Goal: Task Accomplishment & Management: Manage account settings

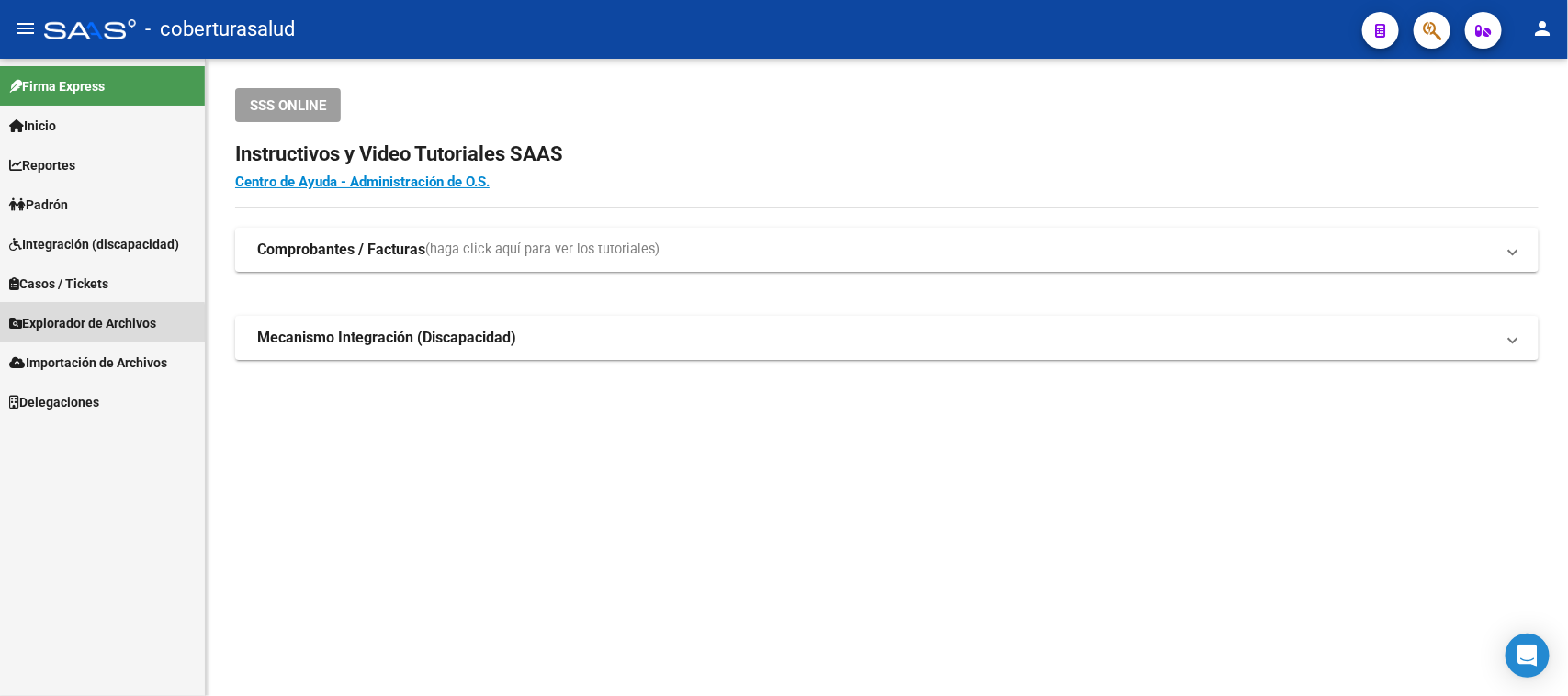
click at [51, 327] on span "Explorador de Archivos" at bounding box center [82, 323] width 147 height 20
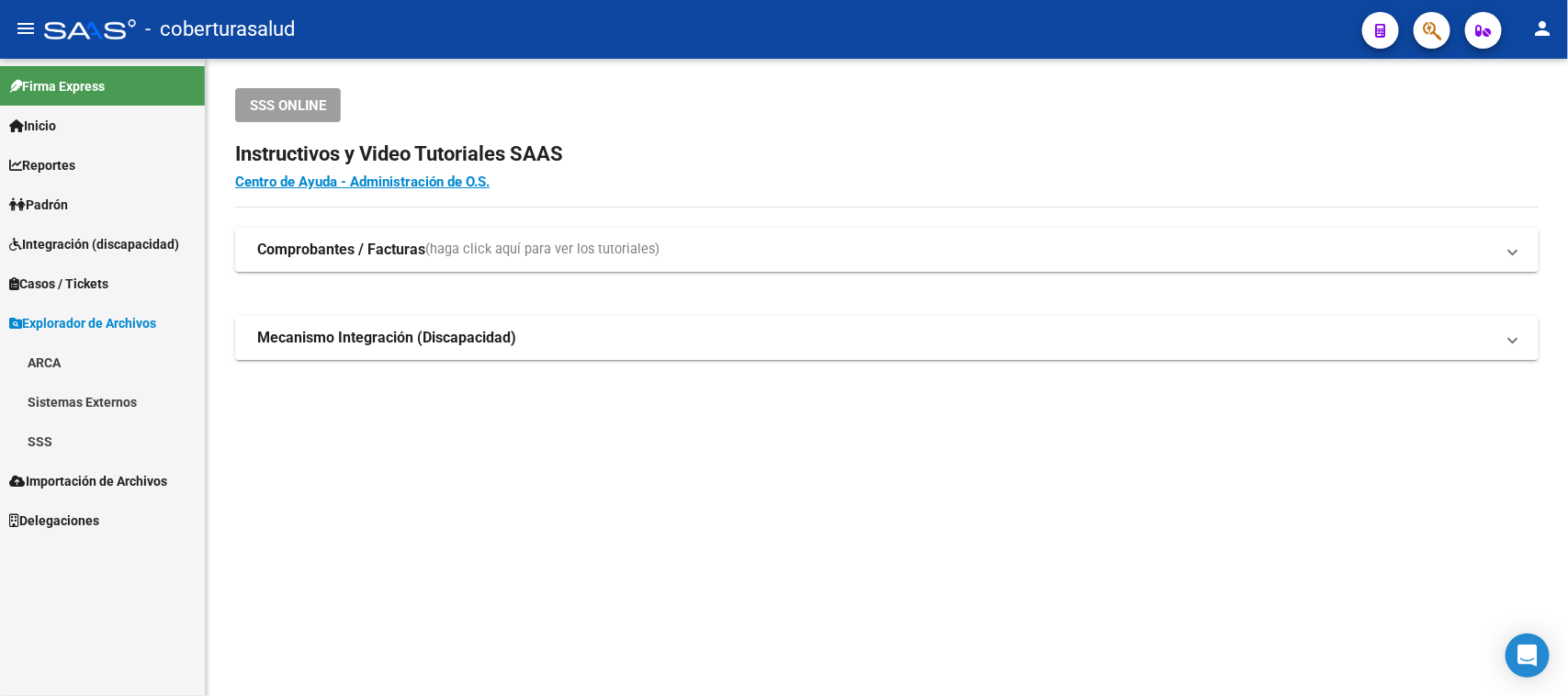
click at [65, 207] on span "Padrón" at bounding box center [38, 204] width 59 height 20
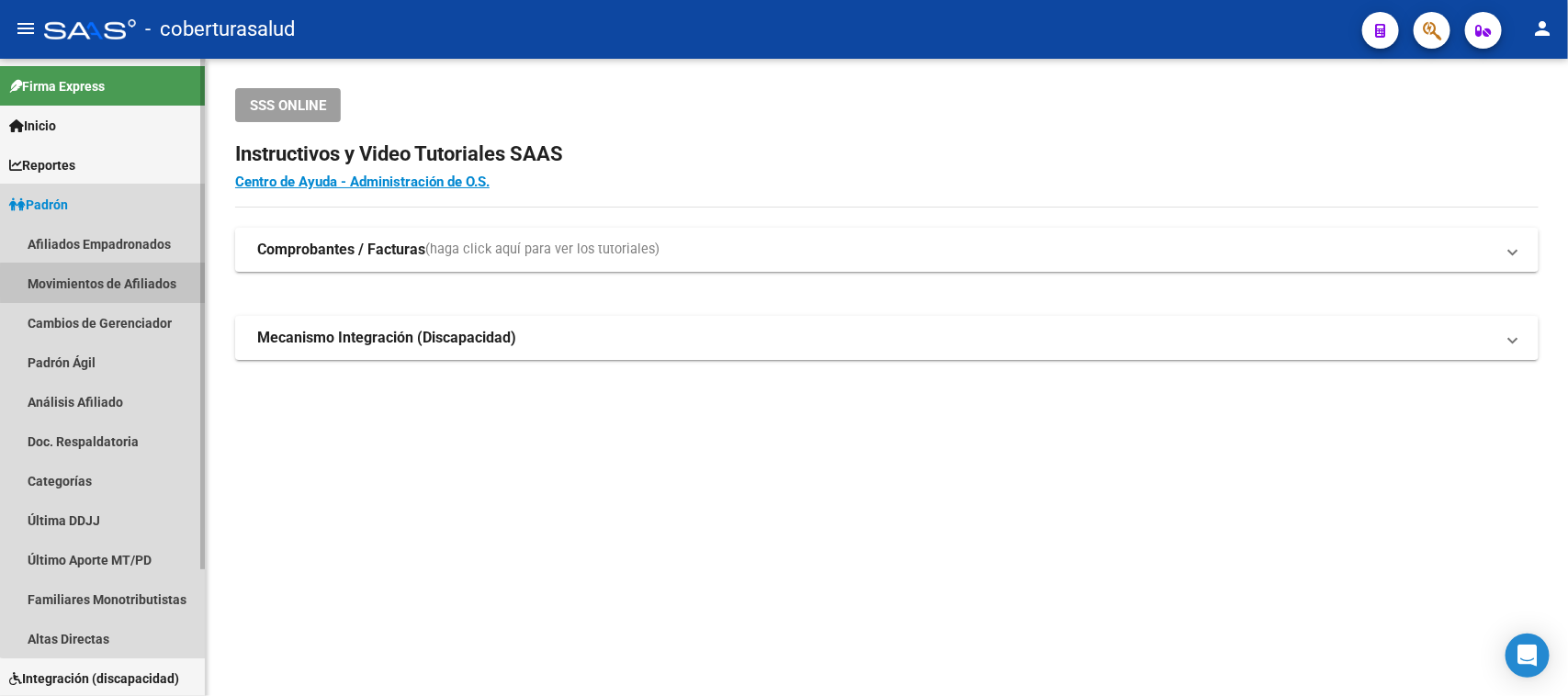
click at [129, 282] on link "Movimientos de Afiliados" at bounding box center [103, 283] width 205 height 40
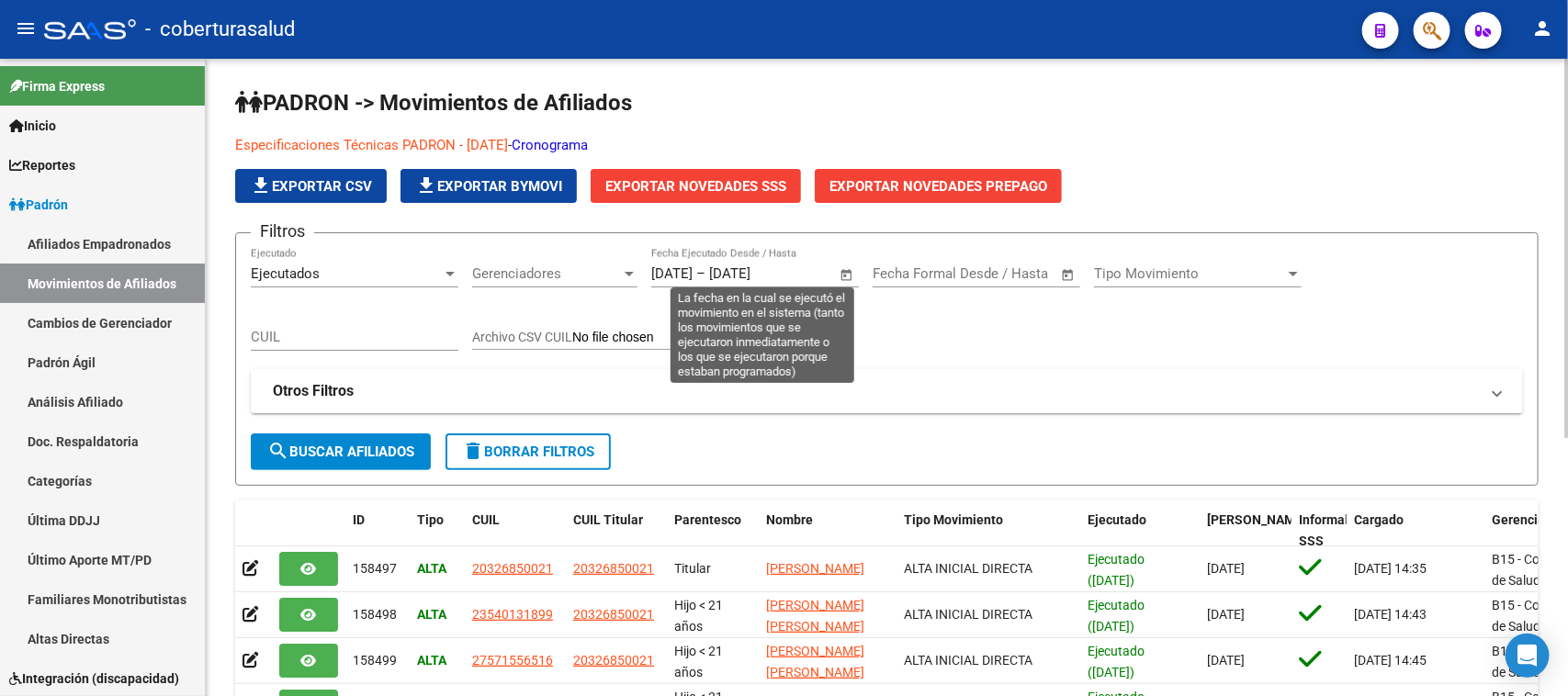
click at [839, 273] on span "Open calendar" at bounding box center [847, 275] width 45 height 45
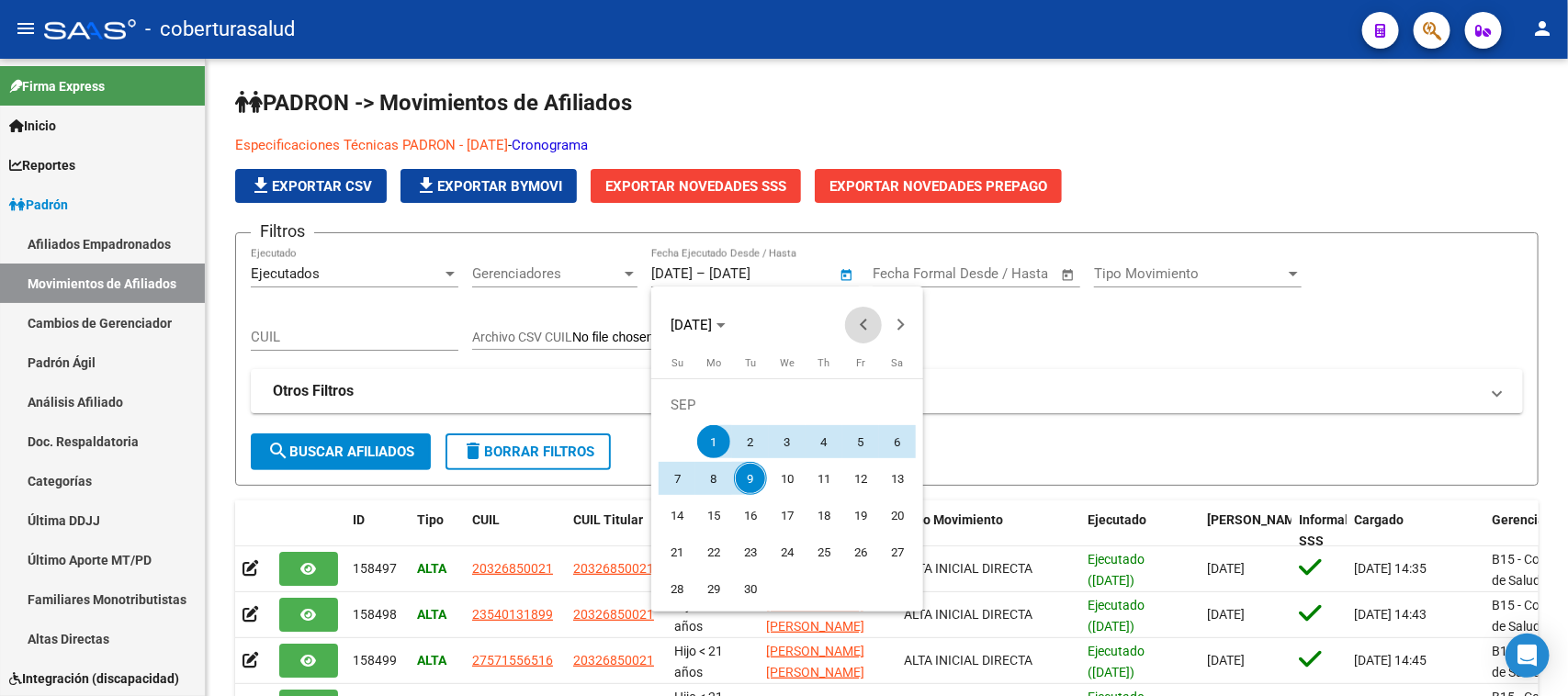
click at [858, 327] on span "Previous month" at bounding box center [863, 325] width 37 height 37
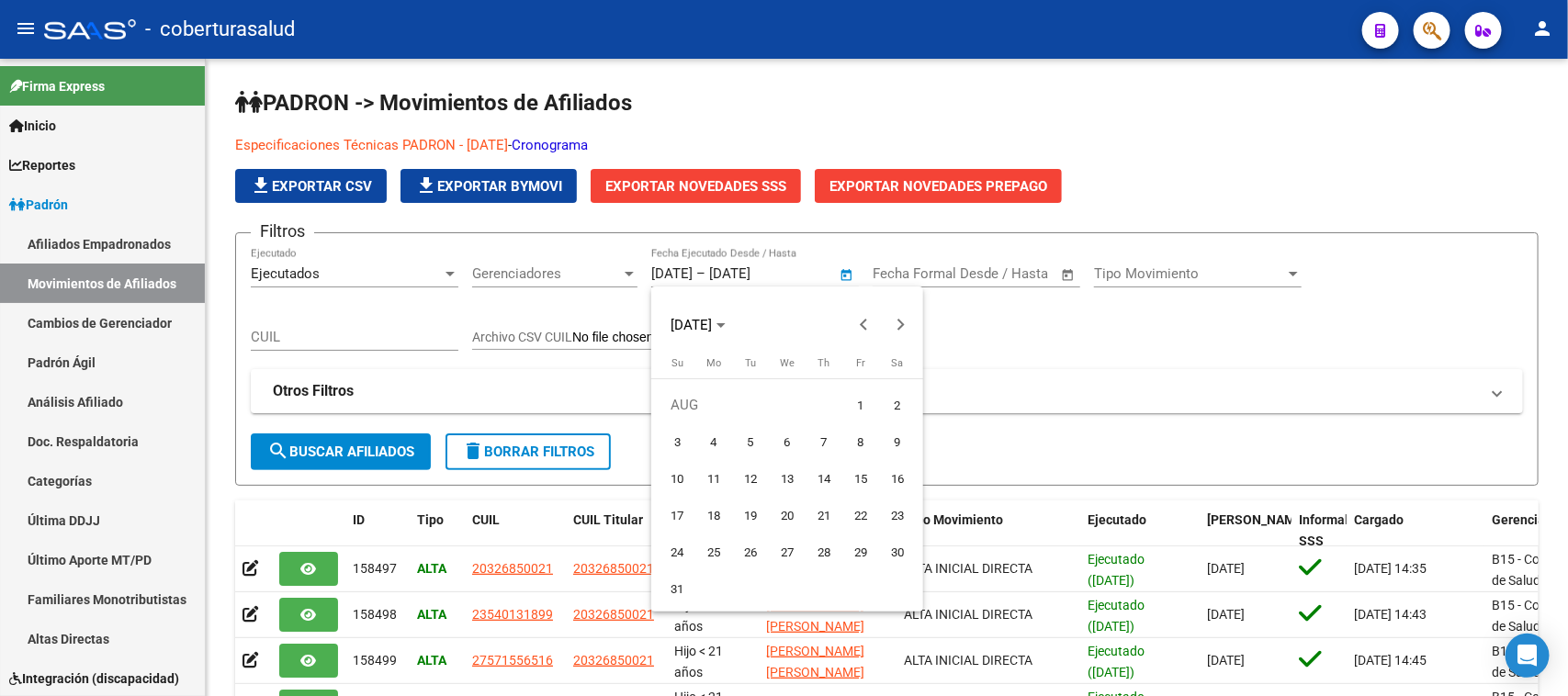
click at [671, 470] on span "10" at bounding box center [677, 478] width 33 height 33
type input "[DATE]"
click at [903, 329] on span "Next month" at bounding box center [900, 325] width 37 height 37
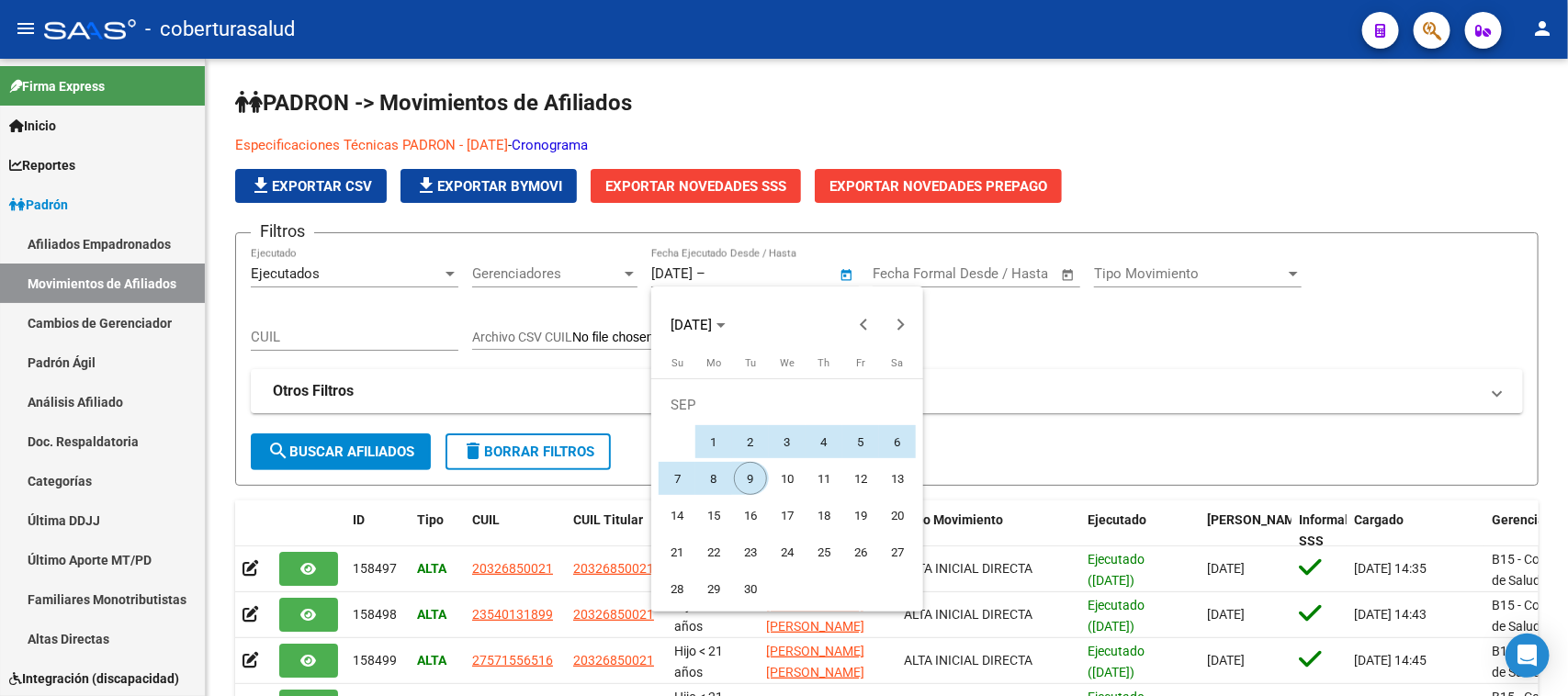
click at [746, 482] on span "9" at bounding box center [750, 478] width 33 height 33
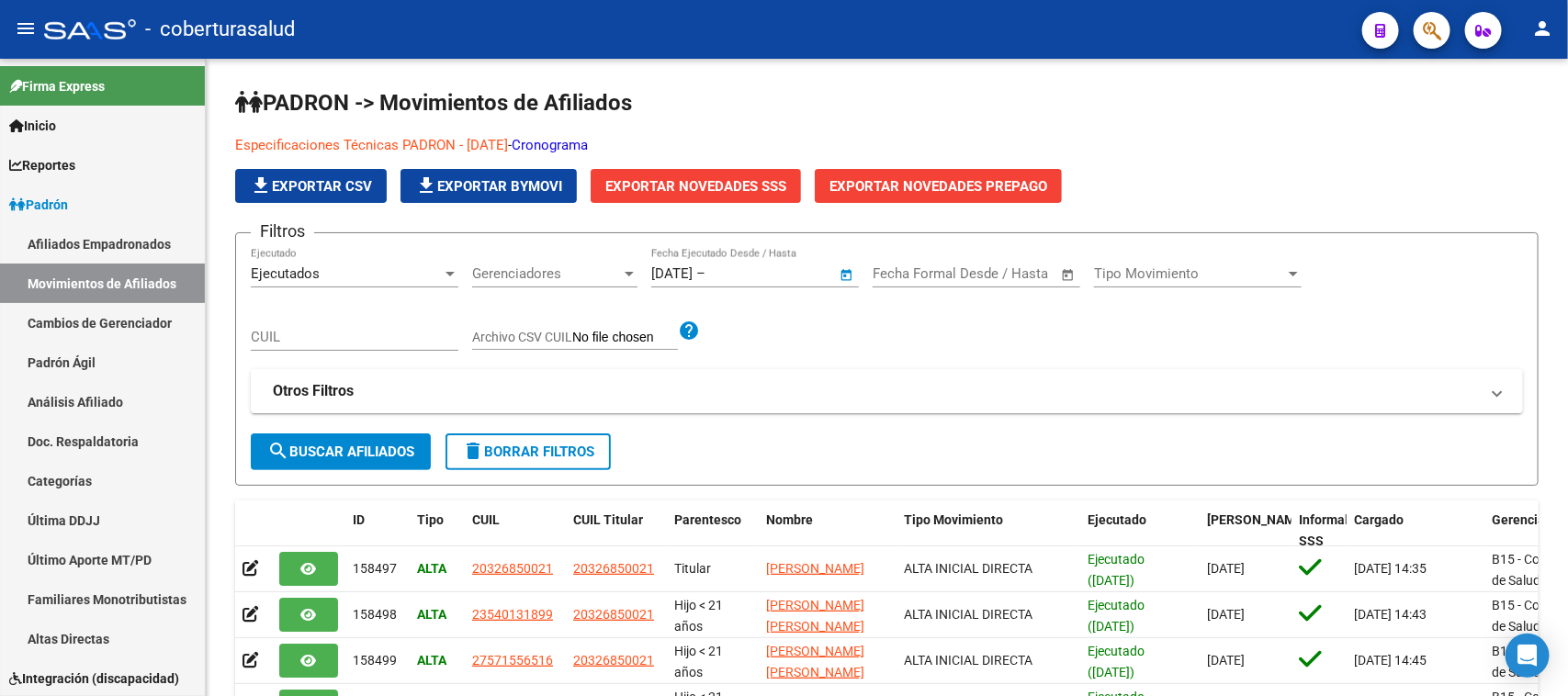
type input "[DATE]"
click at [392, 445] on span "search Buscar Afiliados" at bounding box center [341, 451] width 147 height 16
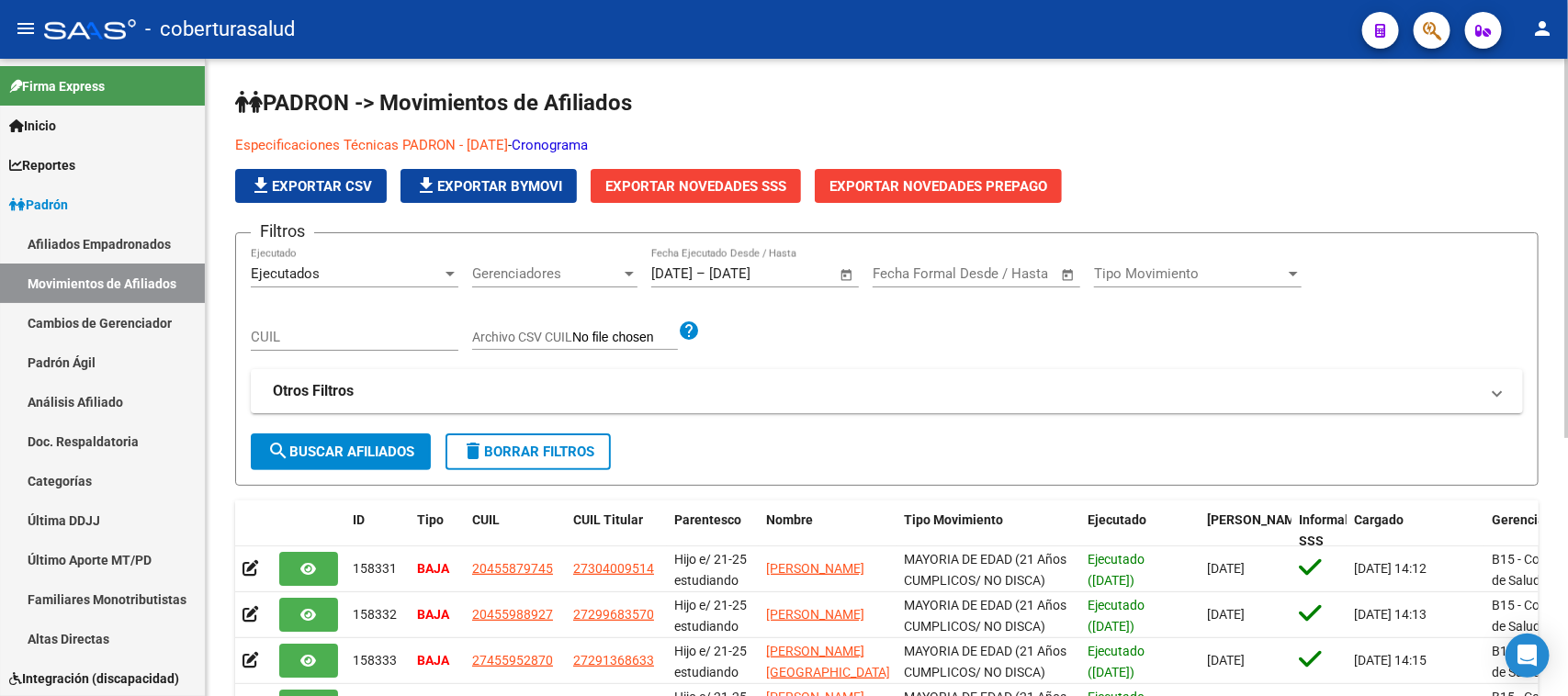
scroll to position [115, 0]
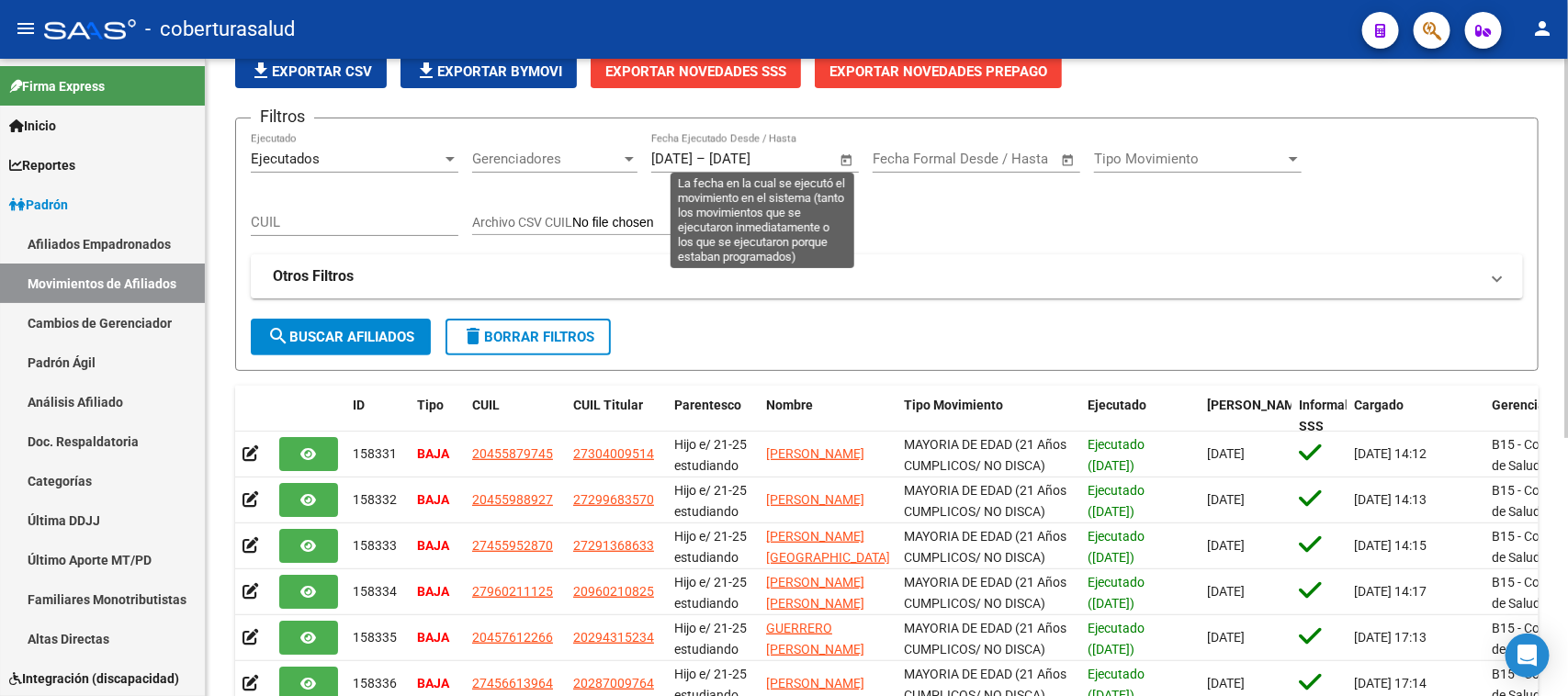
click at [846, 149] on span "Open calendar" at bounding box center [847, 160] width 45 height 45
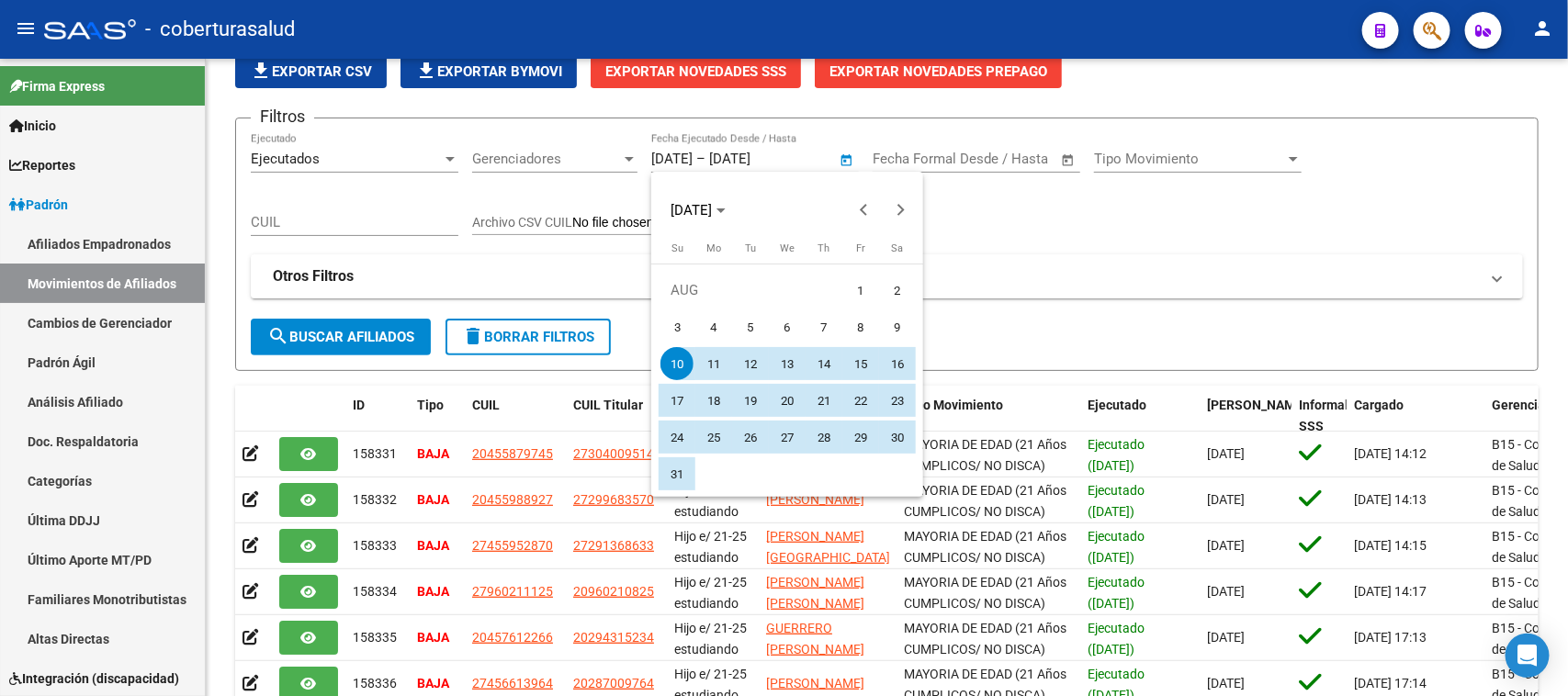
click at [755, 317] on span "5" at bounding box center [750, 327] width 33 height 33
type input "[DATE]"
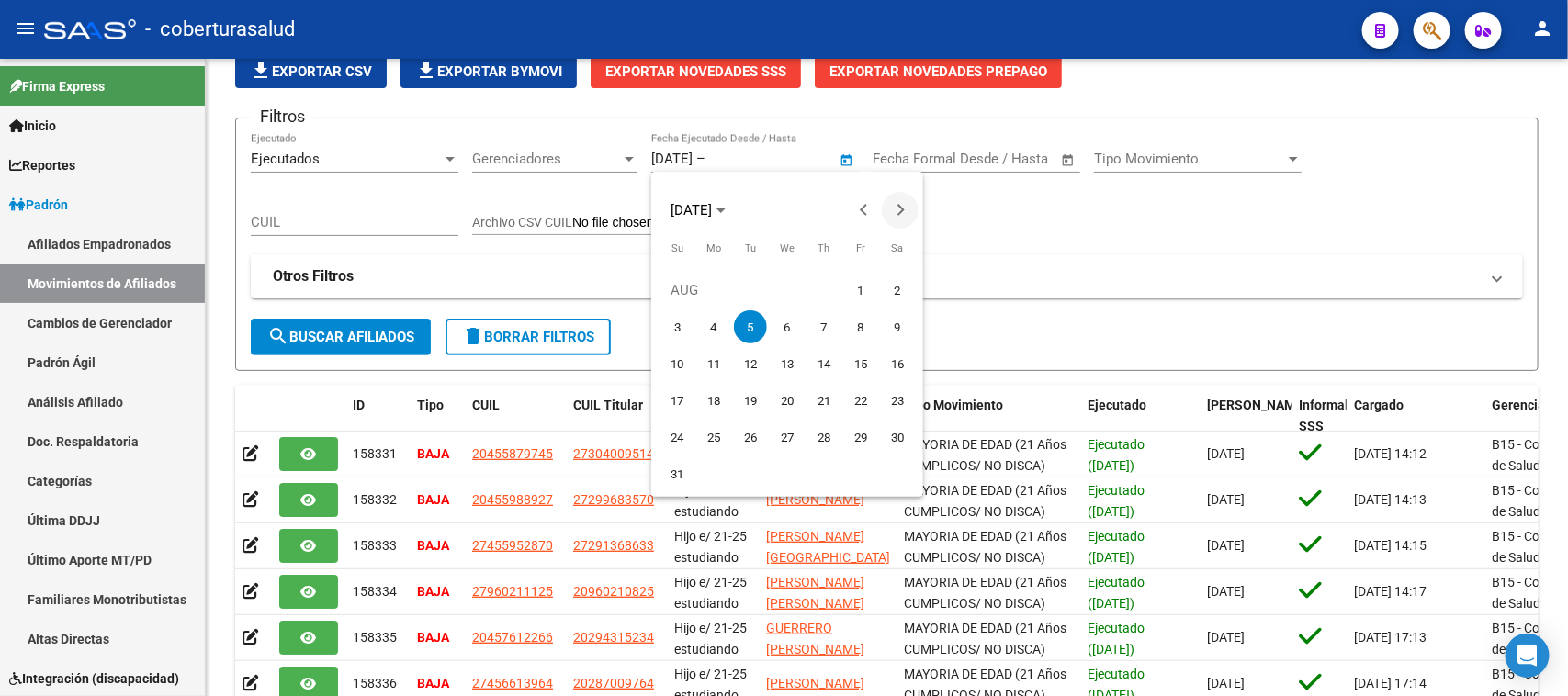
click at [891, 217] on span "Next month" at bounding box center [900, 210] width 37 height 37
click at [755, 358] on span "9" at bounding box center [750, 364] width 33 height 33
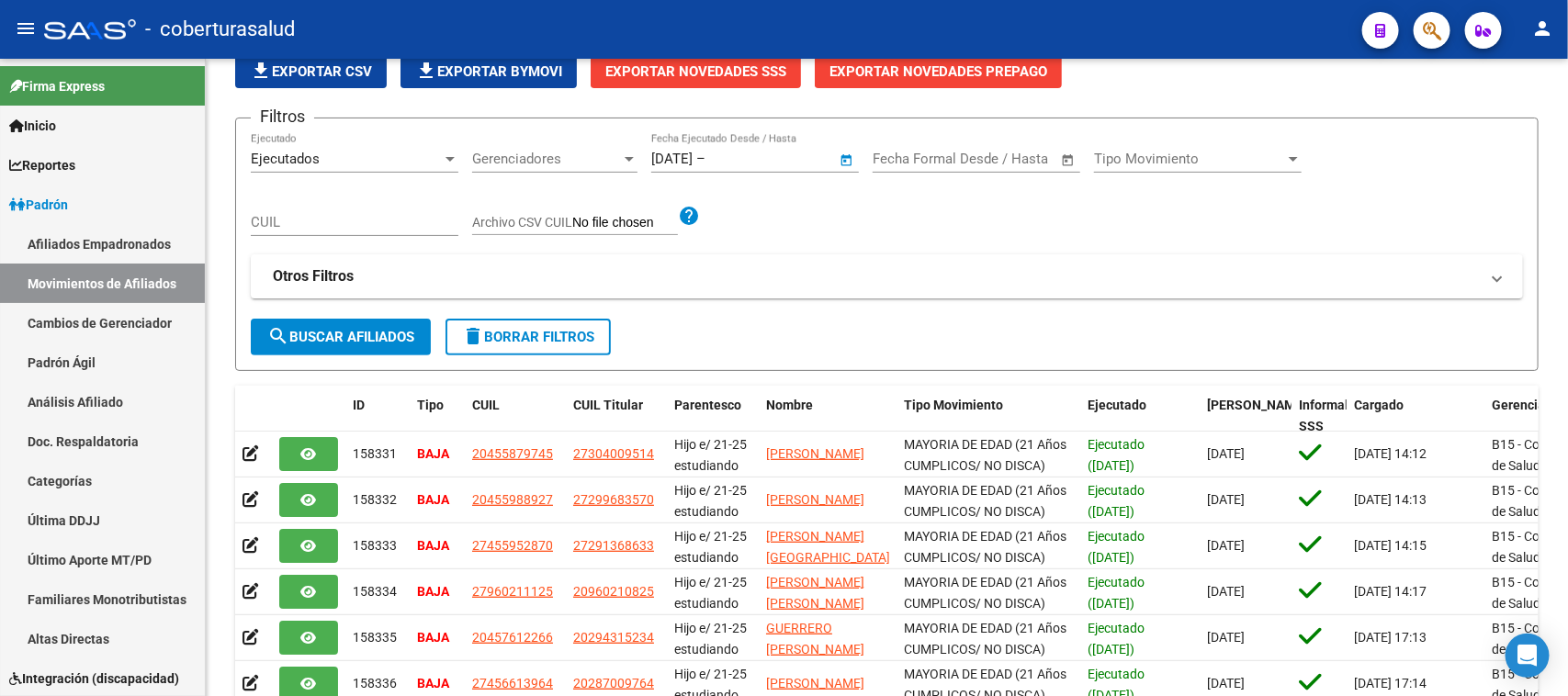
type input "[DATE]"
click at [382, 338] on span "search Buscar Afiliados" at bounding box center [341, 337] width 147 height 16
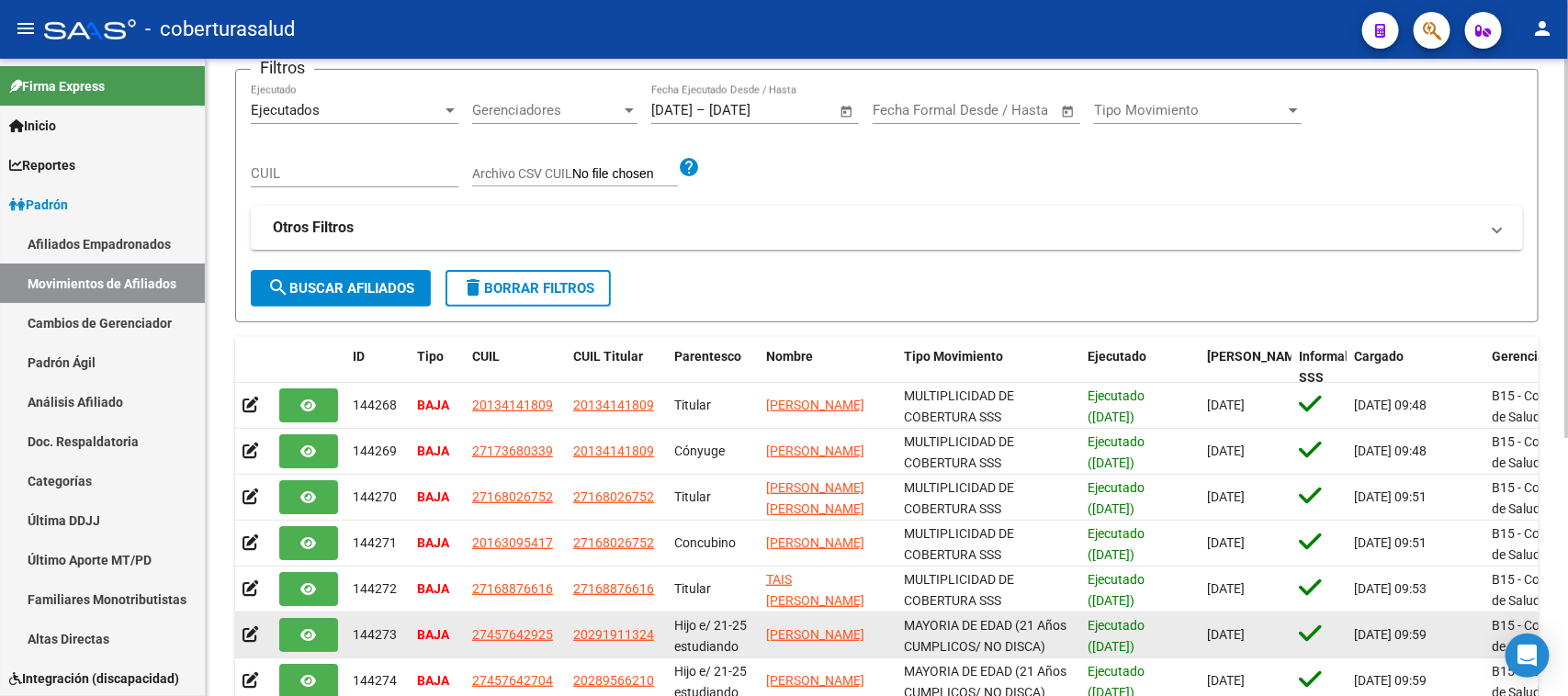
scroll to position [92, 0]
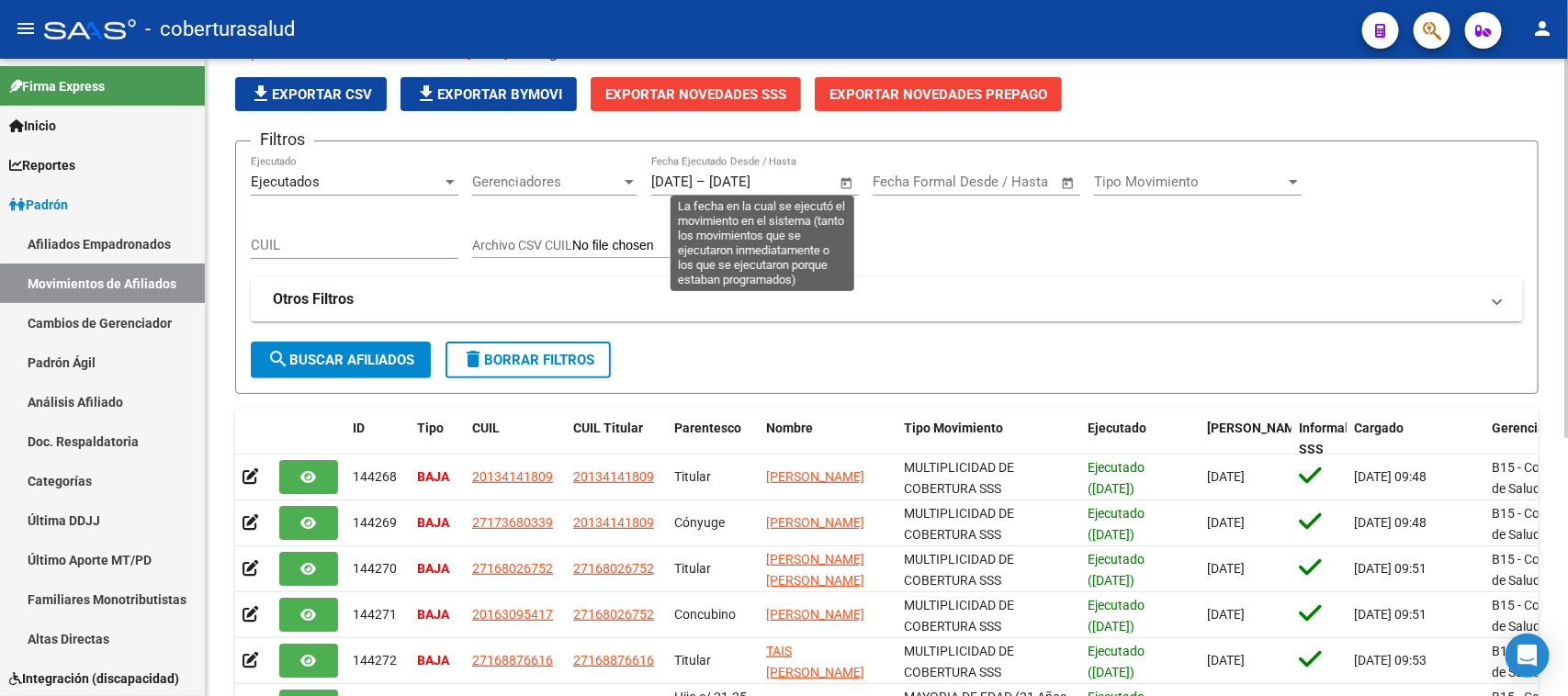
click at [850, 180] on span "Open calendar" at bounding box center [847, 183] width 45 height 45
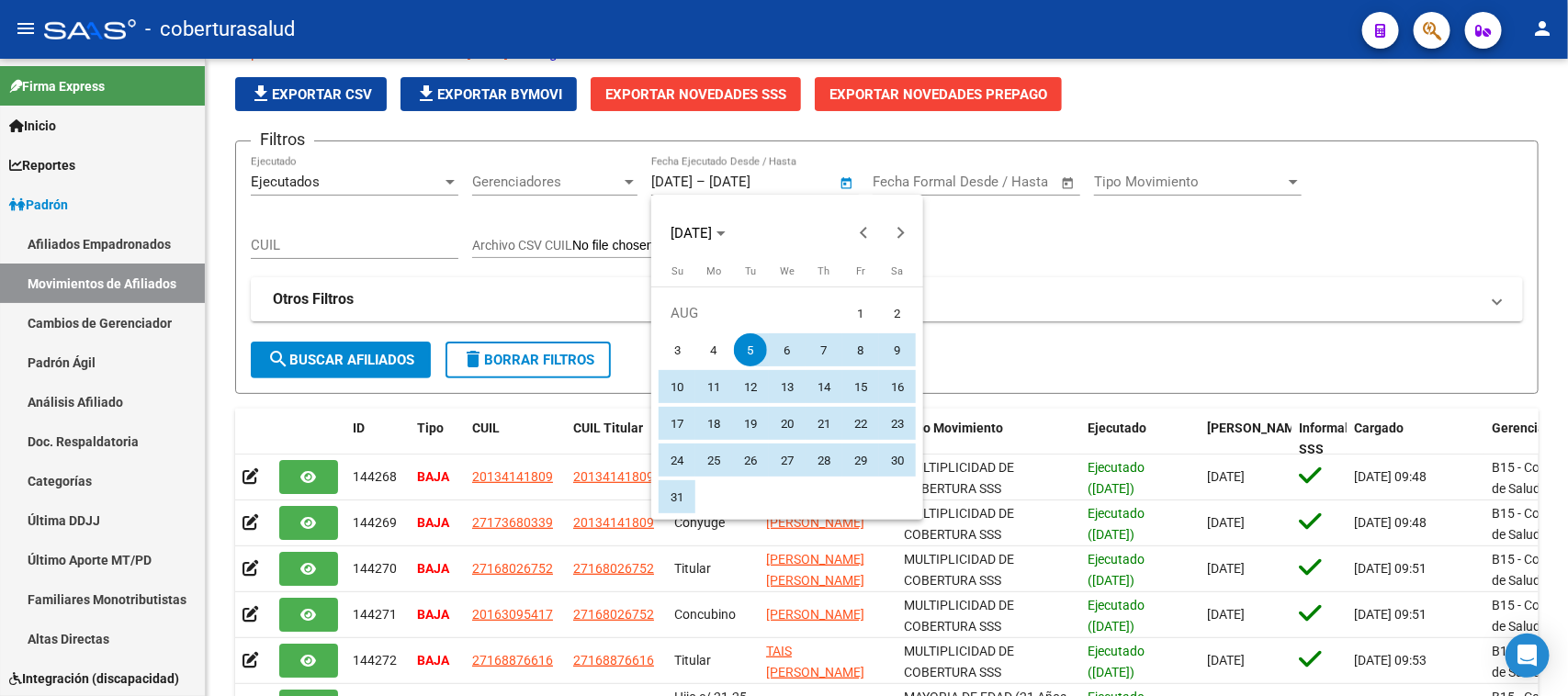
click at [831, 378] on span "14" at bounding box center [824, 387] width 33 height 33
type input "[DATE]"
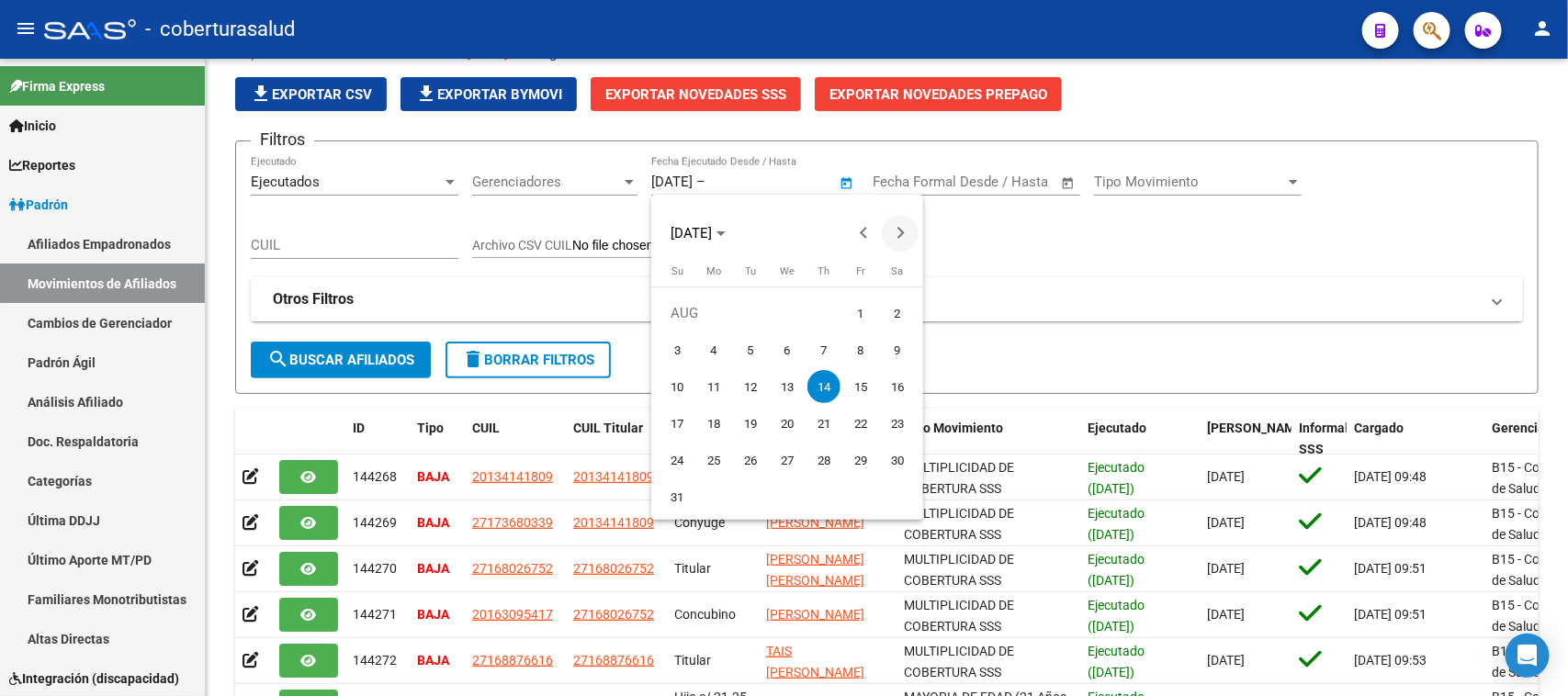
click at [900, 227] on span "Next month" at bounding box center [900, 233] width 37 height 37
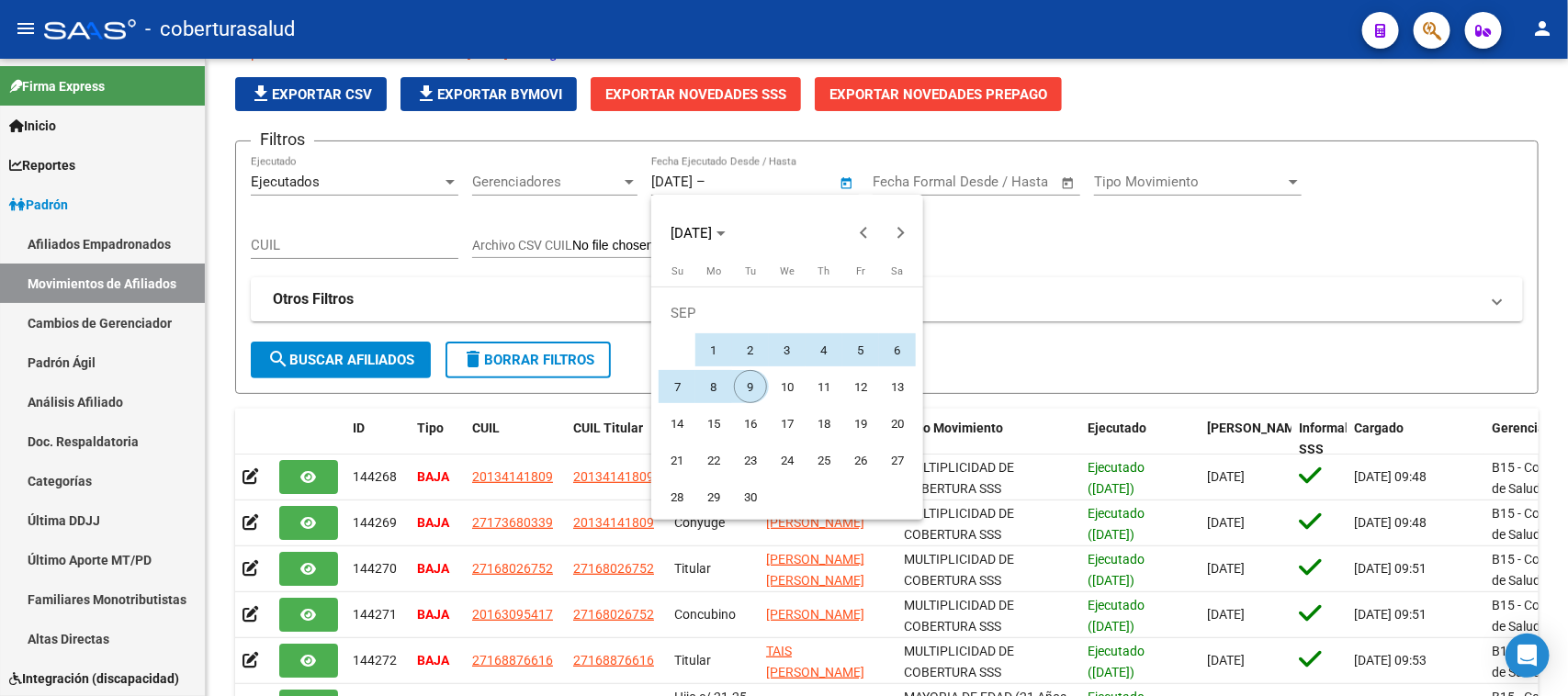
click at [754, 378] on span "9" at bounding box center [750, 387] width 33 height 33
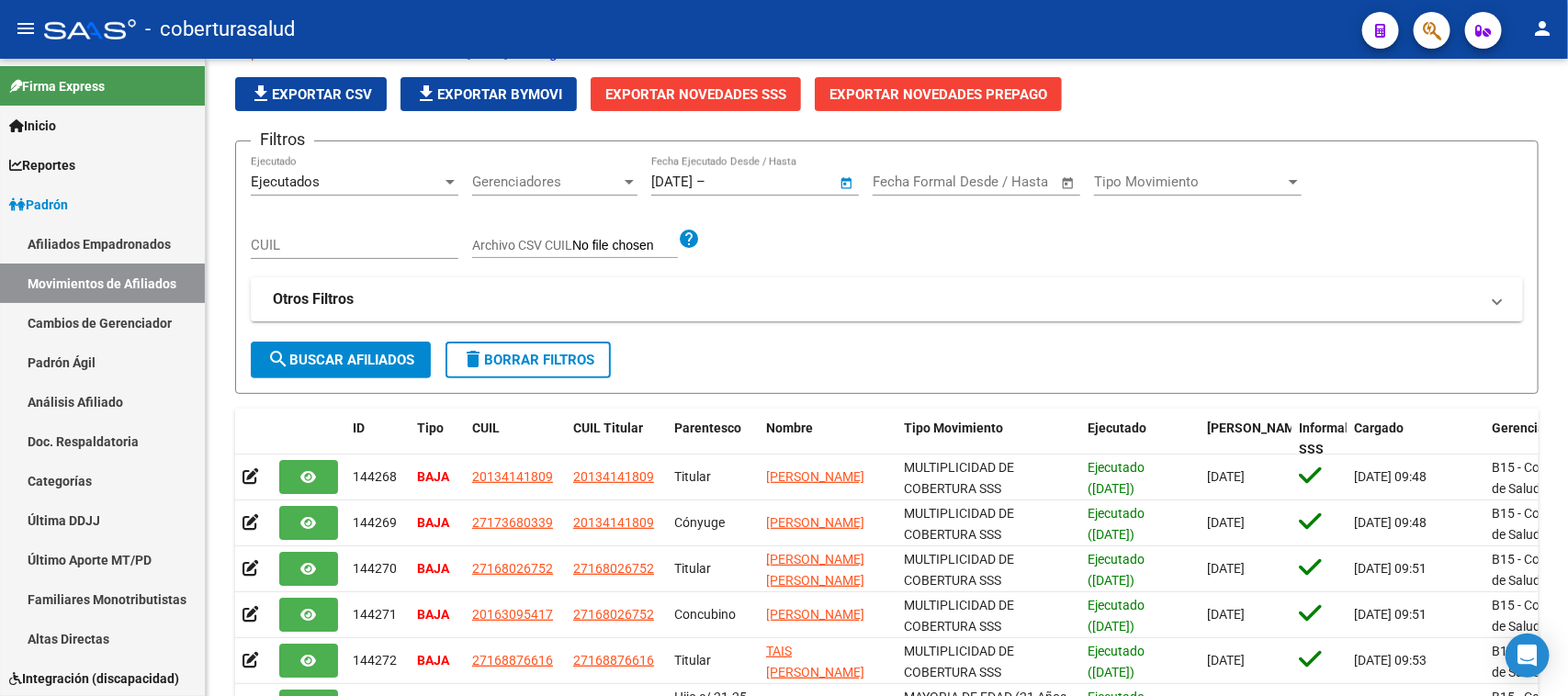
type input "[DATE]"
click at [389, 360] on span "search Buscar Afiliados" at bounding box center [341, 360] width 147 height 16
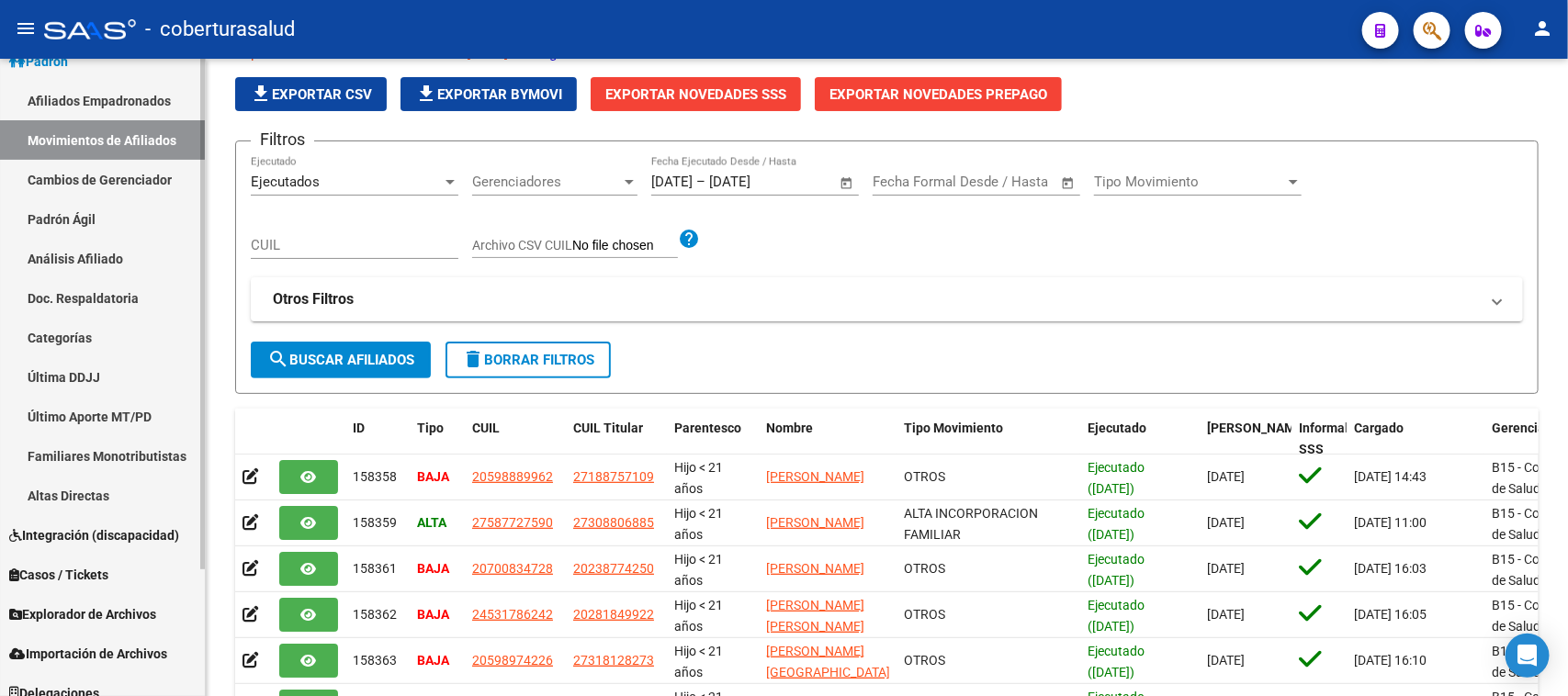
scroll to position [158, 0]
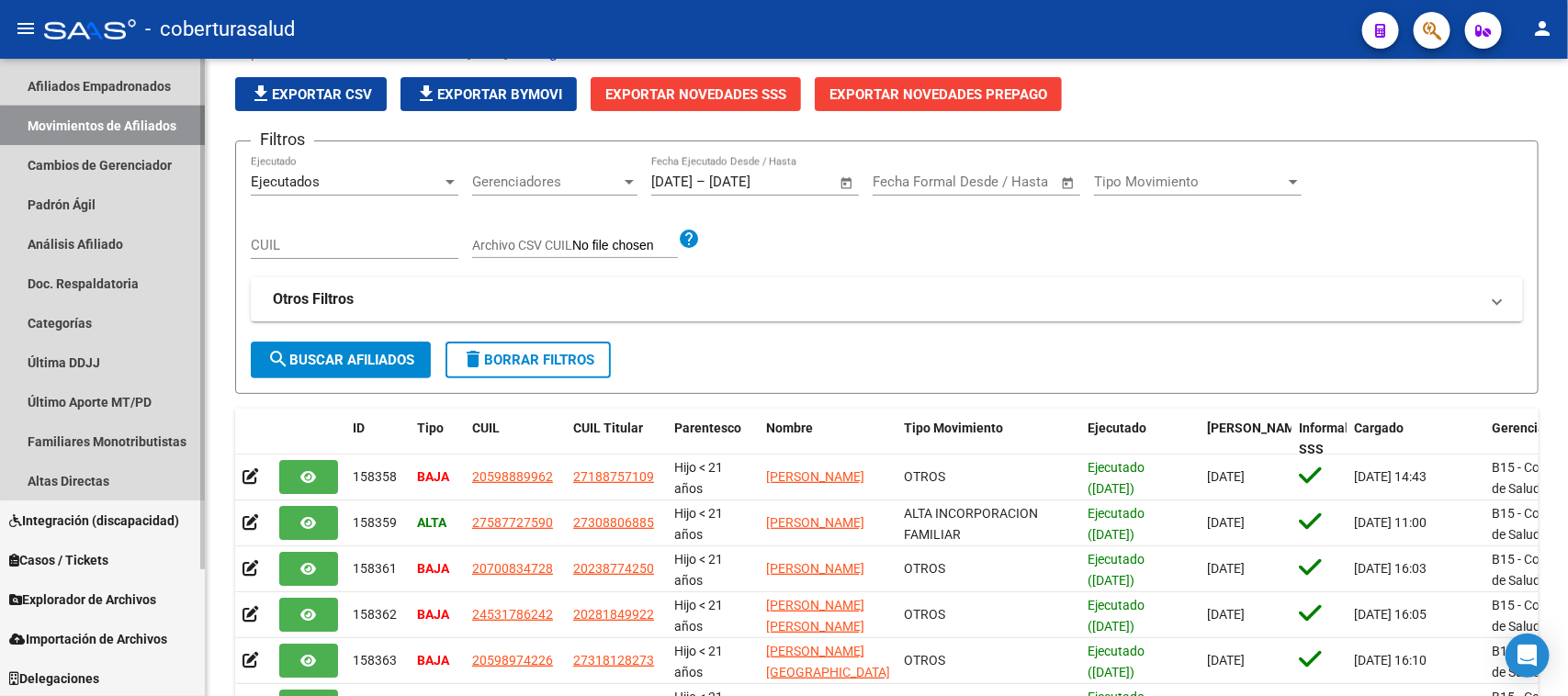
click at [120, 112] on link "Movimientos de Afiliados" at bounding box center [103, 125] width 205 height 40
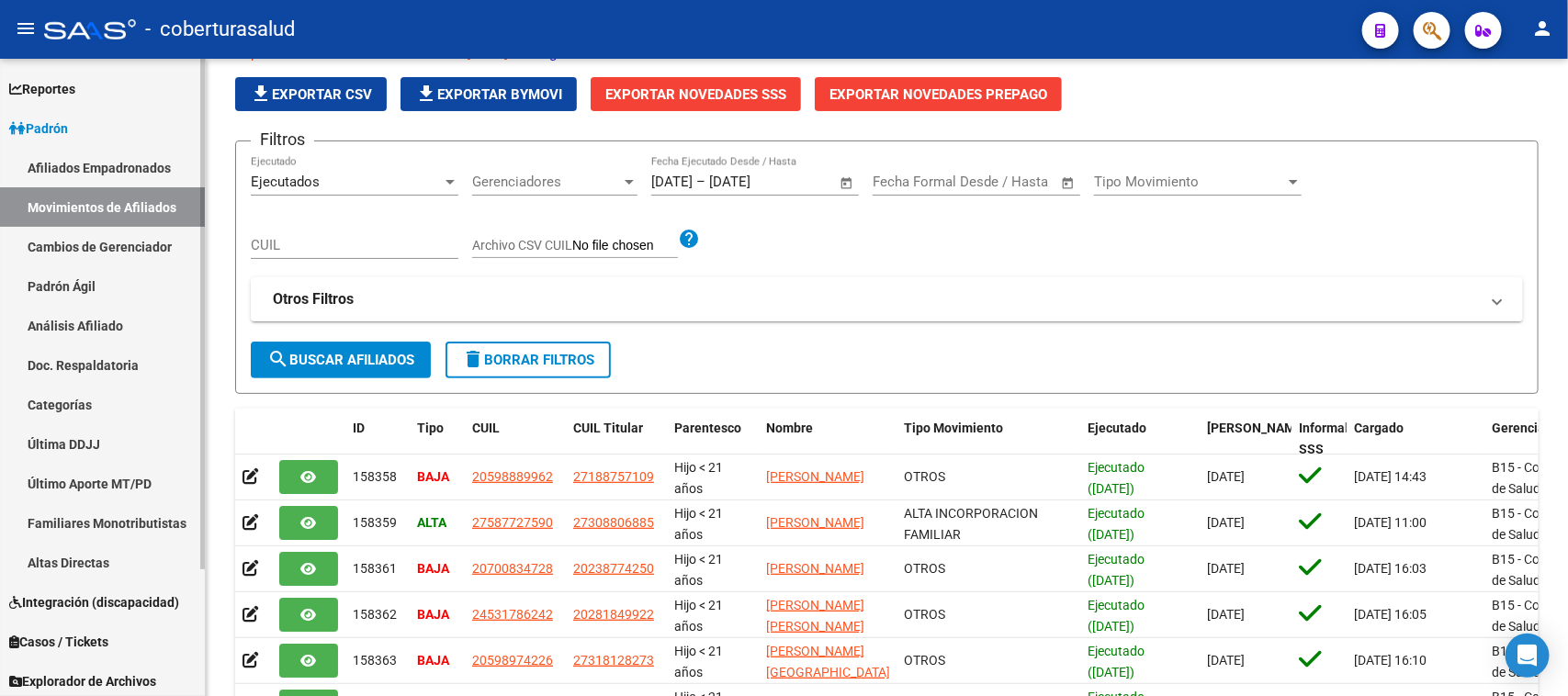
scroll to position [0, 0]
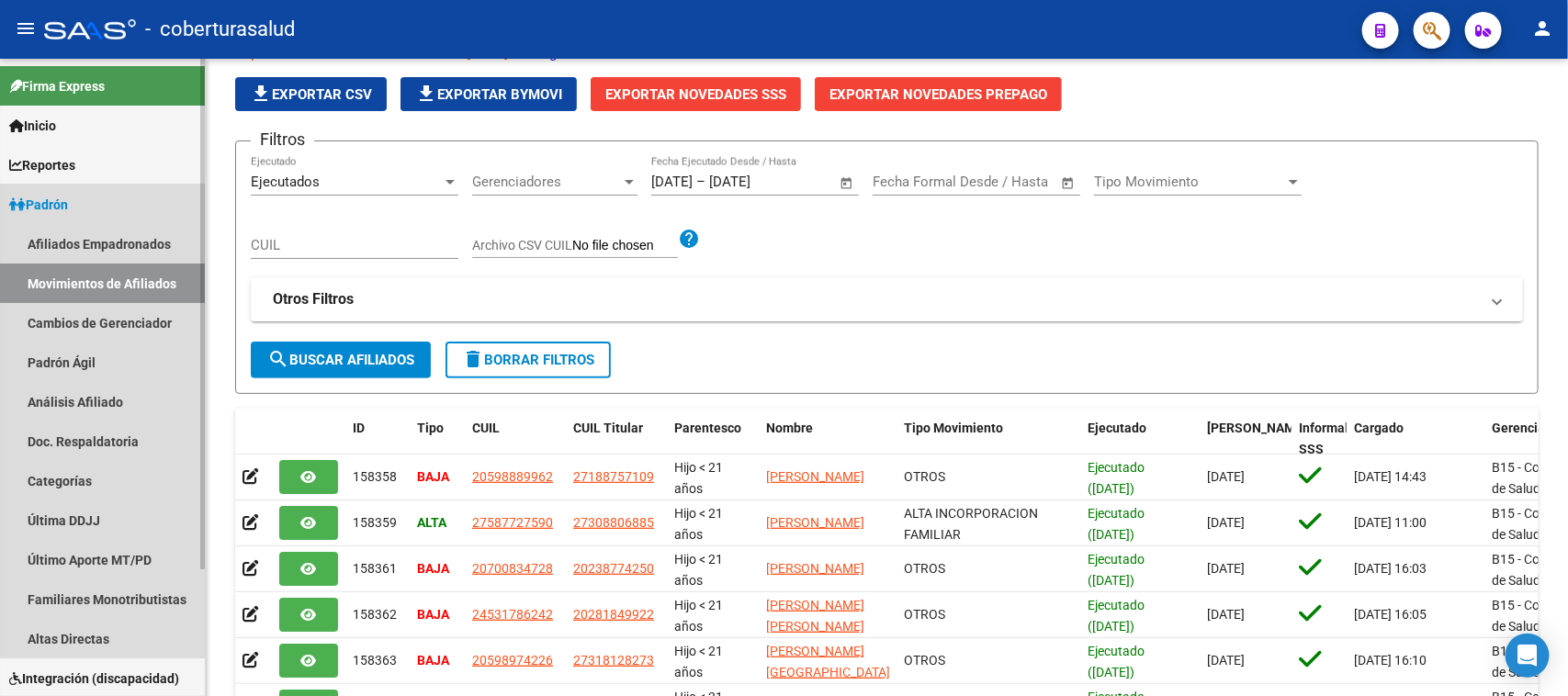
click at [127, 199] on link "Padrón" at bounding box center [103, 204] width 205 height 40
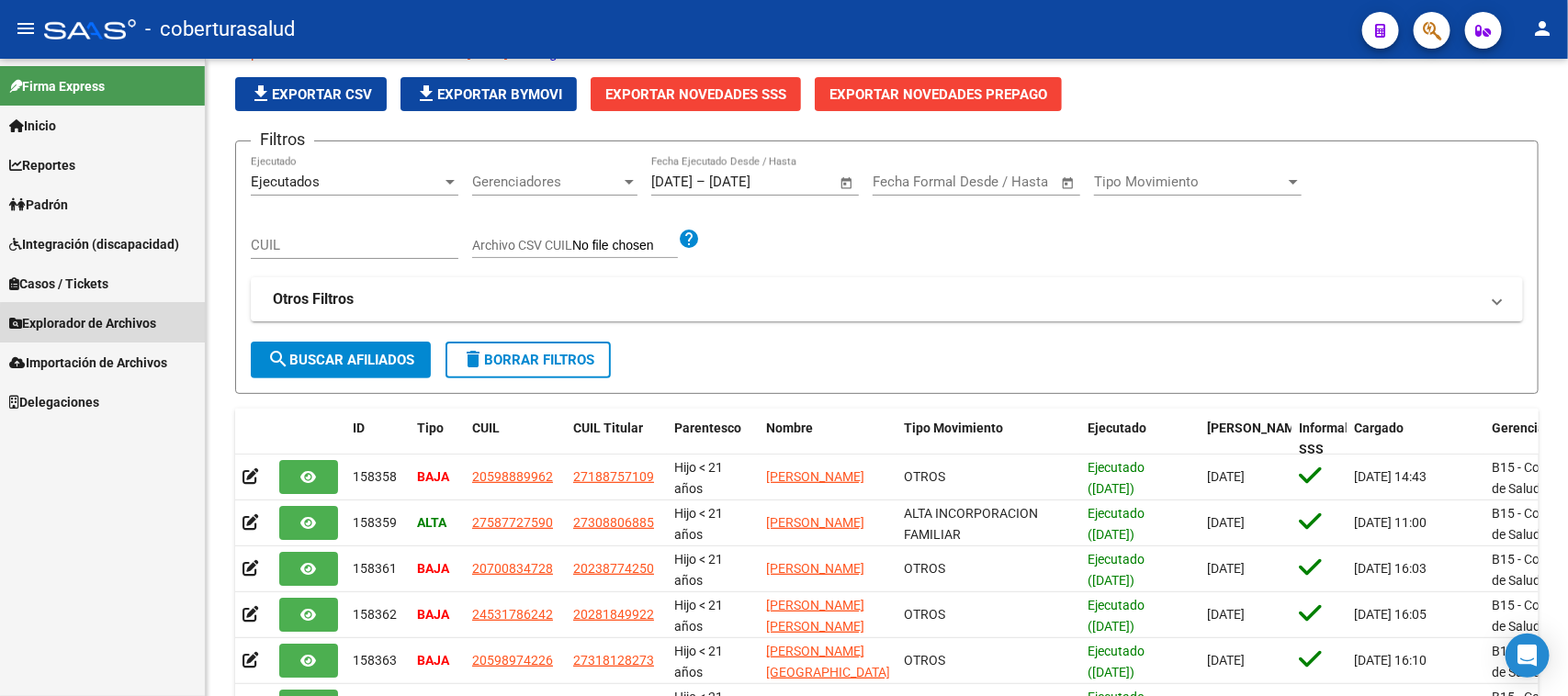
click at [115, 331] on span "Explorador de Archivos" at bounding box center [82, 323] width 147 height 20
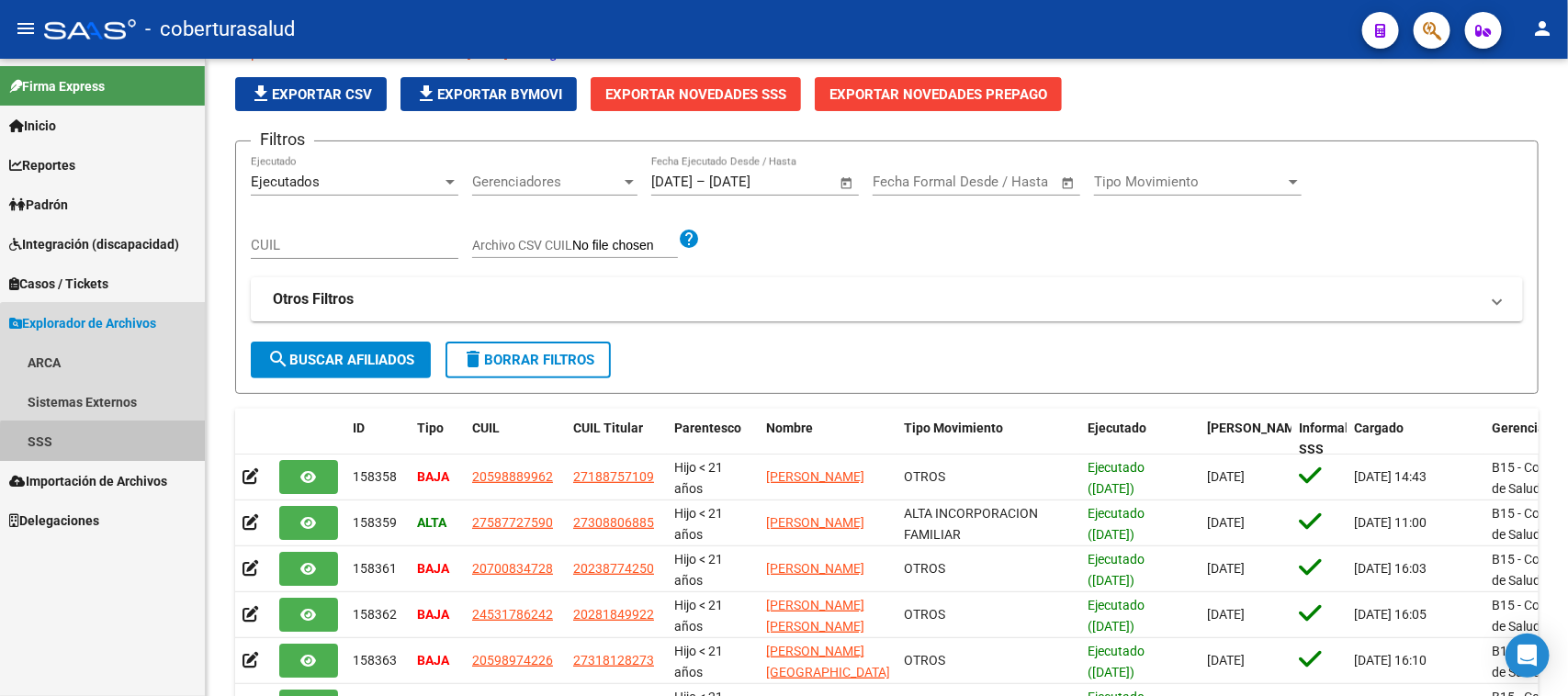
click at [108, 447] on link "SSS" at bounding box center [103, 441] width 205 height 40
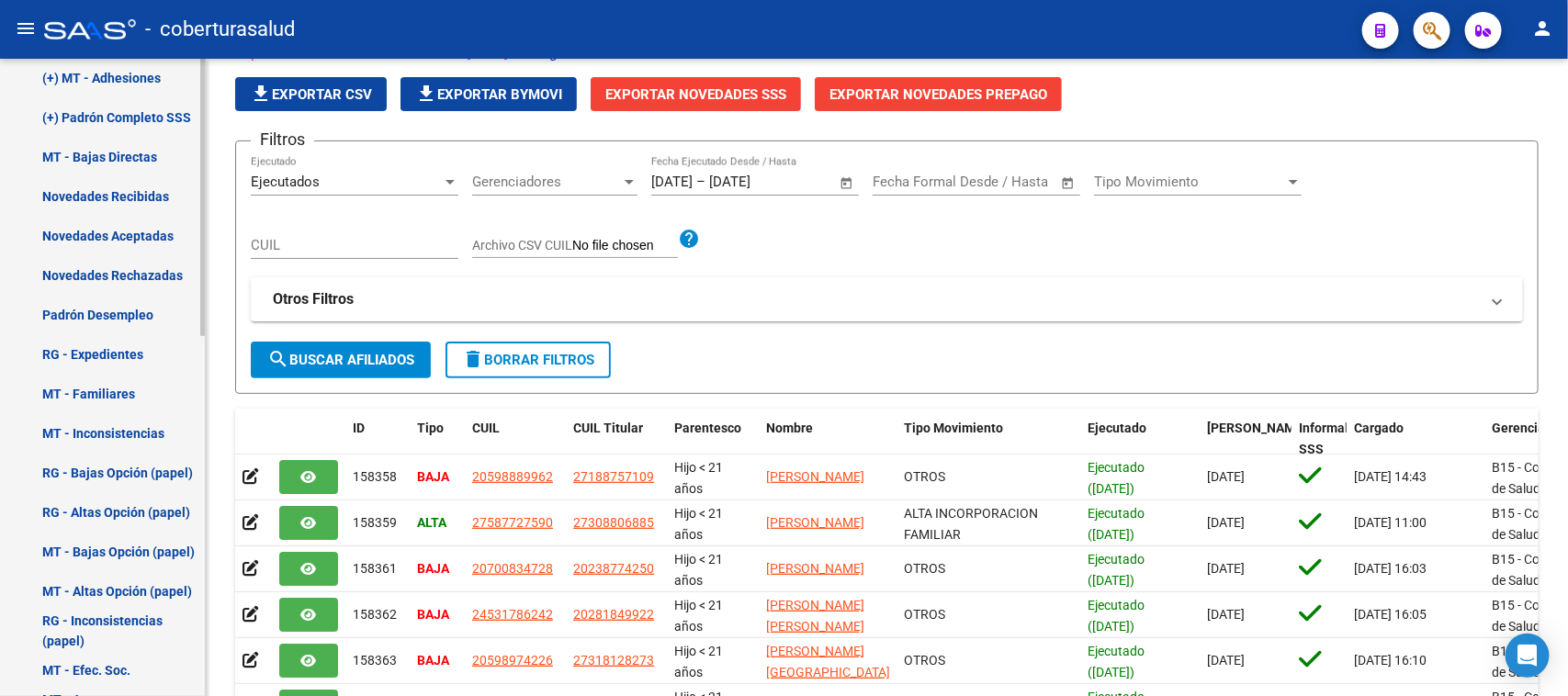
scroll to position [600, 0]
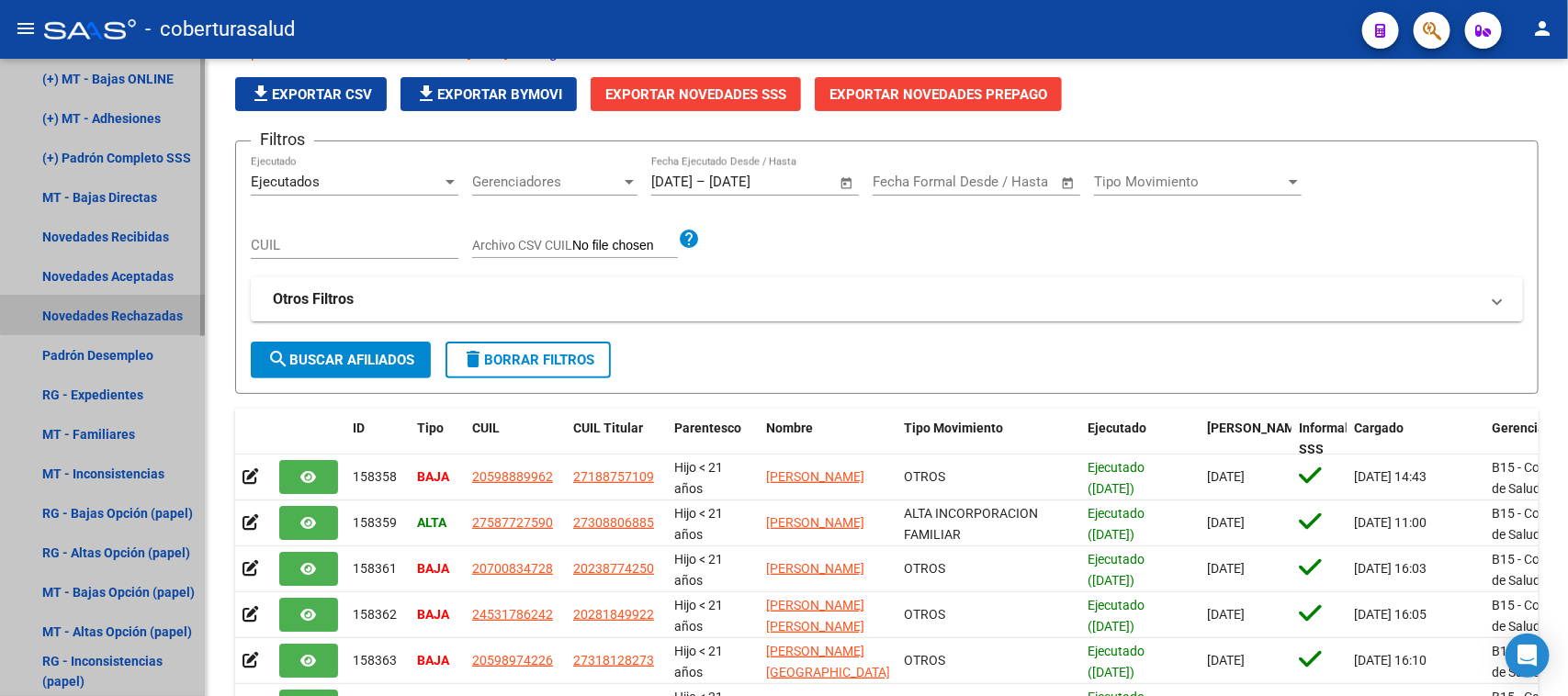
click at [137, 311] on link "Novedades Rechazadas" at bounding box center [103, 316] width 205 height 40
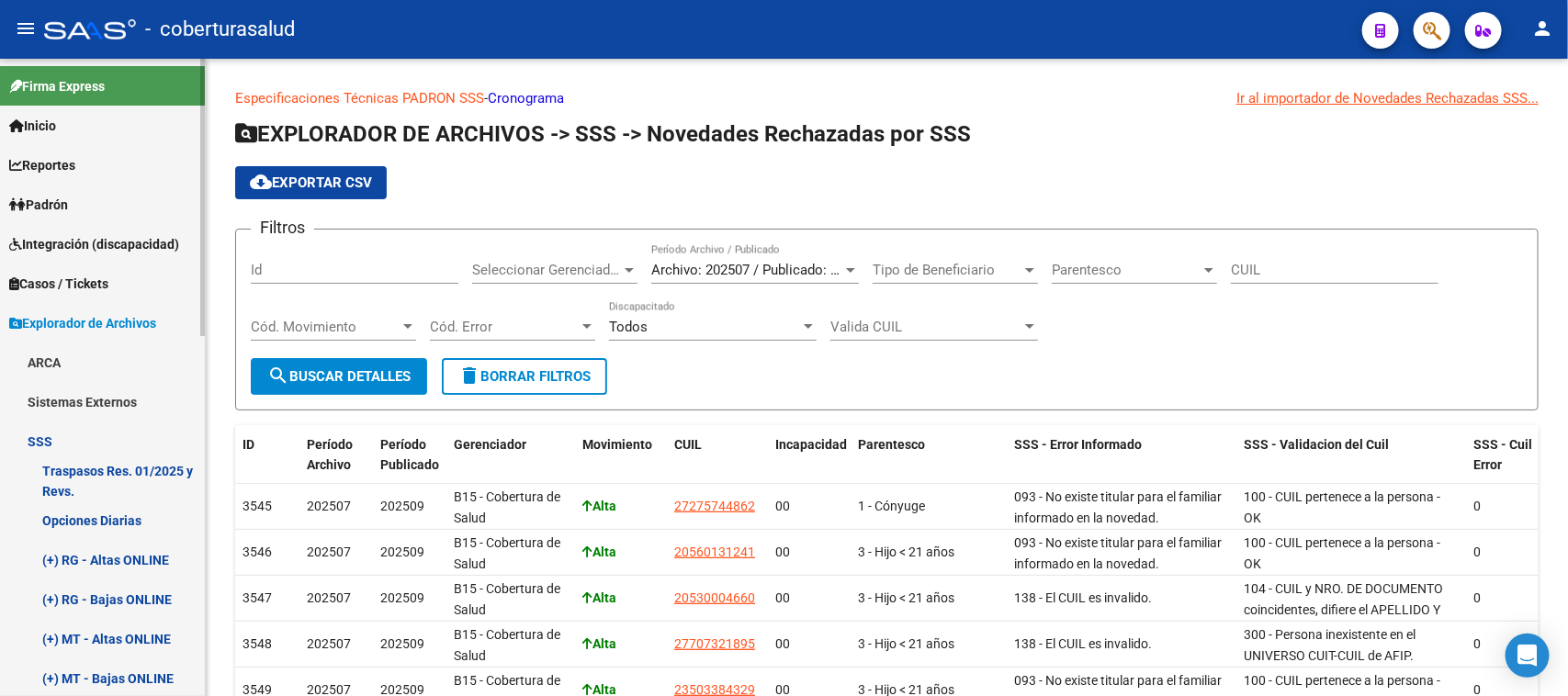
click at [83, 324] on span "Explorador de Archivos" at bounding box center [82, 323] width 147 height 20
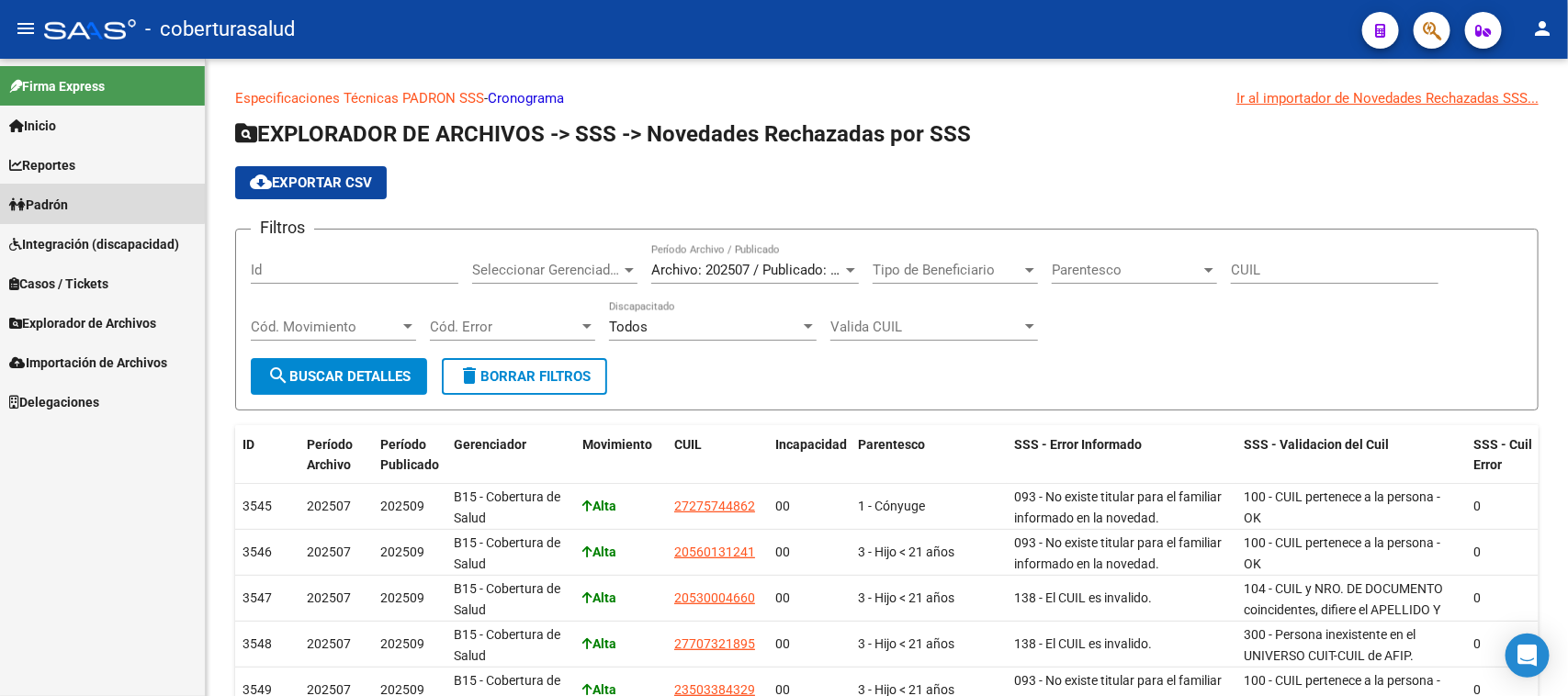
click at [68, 196] on span "Padrón" at bounding box center [38, 204] width 59 height 20
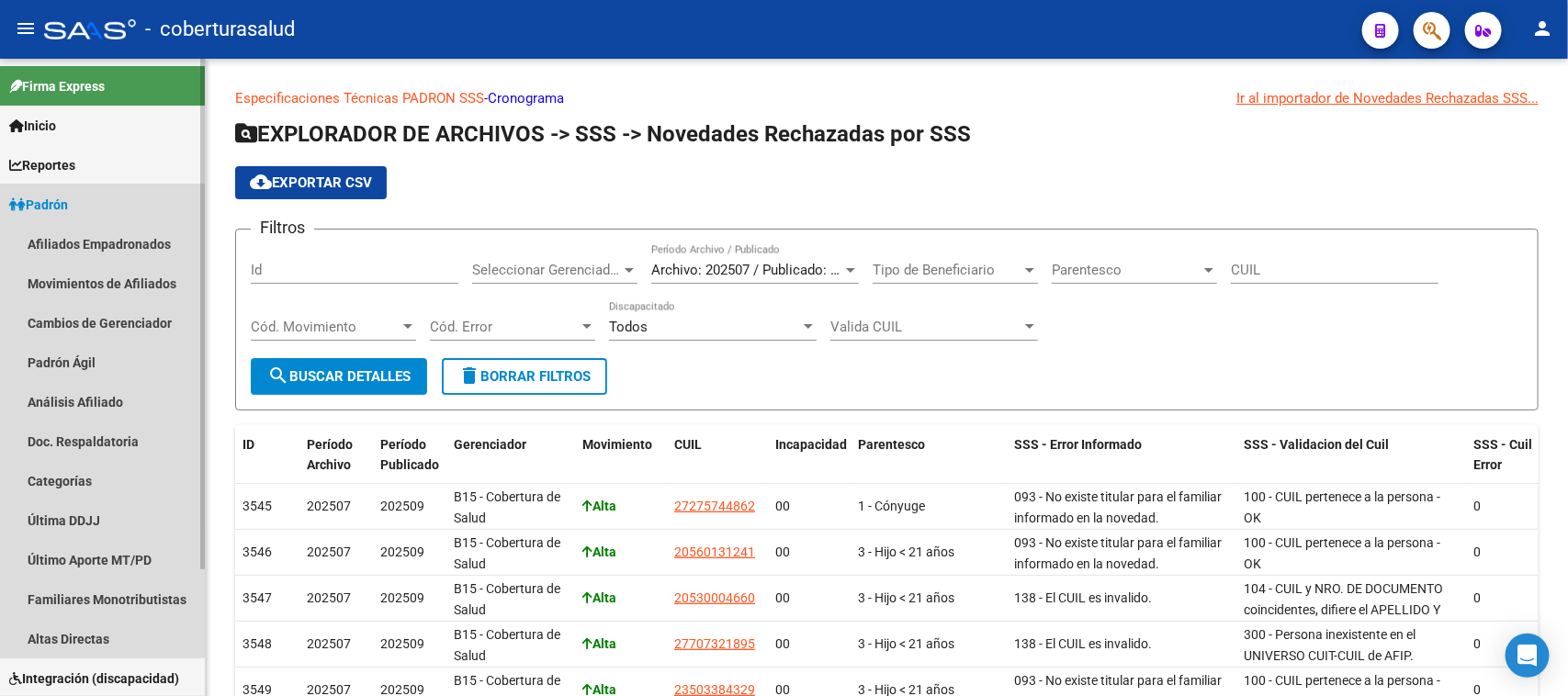
click at [98, 202] on link "Padrón" at bounding box center [103, 204] width 205 height 40
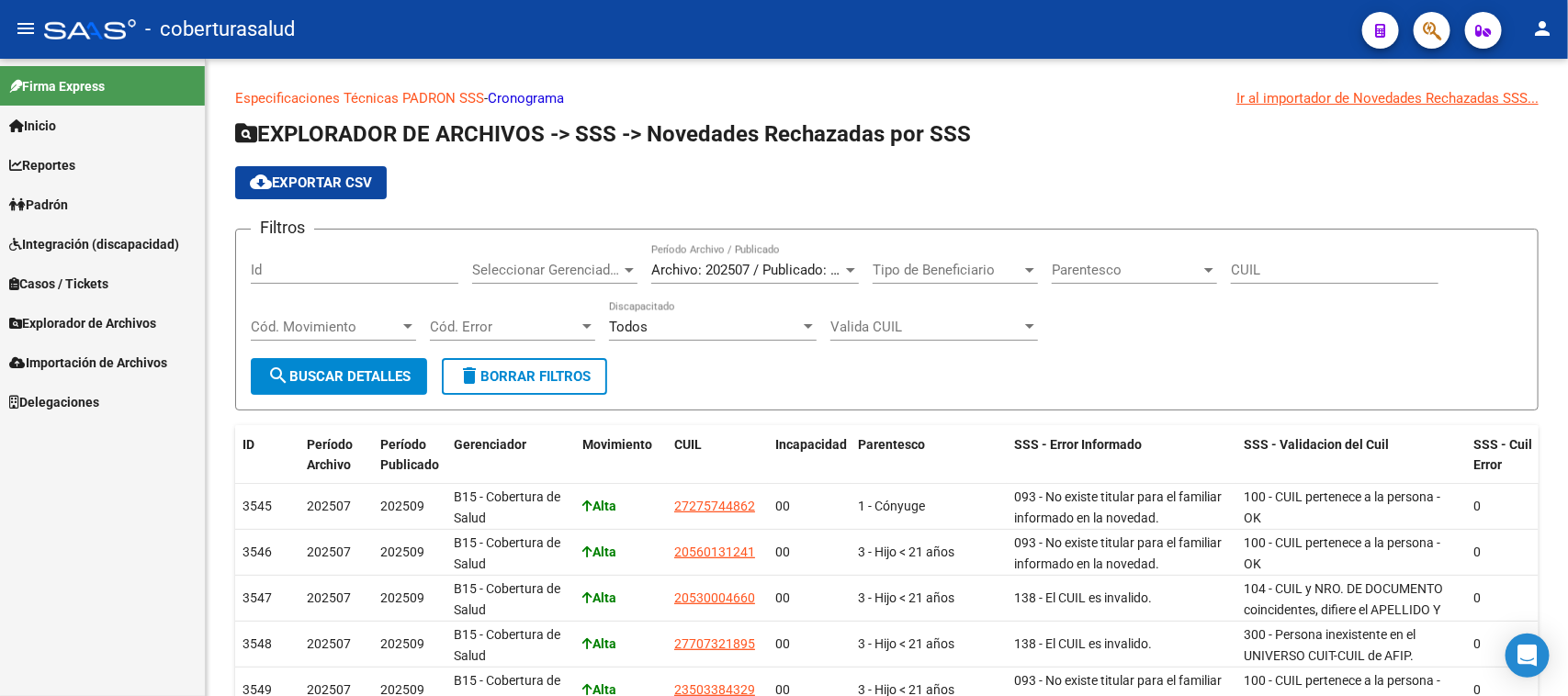
click at [104, 310] on link "Explorador de Archivos" at bounding box center [103, 322] width 205 height 40
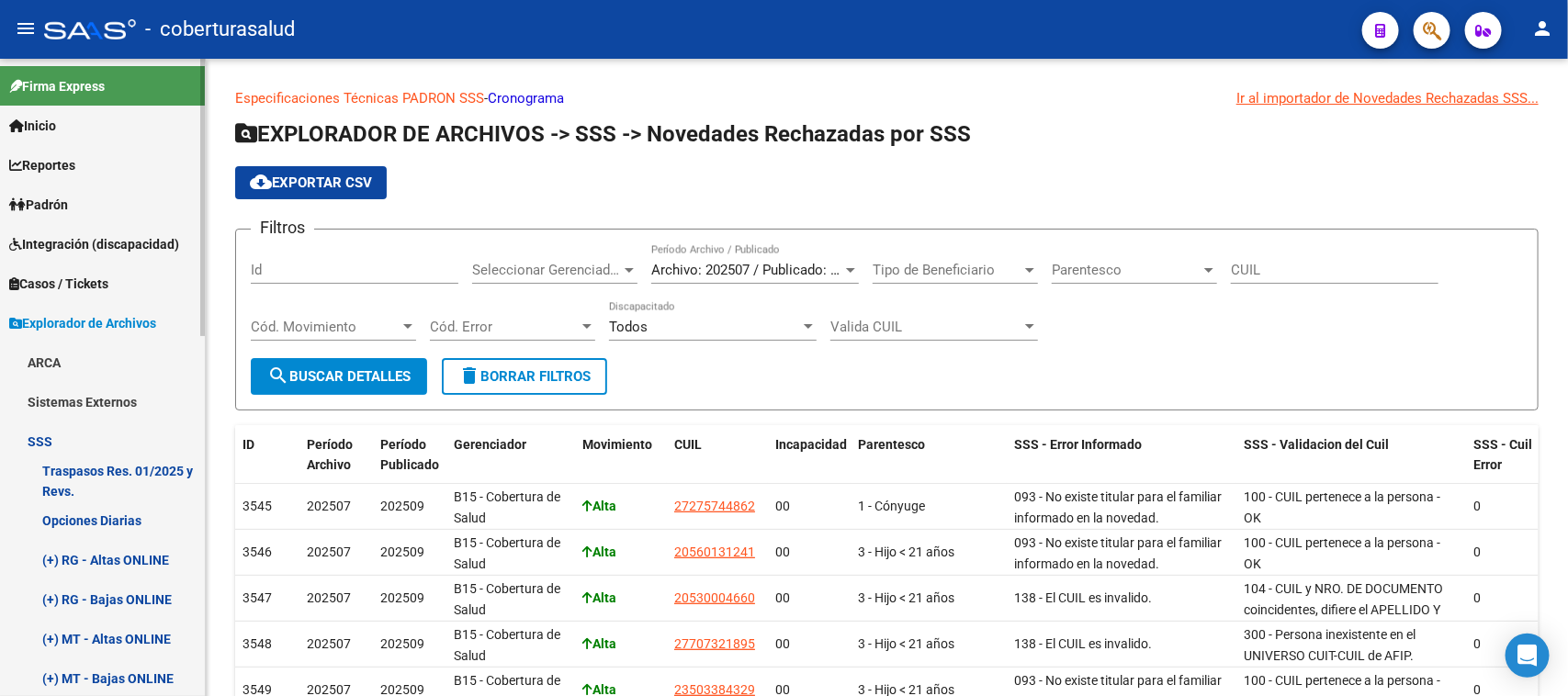
scroll to position [115, 0]
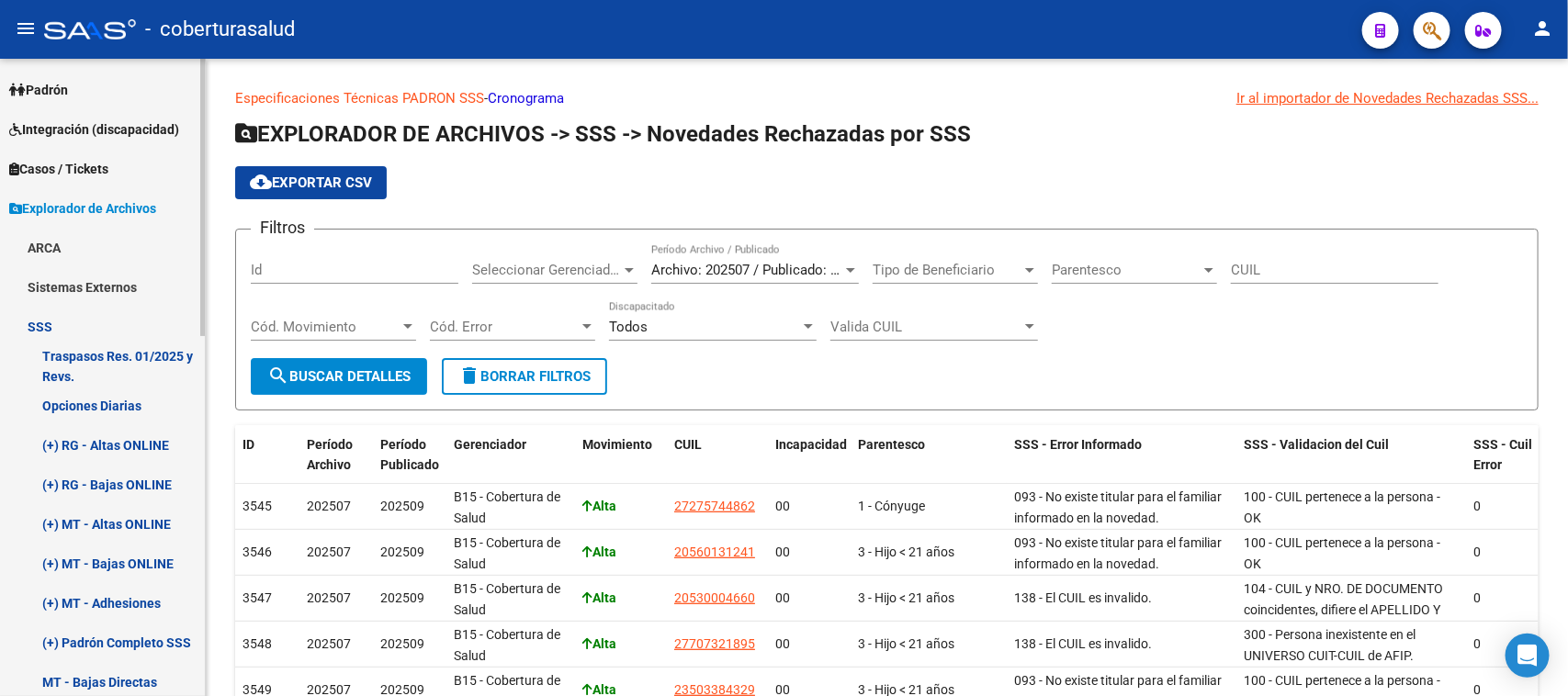
click at [82, 318] on link "SSS" at bounding box center [103, 326] width 205 height 40
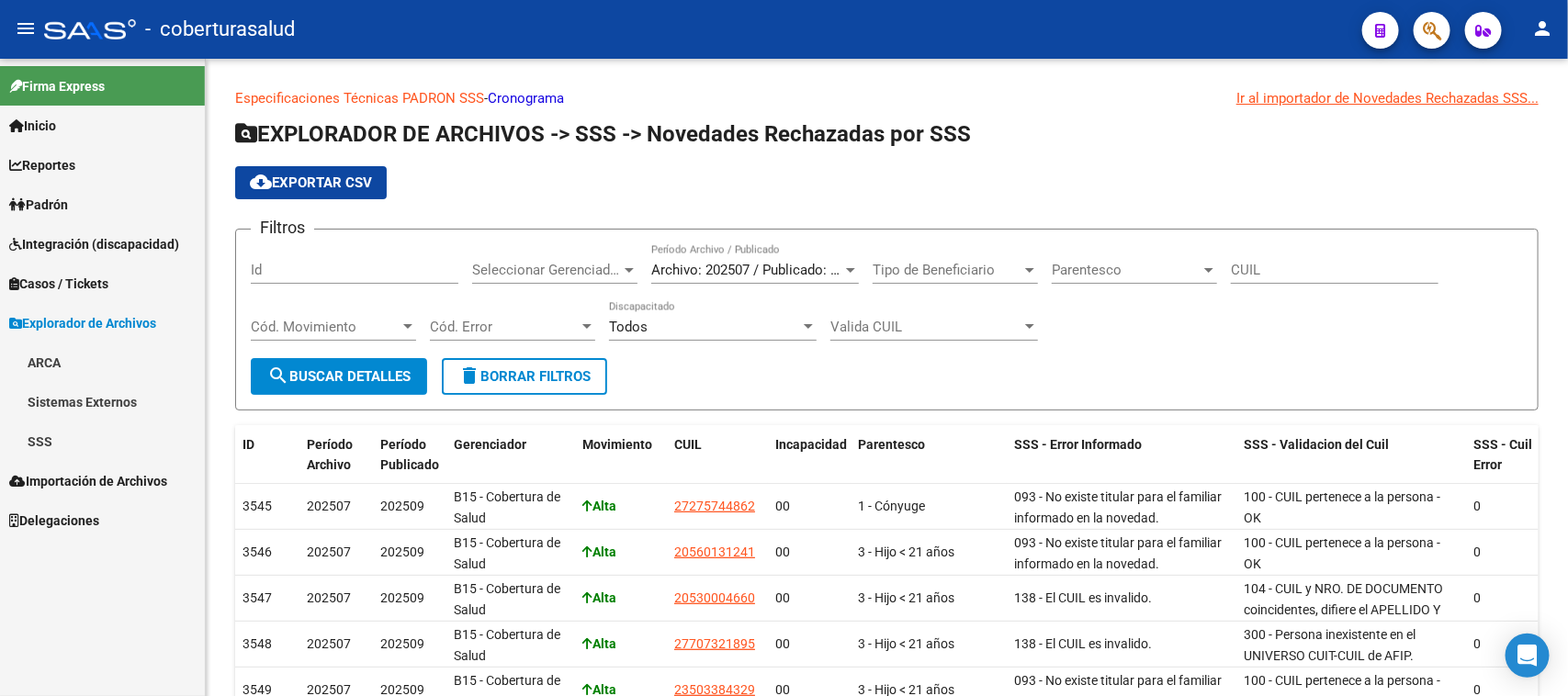
scroll to position [0, 0]
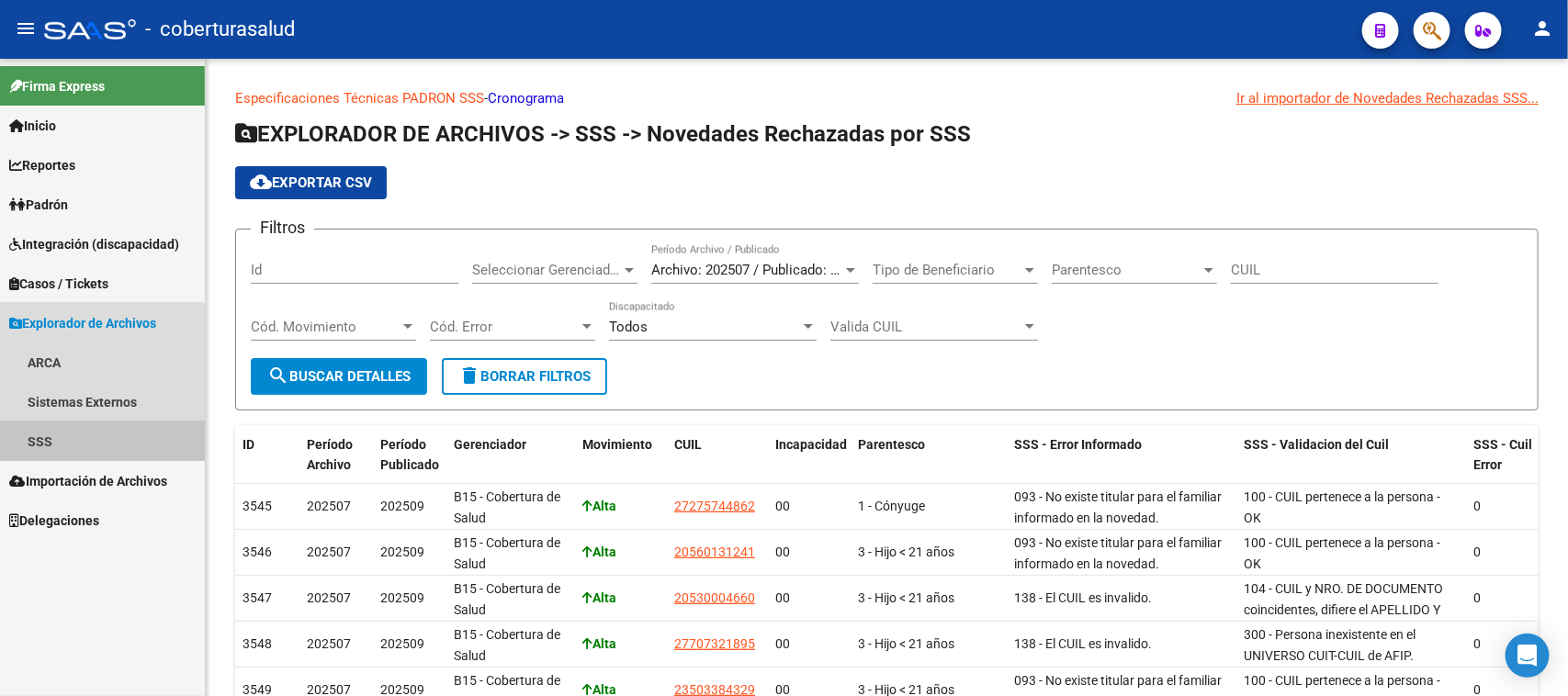
click at [99, 434] on link "SSS" at bounding box center [103, 441] width 205 height 40
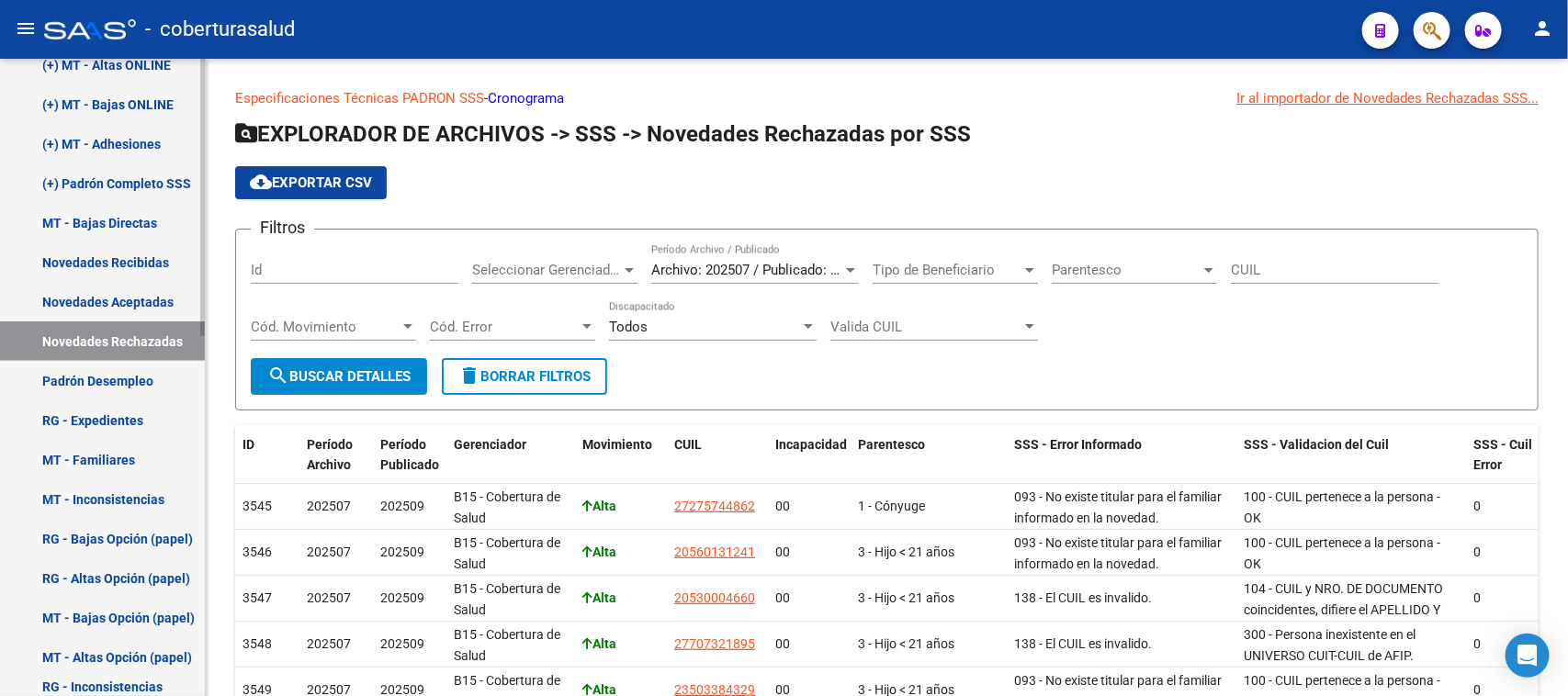
scroll to position [460, 0]
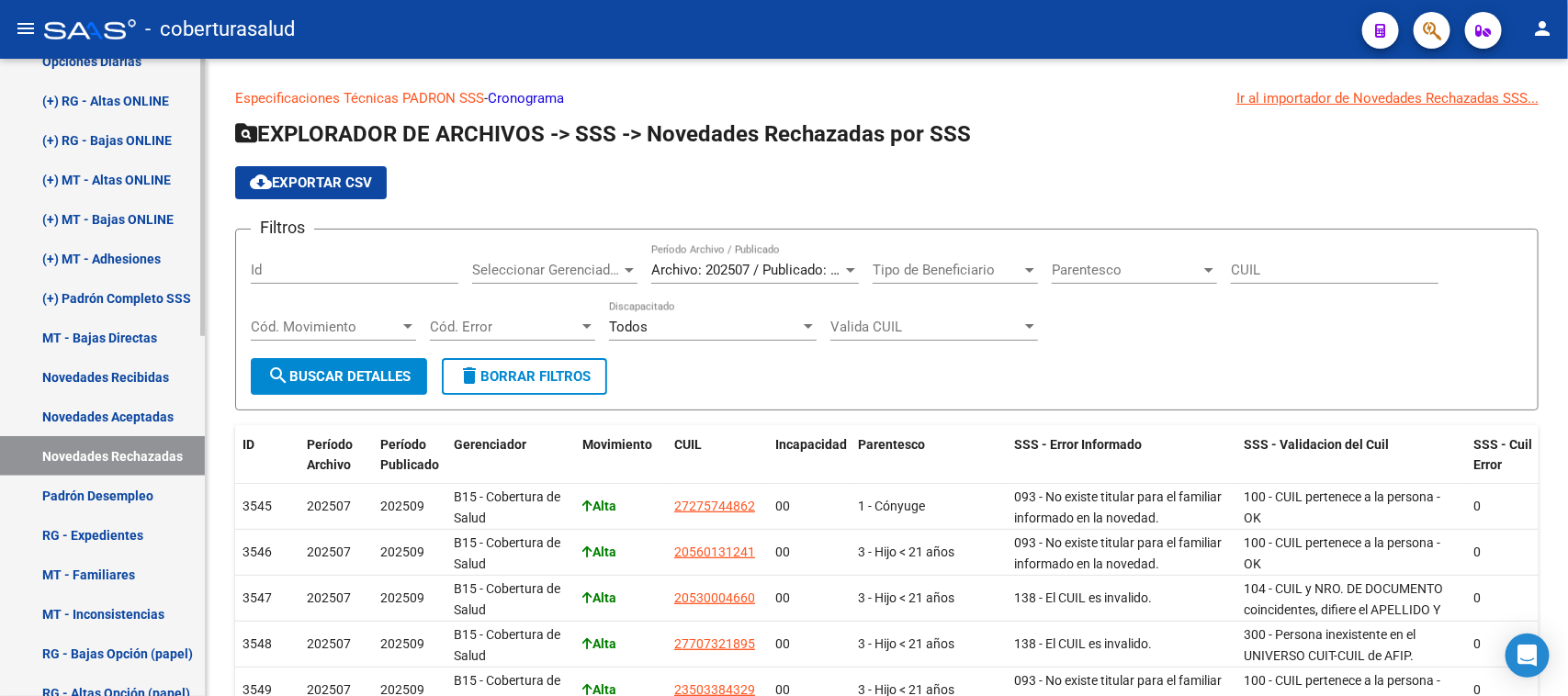
click at [94, 295] on link "(+) Padrón Completo SSS" at bounding box center [103, 298] width 205 height 40
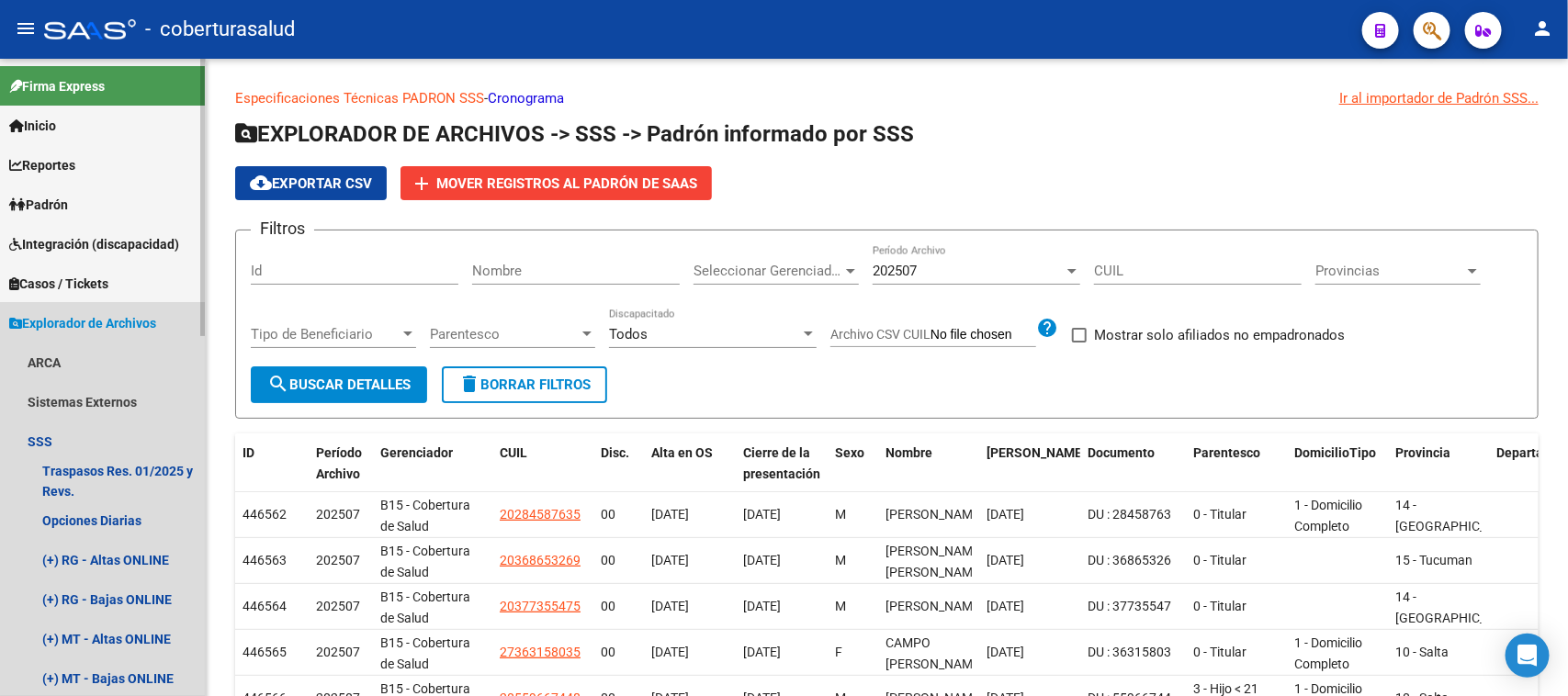
click at [48, 322] on span "Explorador de Archivos" at bounding box center [82, 323] width 147 height 20
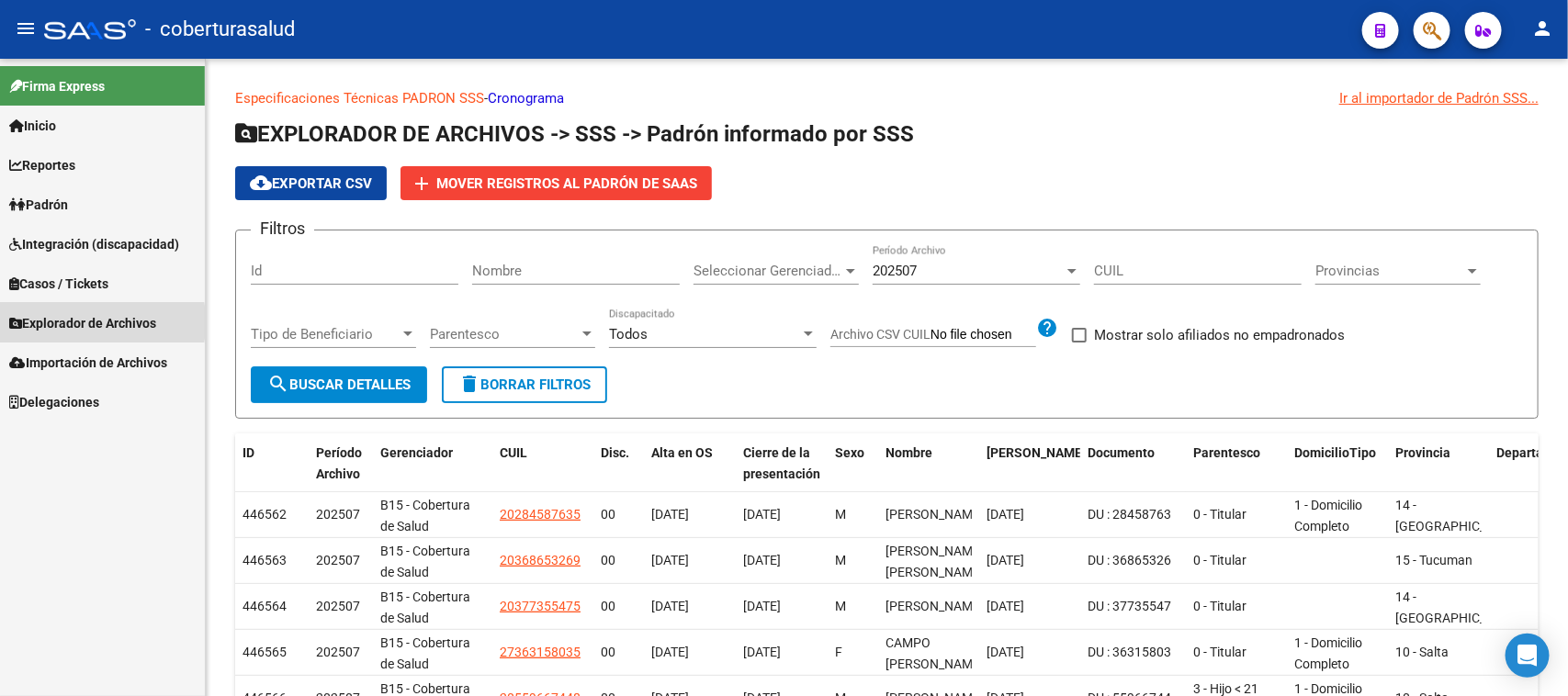
click at [48, 322] on span "Explorador de Archivos" at bounding box center [82, 323] width 147 height 20
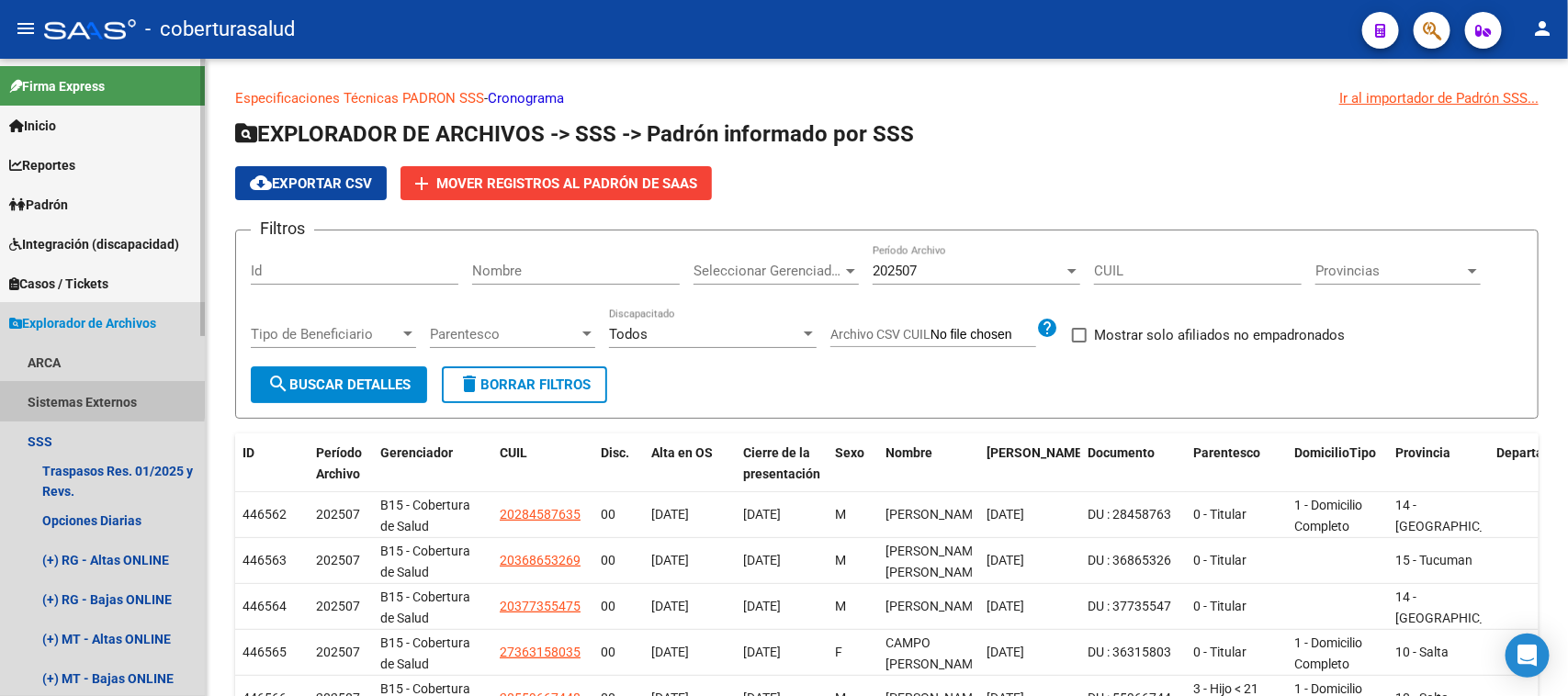
click at [85, 398] on link "Sistemas Externos" at bounding box center [103, 402] width 205 height 40
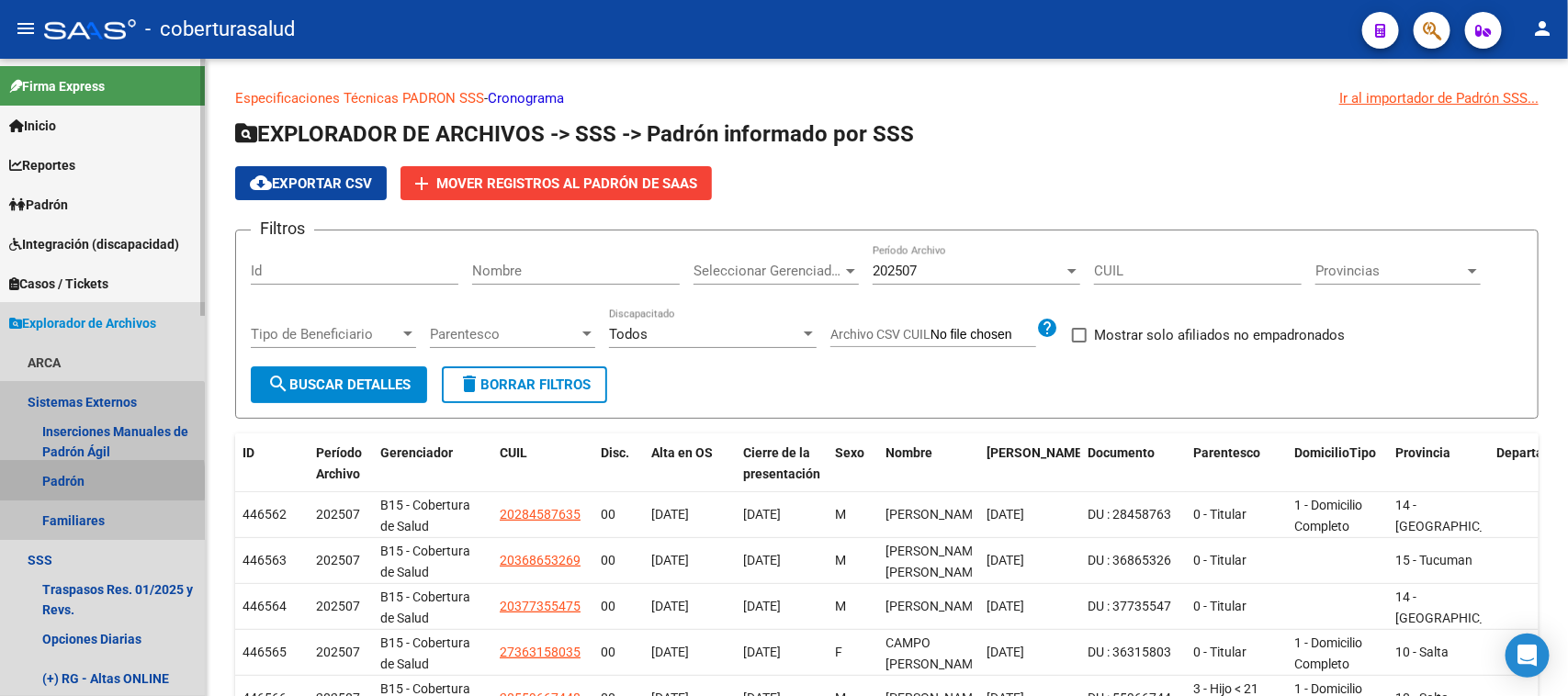
click at [57, 482] on link "Padrón" at bounding box center [103, 480] width 205 height 40
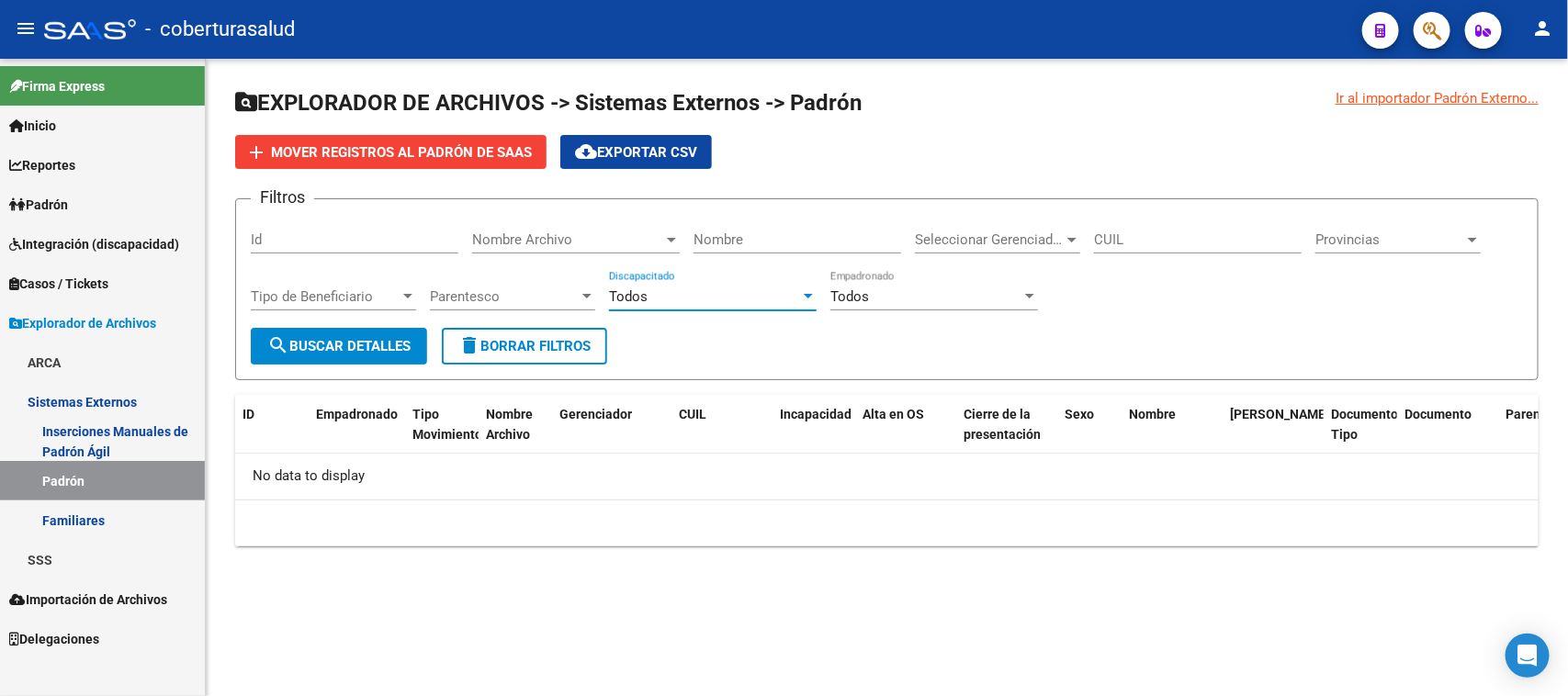
click at [801, 292] on div at bounding box center [808, 296] width 16 height 15
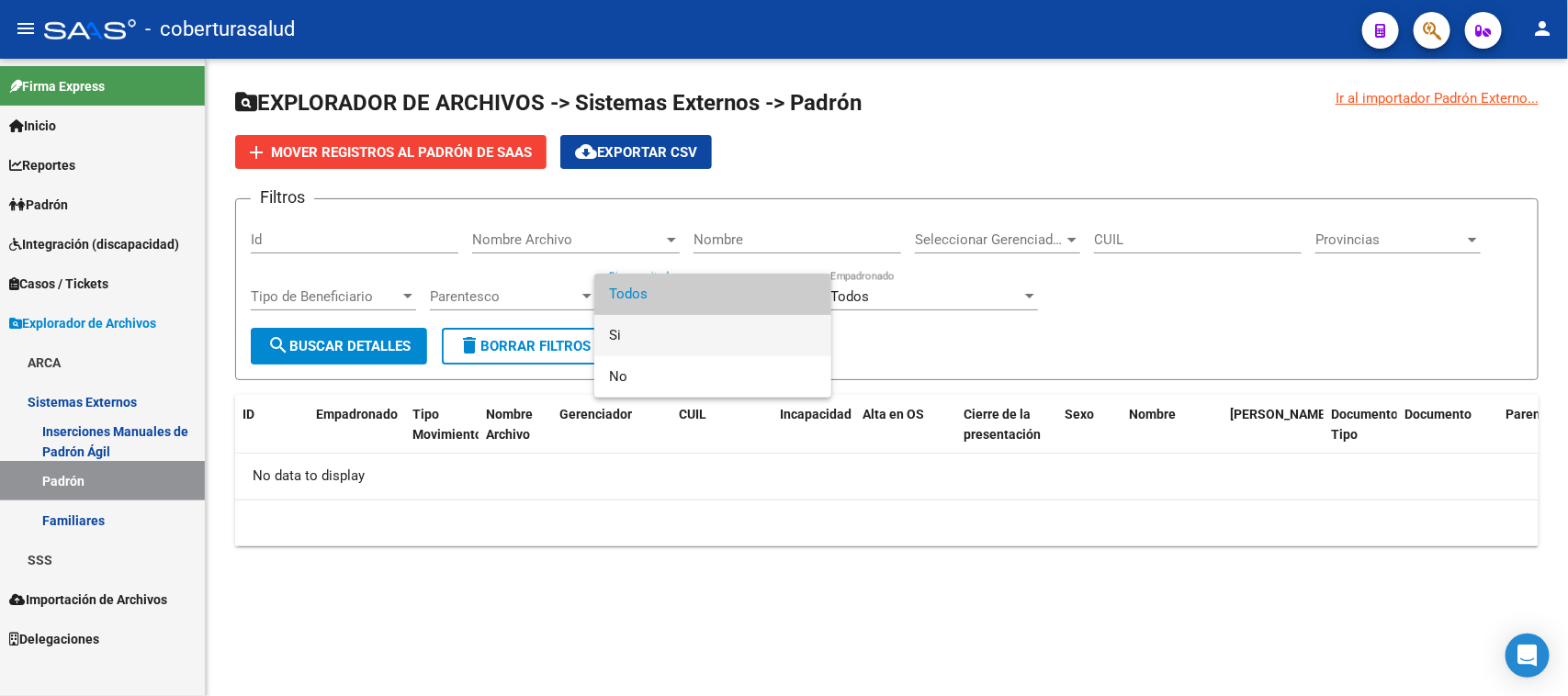
click at [672, 338] on span "Si" at bounding box center [712, 336] width 208 height 42
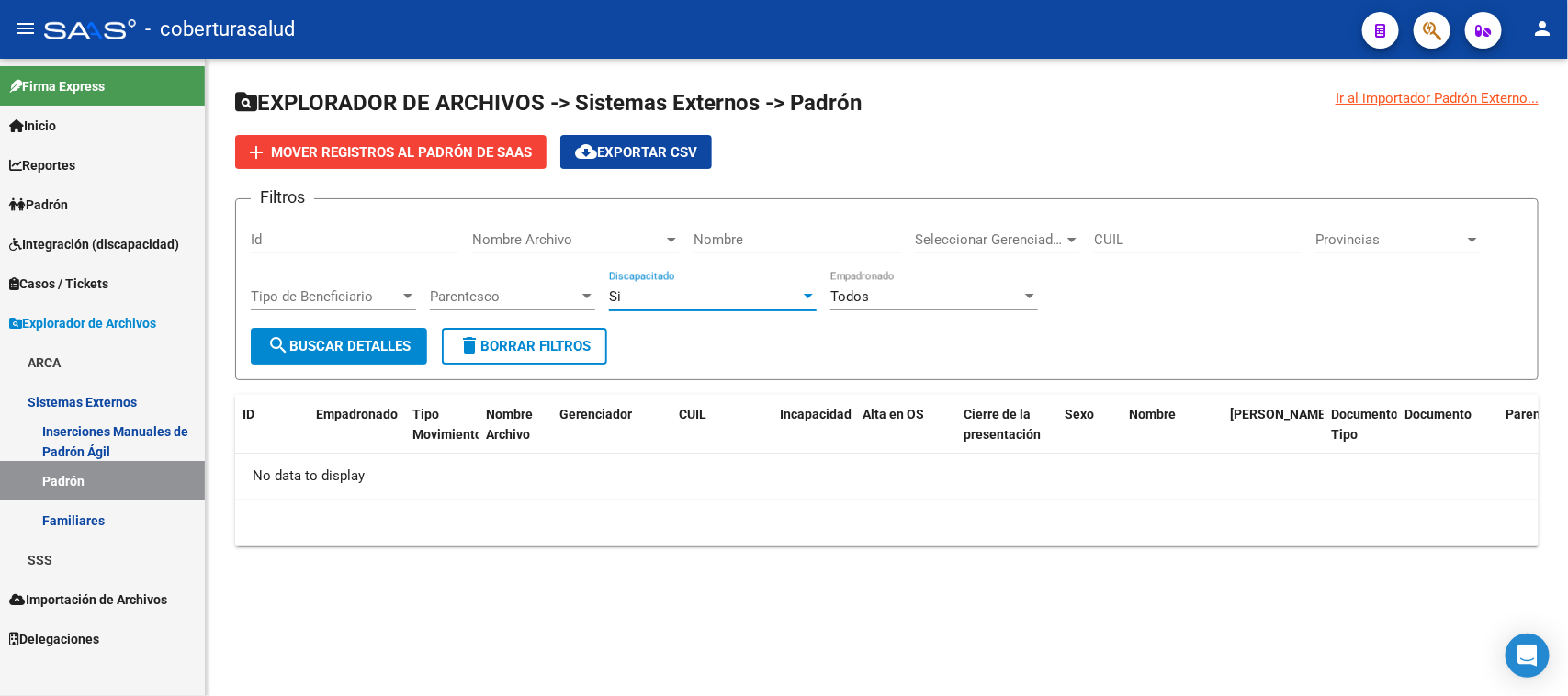
click at [323, 338] on span "search Buscar Detalles" at bounding box center [339, 346] width 143 height 16
click at [1043, 227] on div "Seleccionar Gerenciador Seleccionar Gerenciador" at bounding box center [997, 233] width 166 height 40
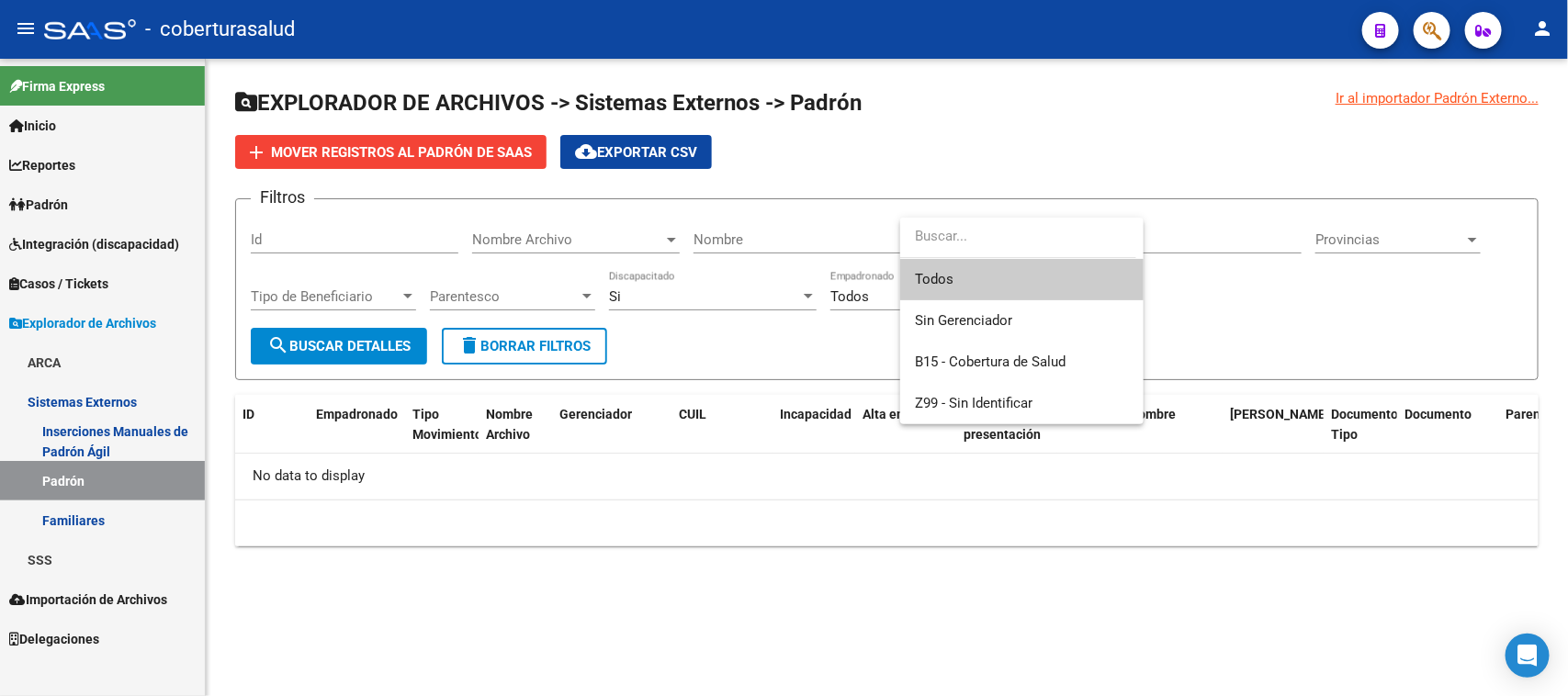
click at [976, 278] on span "Todos" at bounding box center [1021, 280] width 214 height 42
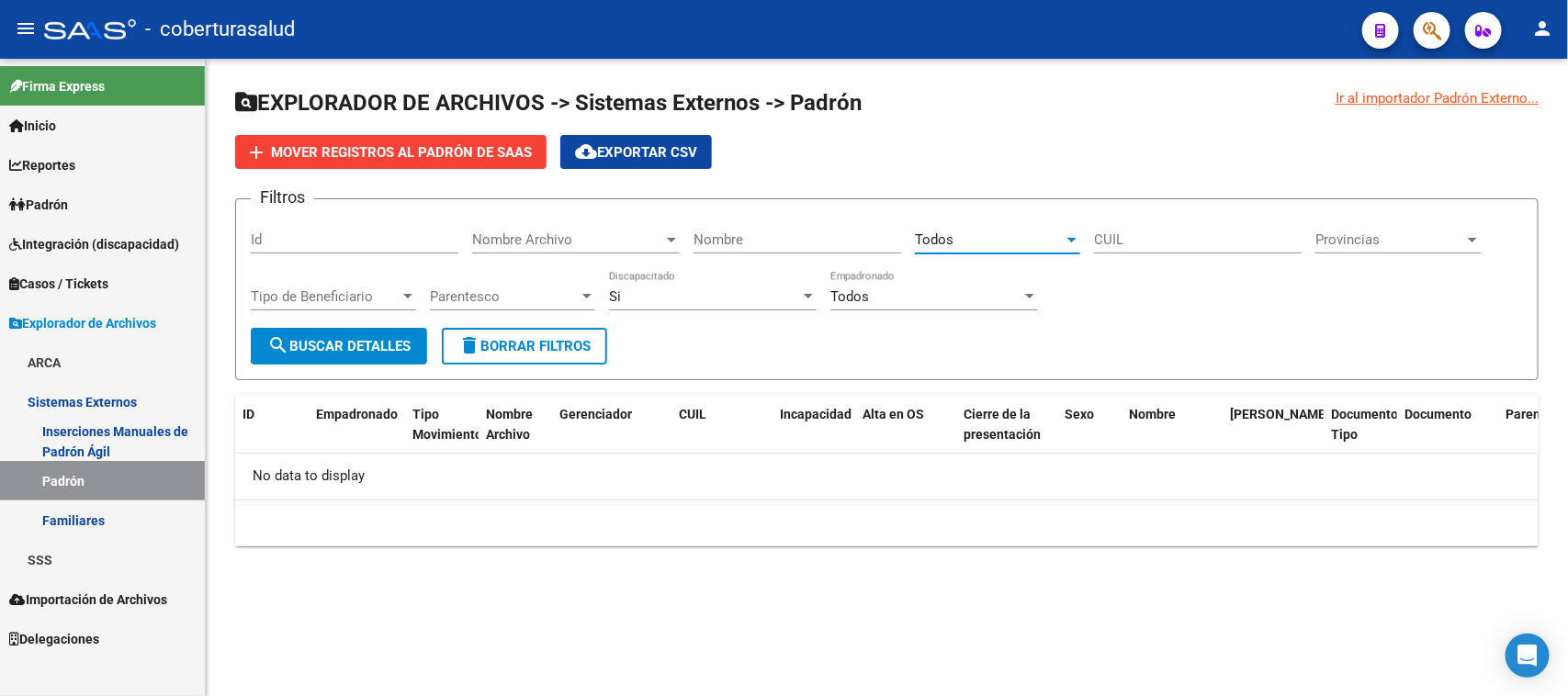
click at [1442, 234] on span "Provincias" at bounding box center [1390, 239] width 149 height 16
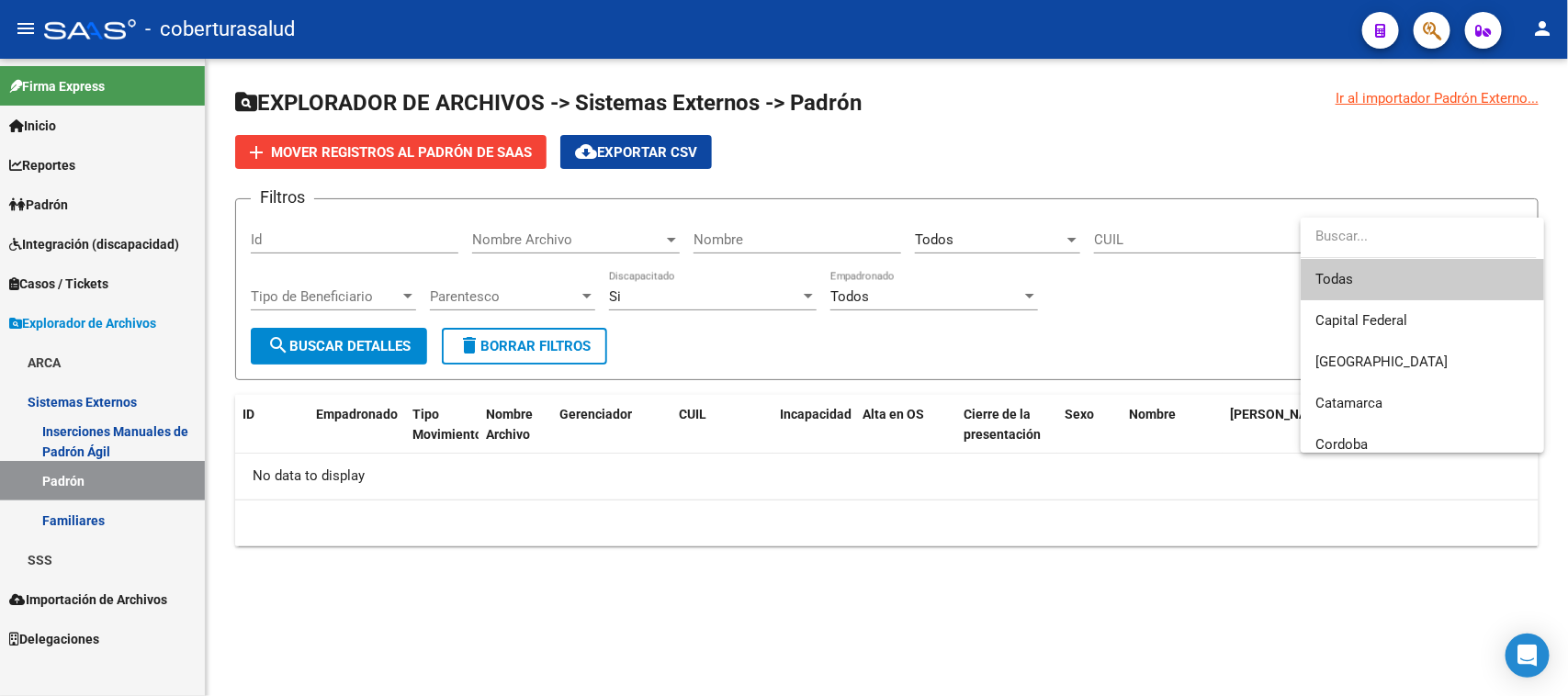
click at [1442, 234] on input "dropdown search" at bounding box center [1419, 236] width 236 height 42
click at [1408, 268] on span "Todas" at bounding box center [1422, 280] width 214 height 42
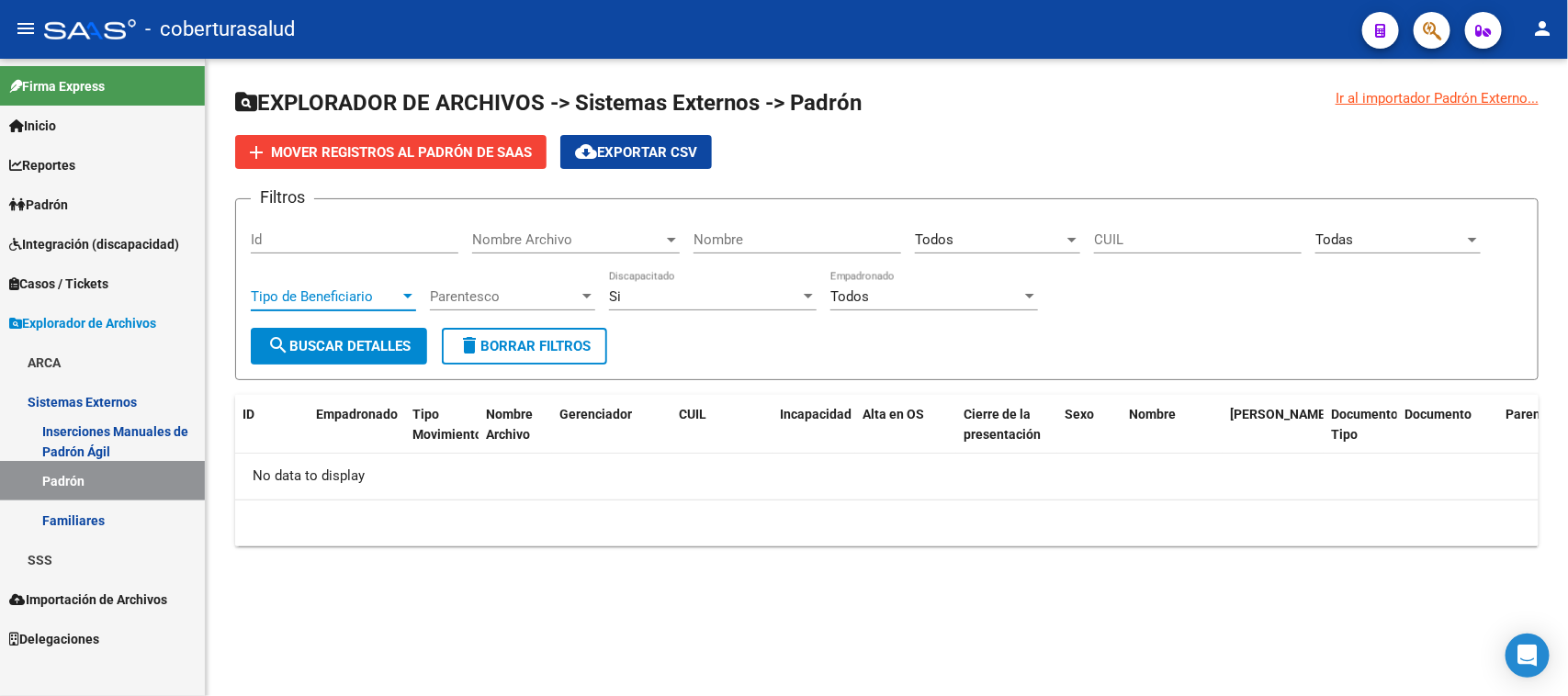
click at [369, 296] on span "Tipo de Beneficiario" at bounding box center [325, 296] width 149 height 16
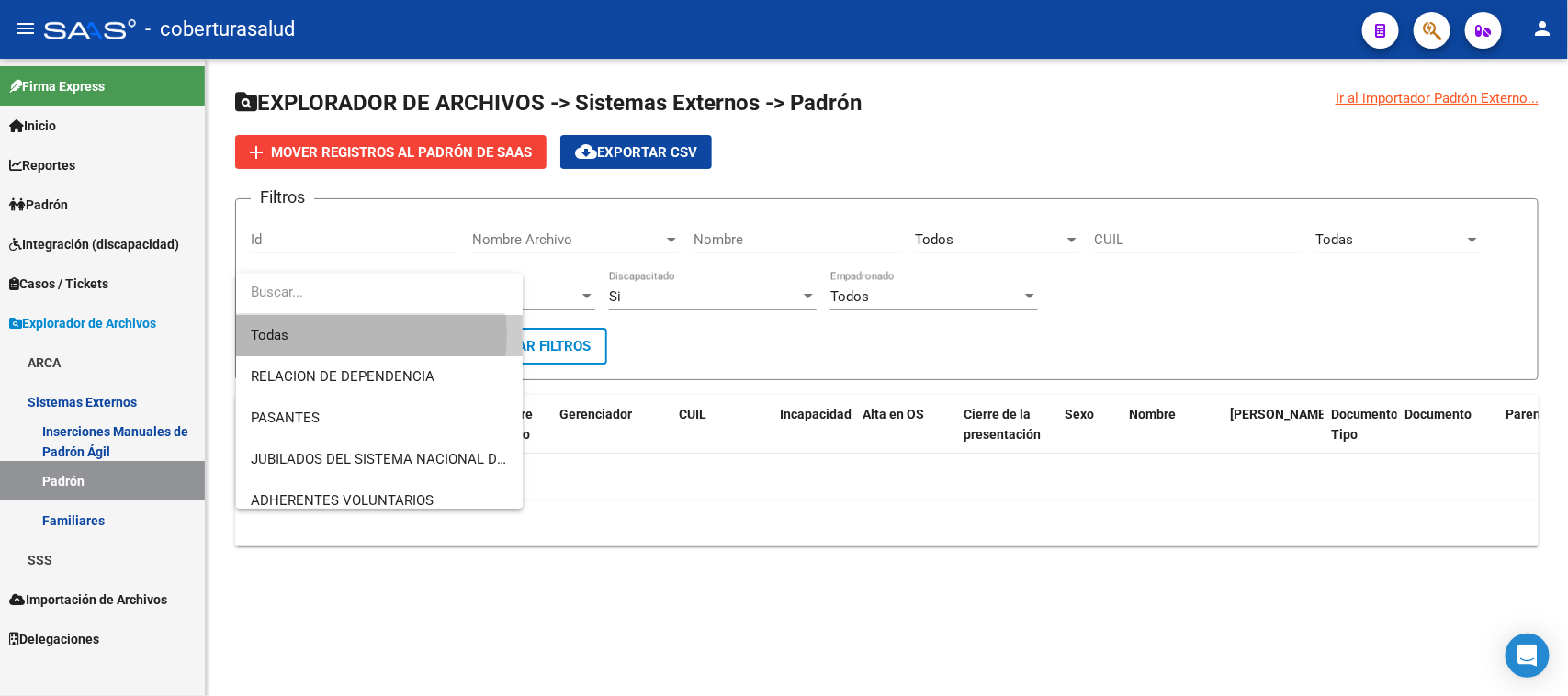
click at [337, 335] on span "Todas" at bounding box center [379, 336] width 257 height 42
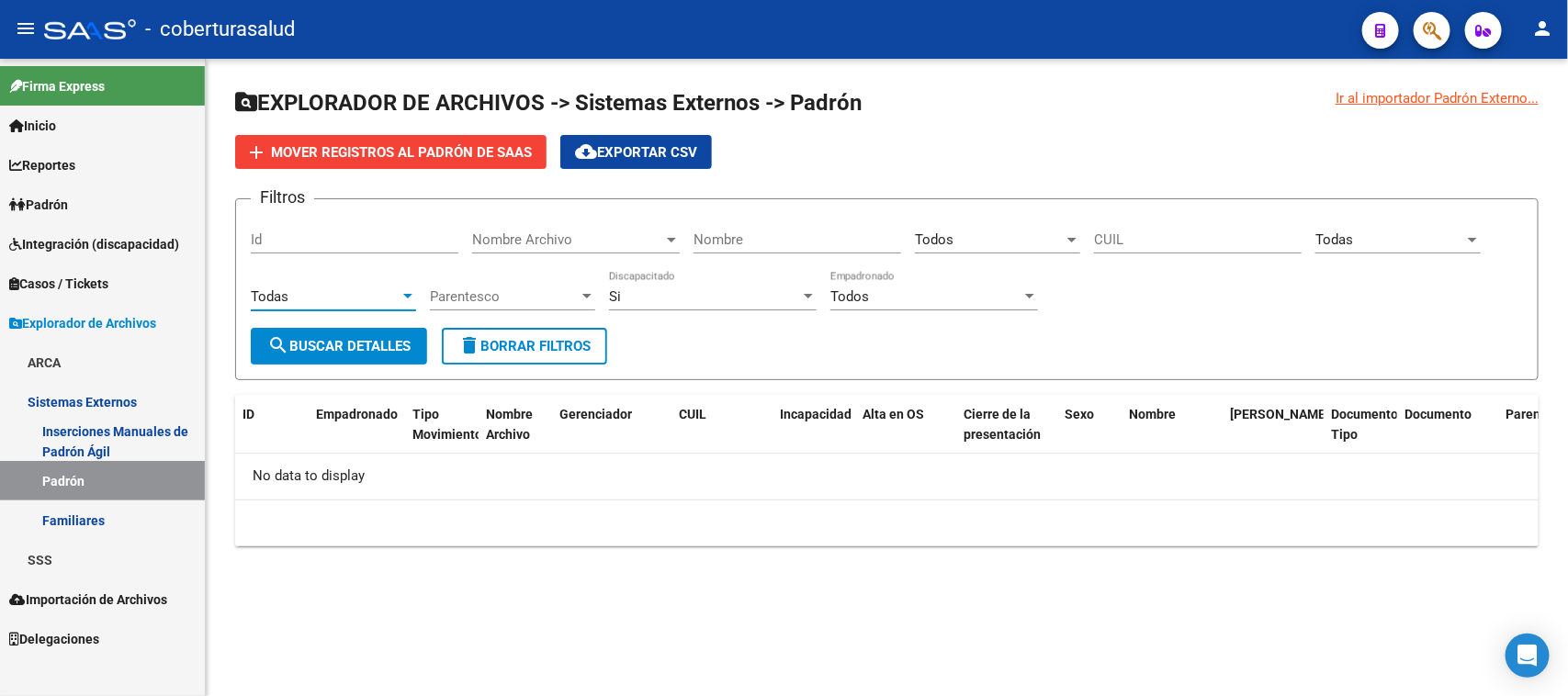
click at [510, 294] on span "Parentesco" at bounding box center [504, 296] width 149 height 16
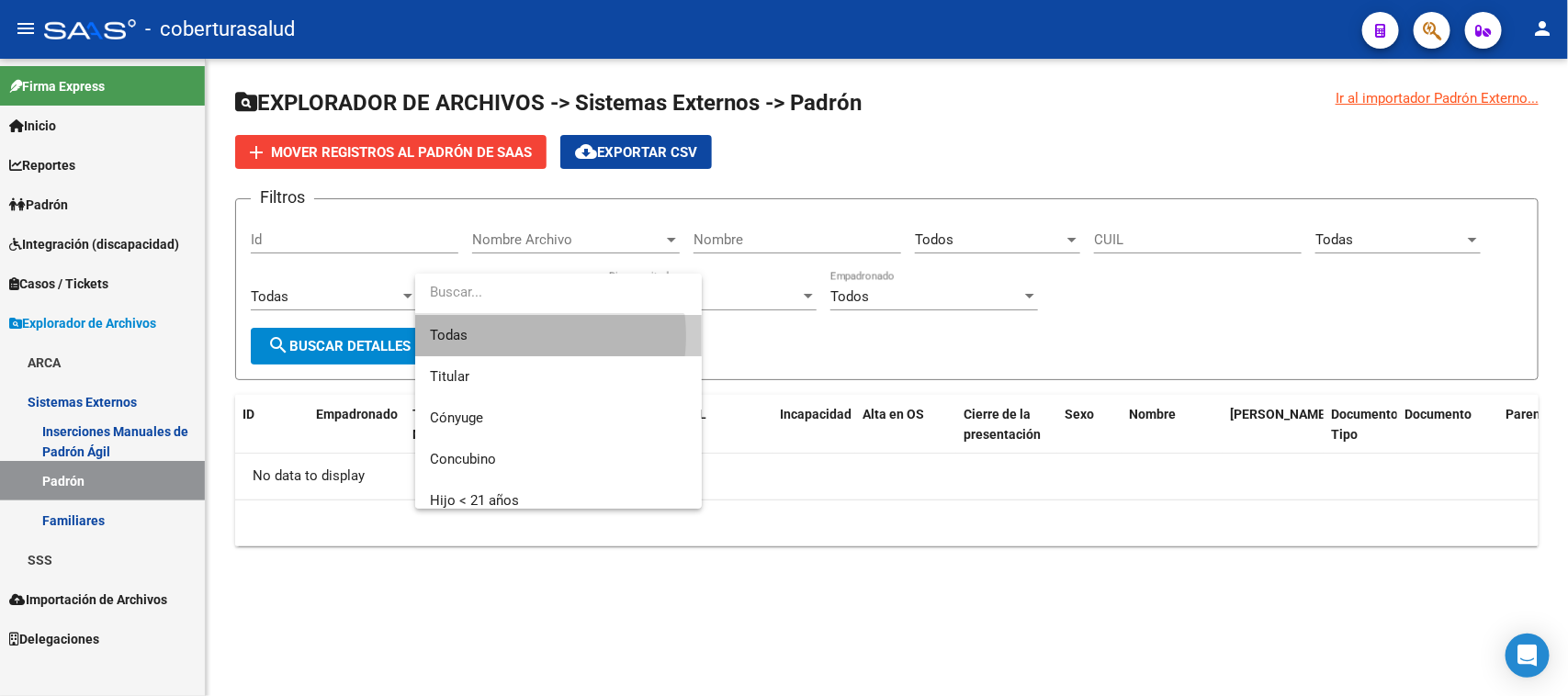
click at [510, 336] on span "Todas" at bounding box center [558, 336] width 257 height 42
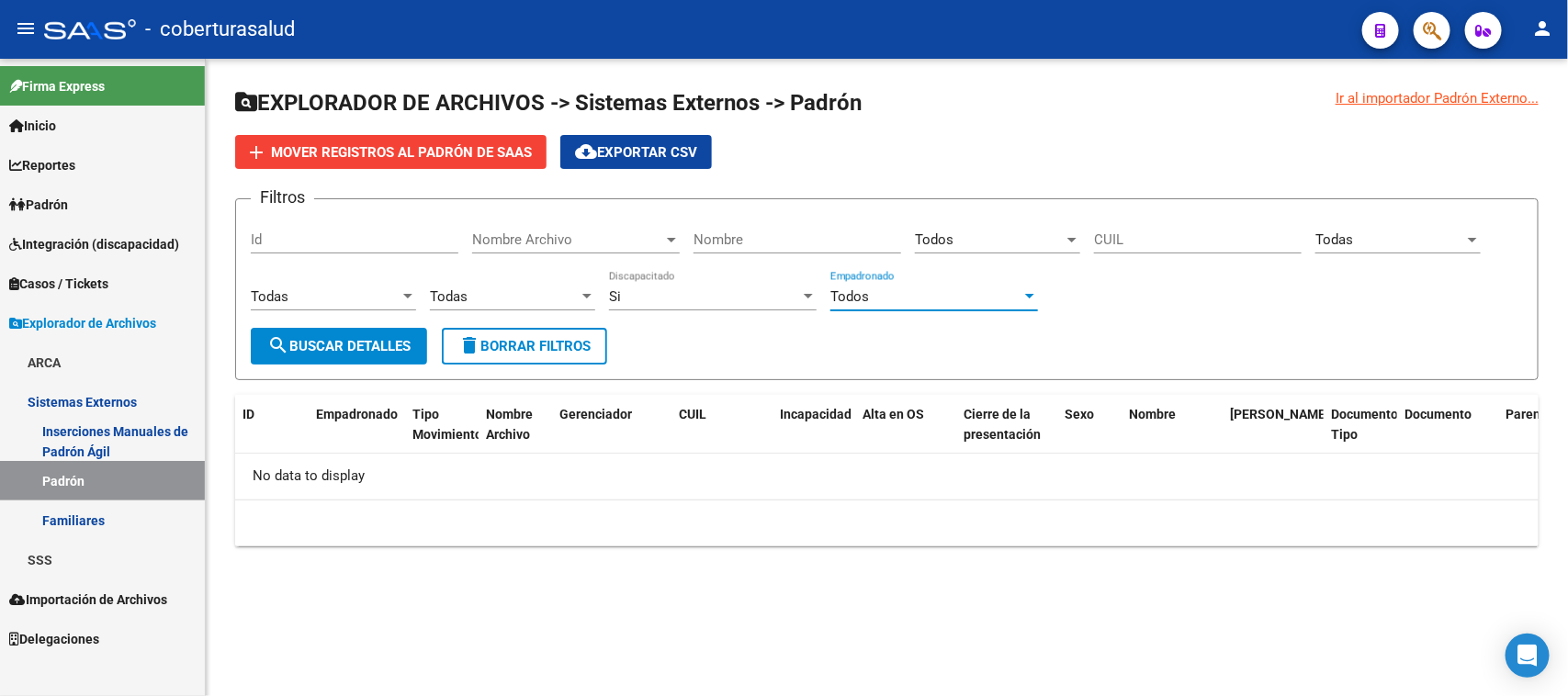
click at [891, 296] on div "Todos" at bounding box center [925, 296] width 191 height 16
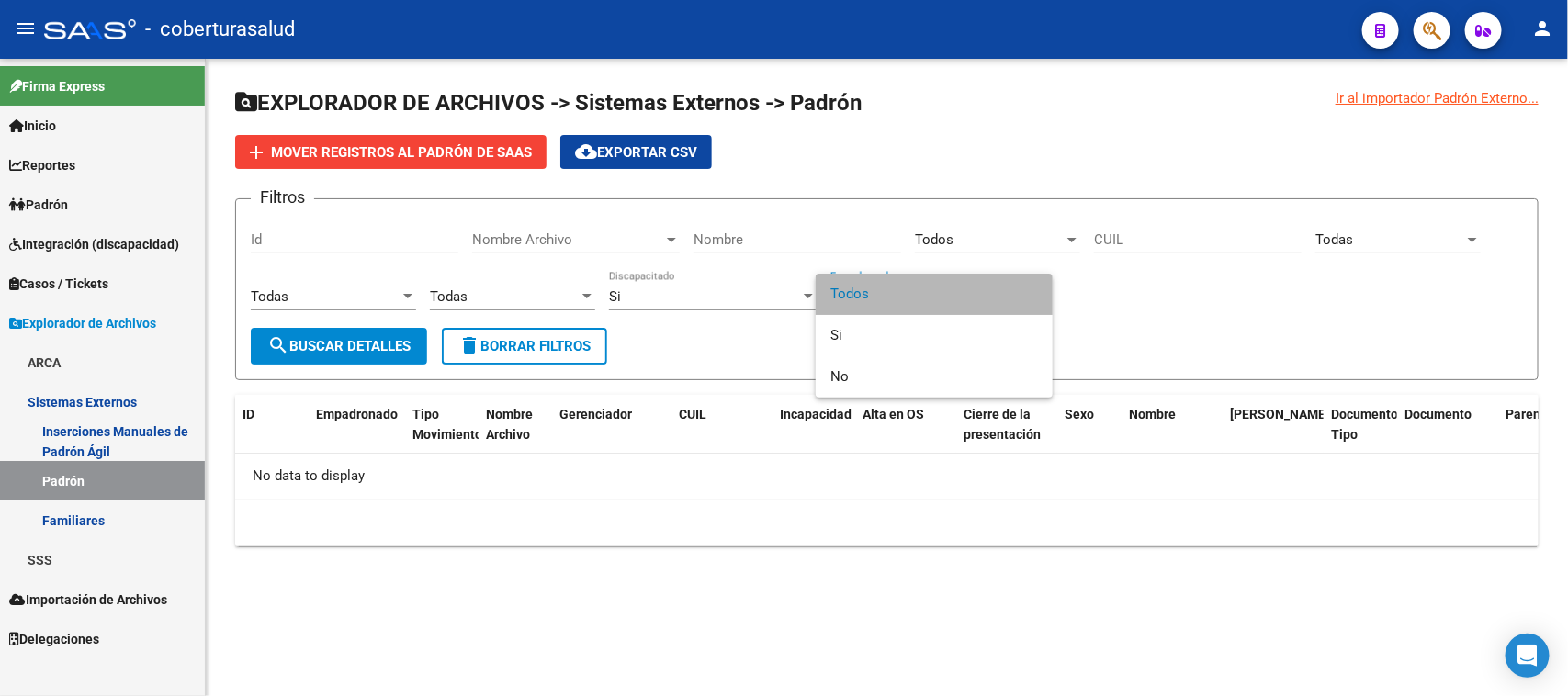
click at [891, 296] on span "Todos" at bounding box center [934, 294] width 208 height 42
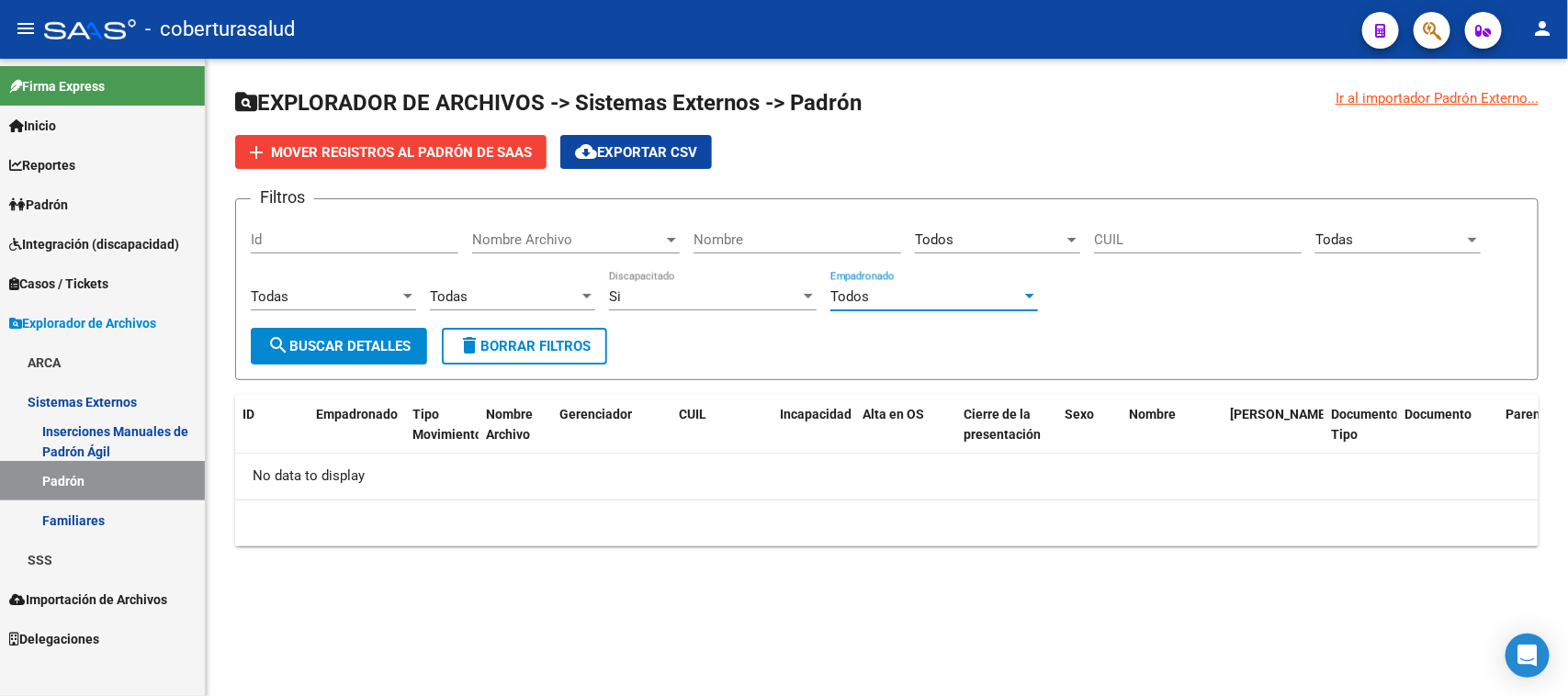
click at [301, 350] on span "search Buscar Detalles" at bounding box center [339, 346] width 143 height 16
click at [75, 318] on span "Explorador de Archivos" at bounding box center [82, 323] width 147 height 20
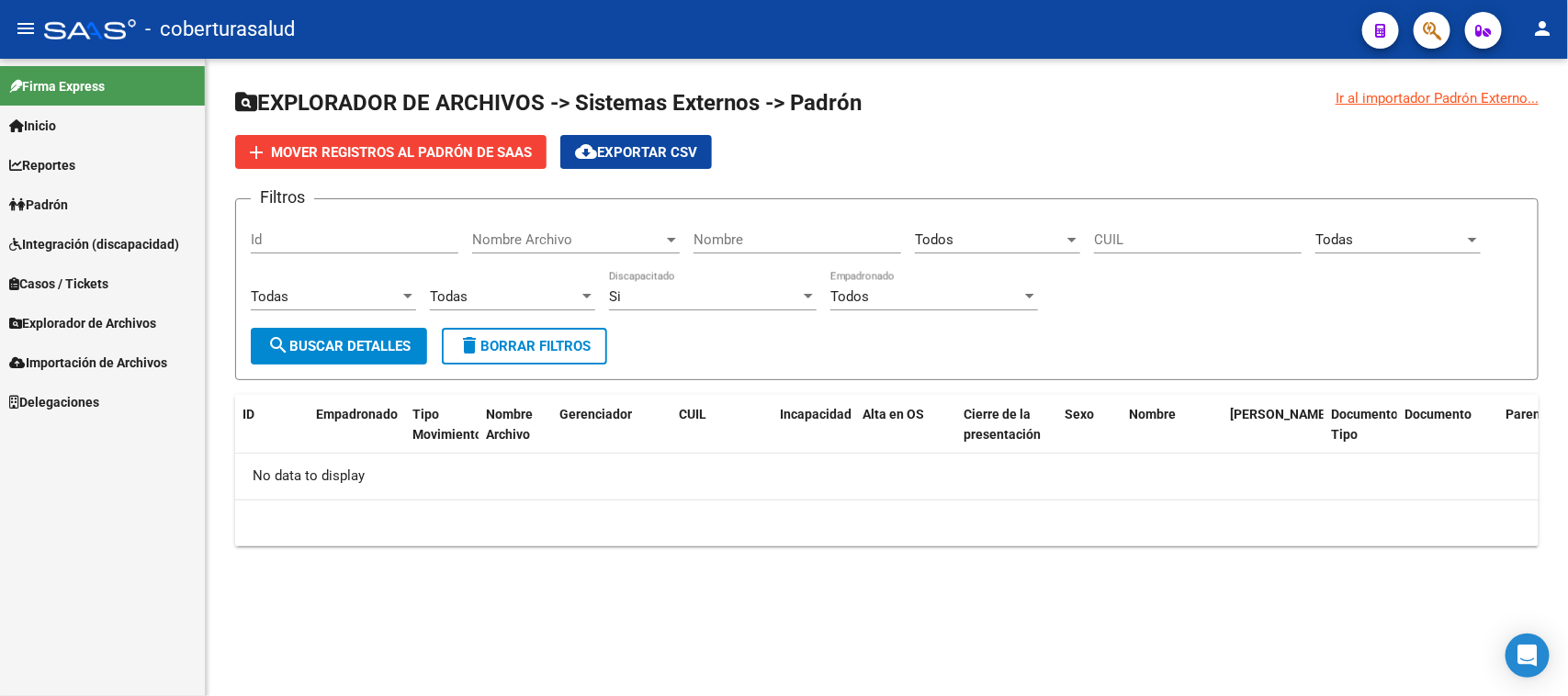
click at [95, 356] on span "Importación de Archivos" at bounding box center [87, 362] width 158 height 20
click at [98, 199] on link "Padrón" at bounding box center [103, 204] width 205 height 40
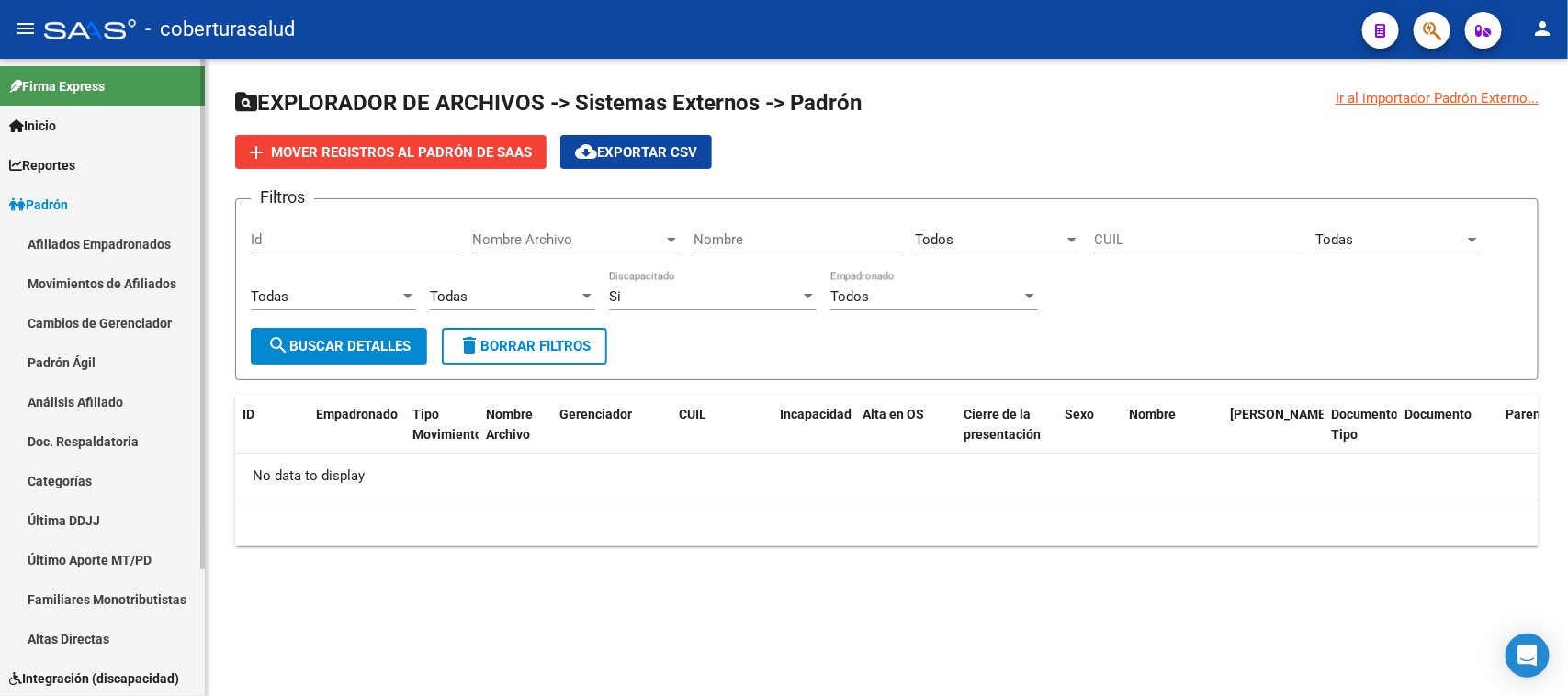
click at [113, 237] on link "Afiliados Empadronados" at bounding box center [103, 244] width 205 height 40
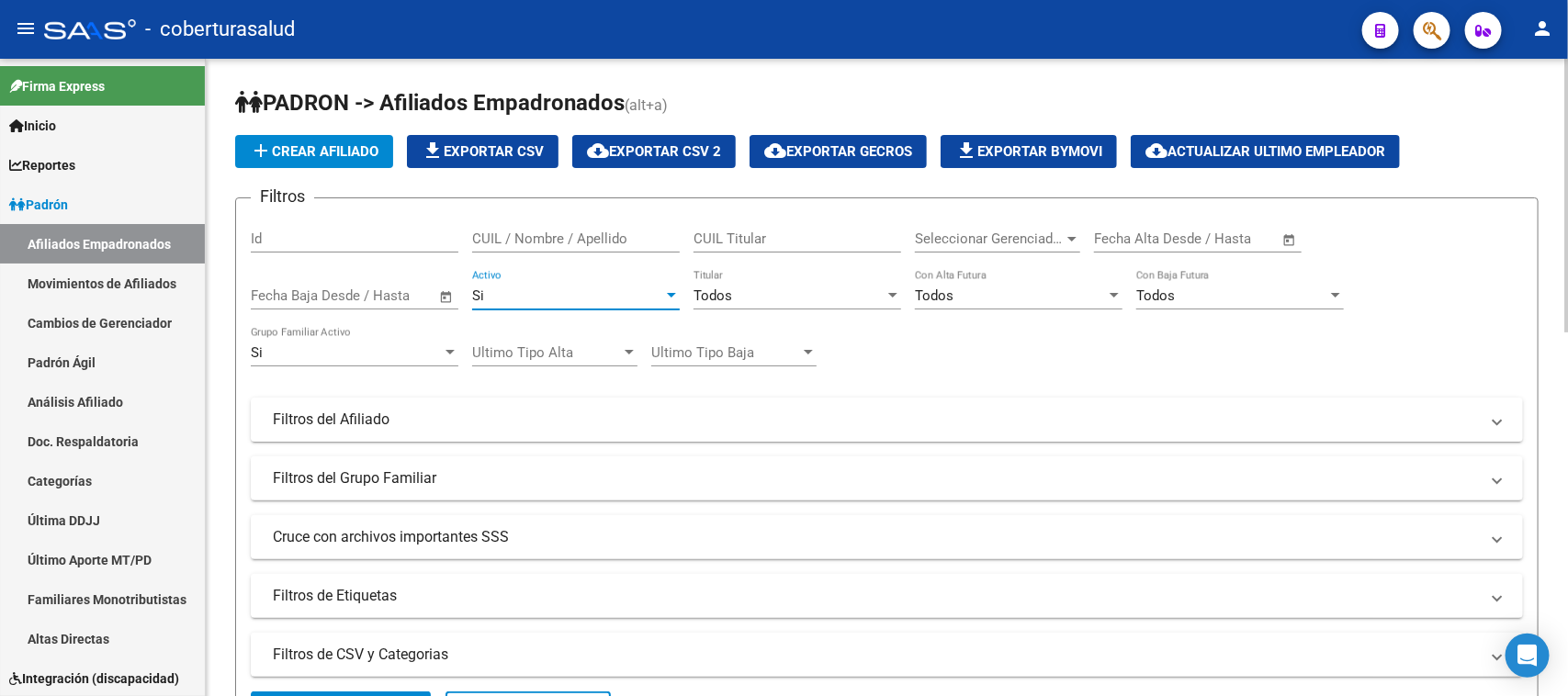
click at [650, 287] on div "Si" at bounding box center [567, 295] width 191 height 16
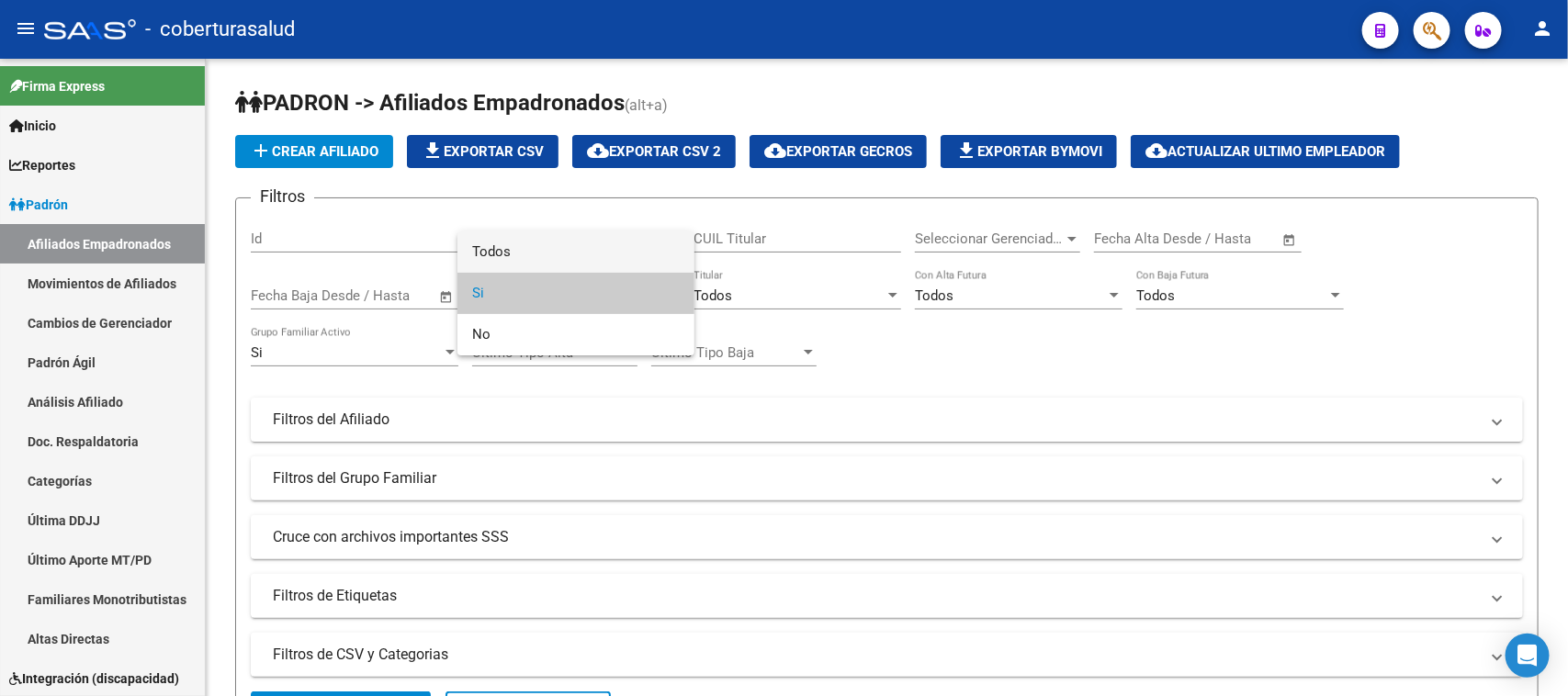
click at [624, 242] on span "Todos" at bounding box center [576, 252] width 208 height 42
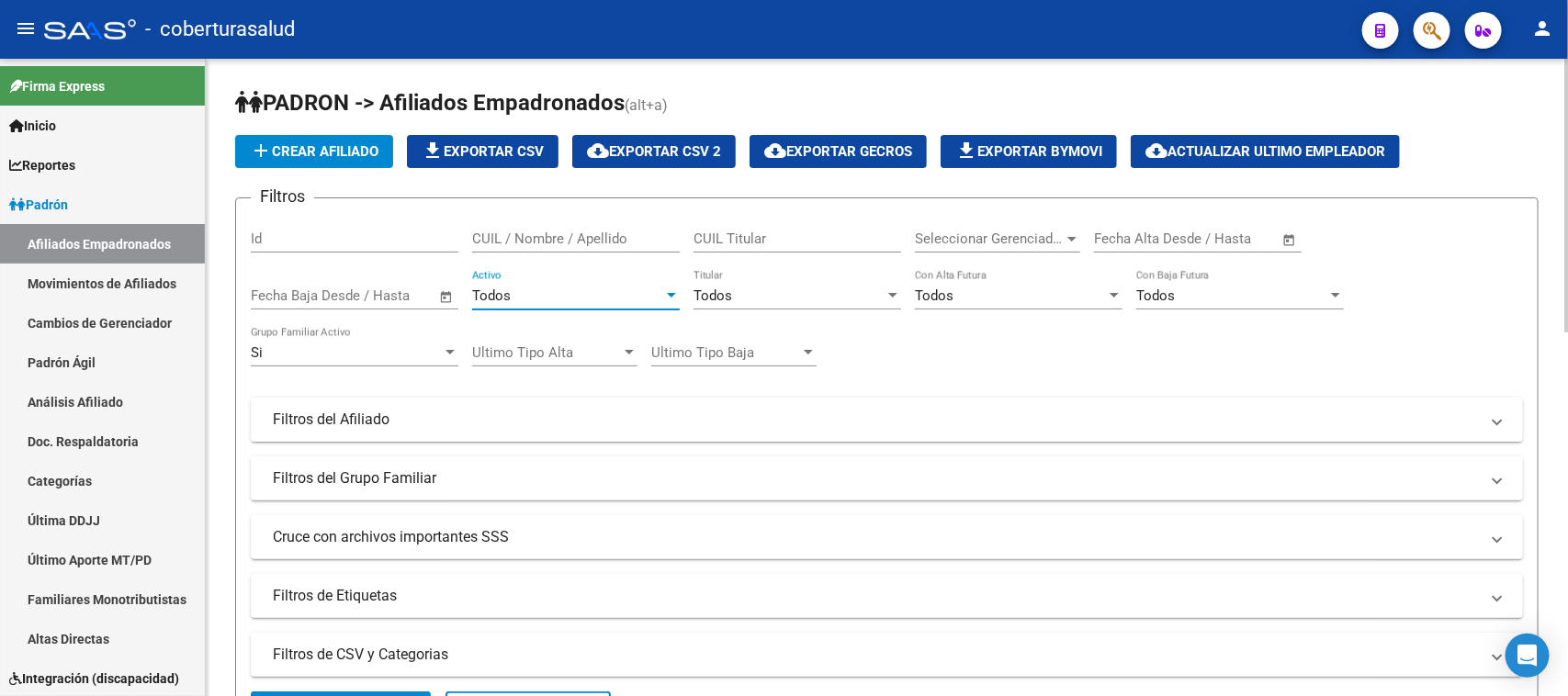
click at [662, 301] on div "Todos" at bounding box center [567, 295] width 191 height 16
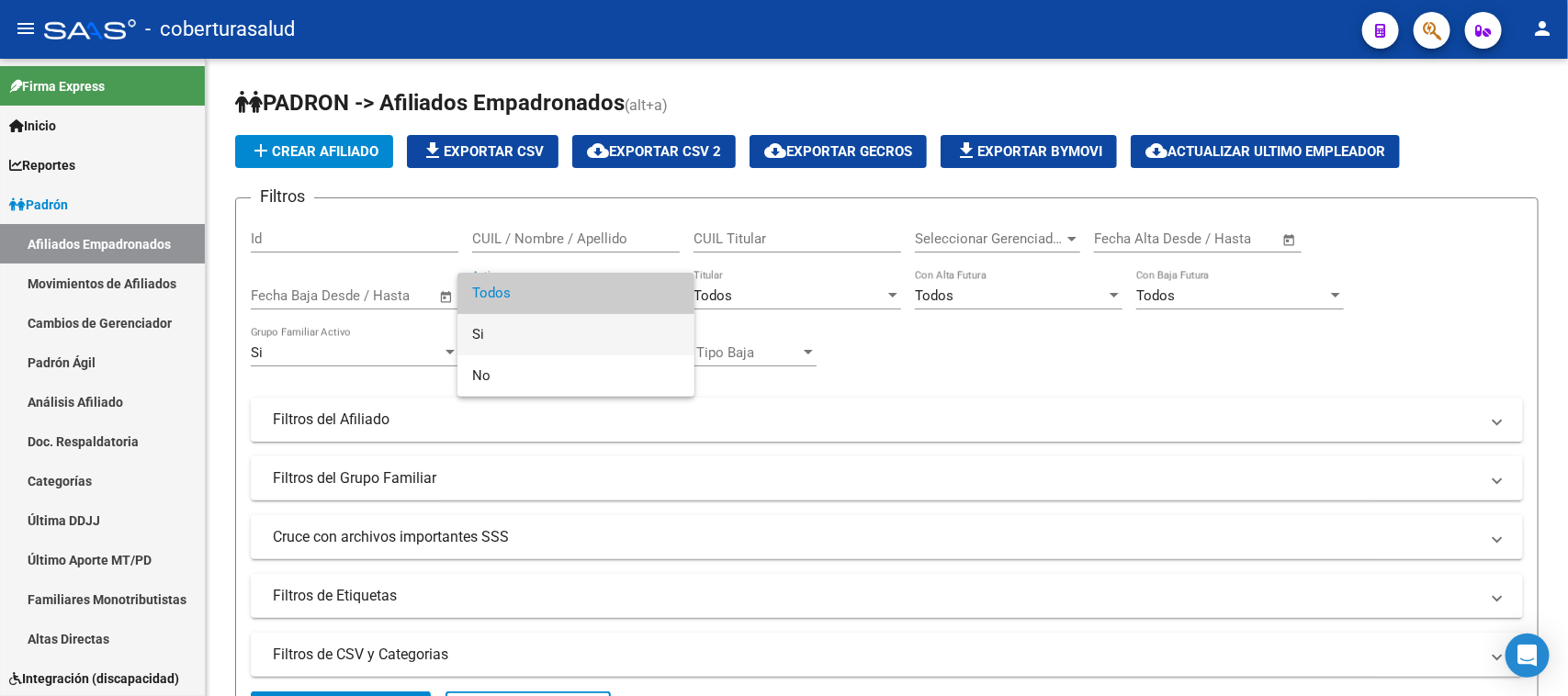
click at [572, 334] on span "Si" at bounding box center [576, 335] width 208 height 42
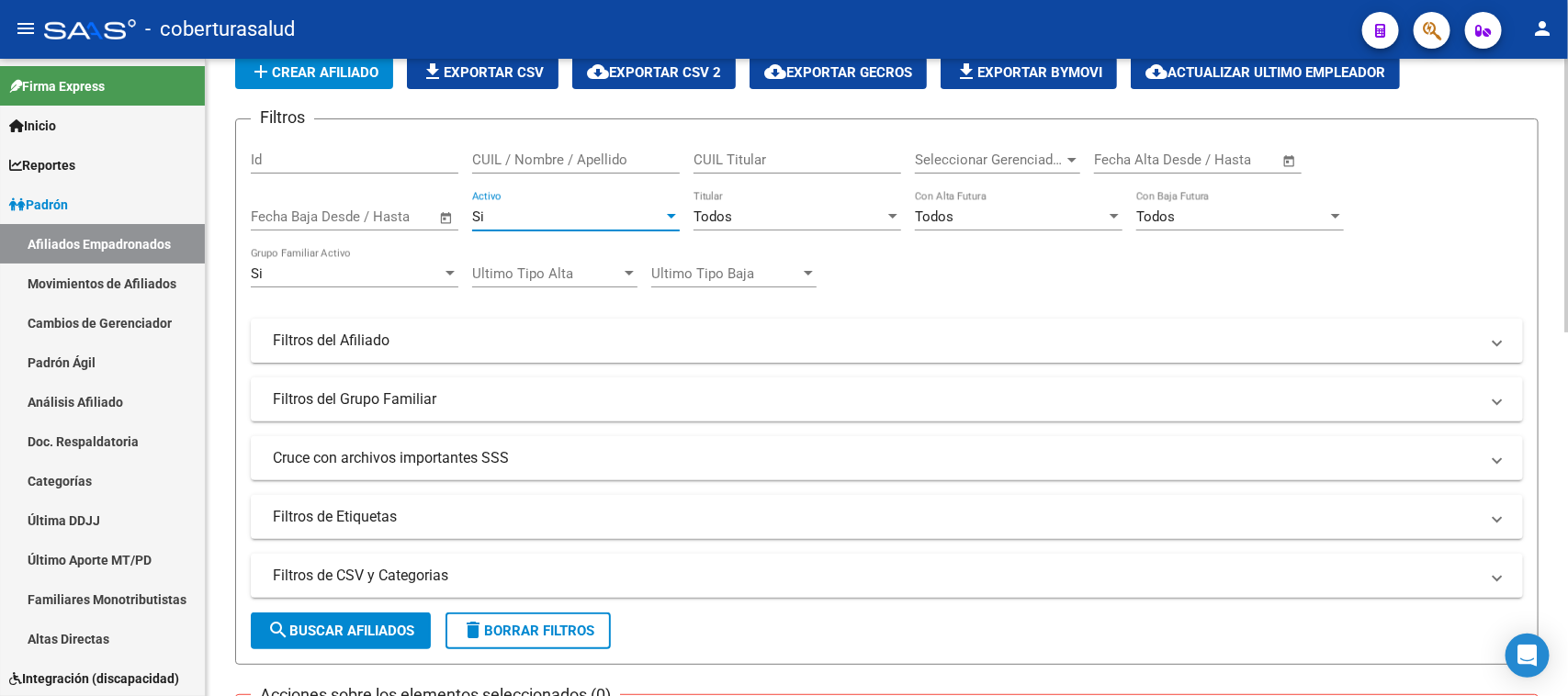
scroll to position [115, 0]
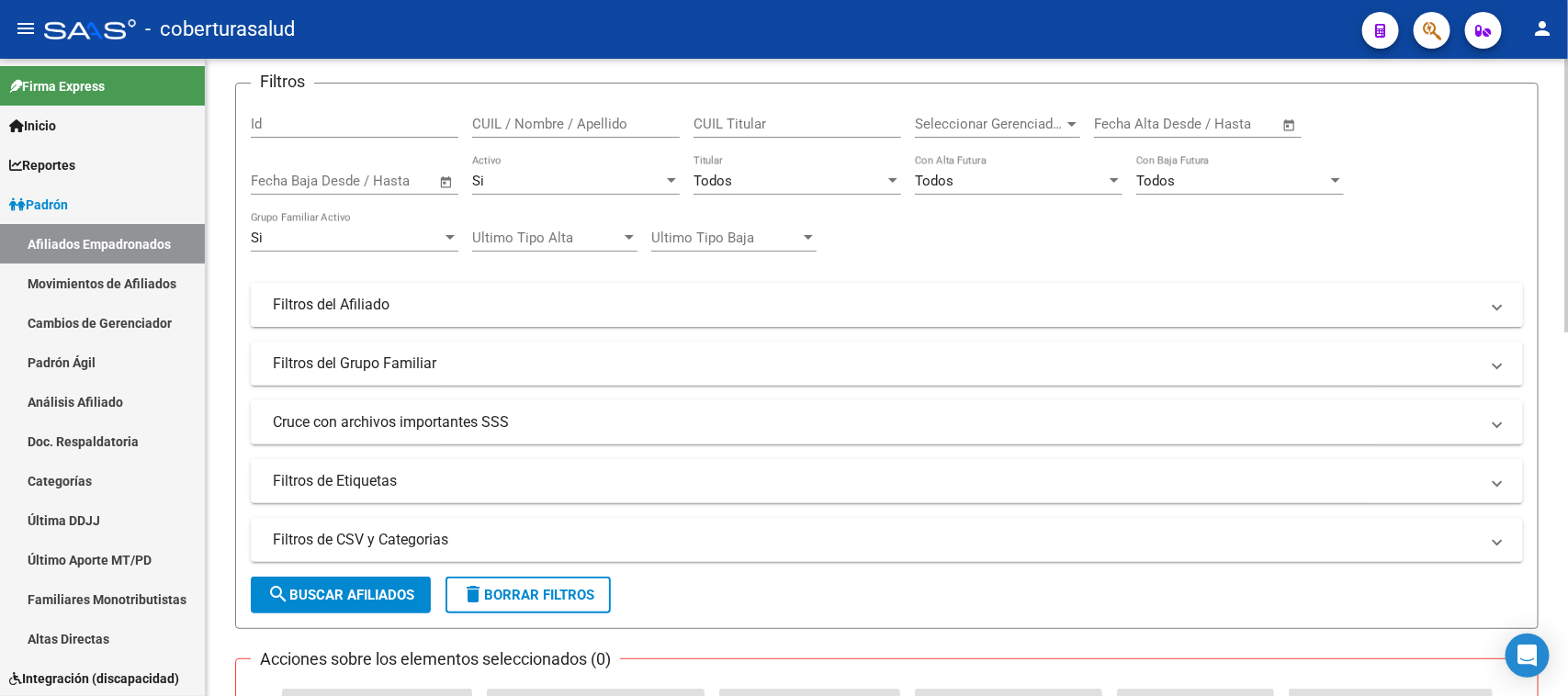
click at [549, 286] on mat-expansion-panel-header "Filtros del Afiliado" at bounding box center [887, 305] width 1273 height 45
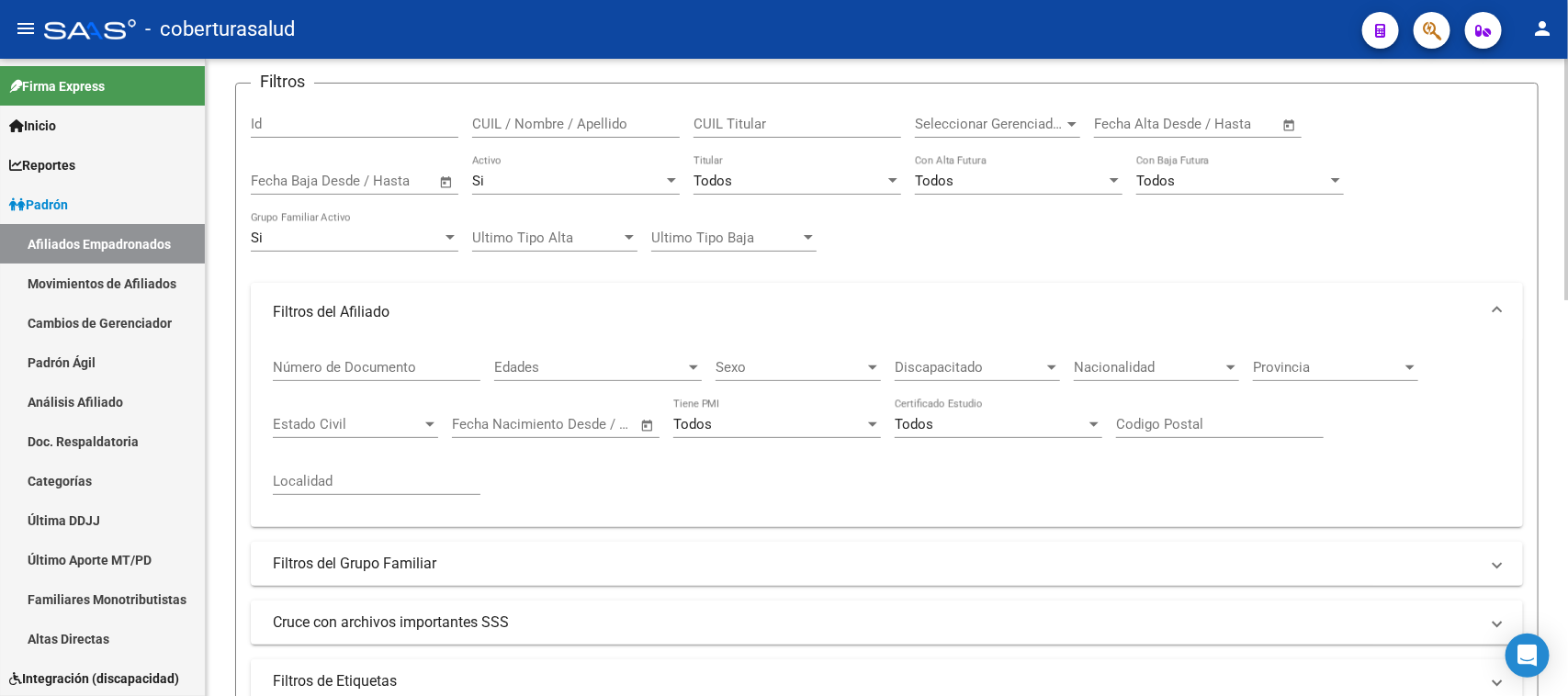
click at [556, 302] on mat-panel-title "Filtros del Afiliado" at bounding box center [876, 312] width 1206 height 20
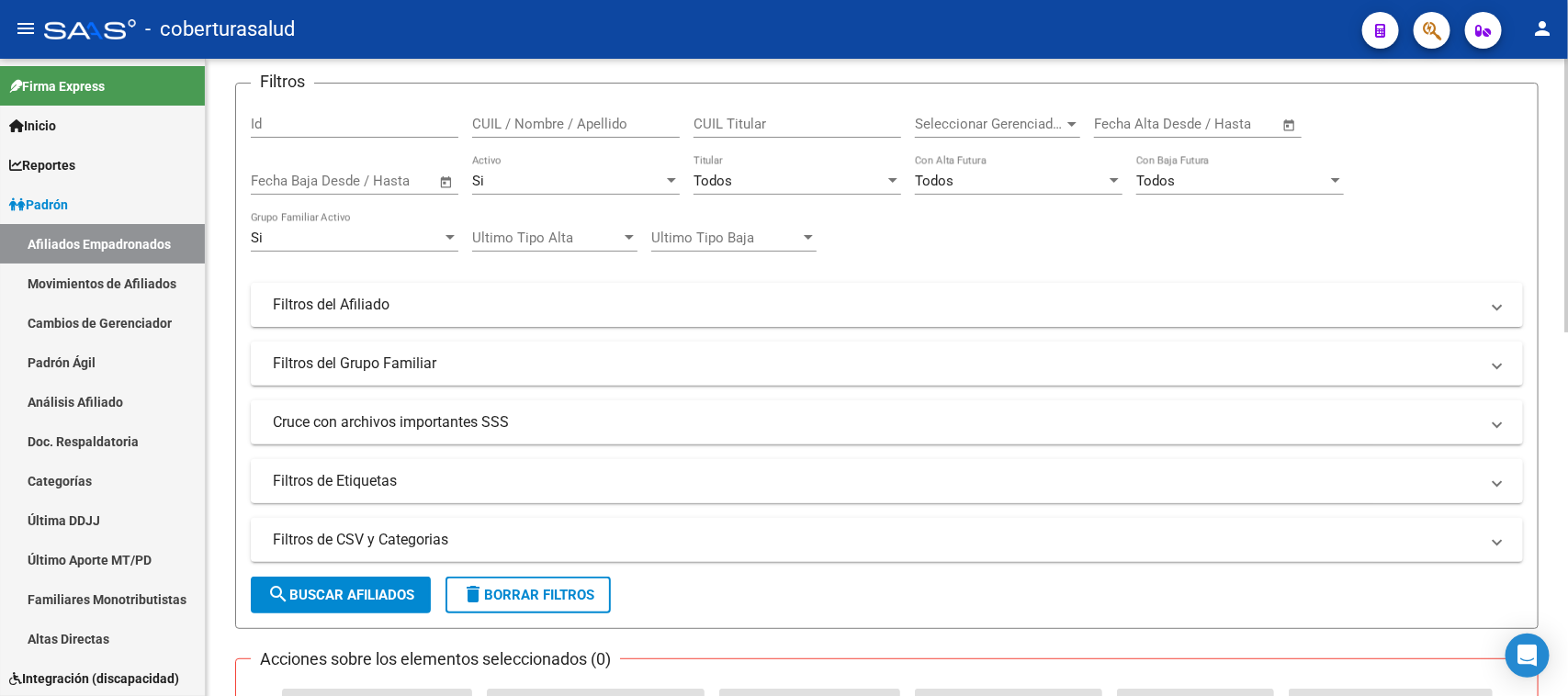
click at [460, 484] on mat-panel-title "Filtros de Etiquetas" at bounding box center [876, 481] width 1206 height 20
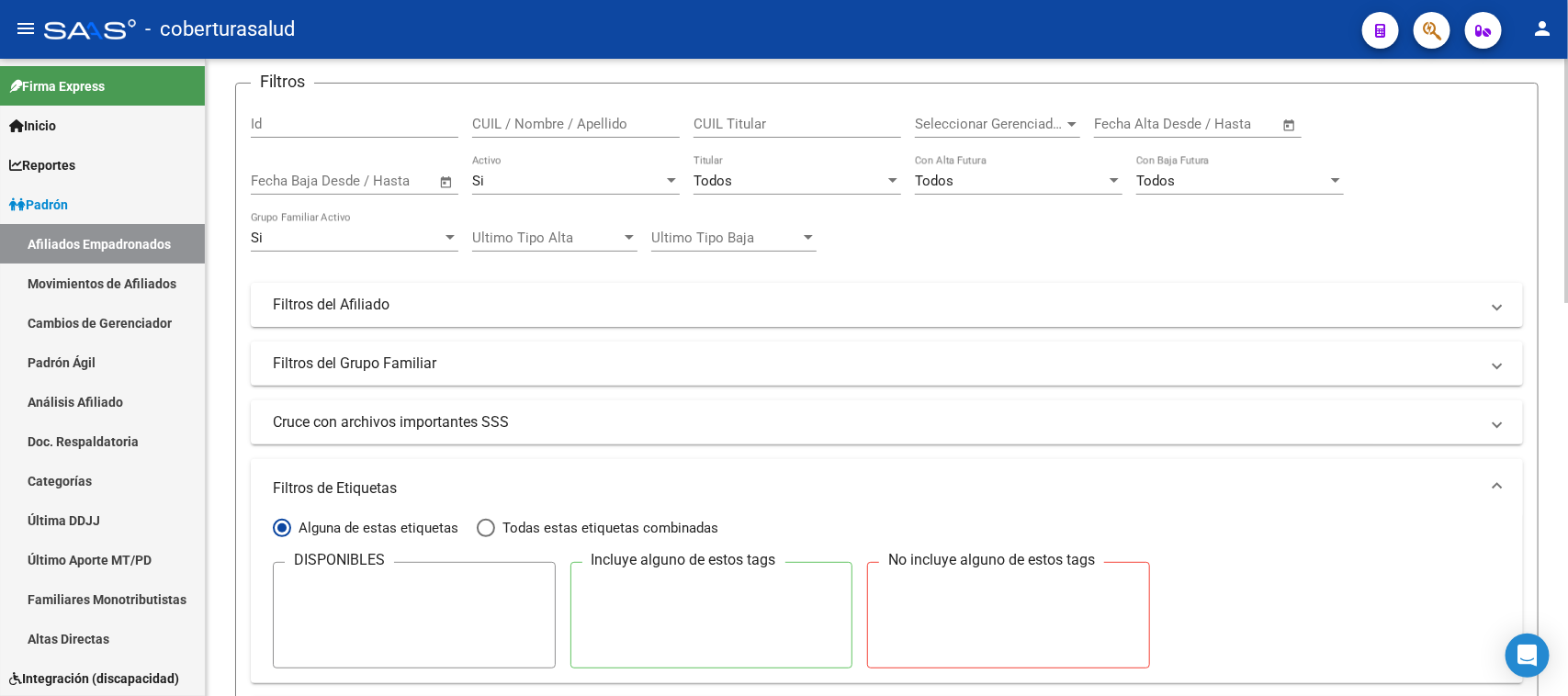
click at [460, 479] on mat-panel-title "Filtros de Etiquetas" at bounding box center [876, 489] width 1206 height 20
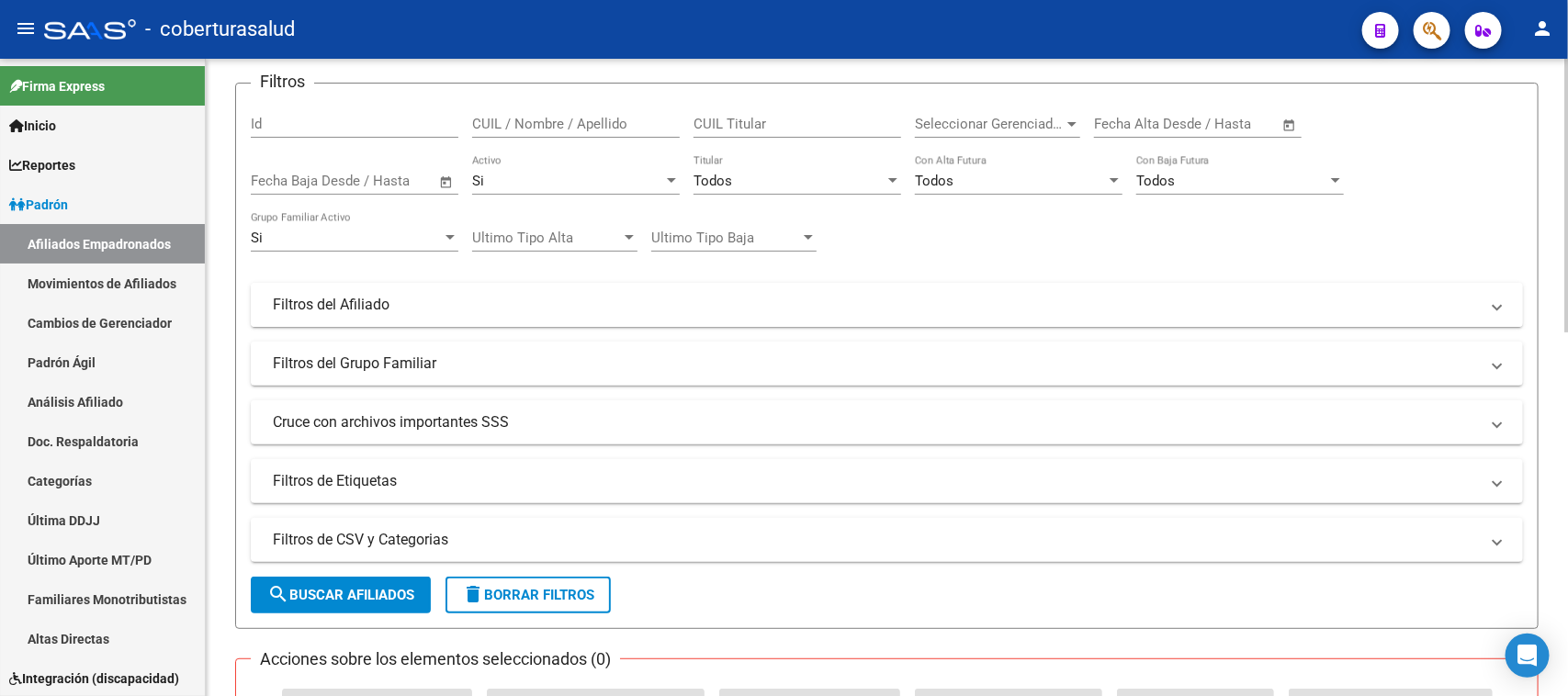
click at [488, 306] on mat-panel-title "Filtros del Afiliado" at bounding box center [876, 305] width 1206 height 20
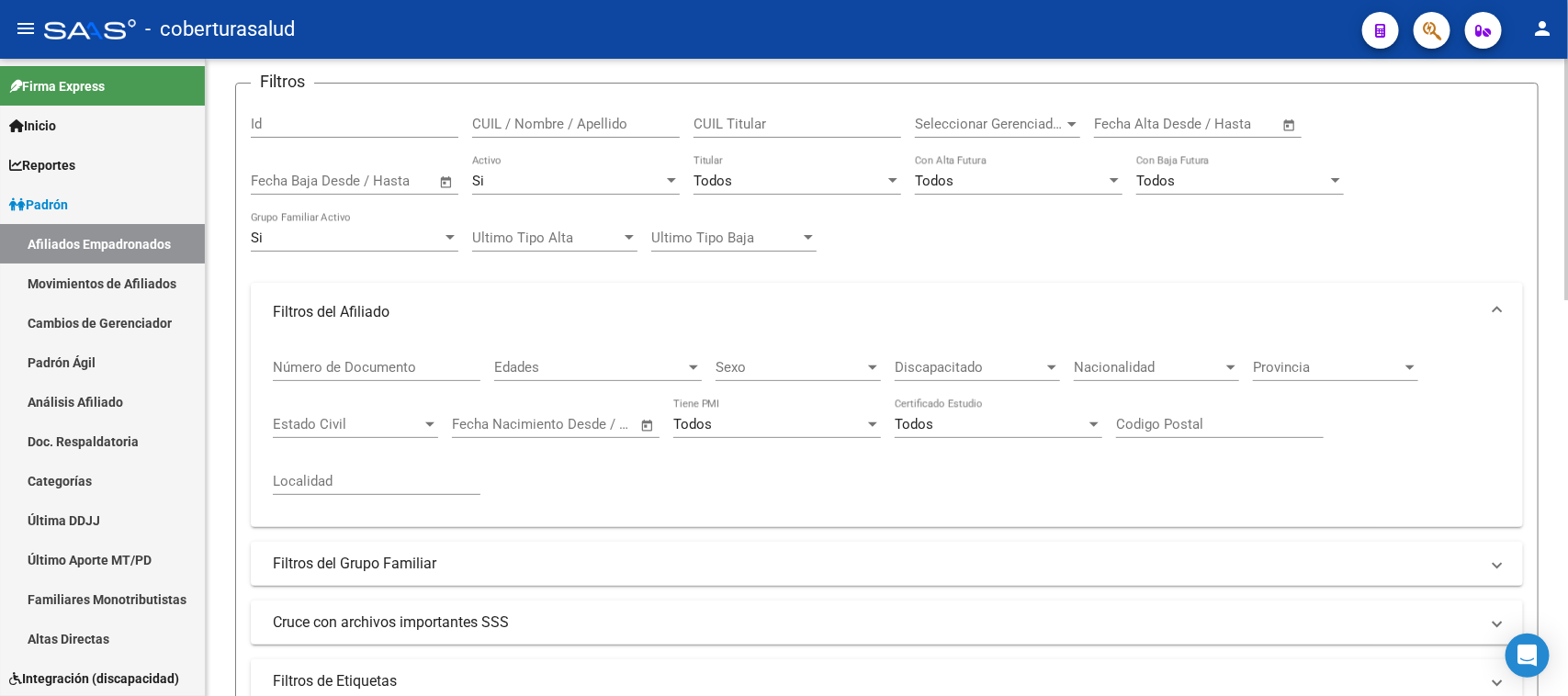
click at [1017, 350] on div "Discapacitado Discapacitado" at bounding box center [978, 361] width 166 height 40
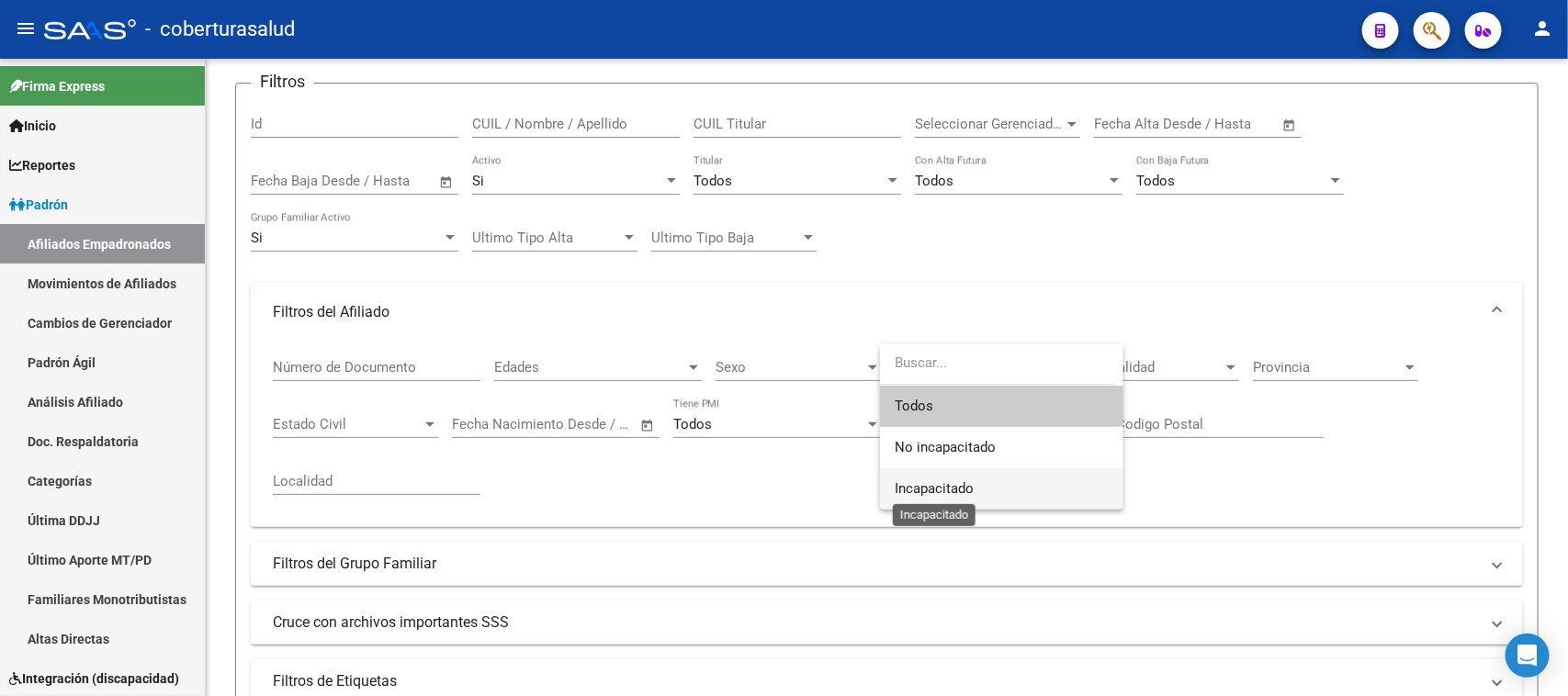
click at [948, 490] on span "Incapacitado" at bounding box center [935, 488] width 79 height 16
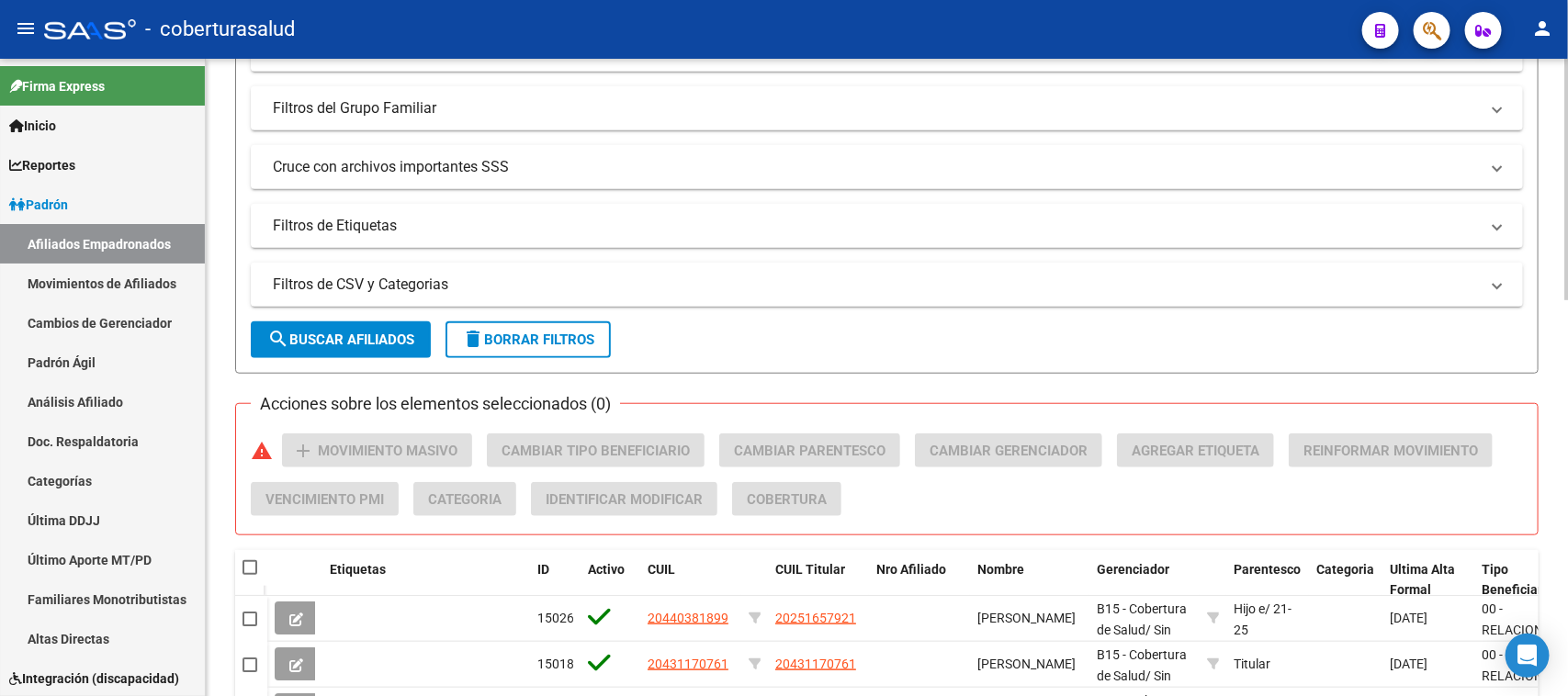
scroll to position [574, 0]
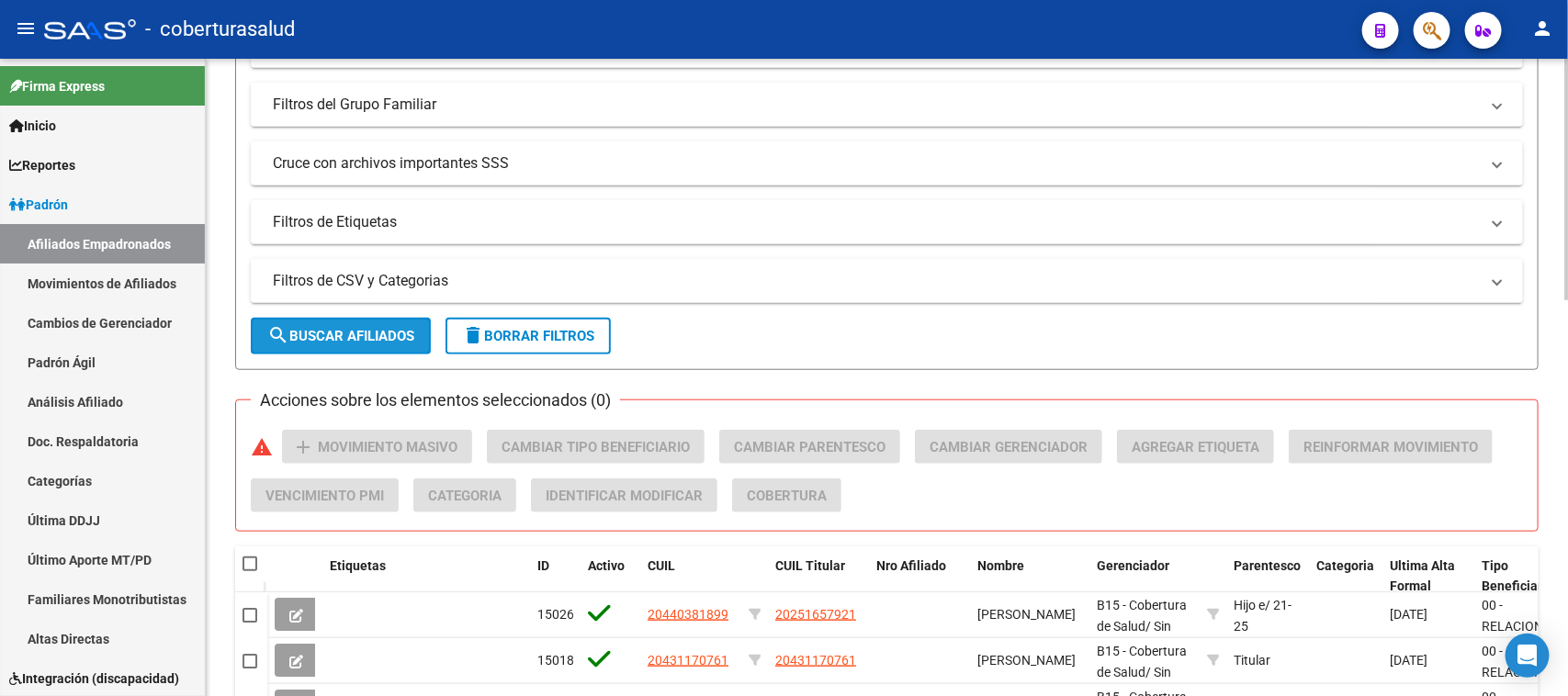
click at [352, 333] on span "search Buscar Afiliados" at bounding box center [341, 336] width 147 height 16
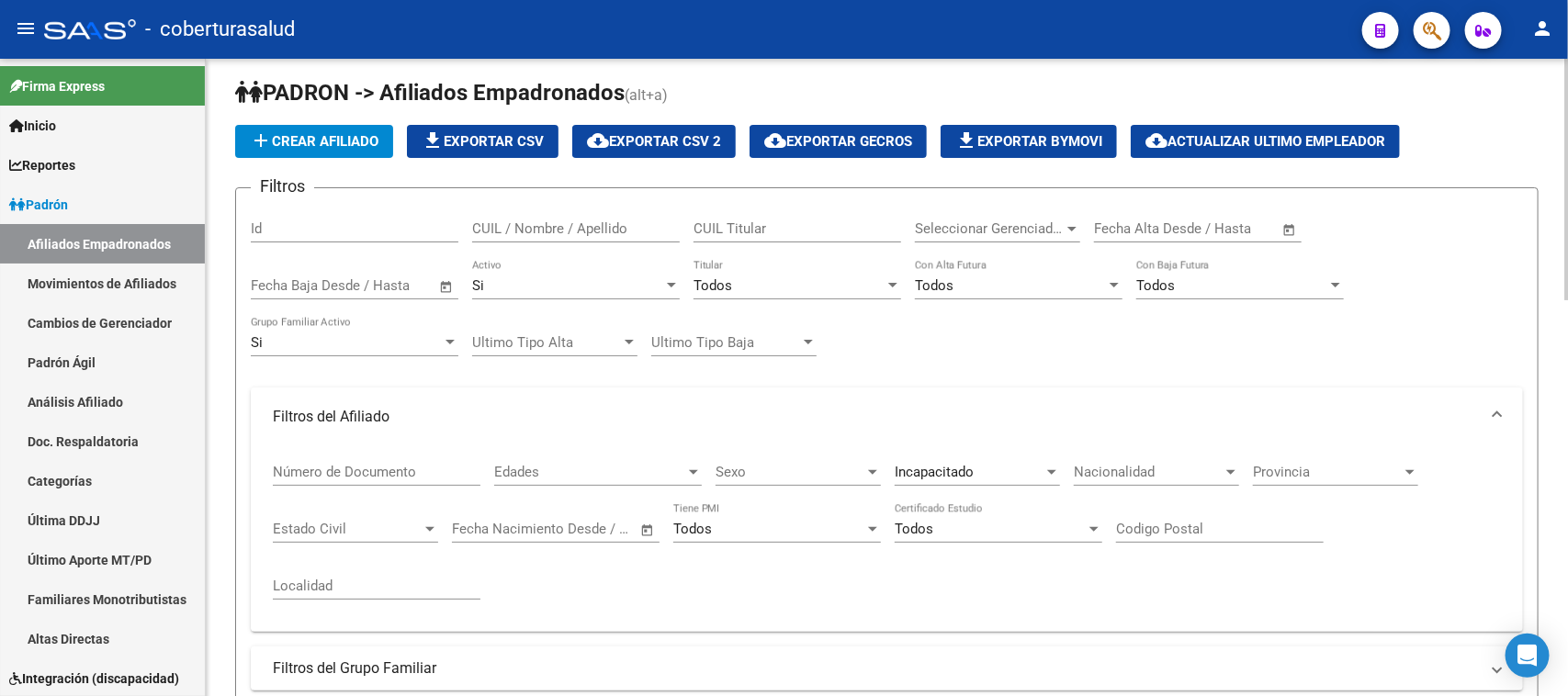
scroll to position [0, 0]
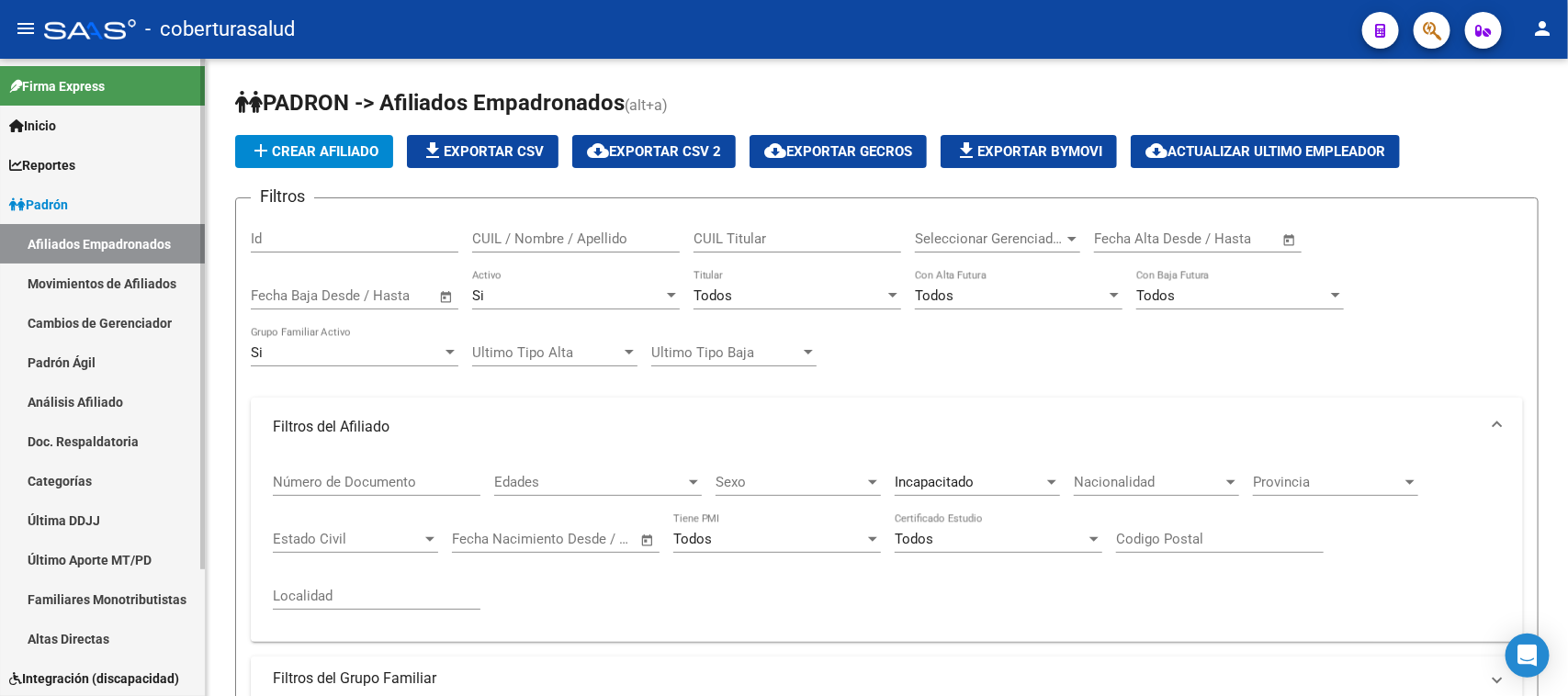
click at [72, 145] on link "Reportes" at bounding box center [103, 165] width 205 height 40
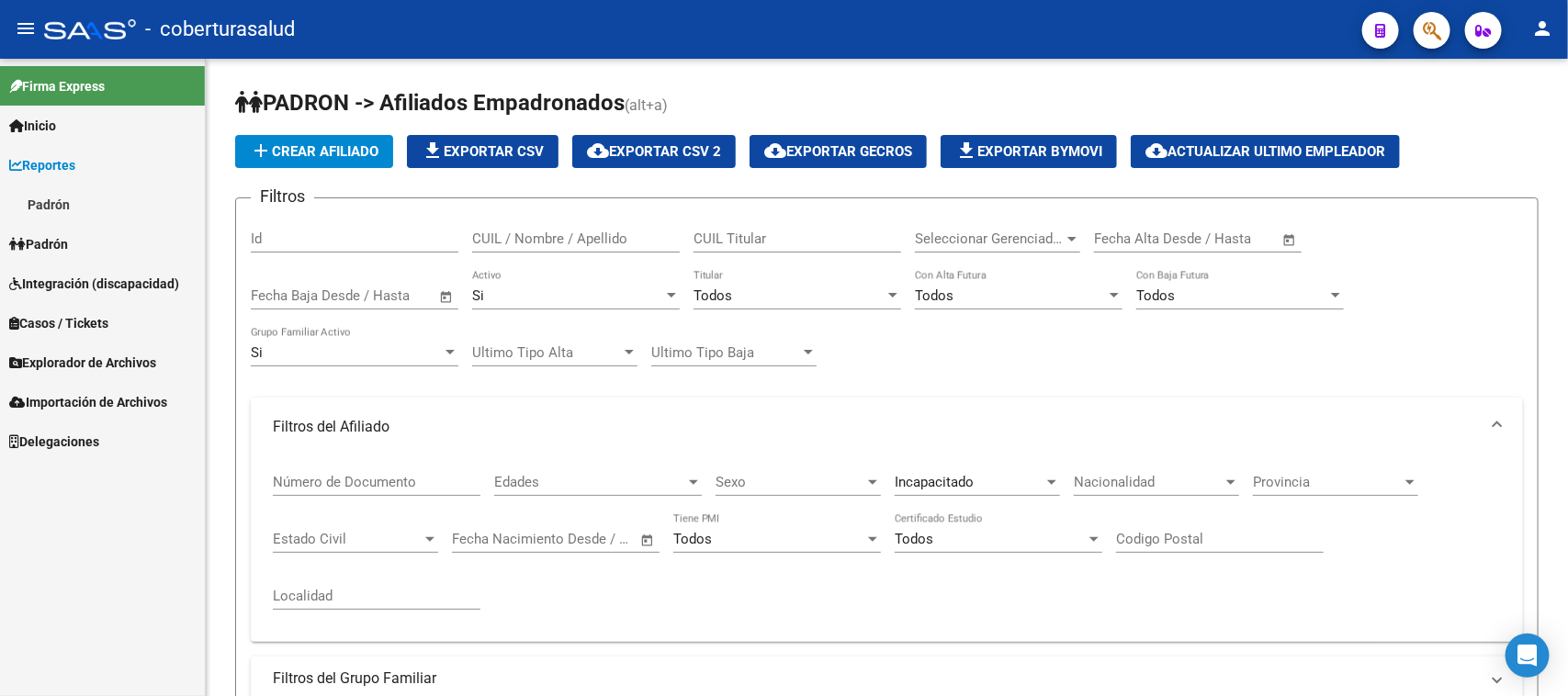
click at [55, 234] on span "Padrón" at bounding box center [38, 244] width 59 height 20
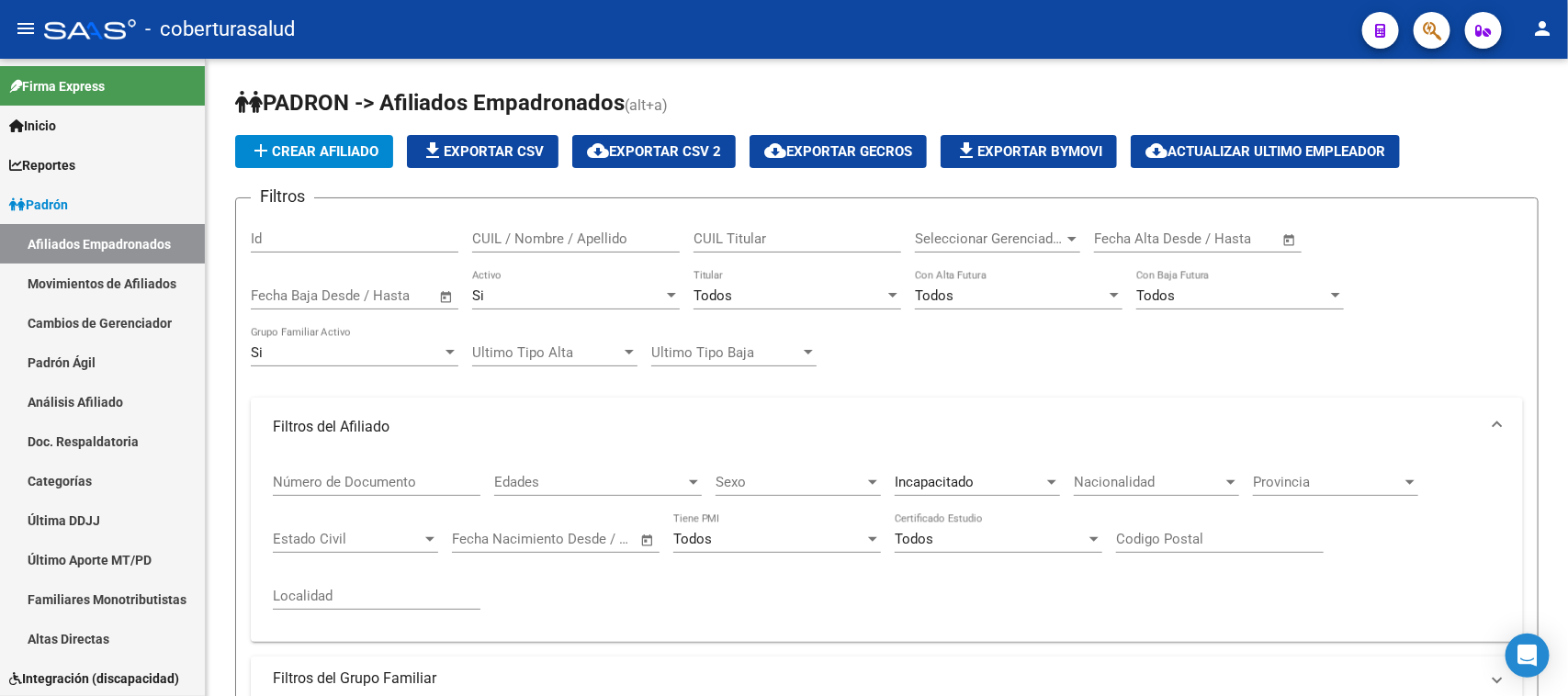
click at [82, 32] on div at bounding box center [90, 29] width 92 height 20
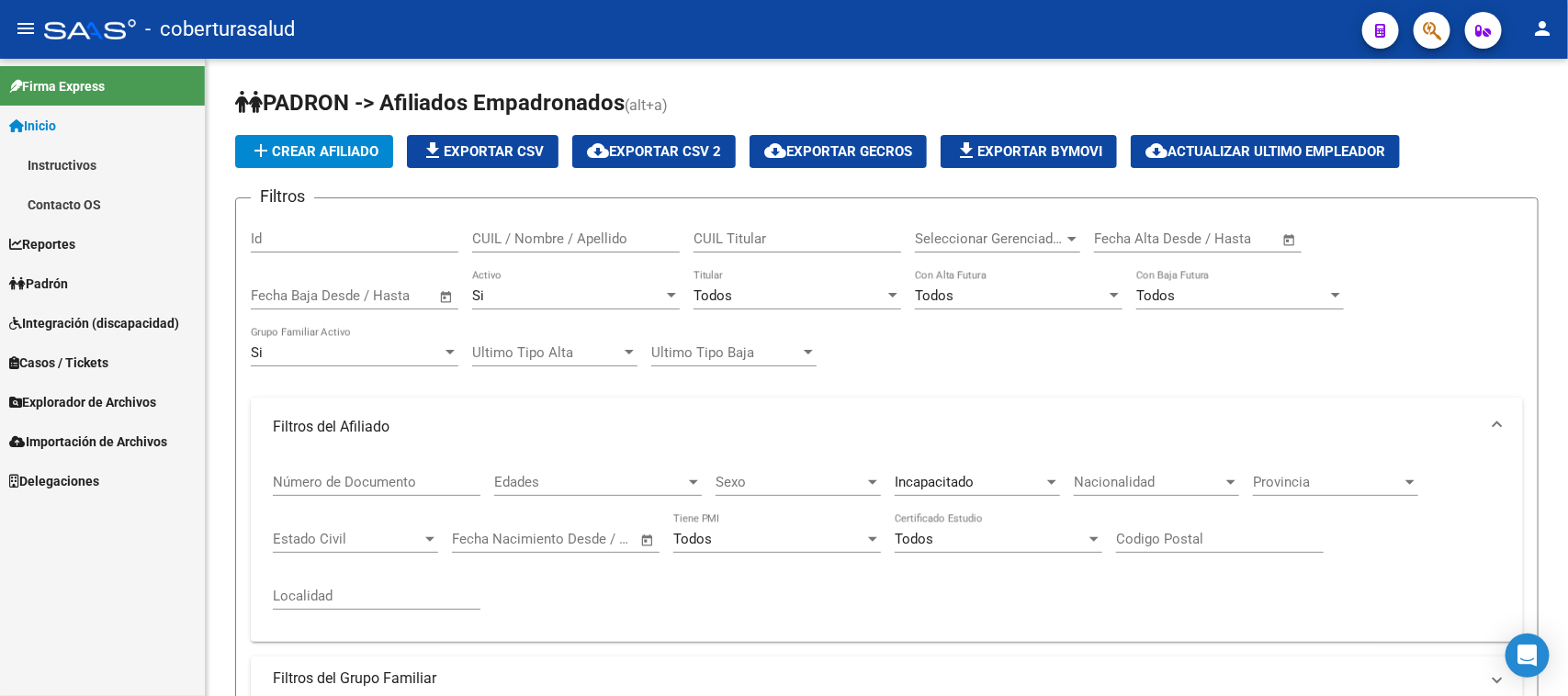
click at [82, 32] on div at bounding box center [90, 29] width 92 height 20
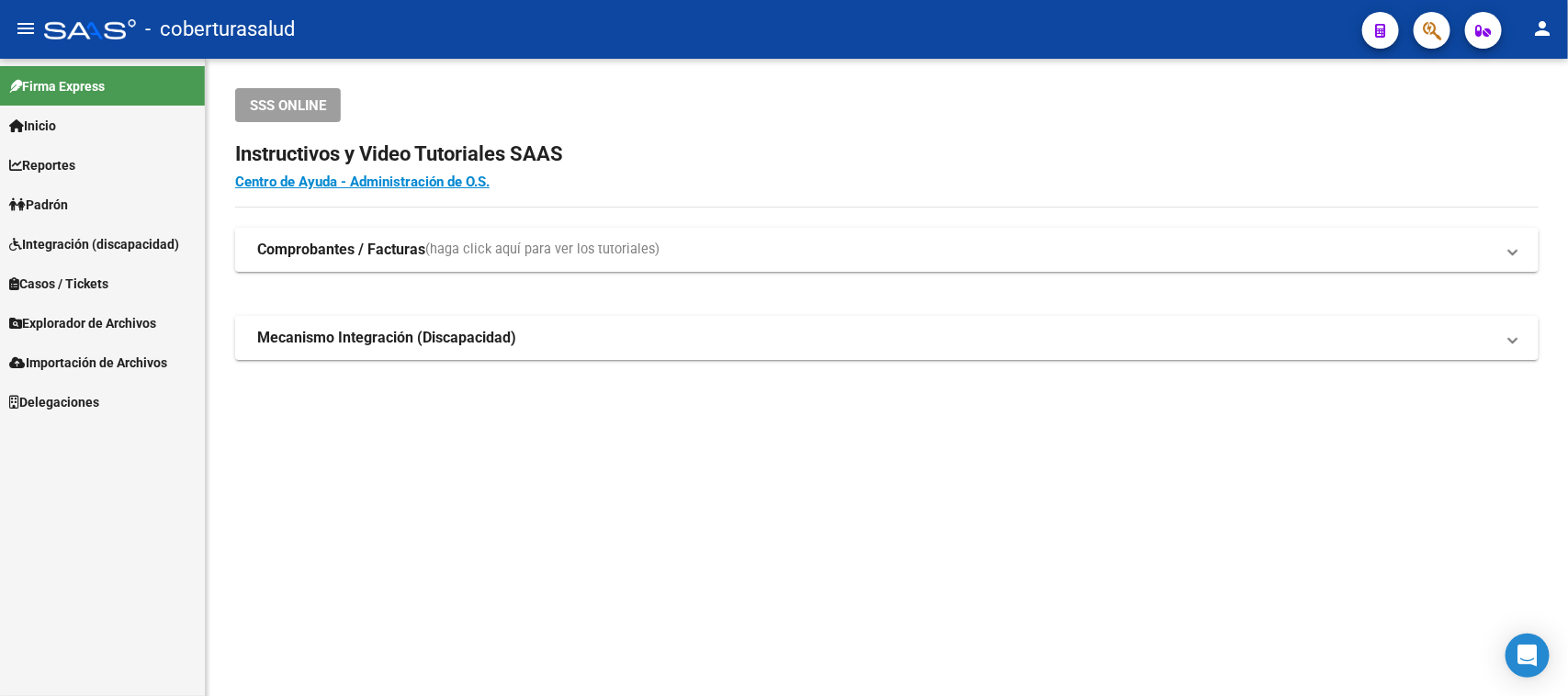
click at [82, 32] on div at bounding box center [90, 29] width 92 height 20
click at [68, 197] on span "Padrón" at bounding box center [38, 204] width 59 height 20
click at [51, 204] on span "Padrón" at bounding box center [38, 204] width 59 height 20
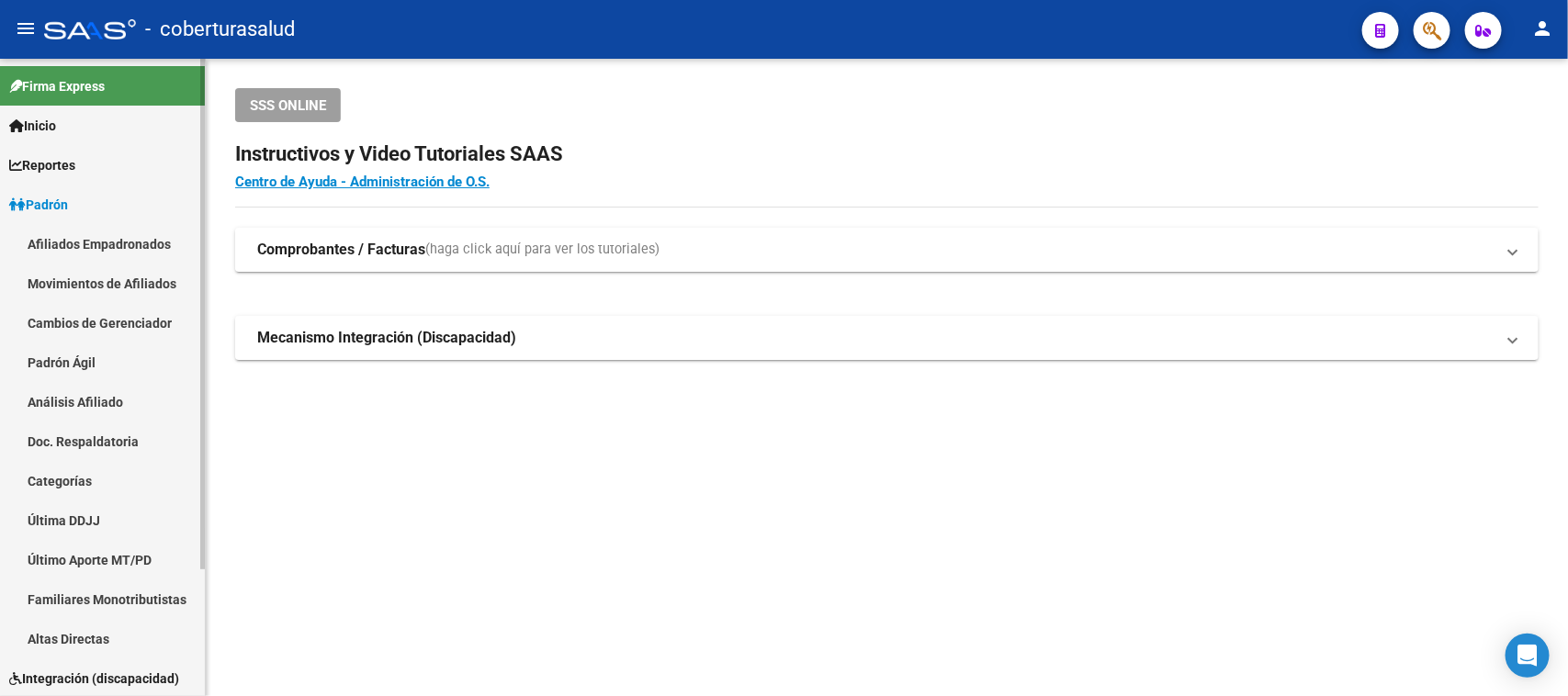
click at [130, 276] on link "Movimientos de Afiliados" at bounding box center [103, 283] width 205 height 40
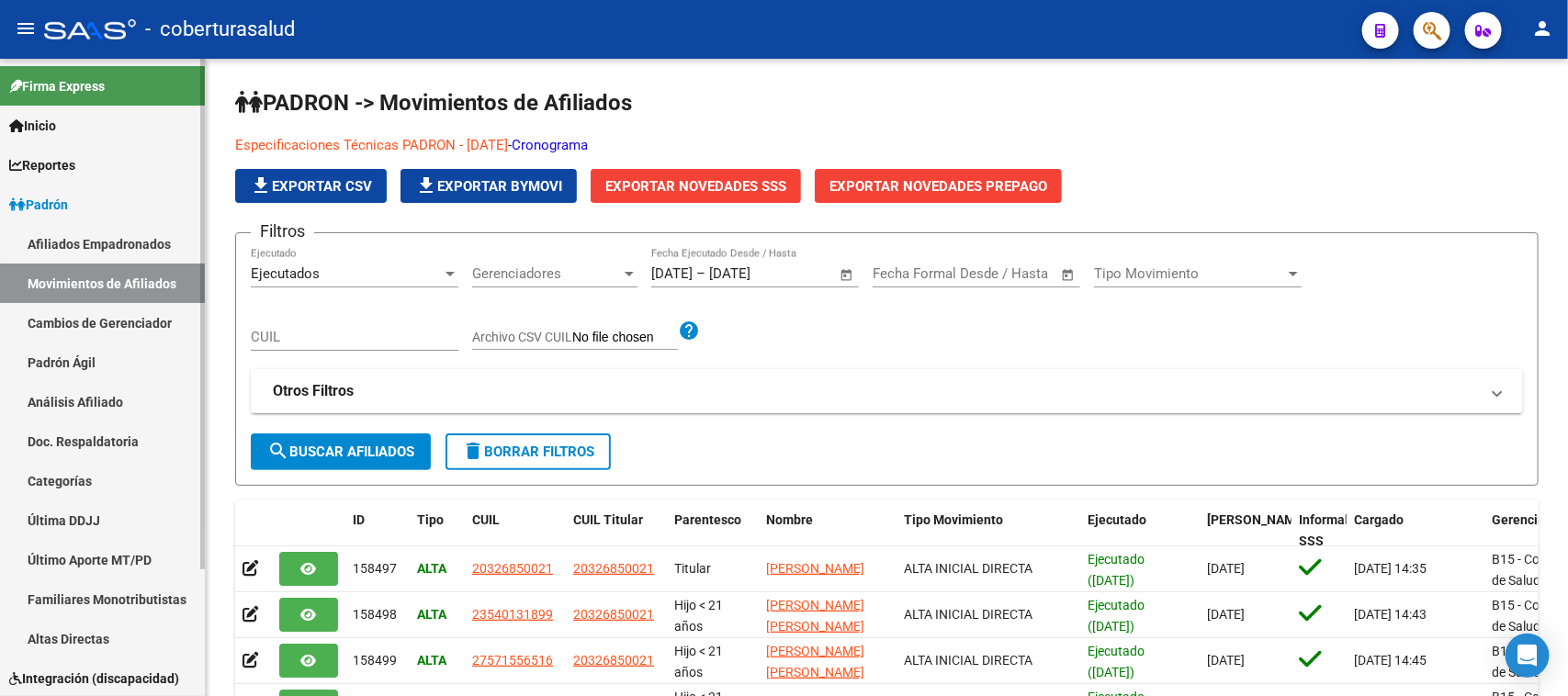
click at [83, 398] on link "Análisis Afiliado" at bounding box center [103, 402] width 205 height 40
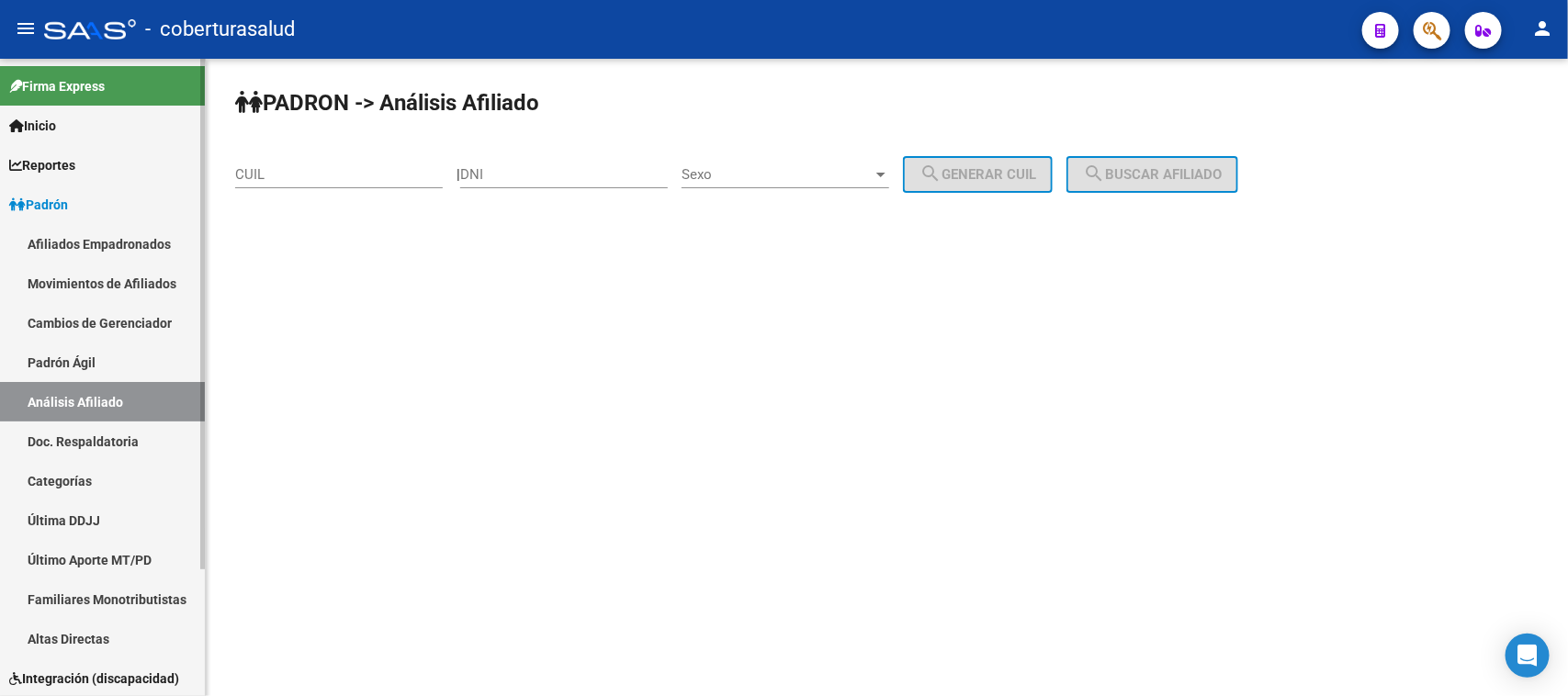
click at [124, 230] on link "Afiliados Empadronados" at bounding box center [103, 244] width 205 height 40
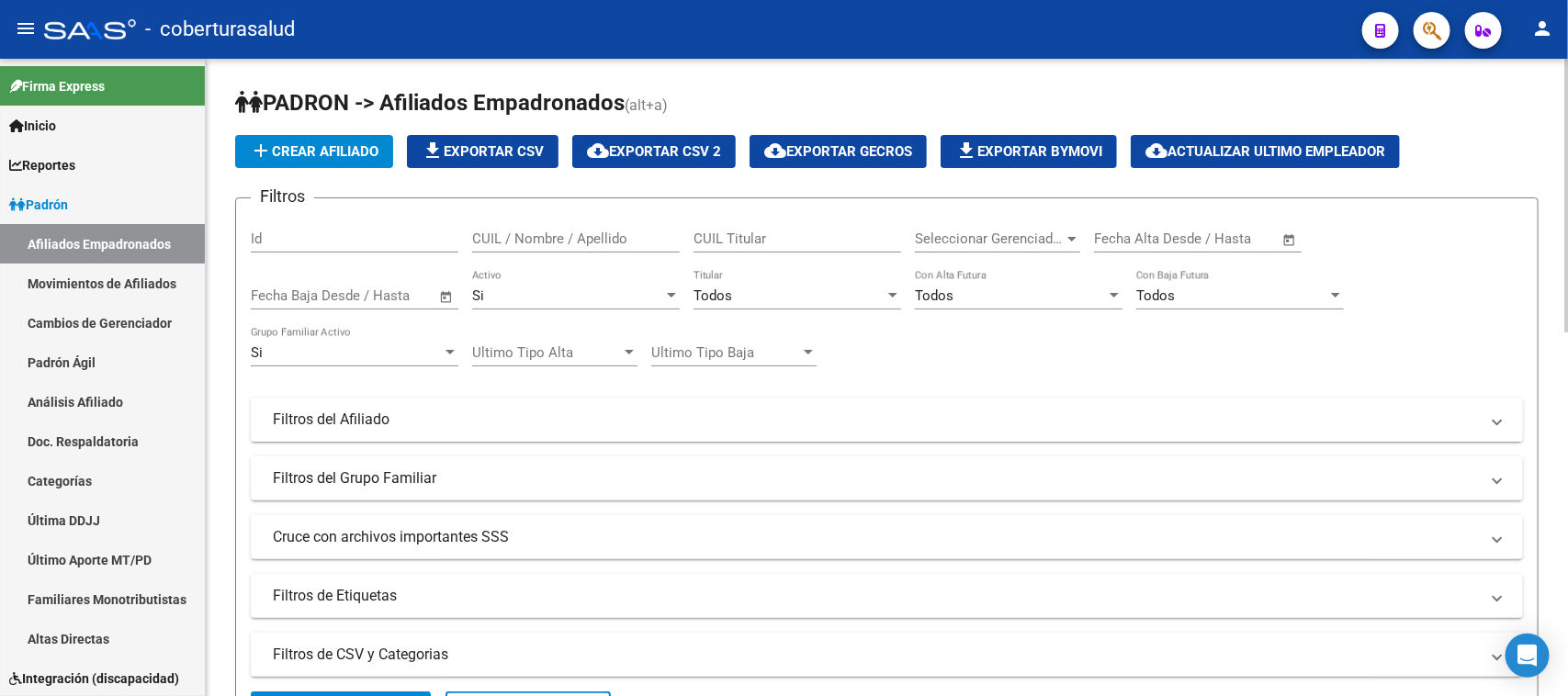
click at [607, 421] on mat-panel-title "Filtros del Afiliado" at bounding box center [876, 419] width 1206 height 20
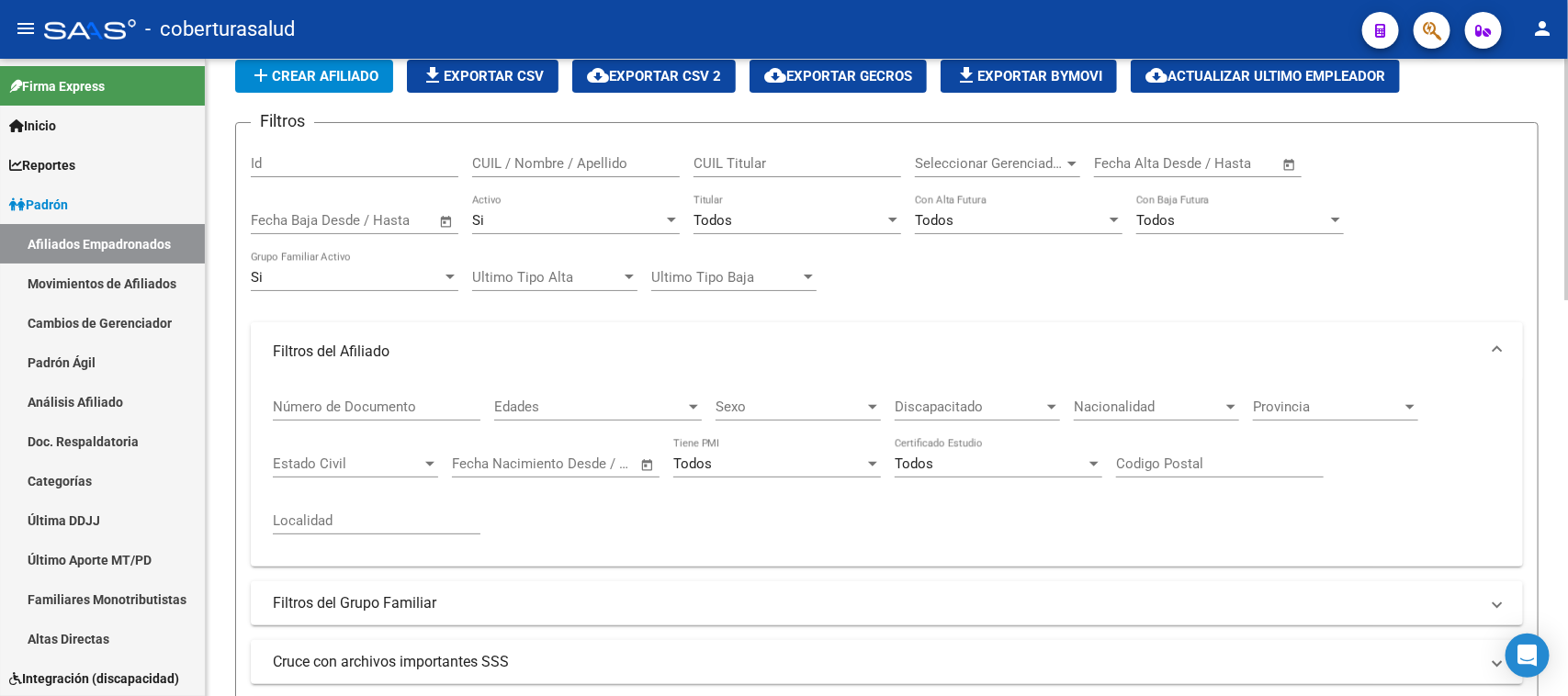
scroll to position [115, 0]
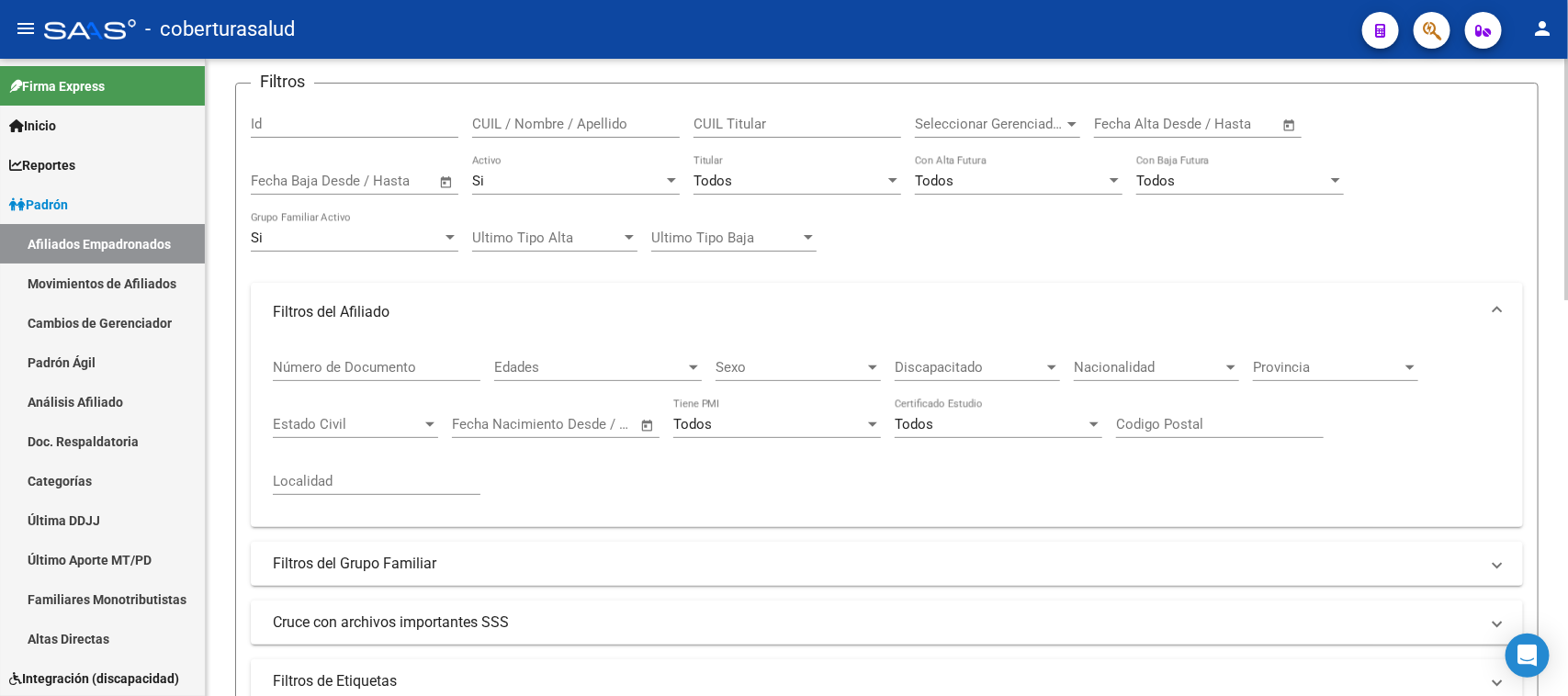
click at [1022, 366] on span "Discapacitado" at bounding box center [970, 367] width 149 height 16
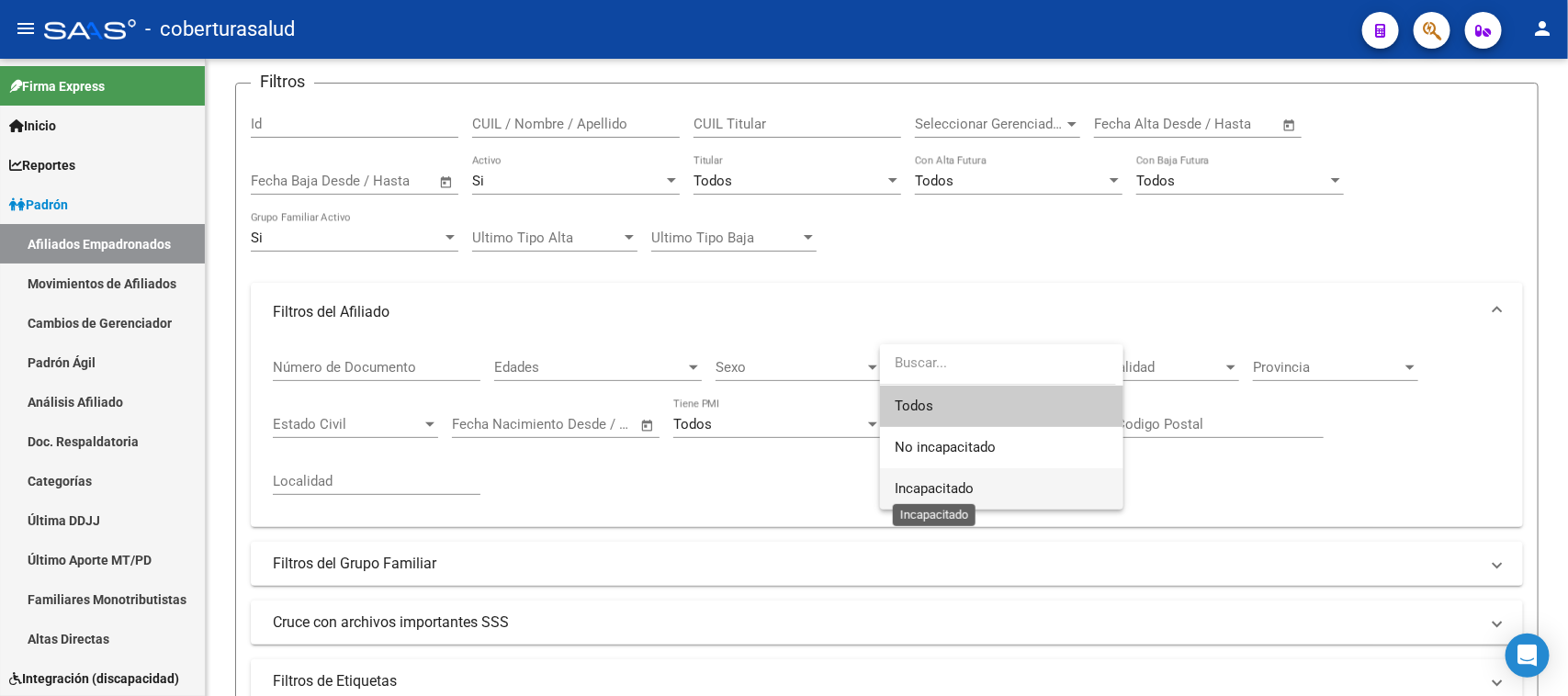
click at [961, 480] on span "Incapacitado" at bounding box center [935, 488] width 79 height 16
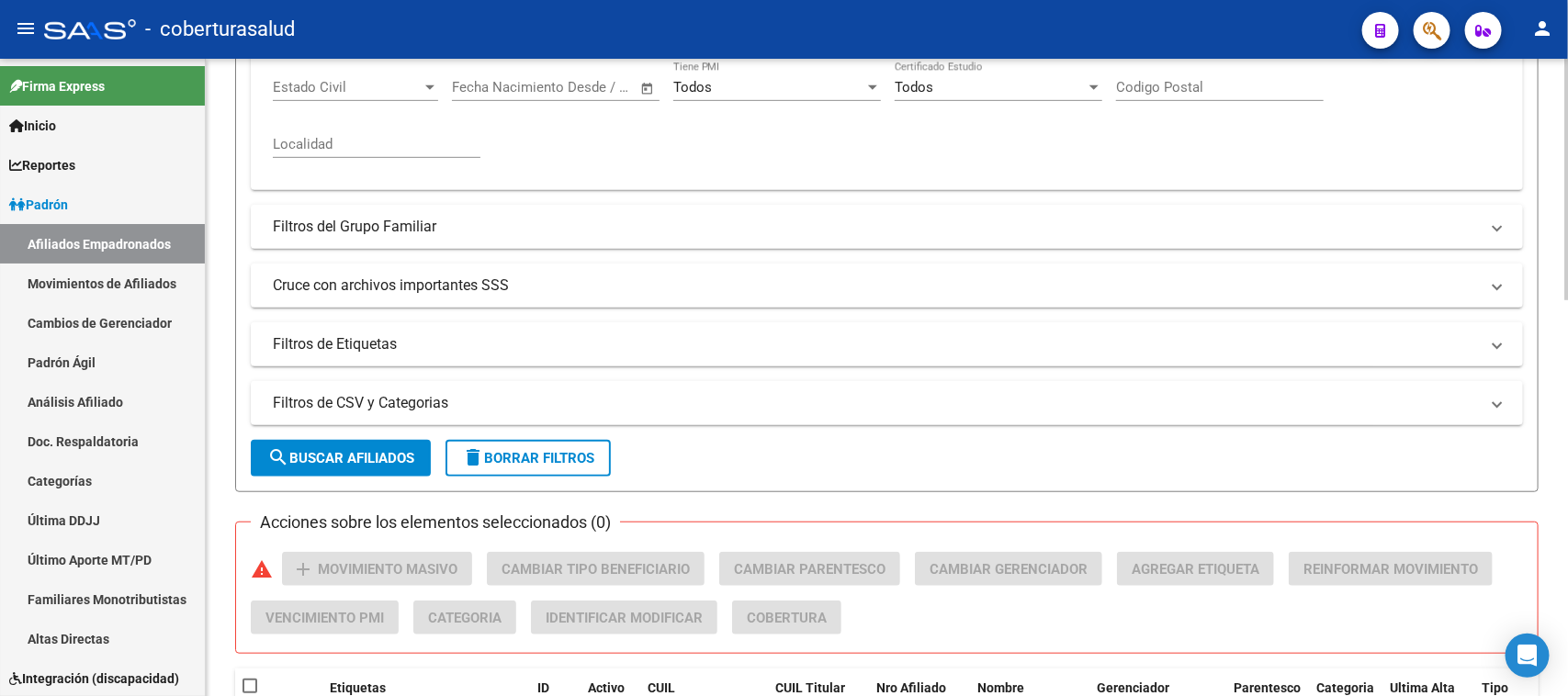
scroll to position [460, 0]
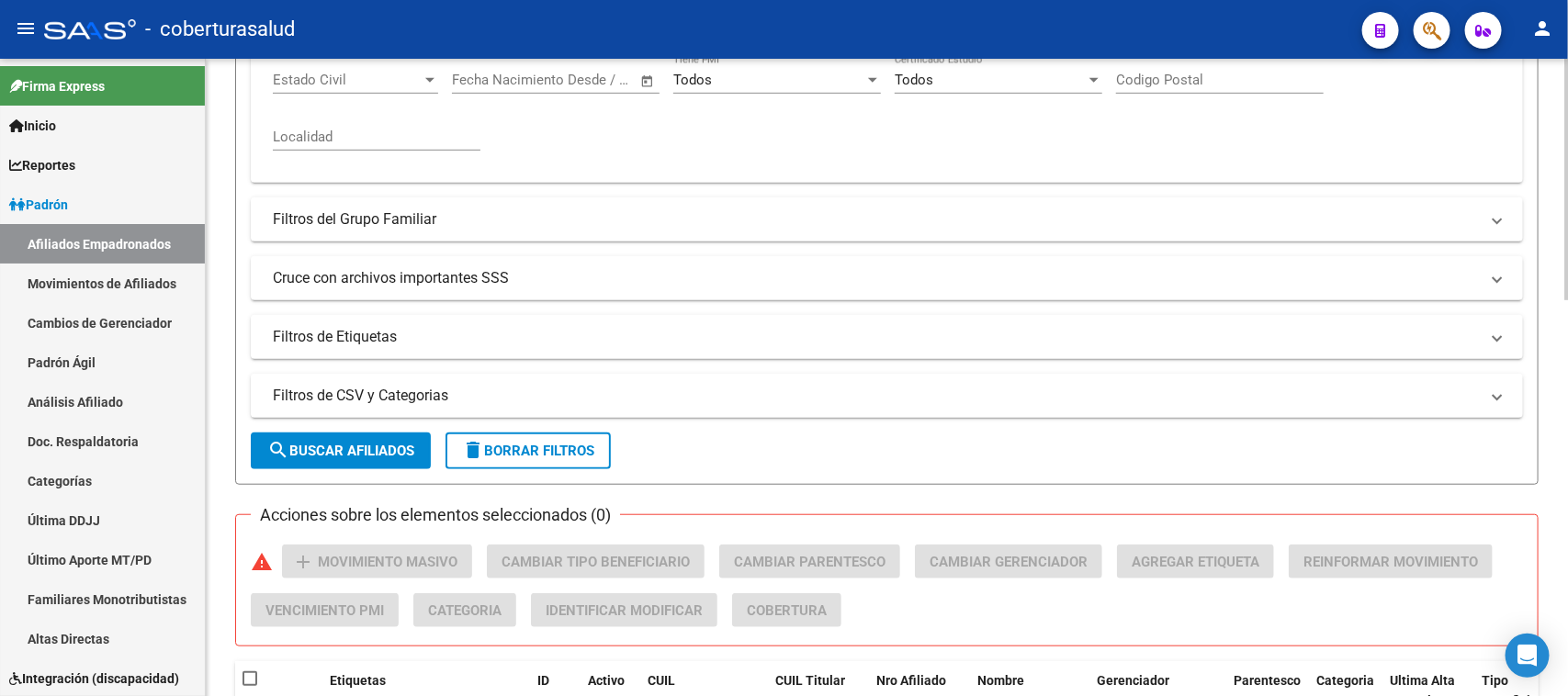
click at [396, 445] on span "search Buscar Afiliados" at bounding box center [341, 451] width 147 height 16
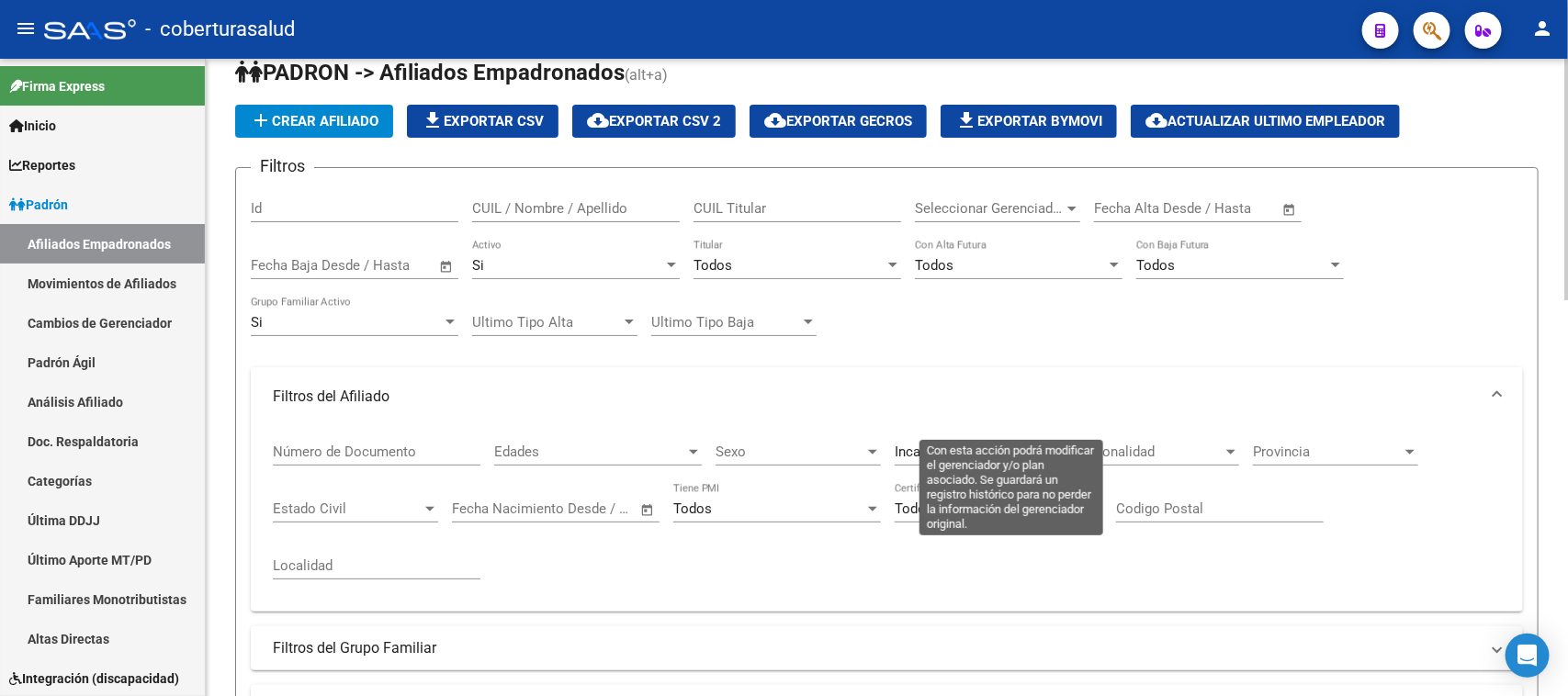
scroll to position [12, 0]
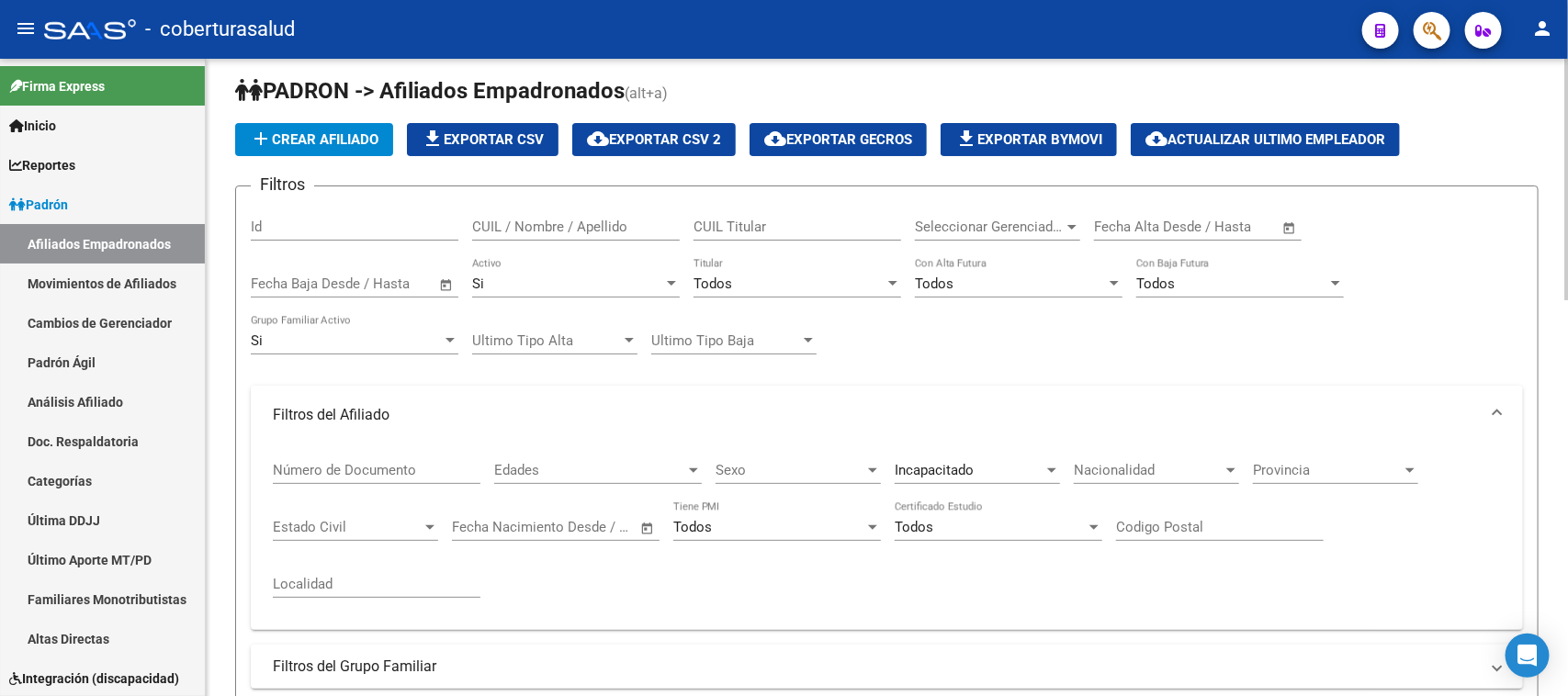
click at [434, 327] on div "Si Grupo Familiar Activo" at bounding box center [354, 335] width 208 height 40
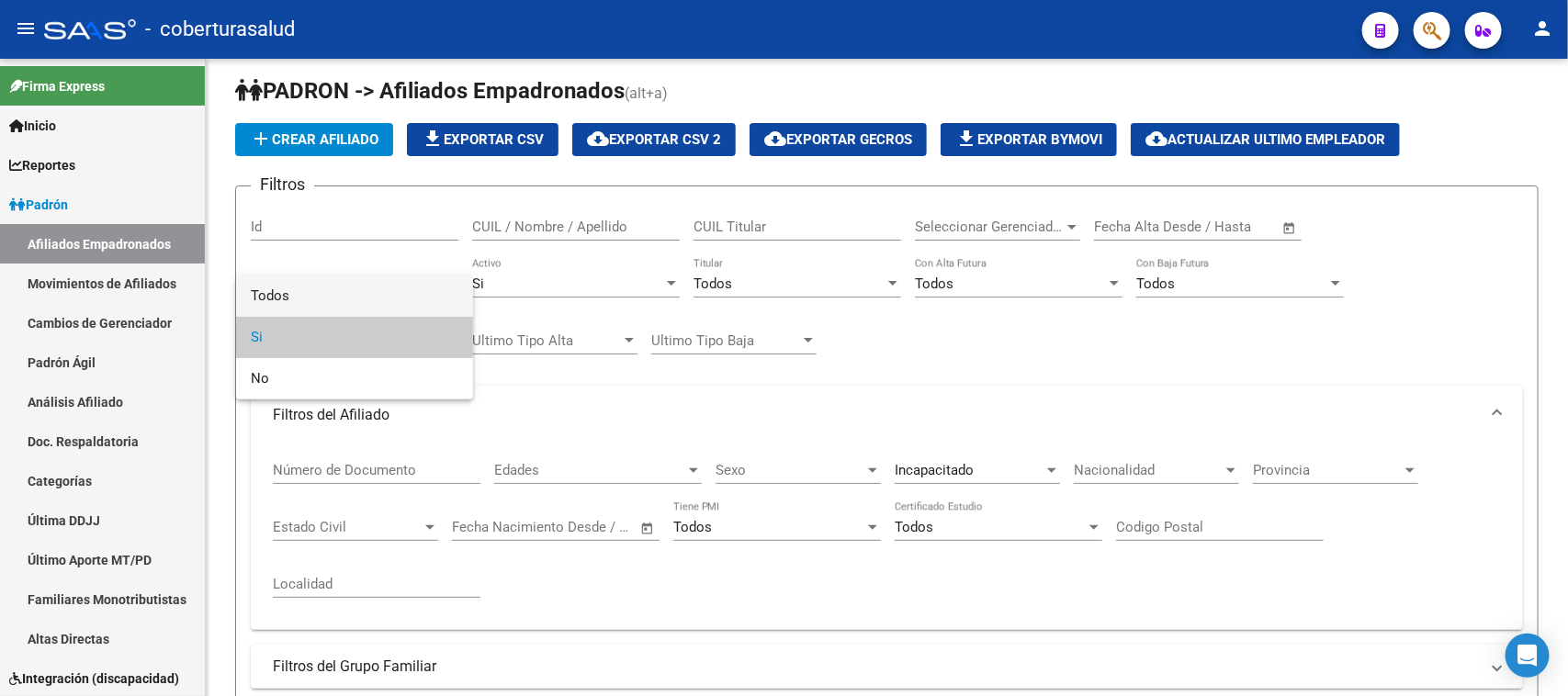
click at [371, 296] on span "Todos" at bounding box center [354, 296] width 208 height 42
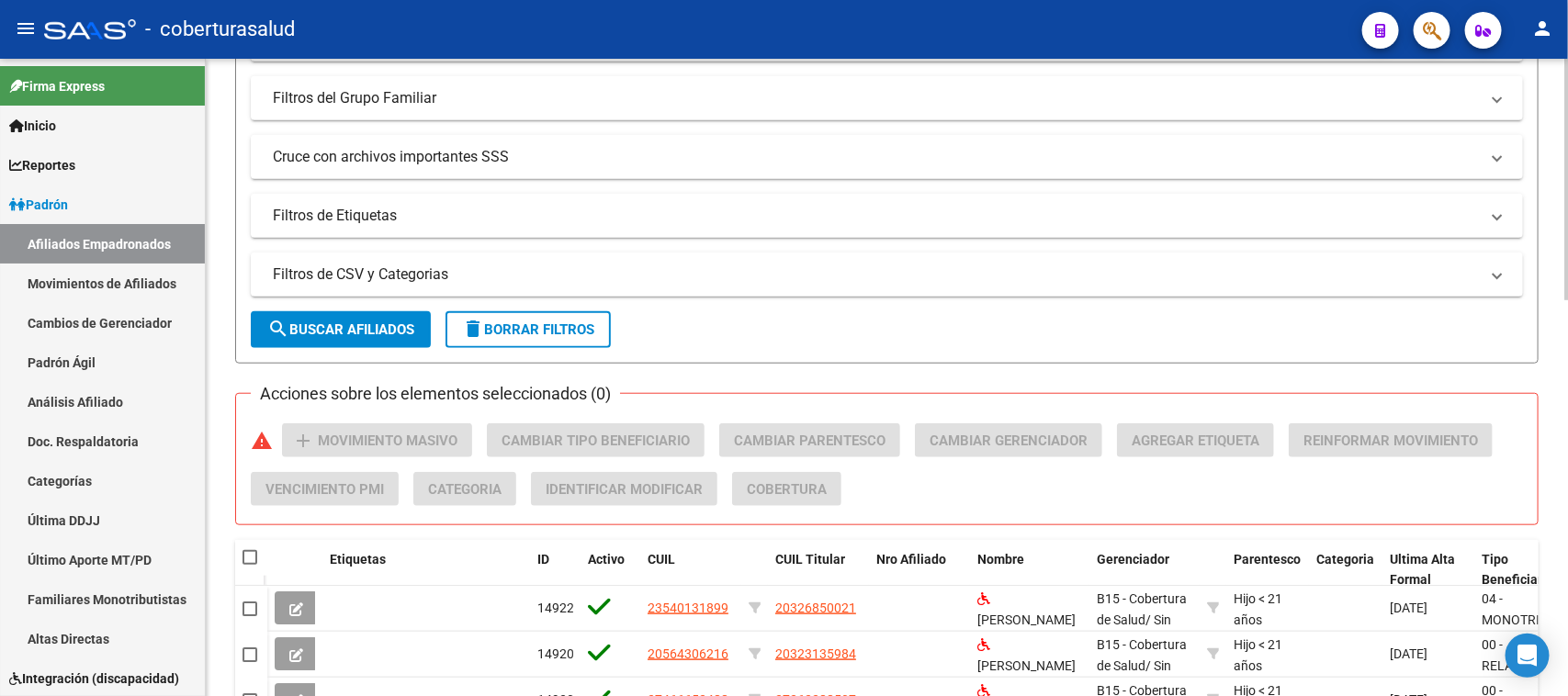
scroll to position [587, 0]
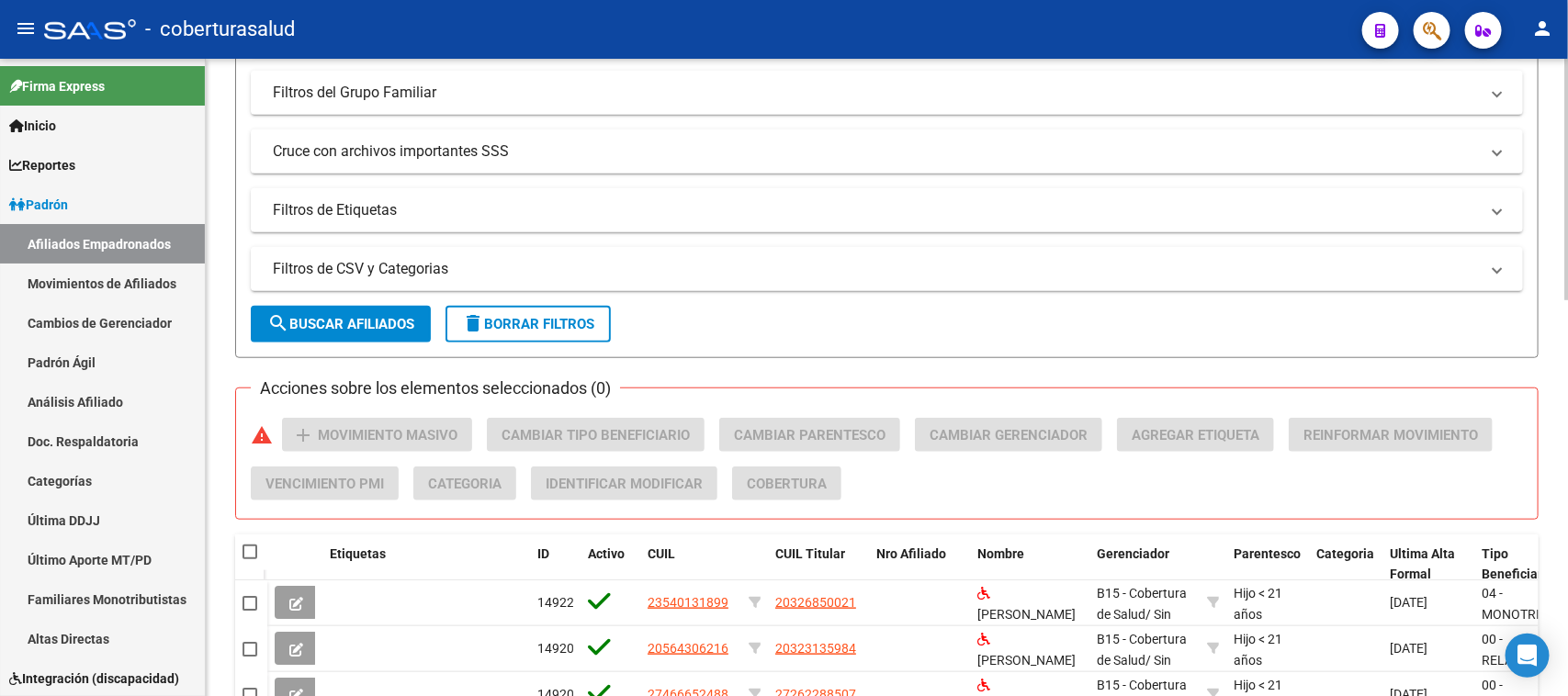
click at [354, 327] on button "search Buscar Afiliados" at bounding box center [341, 324] width 180 height 37
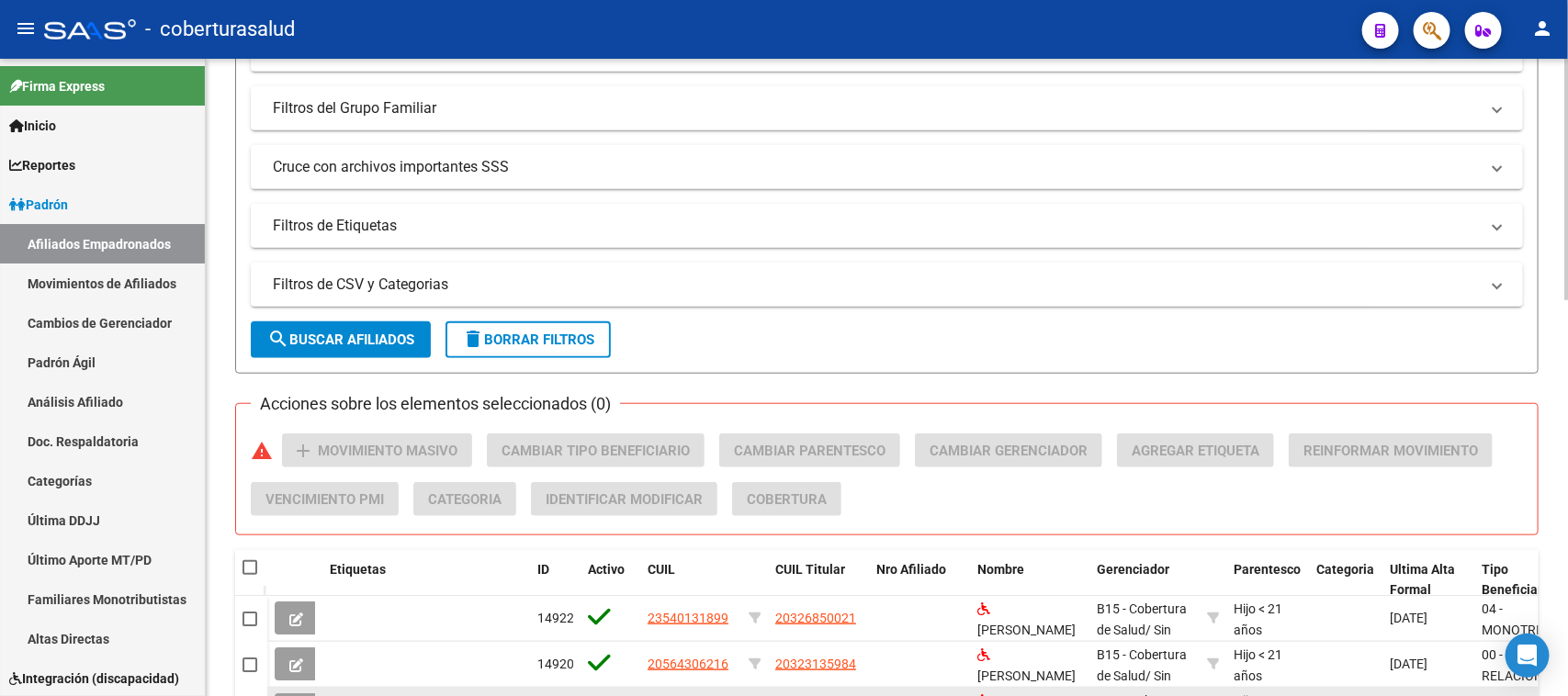
scroll to position [816, 0]
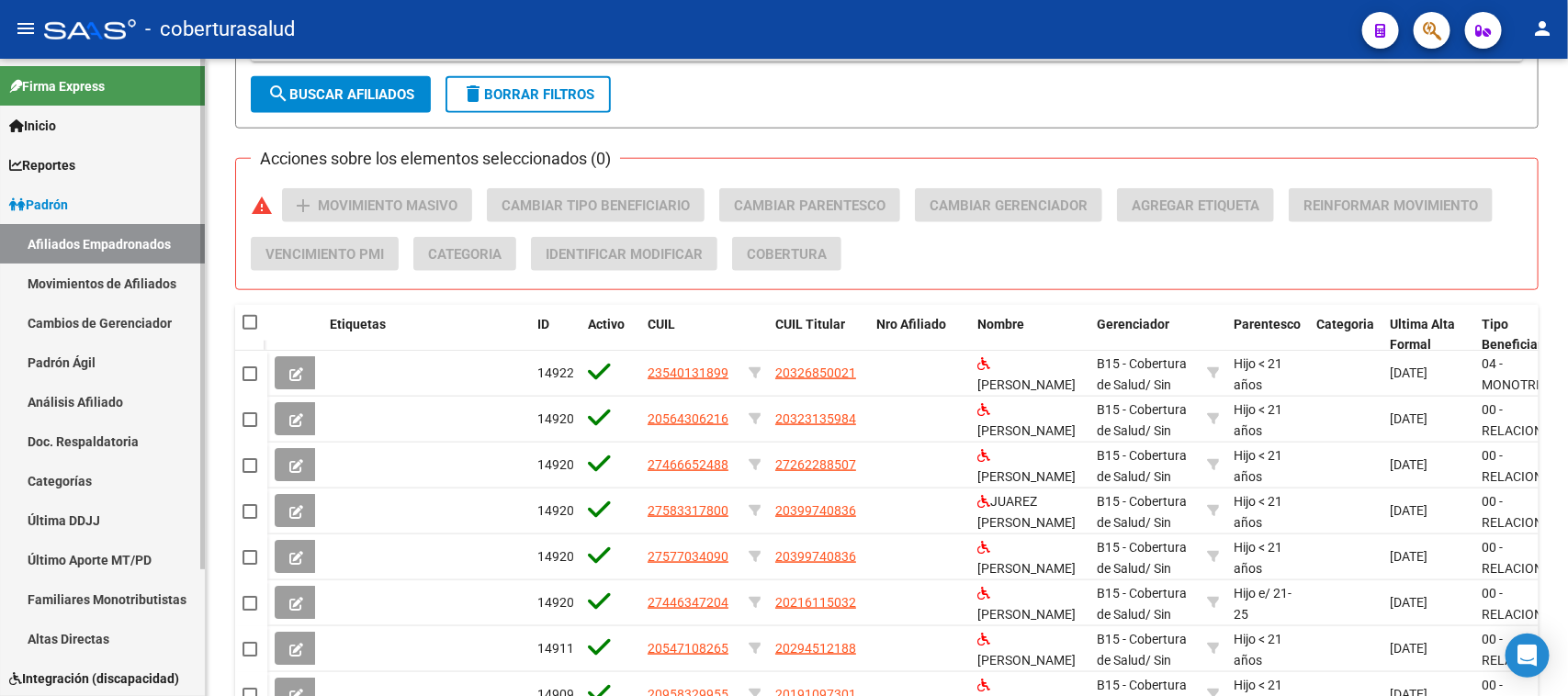
click at [125, 240] on link "Afiliados Empadronados" at bounding box center [103, 244] width 205 height 40
click at [75, 21] on div at bounding box center [90, 29] width 92 height 20
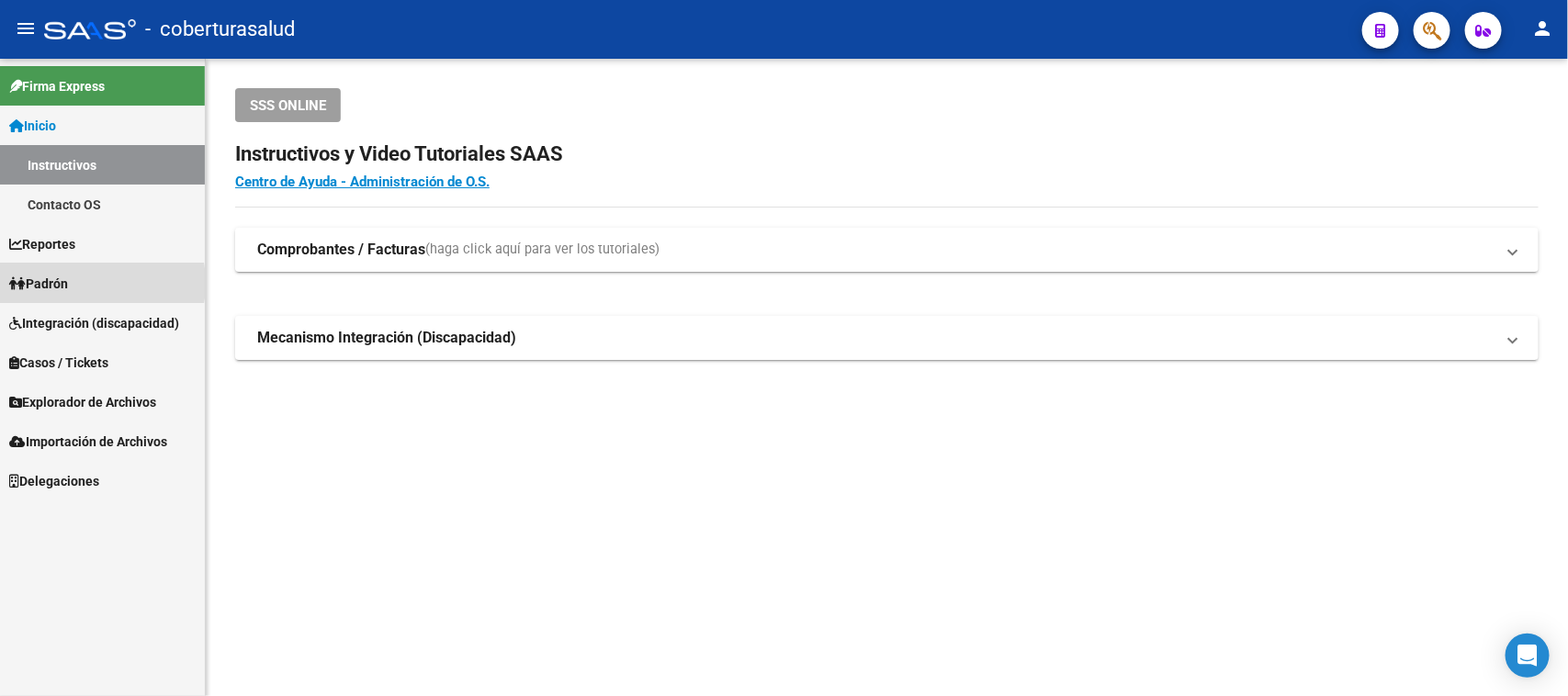
click at [78, 283] on link "Padrón" at bounding box center [103, 283] width 205 height 40
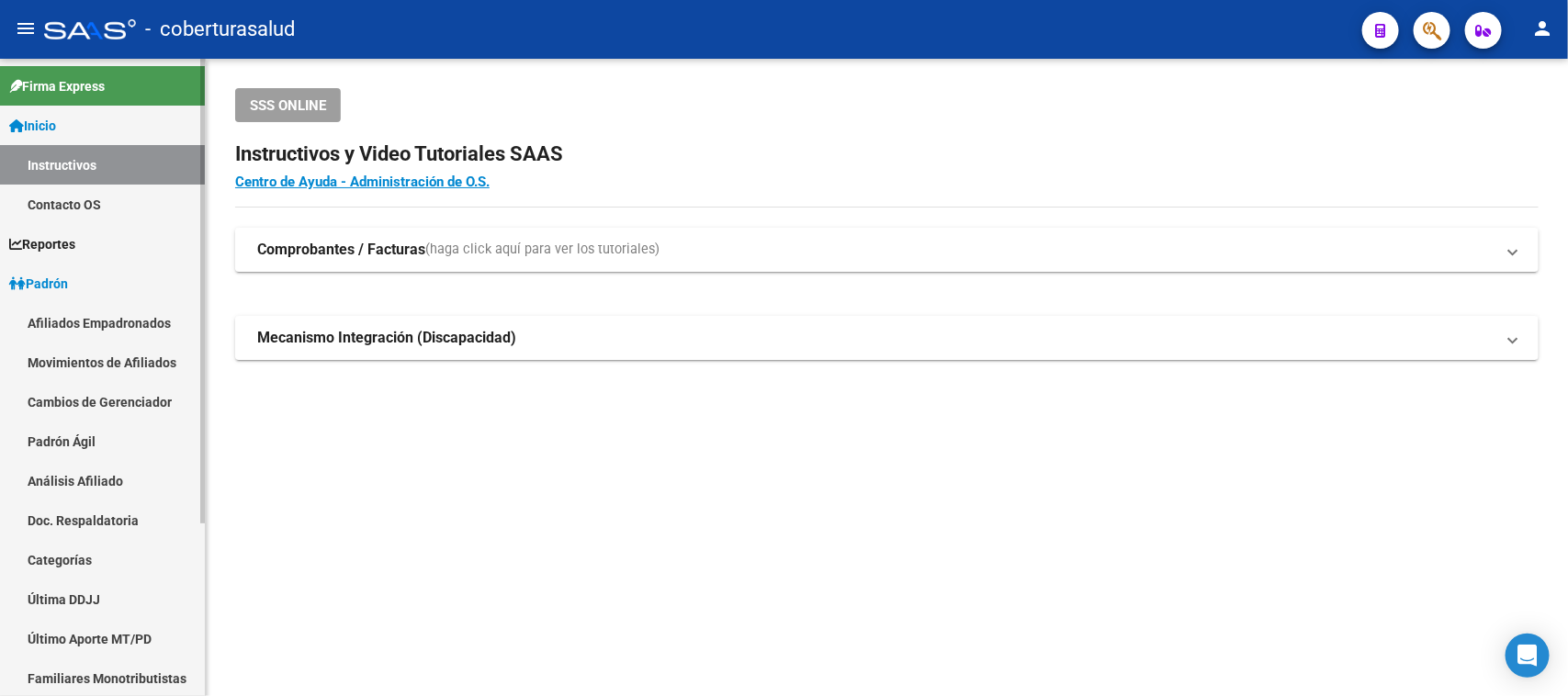
click at [84, 311] on link "Afiliados Empadronados" at bounding box center [103, 322] width 205 height 40
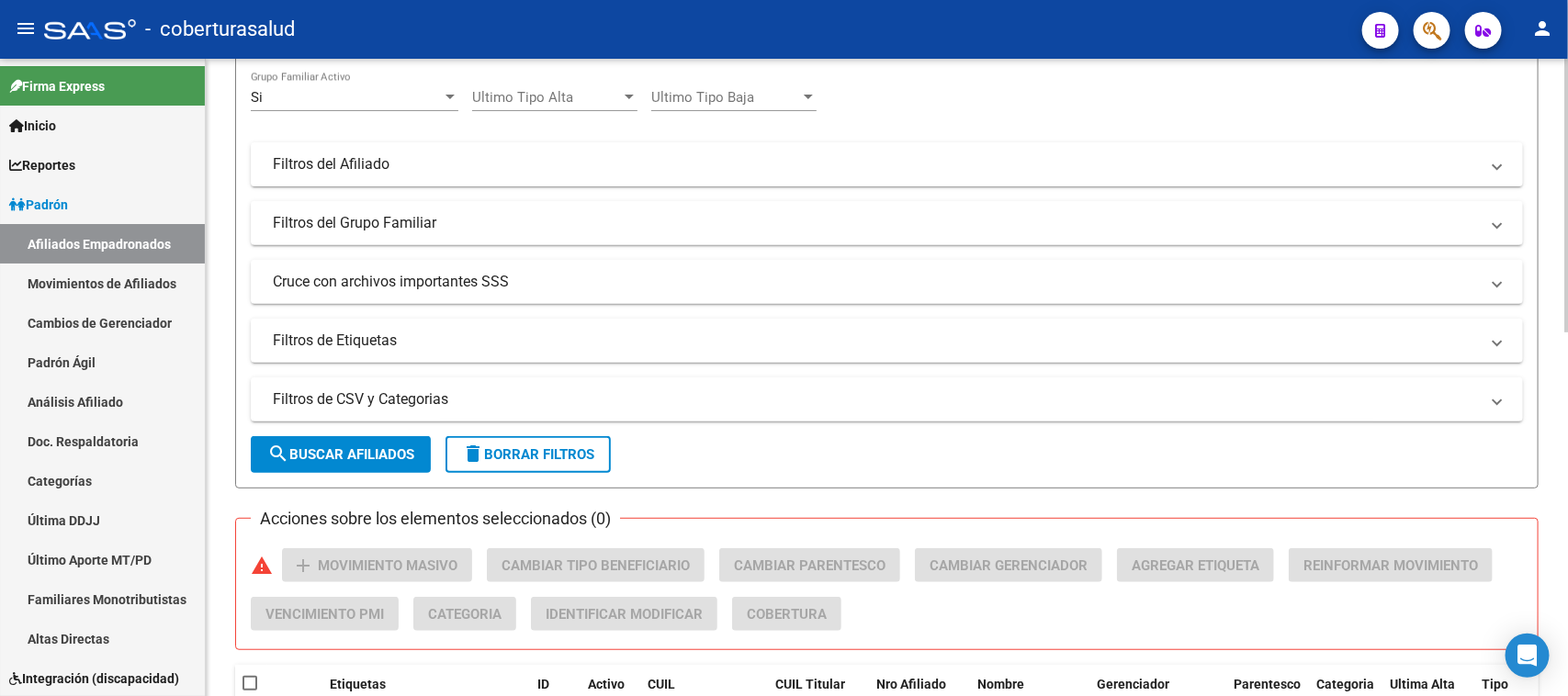
scroll to position [345, 0]
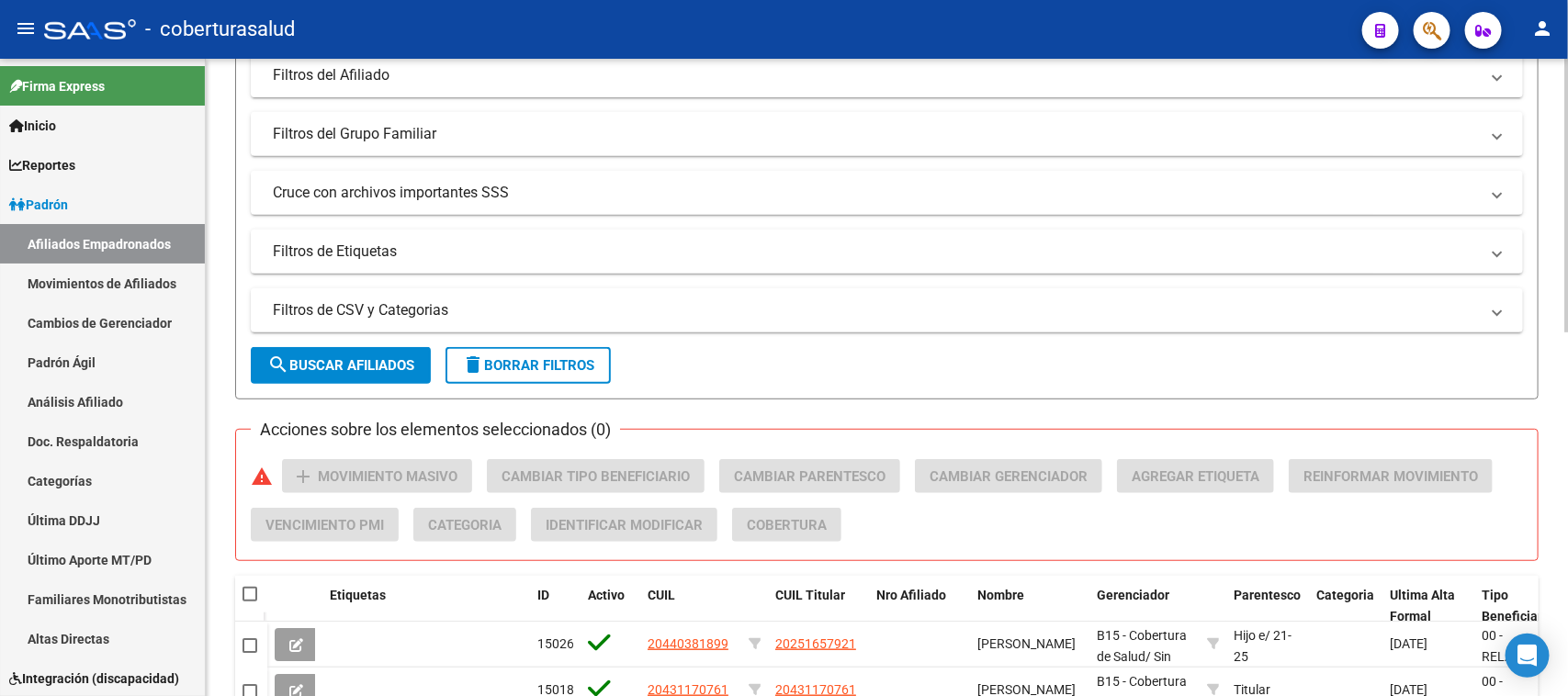
click at [372, 359] on span "search Buscar Afiliados" at bounding box center [341, 365] width 147 height 16
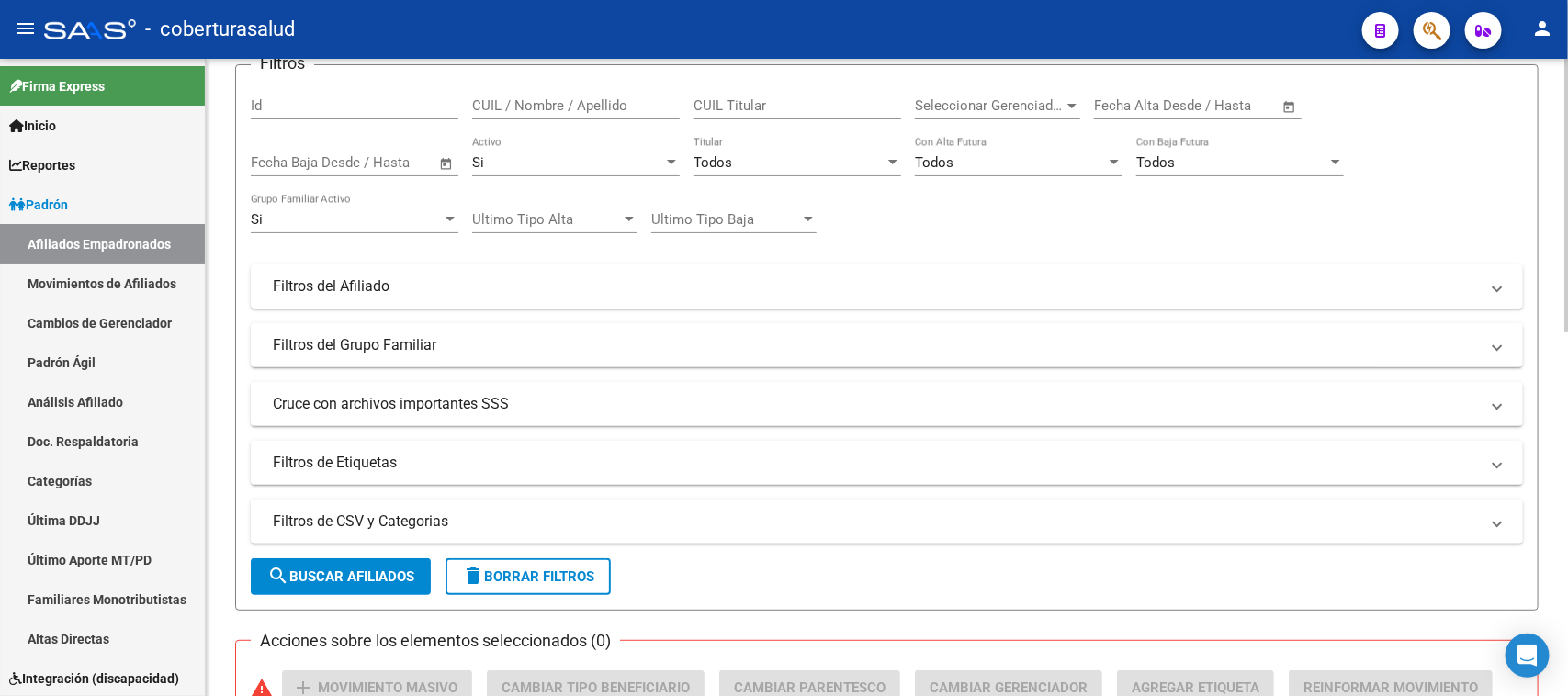
scroll to position [0, 0]
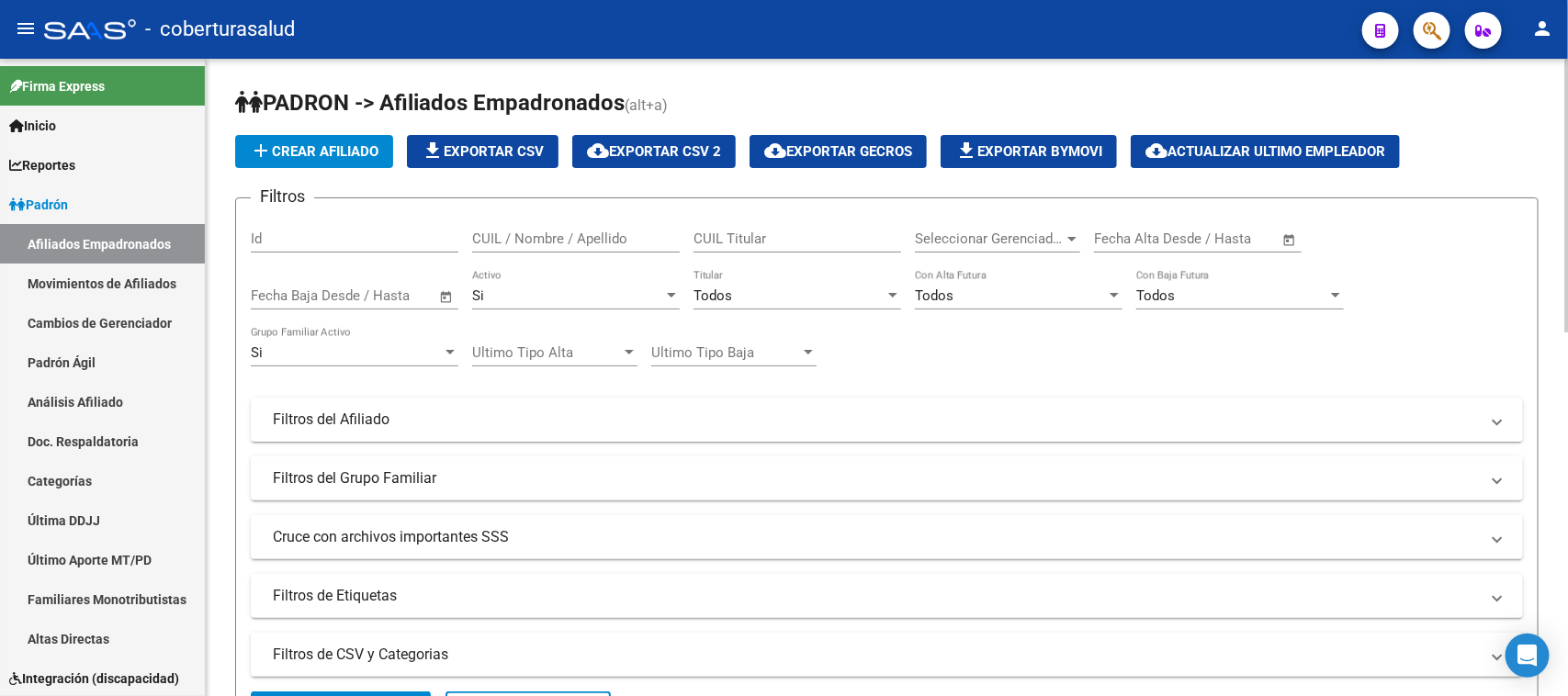
click at [498, 149] on span "file_download Exportar CSV" at bounding box center [483, 151] width 122 height 16
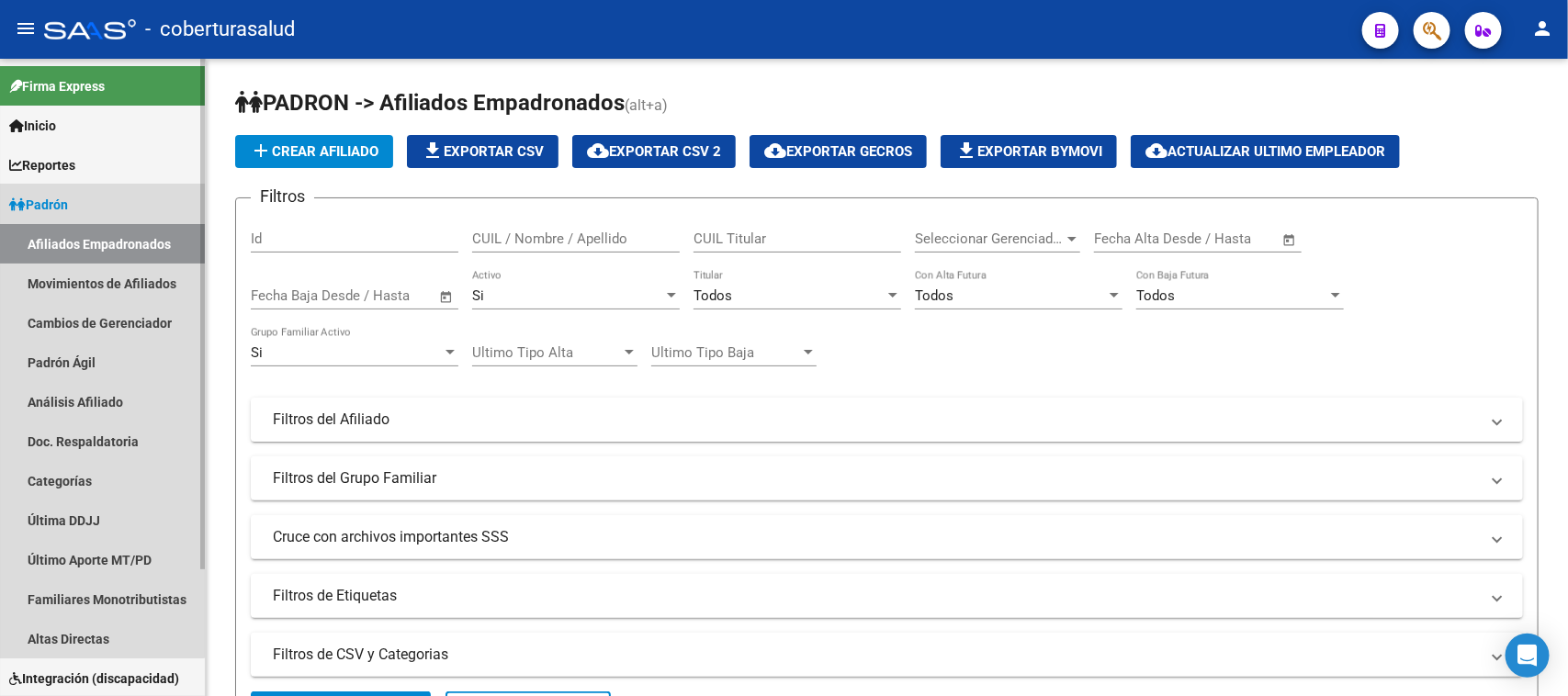
click at [38, 200] on span "Padrón" at bounding box center [38, 204] width 59 height 20
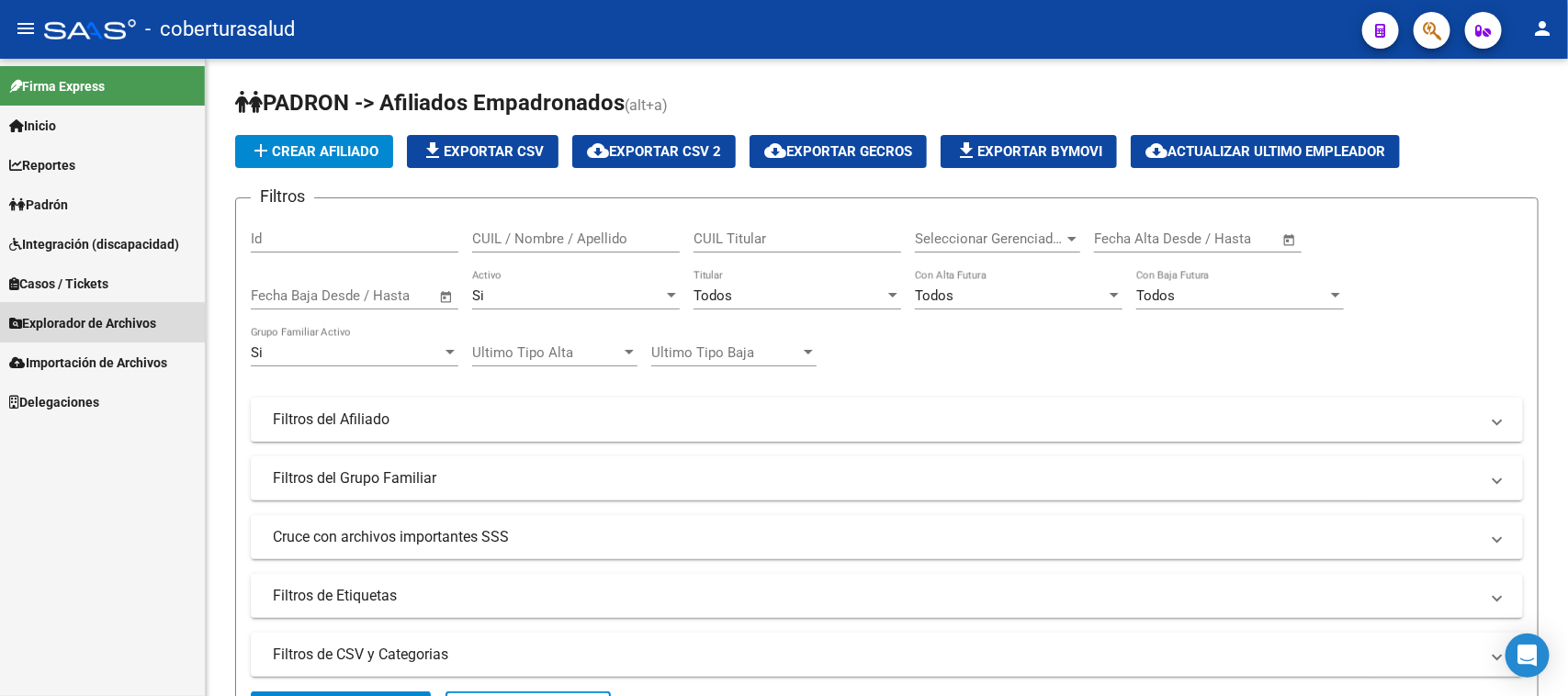
click at [75, 326] on span "Explorador de Archivos" at bounding box center [82, 323] width 147 height 20
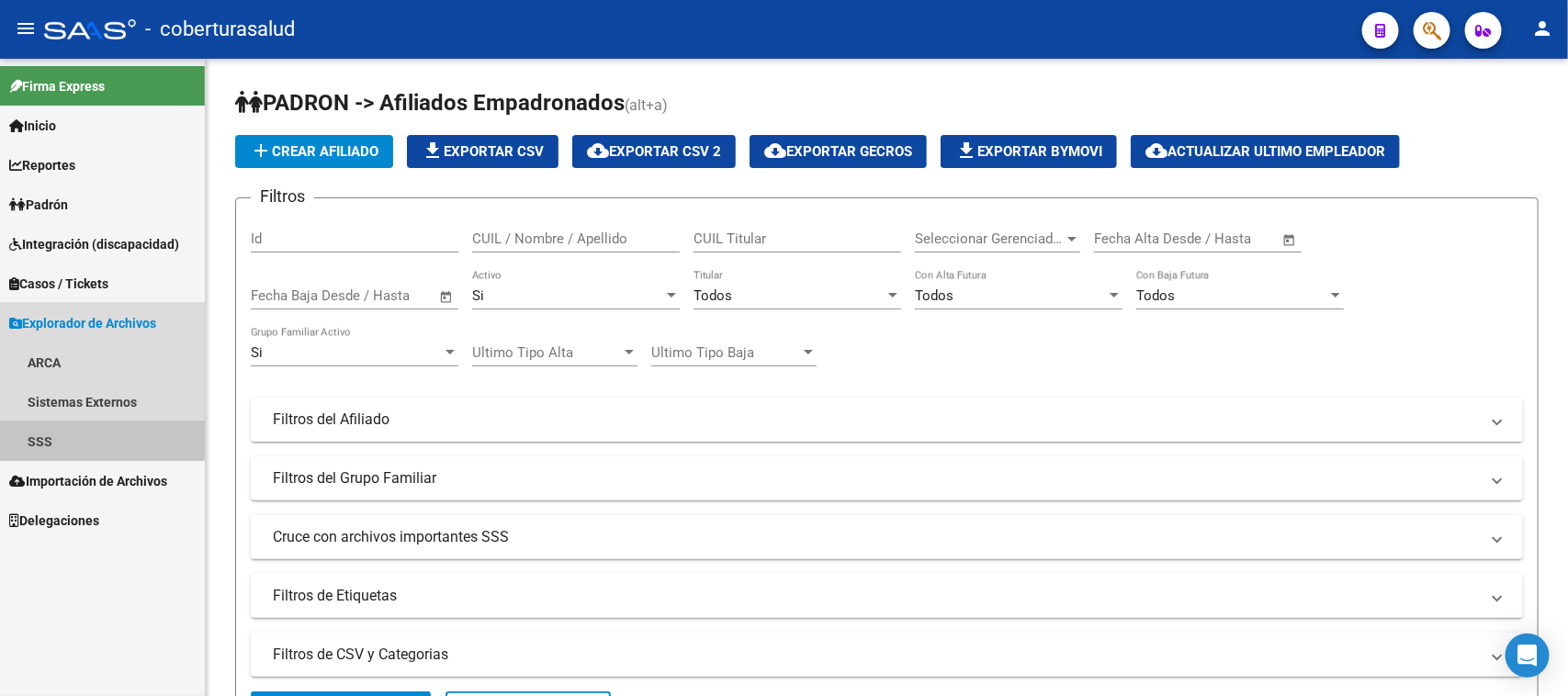
click at [44, 435] on link "SSS" at bounding box center [103, 441] width 205 height 40
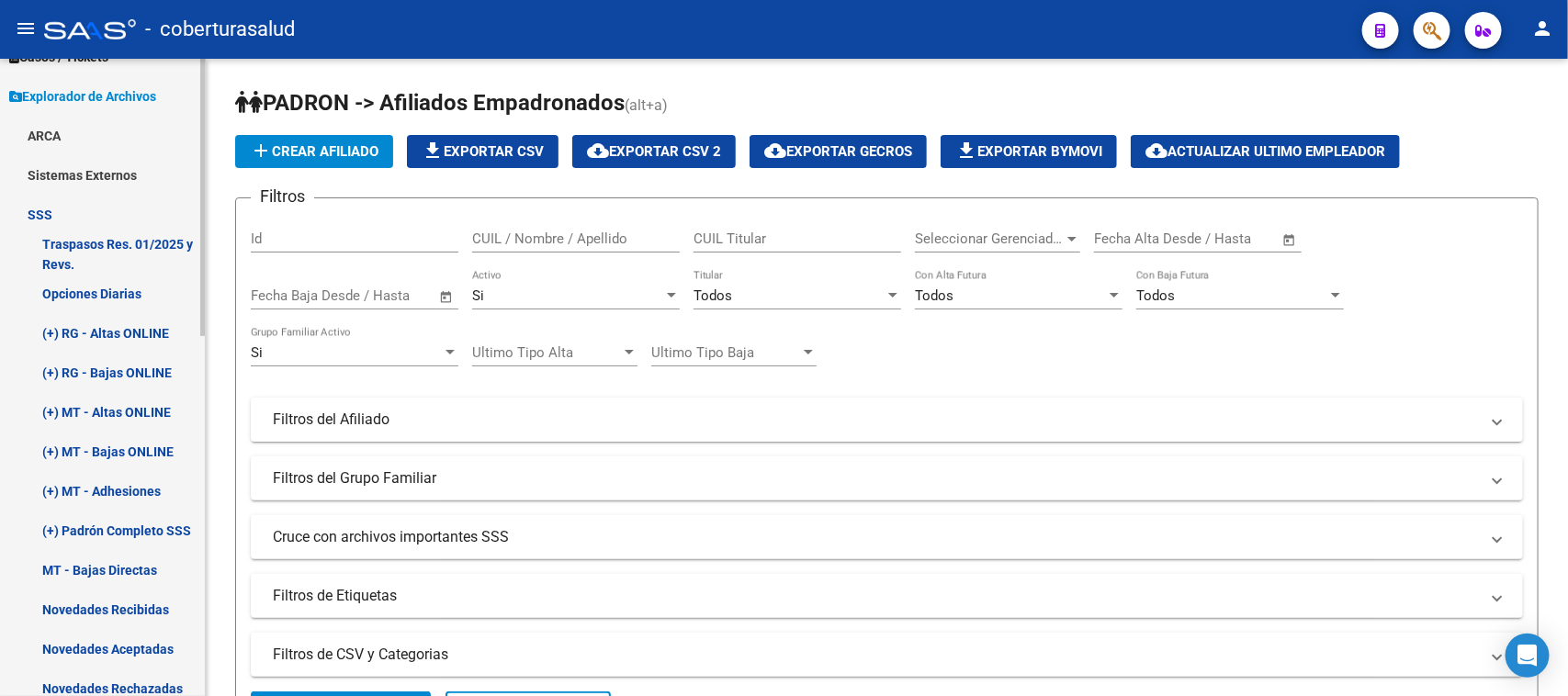
scroll to position [229, 0]
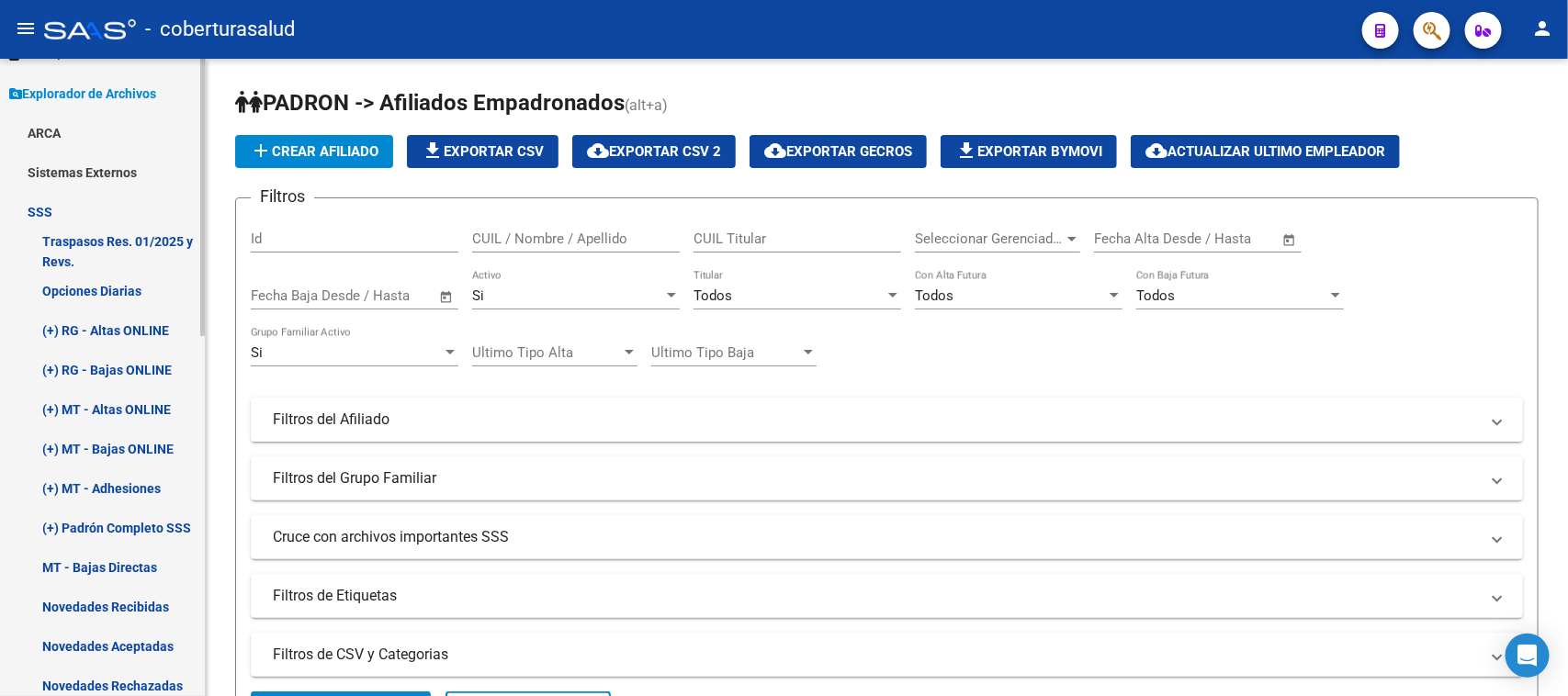
click at [106, 530] on link "(+) Padrón Completo SSS" at bounding box center [103, 528] width 205 height 40
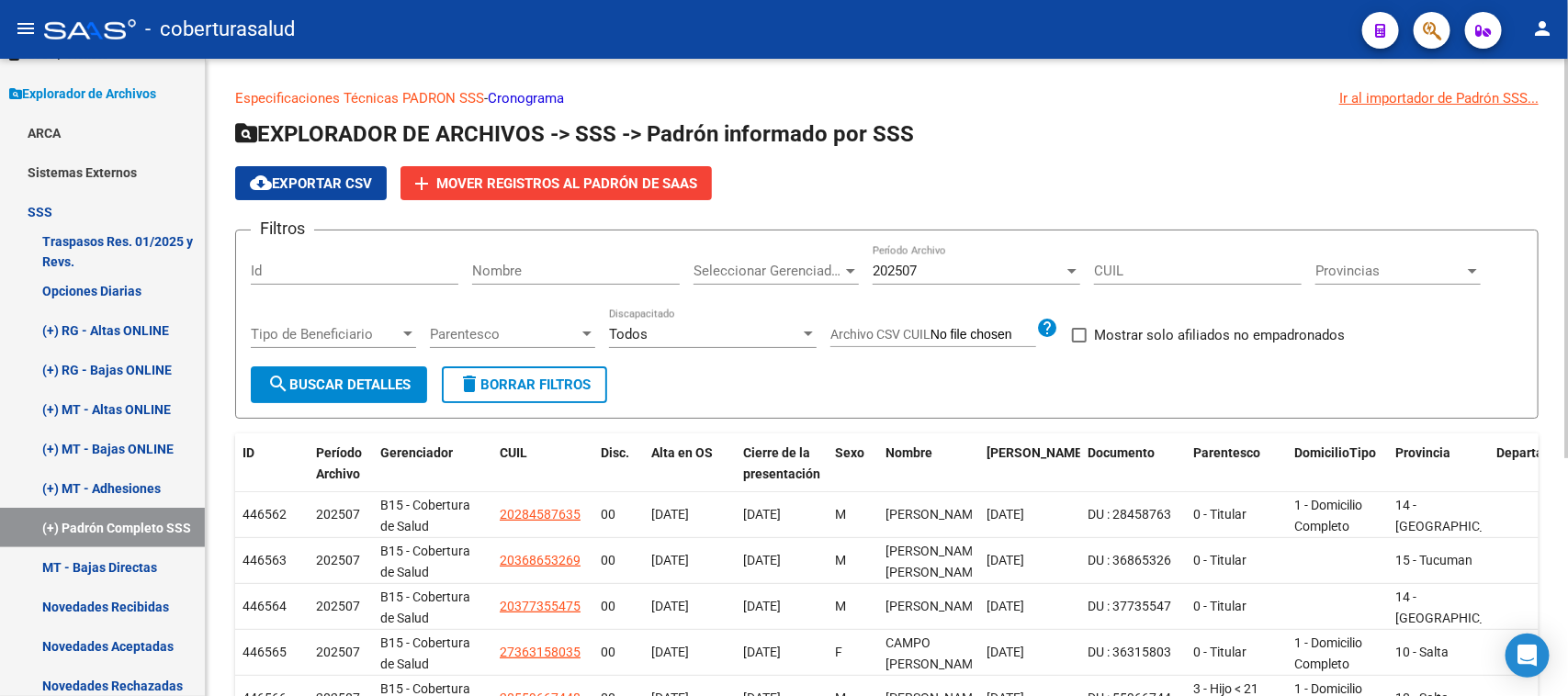
click at [581, 383] on span "delete Borrar Filtros" at bounding box center [525, 384] width 133 height 16
click at [363, 377] on span "search Buscar Detalles" at bounding box center [339, 384] width 143 height 16
click at [341, 175] on span "cloud_download Exportar CSV" at bounding box center [311, 183] width 122 height 16
click at [519, 387] on span "delete Borrar Filtros" at bounding box center [525, 384] width 133 height 16
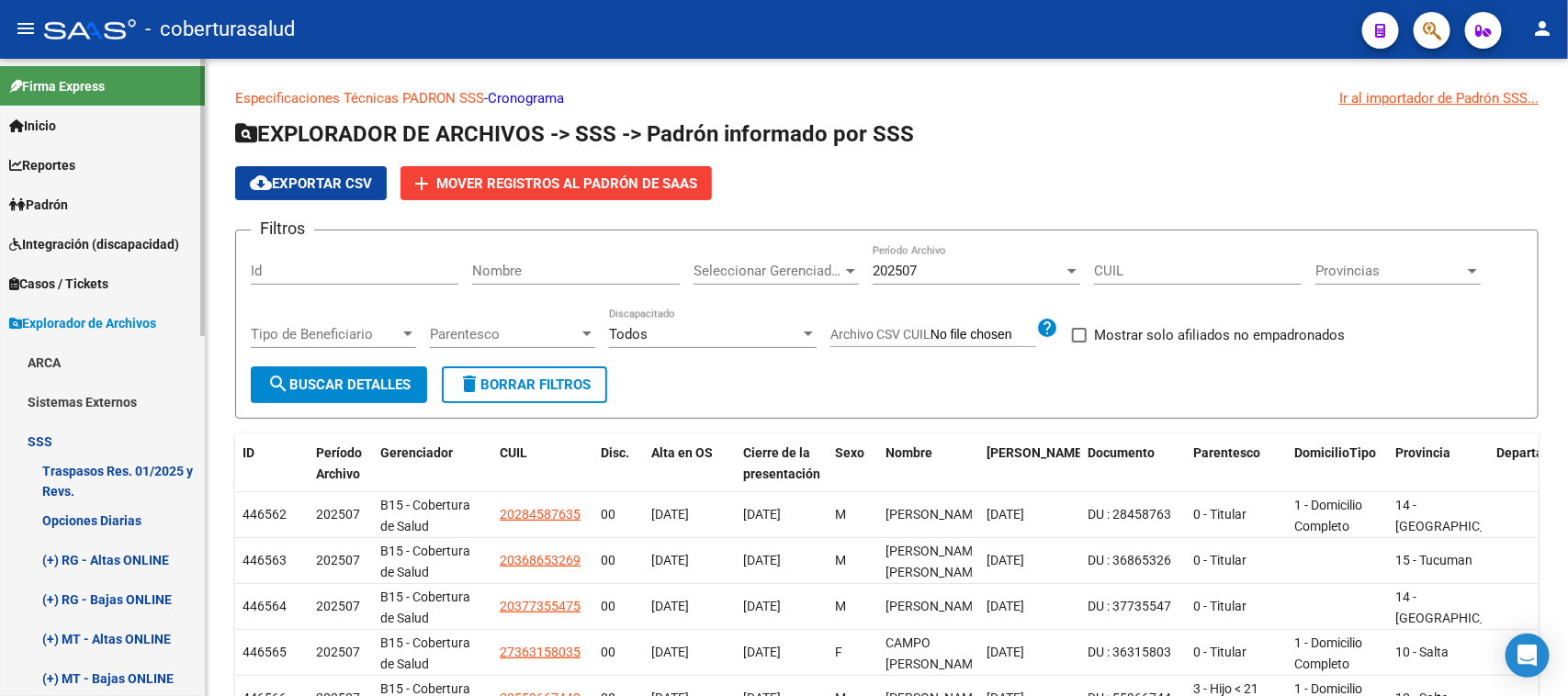
click at [44, 318] on span "Explorador de Archivos" at bounding box center [82, 323] width 147 height 20
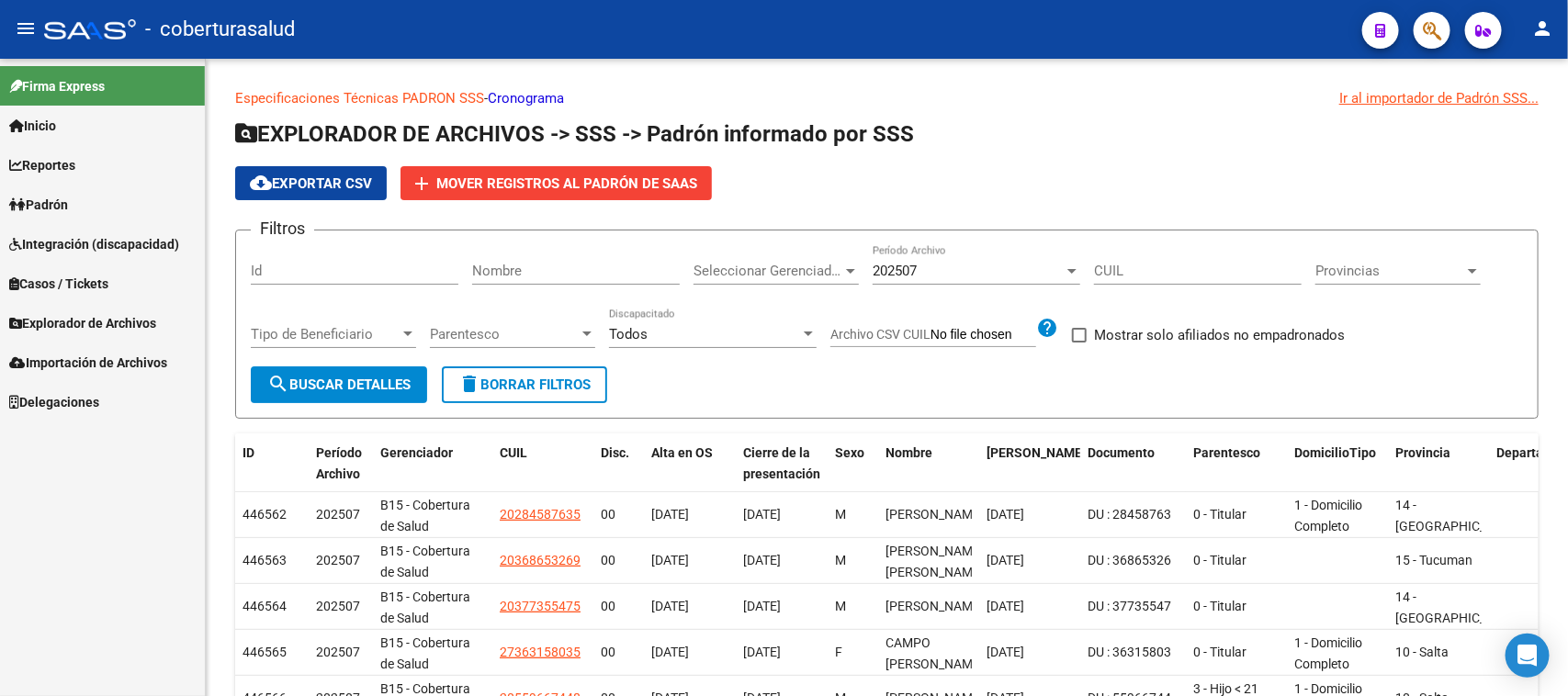
click at [75, 190] on link "Padrón" at bounding box center [103, 204] width 205 height 40
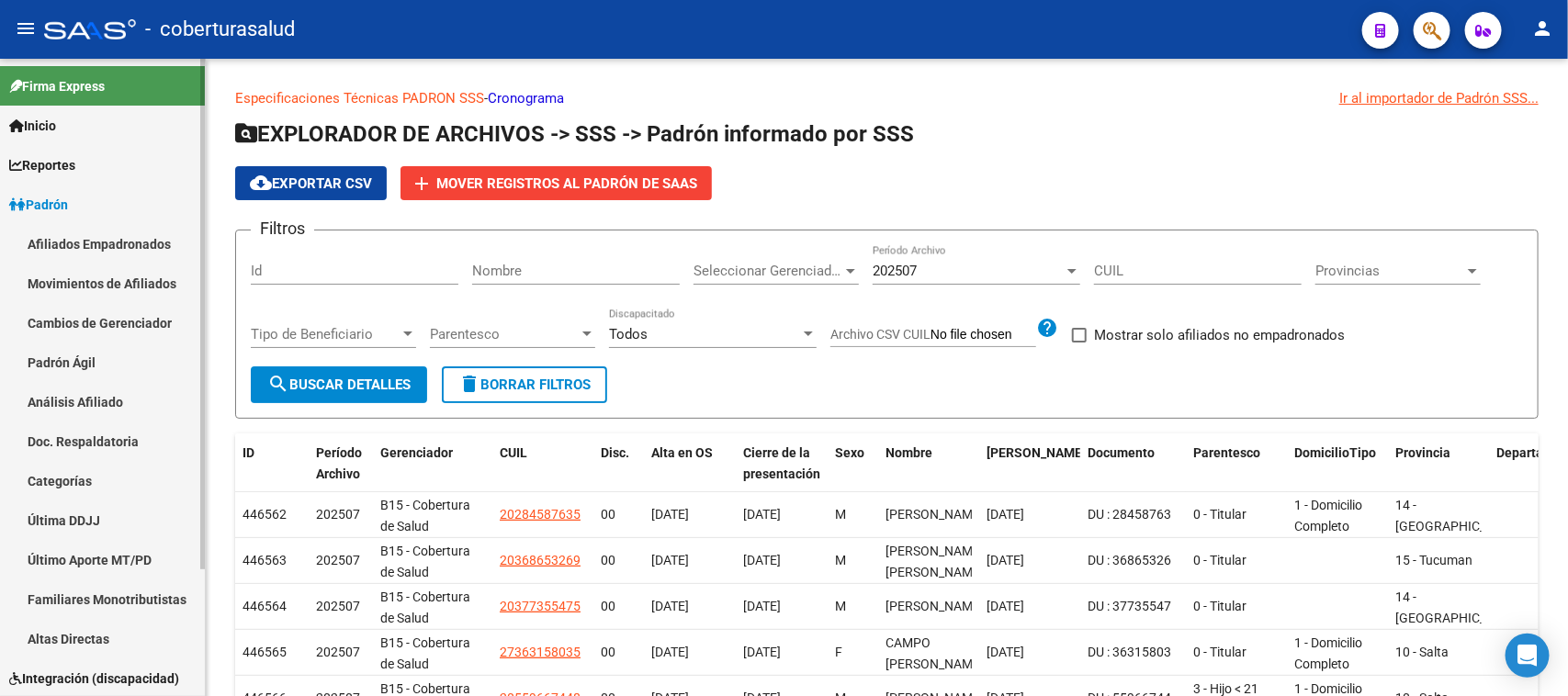
click at [72, 364] on link "Padrón Ágil" at bounding box center [103, 362] width 205 height 40
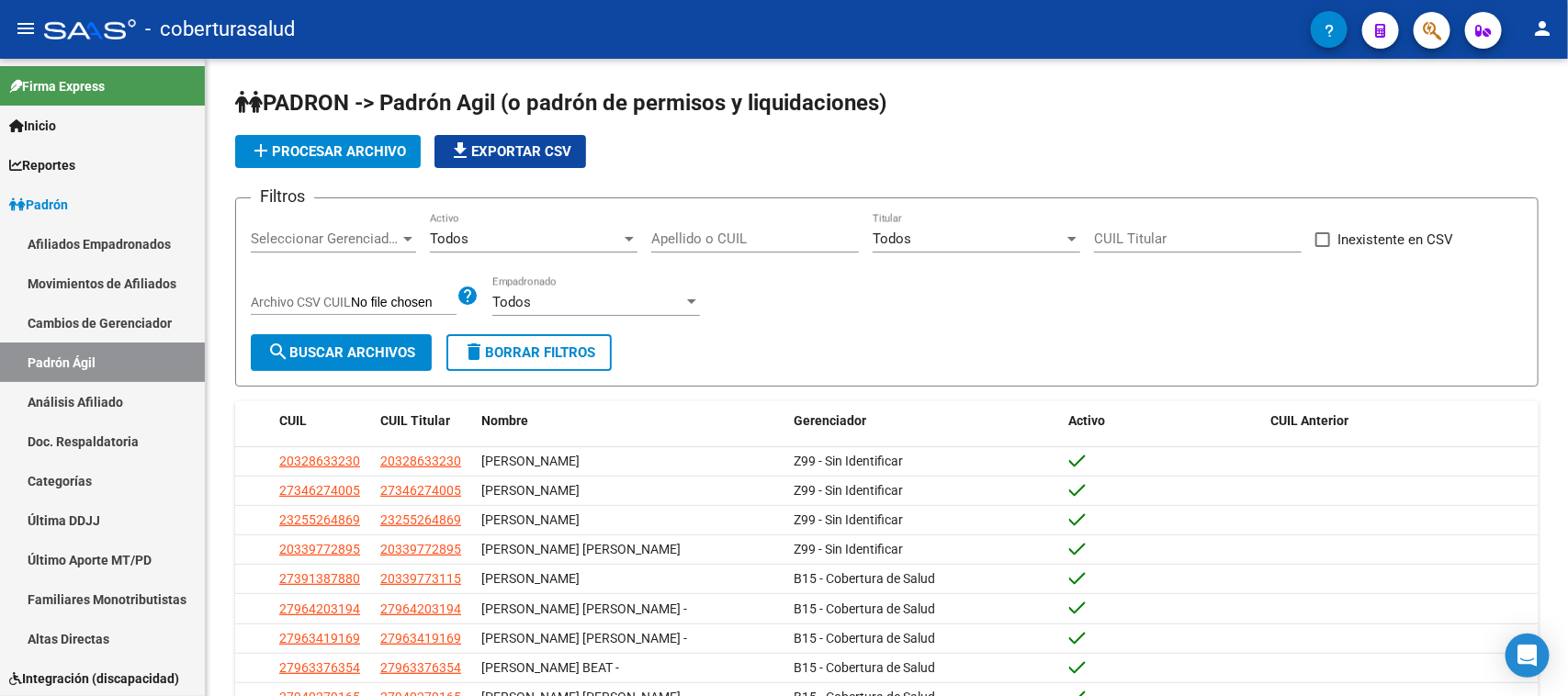
click at [1440, 44] on span "button" at bounding box center [1432, 30] width 18 height 38
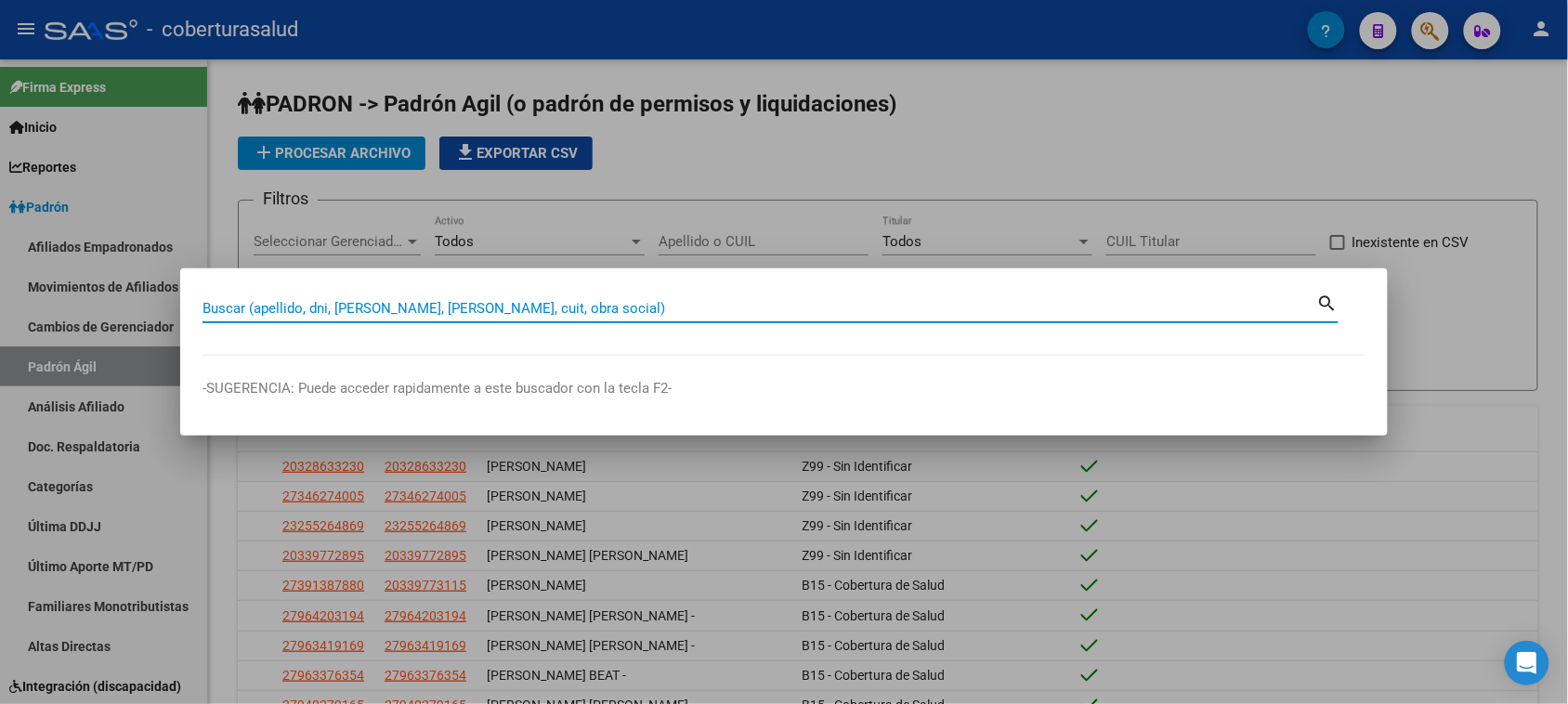
paste input "20523907787"
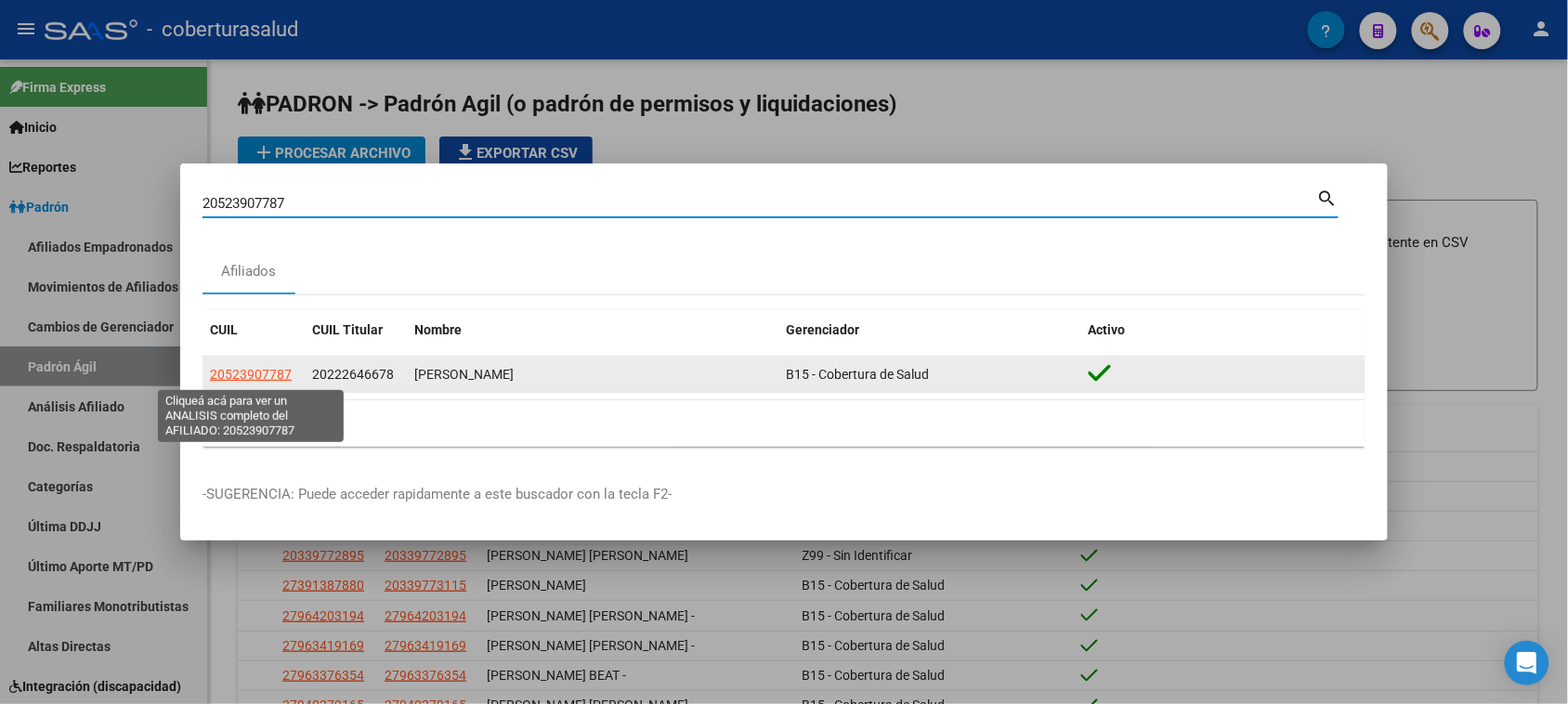
click at [261, 370] on span "20523907787" at bounding box center [252, 374] width 82 height 15
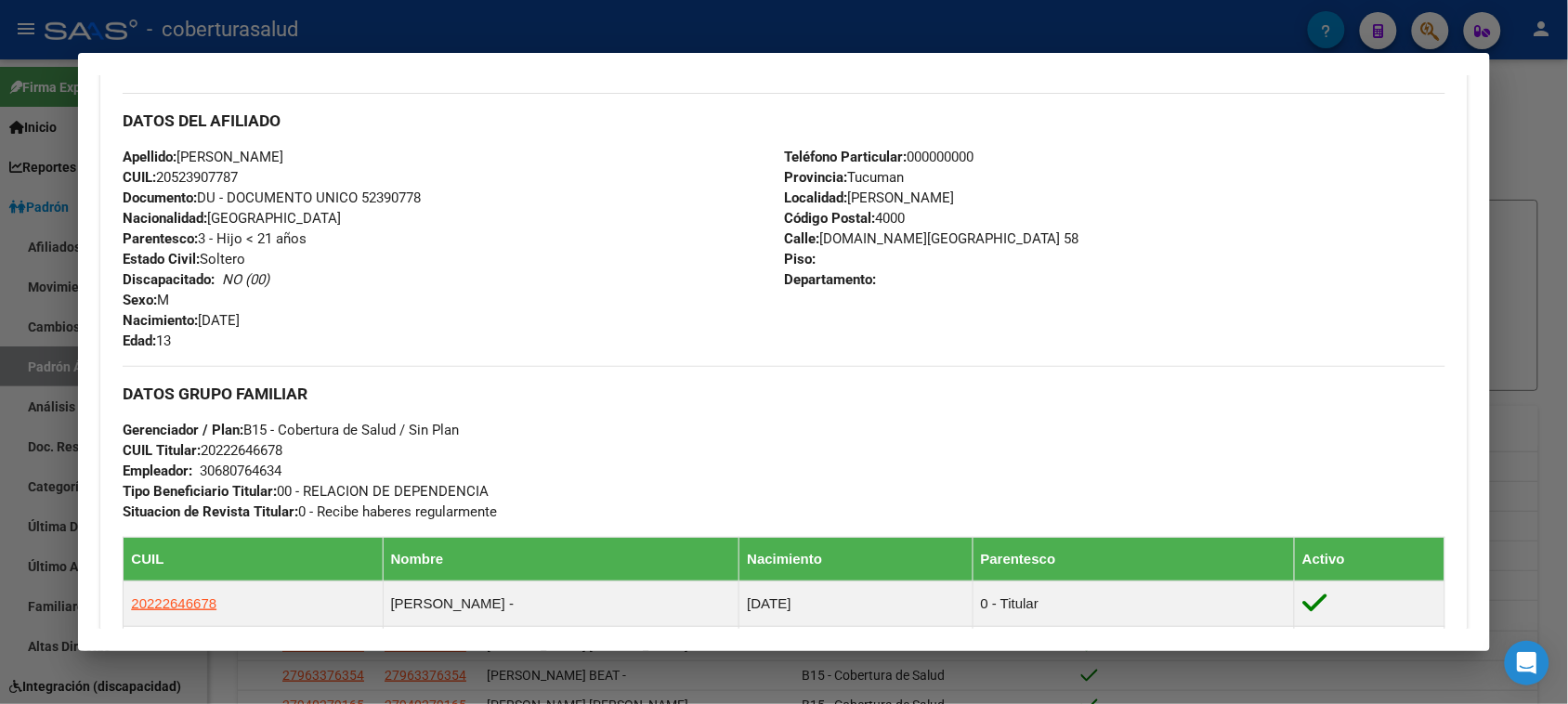
scroll to position [581, 0]
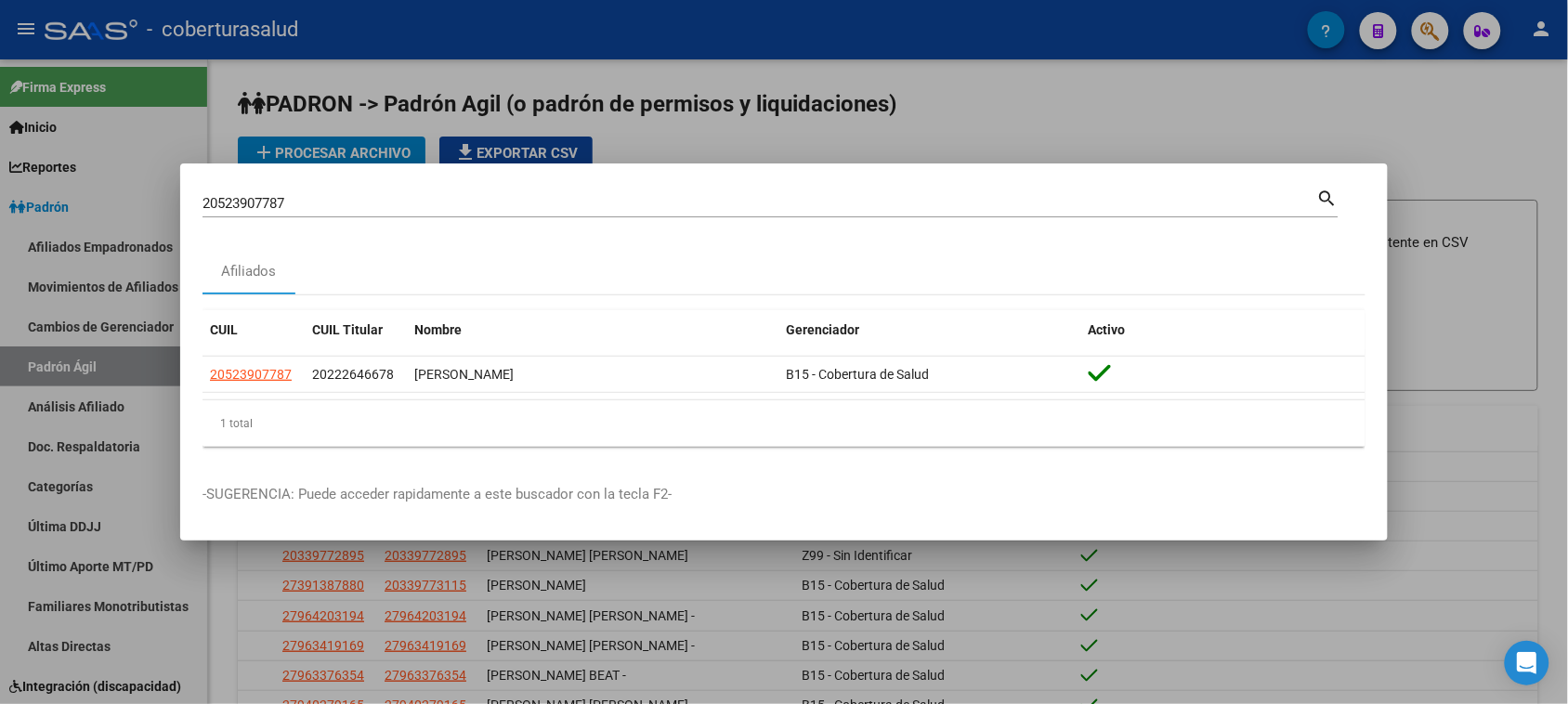
click at [314, 200] on input "20523907787" at bounding box center [760, 203] width 1115 height 17
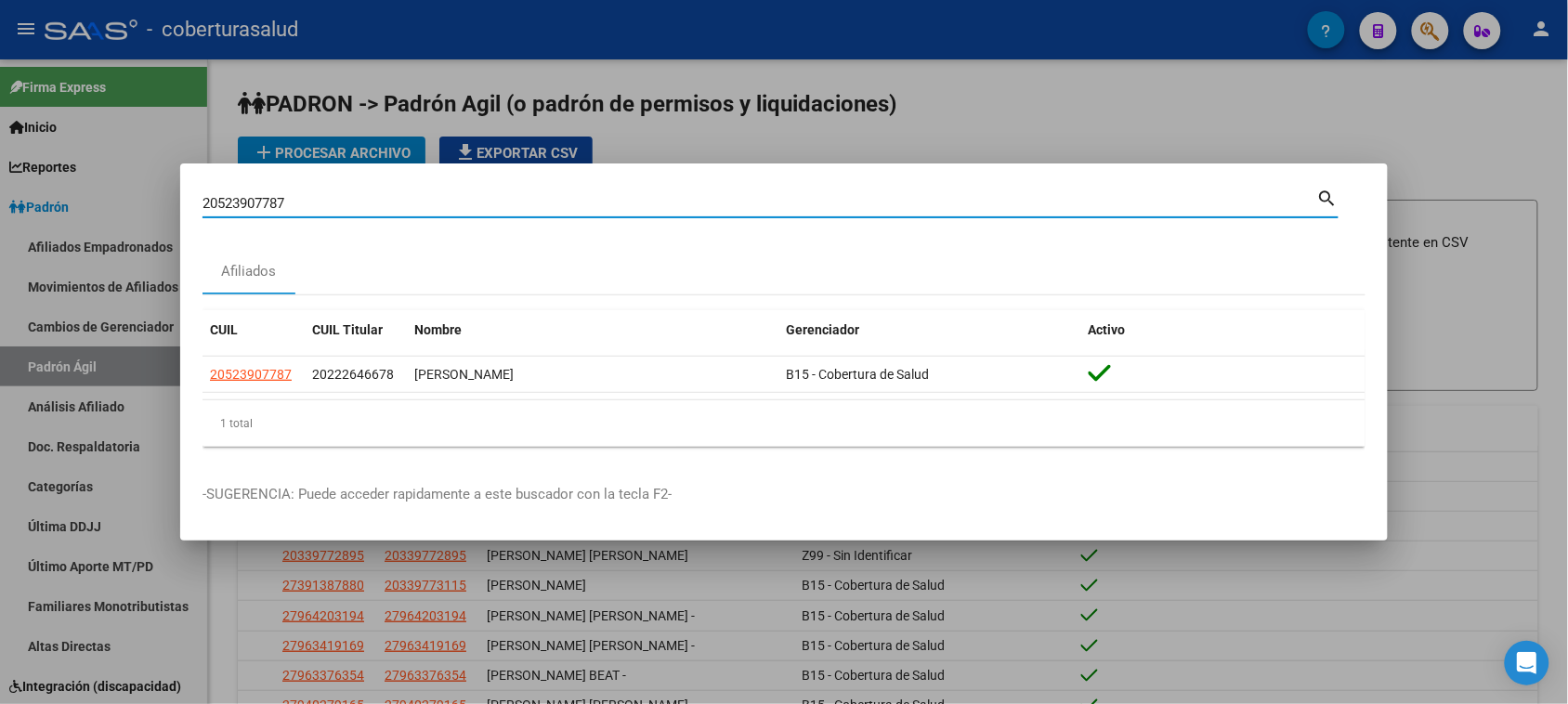
click at [314, 200] on input "20523907787" at bounding box center [760, 203] width 1115 height 17
paste input "17947082"
type input "17947082"
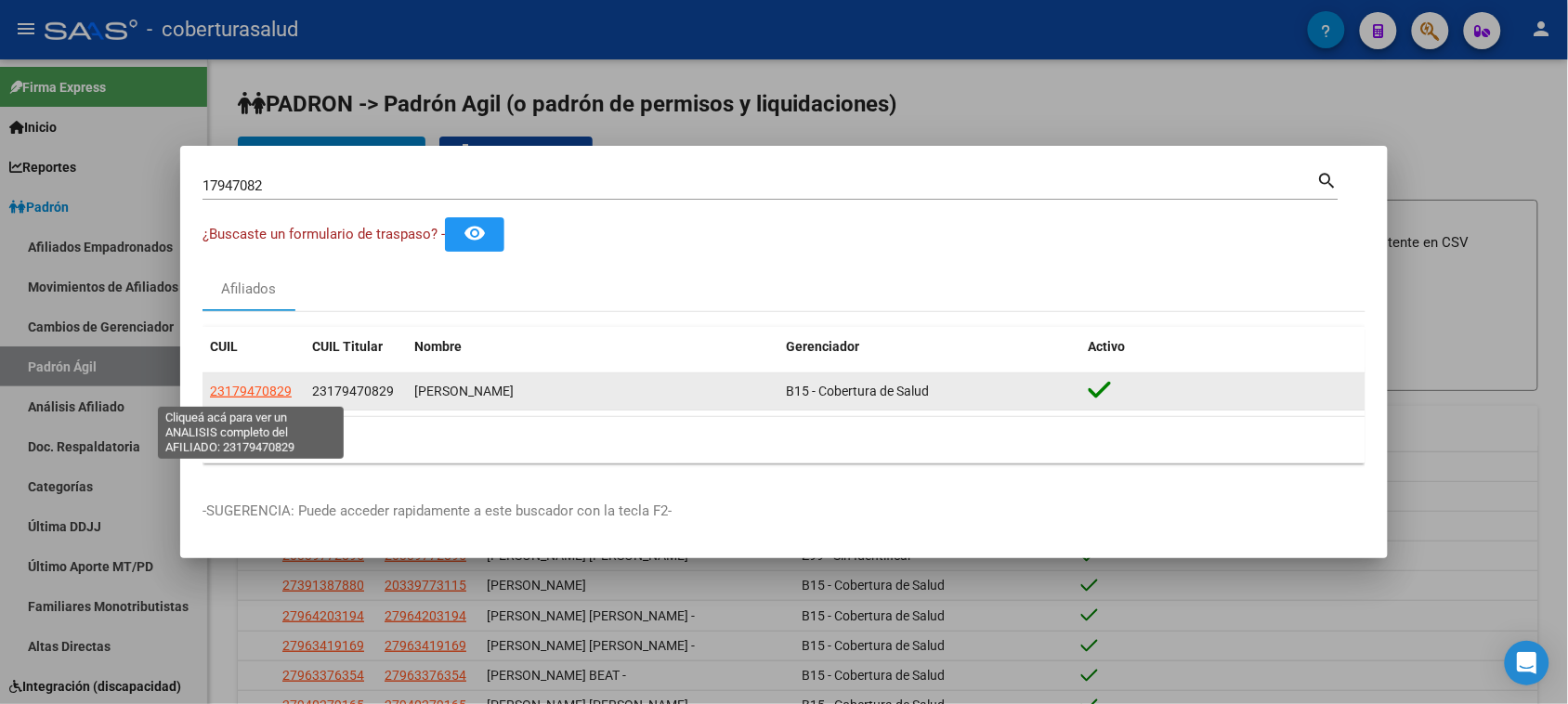
click at [275, 392] on span "23179470829" at bounding box center [252, 391] width 82 height 15
type textarea "23179470829"
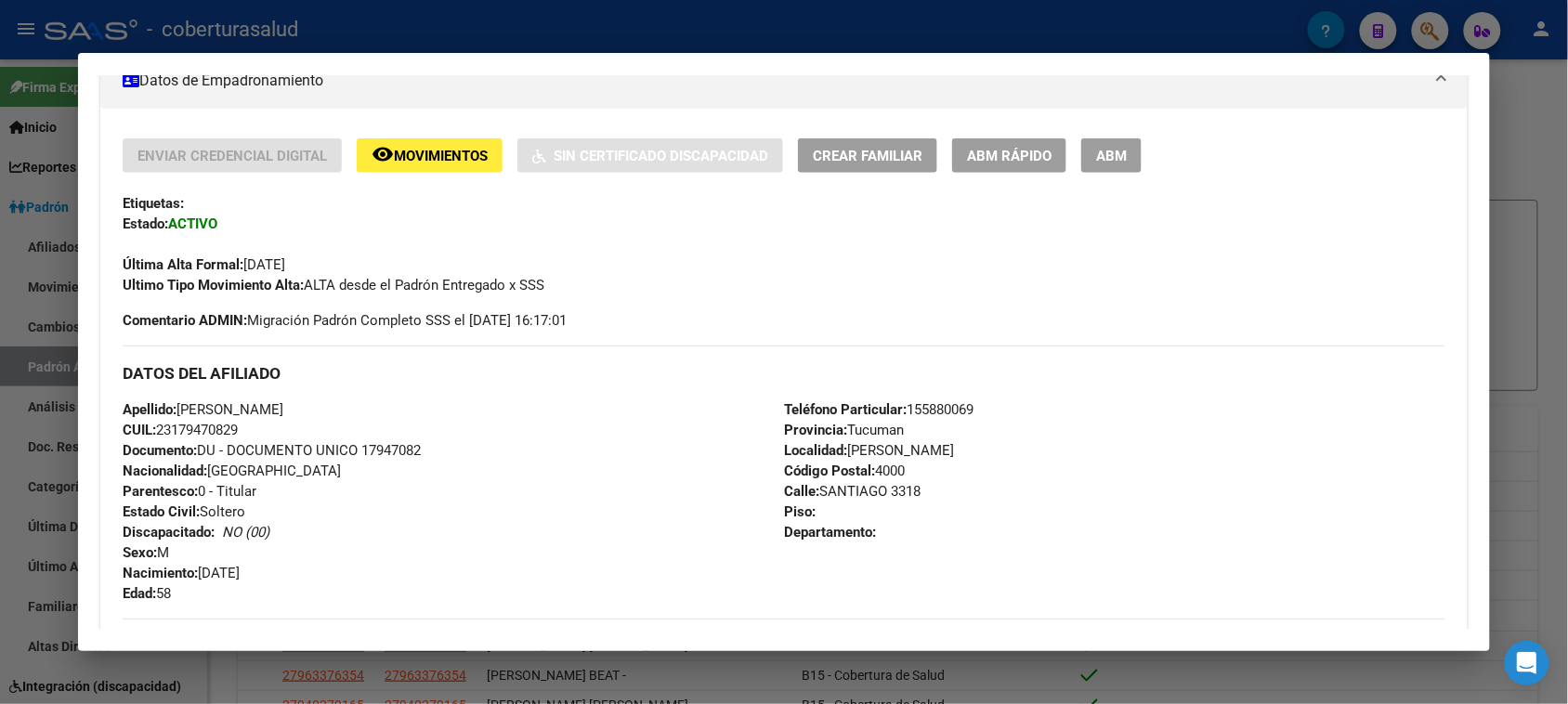
scroll to position [349, 0]
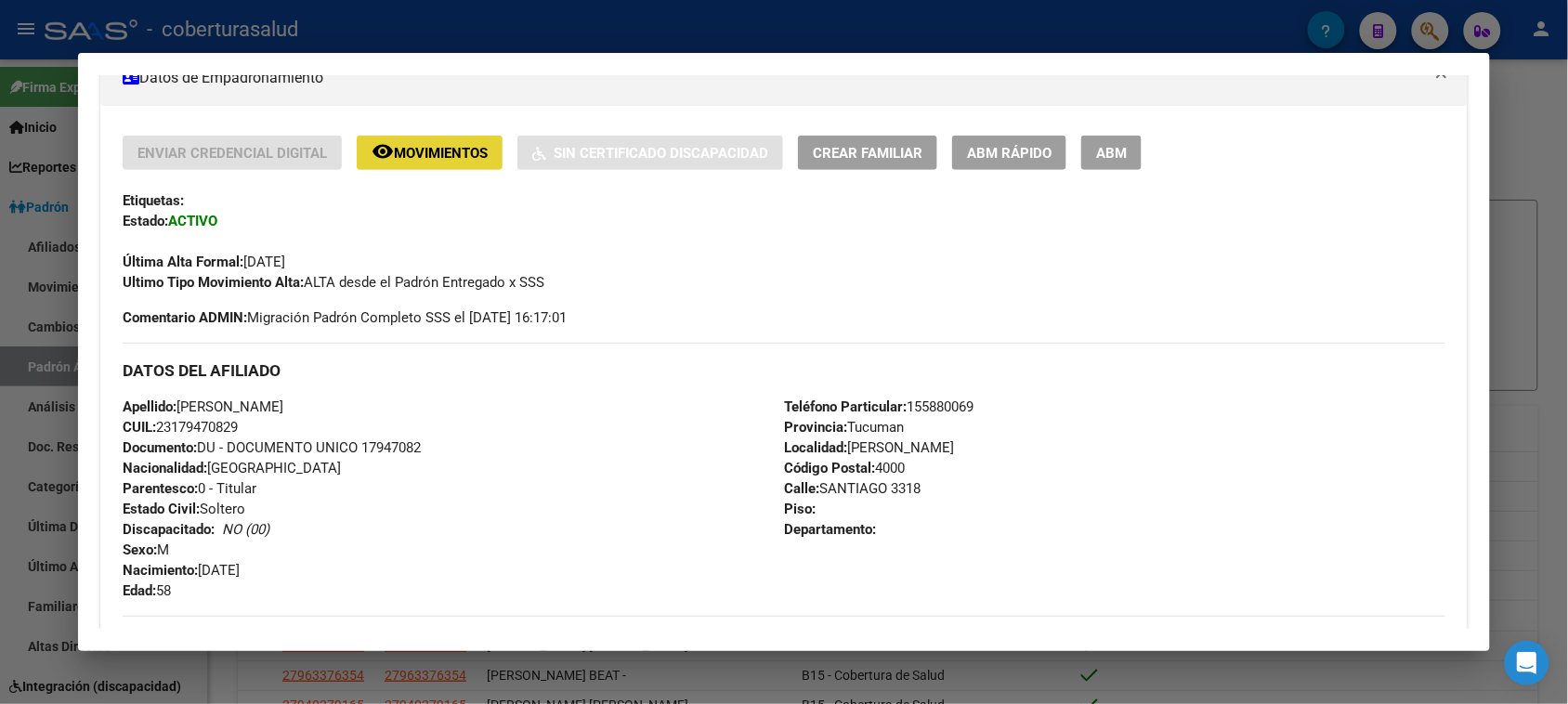
click at [448, 156] on span "Movimientos" at bounding box center [440, 153] width 94 height 17
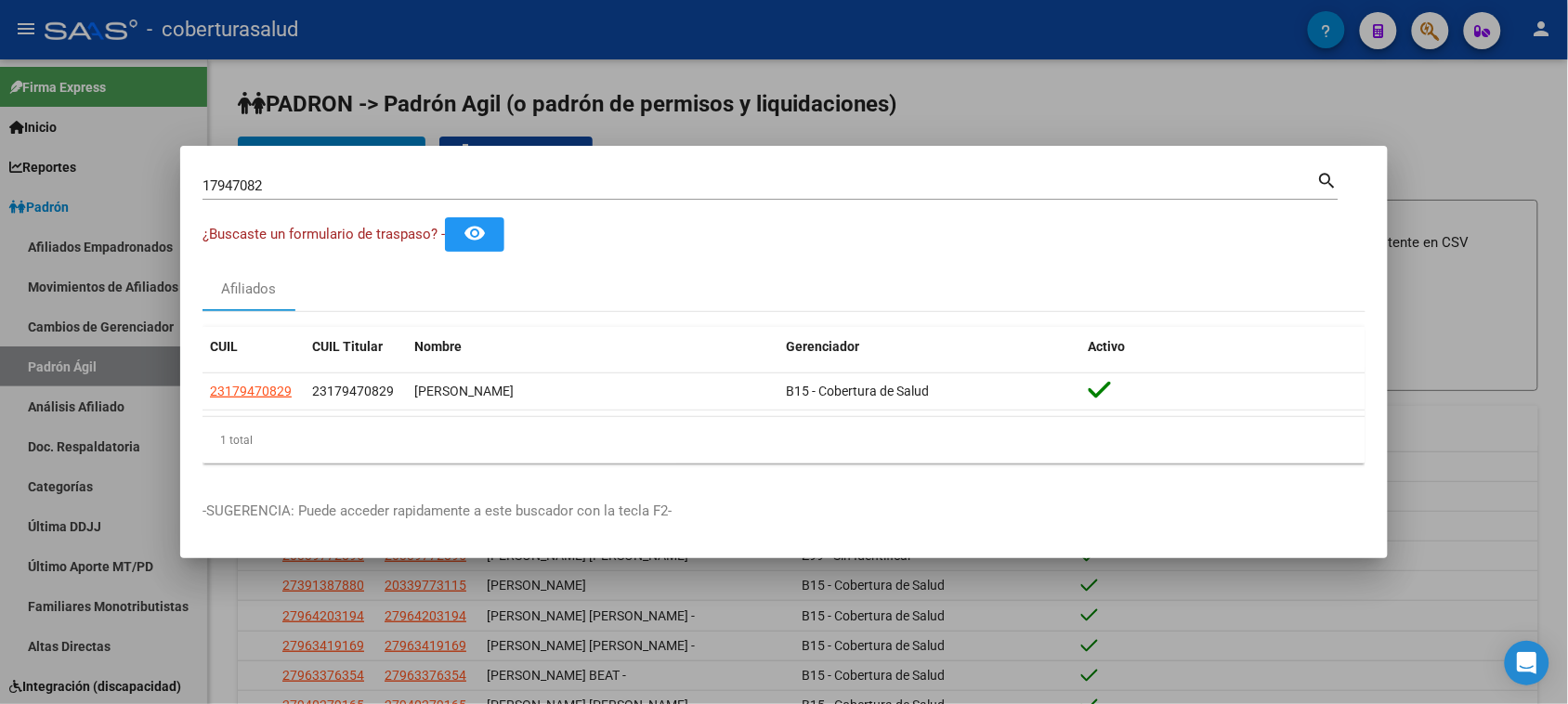
click at [363, 173] on div "17947082 Buscar (apellido, dni, [PERSON_NAME], [PERSON_NAME], cuit, obra social)" at bounding box center [760, 186] width 1115 height 27
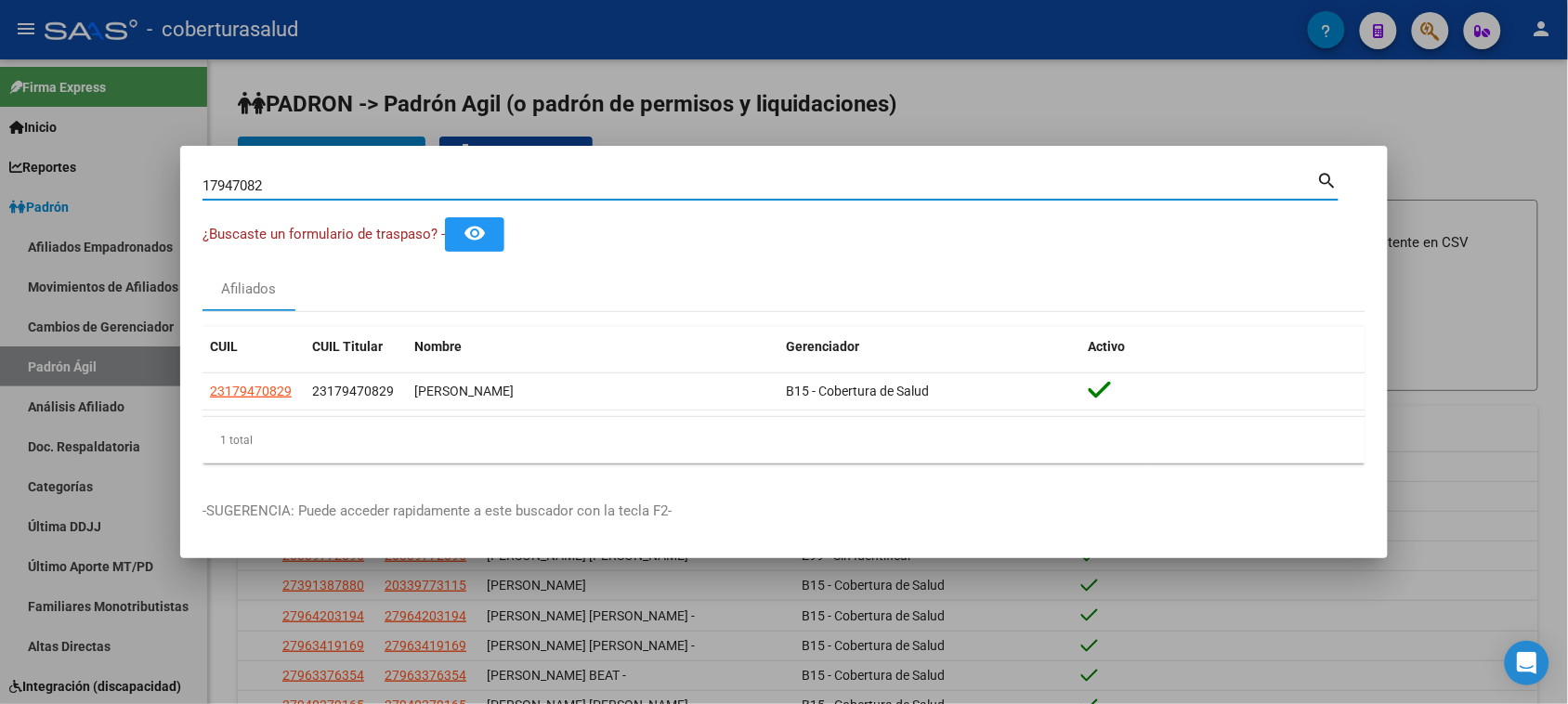
click at [363, 182] on input "17947082" at bounding box center [760, 185] width 1115 height 17
paste input "70423238"
type input "70423238"
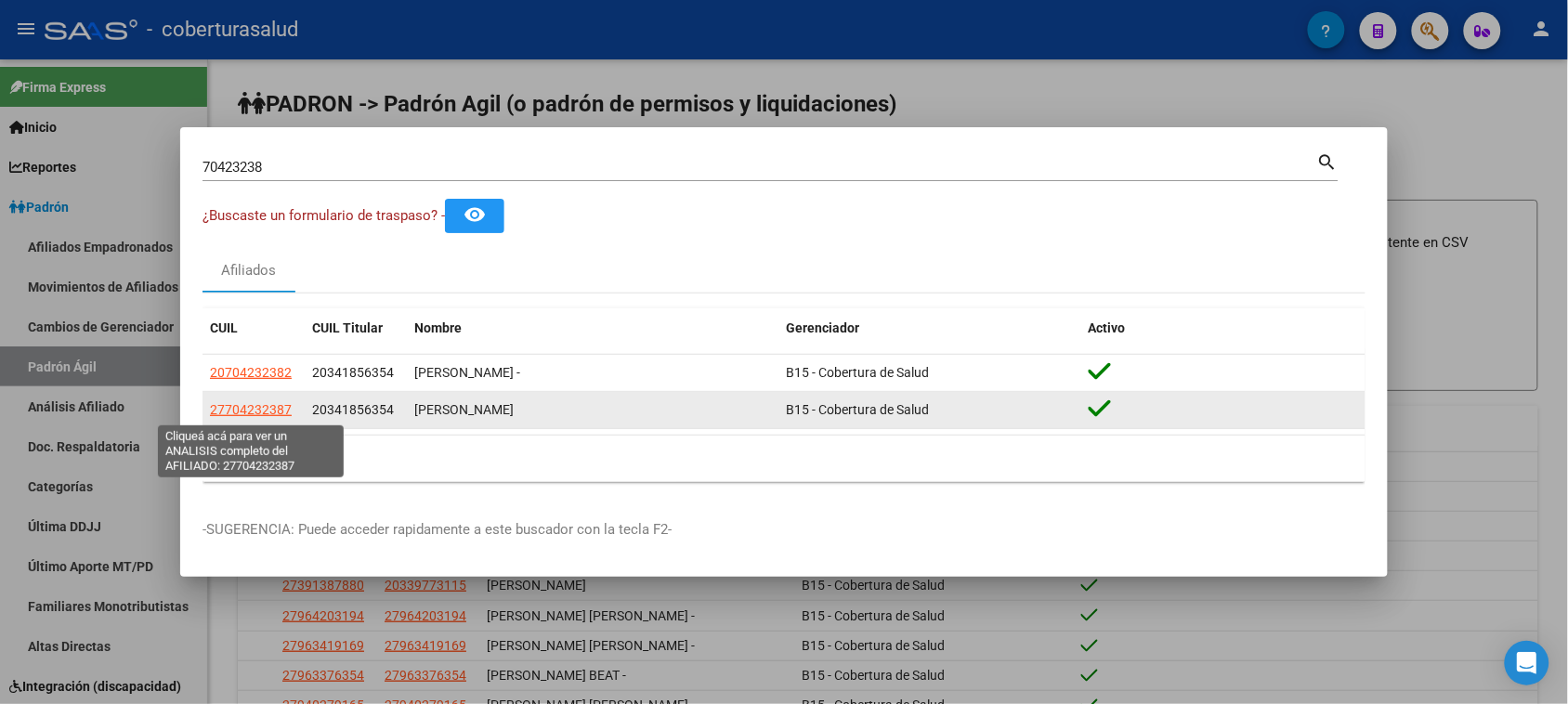
click at [253, 416] on span "27704232387" at bounding box center [252, 409] width 82 height 15
type textarea "27704232387"
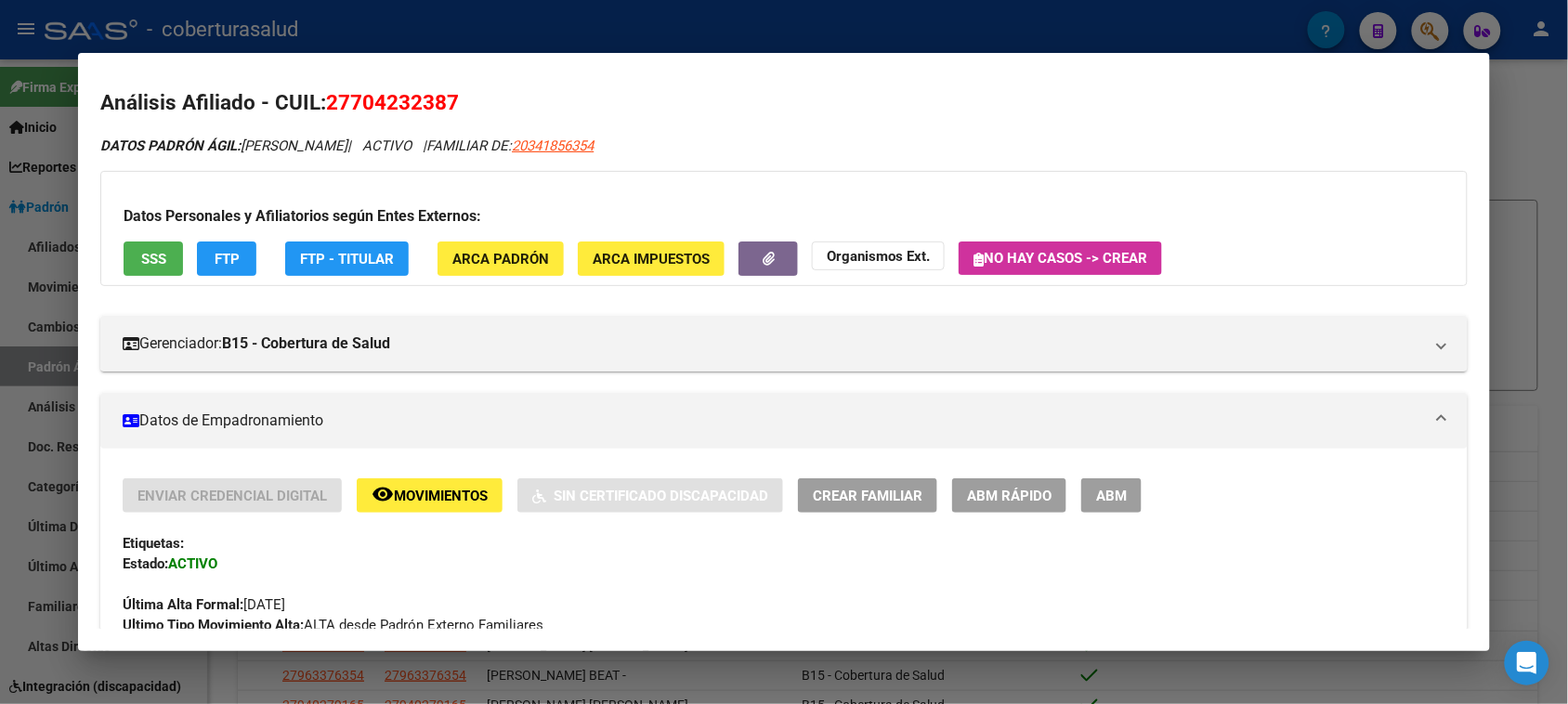
scroll to position [0, 0]
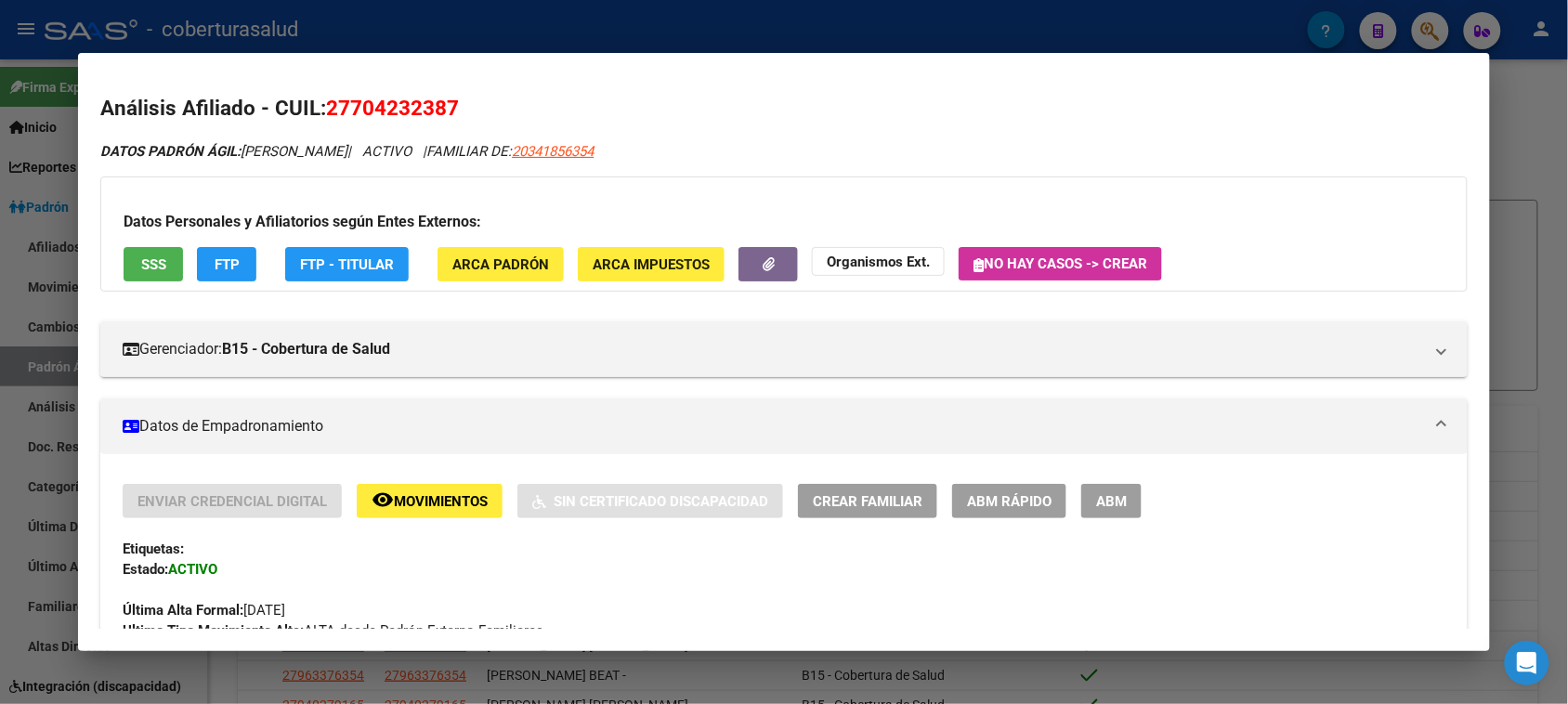
click at [1098, 504] on span "ABM" at bounding box center [1111, 501] width 30 height 17
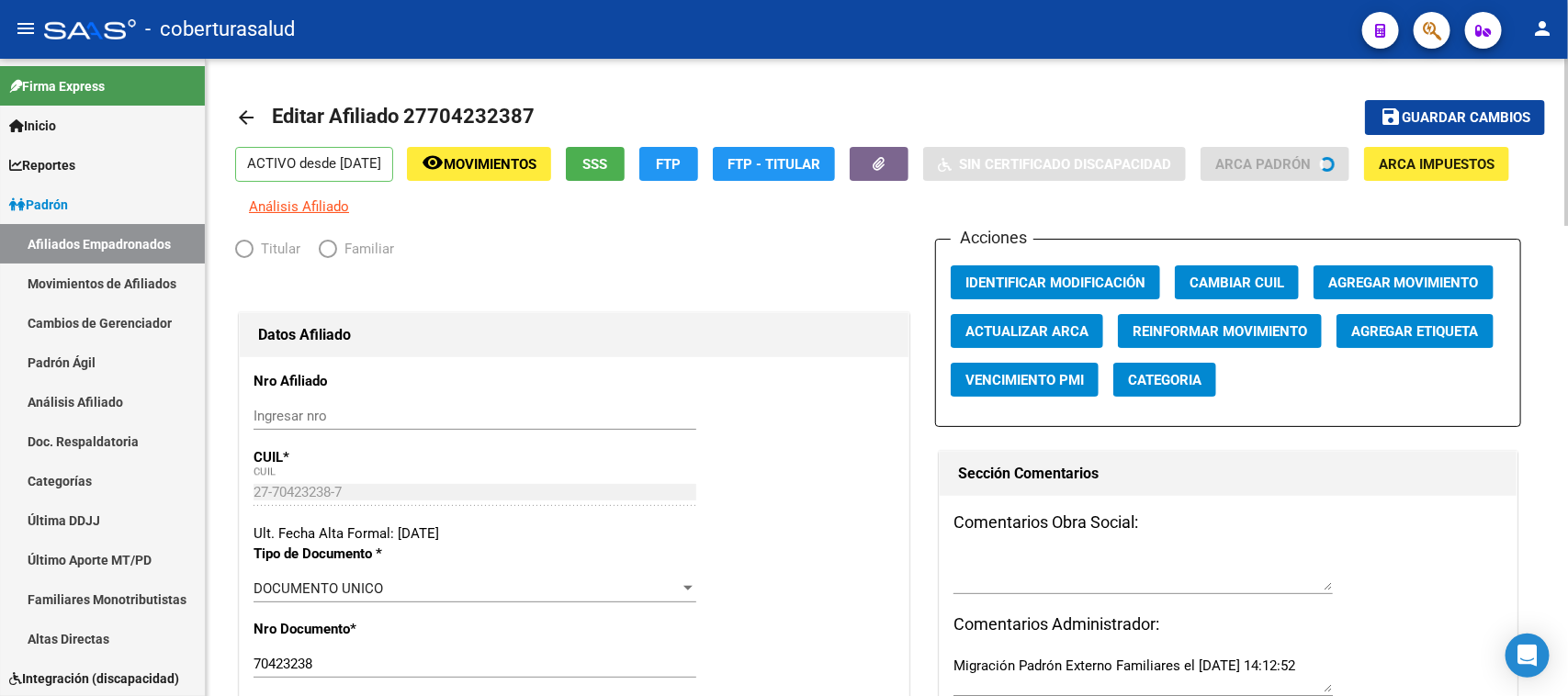
radio input "true"
type input "30-60401436-7"
click at [1392, 281] on span "Agregar Movimiento" at bounding box center [1404, 283] width 151 height 16
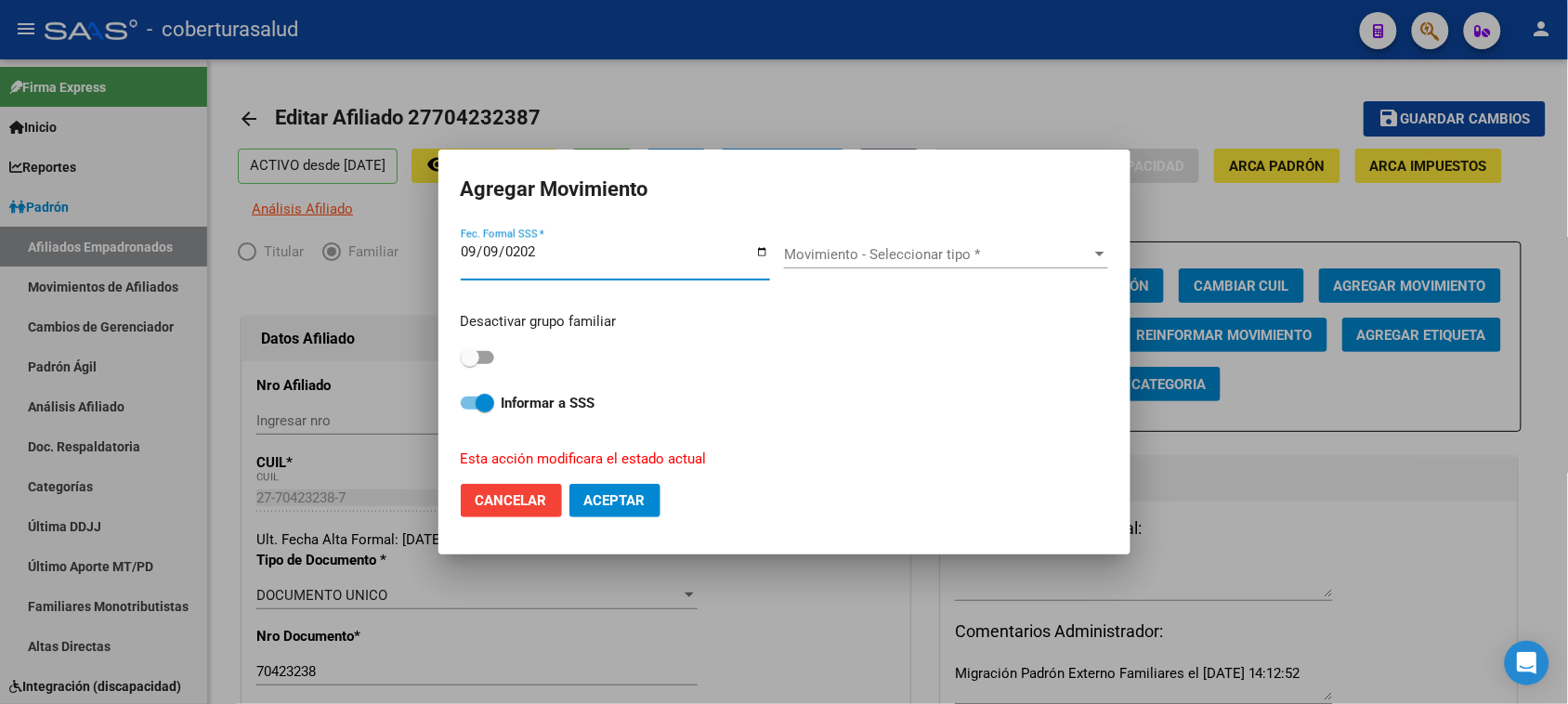
type input "[DATE]"
click at [810, 254] on span "Movimiento - Seleccionar tipo *" at bounding box center [938, 255] width 307 height 17
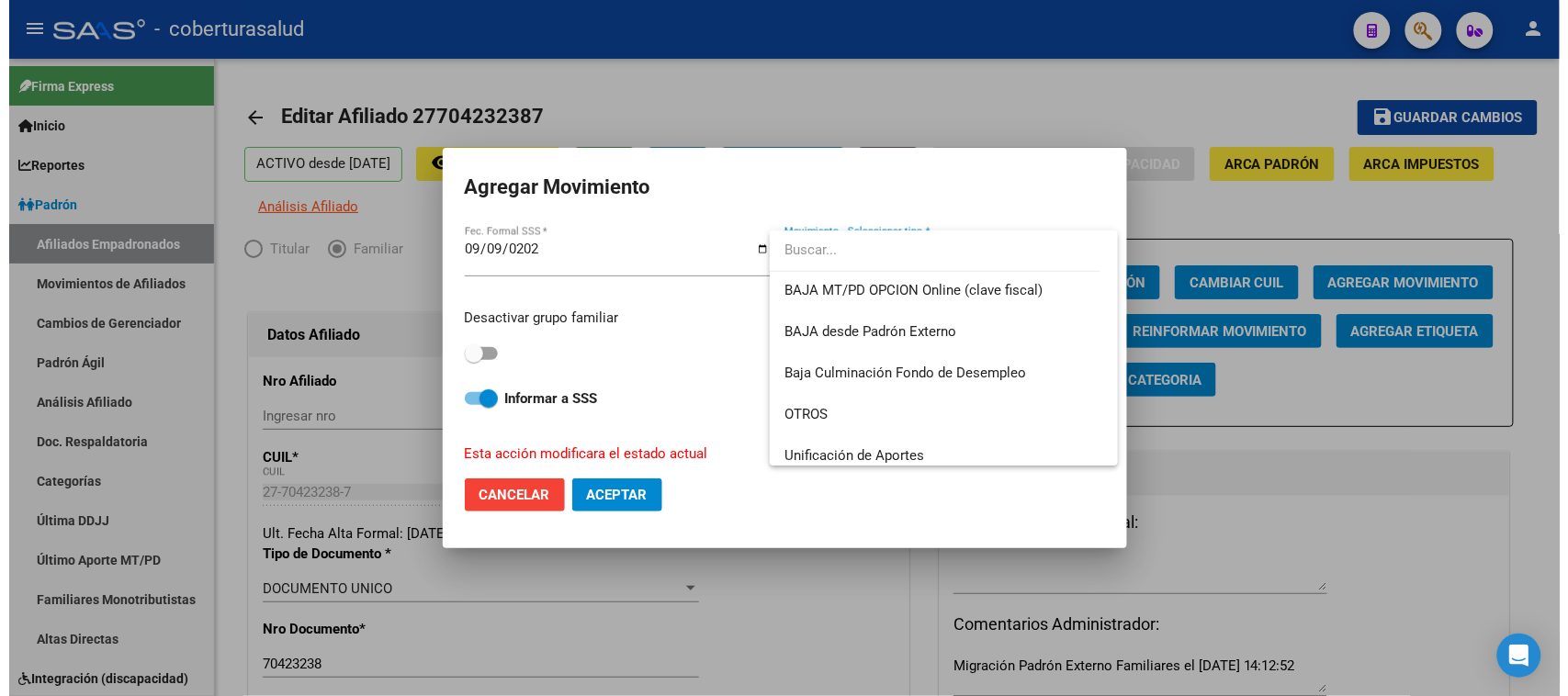
scroll to position [1335, 0]
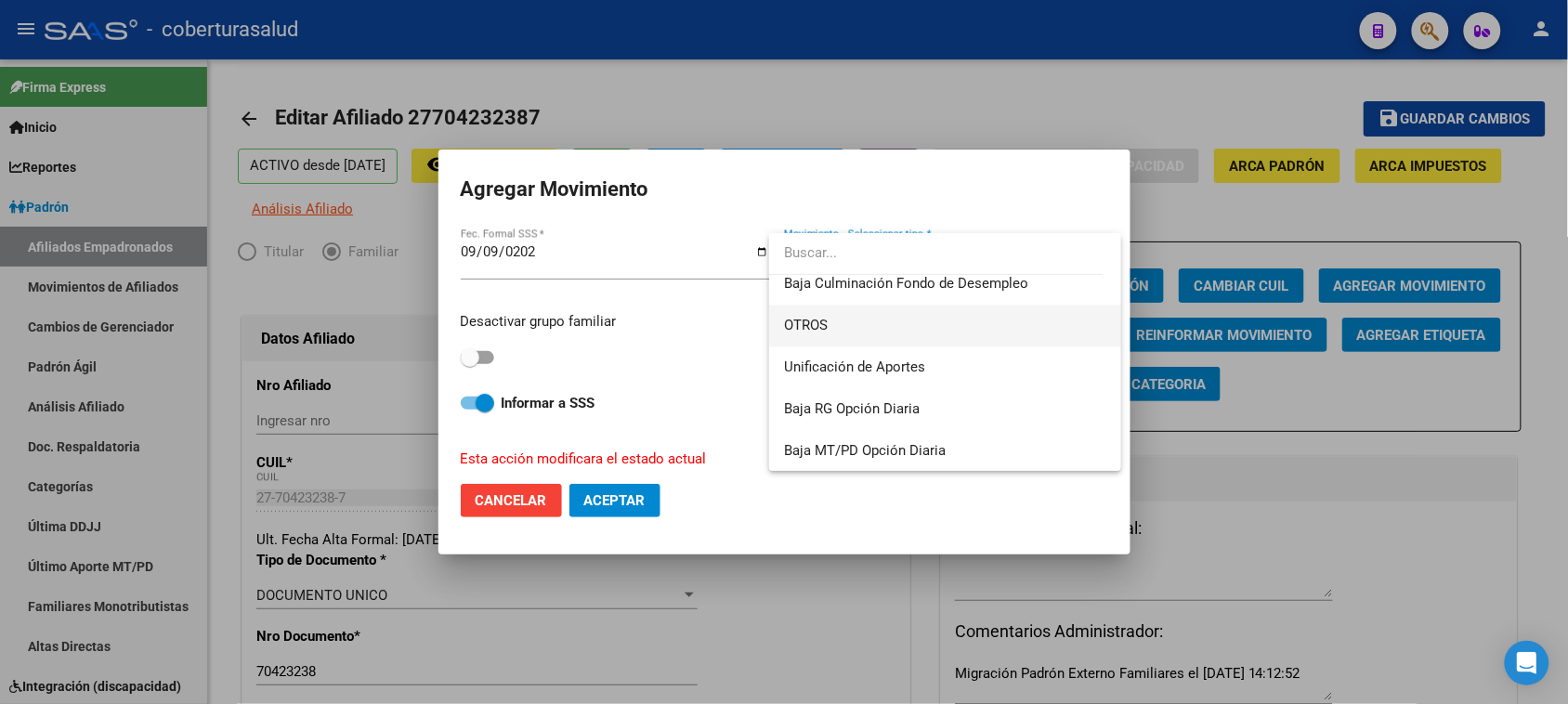
click at [943, 335] on span "OTROS" at bounding box center [945, 325] width 322 height 42
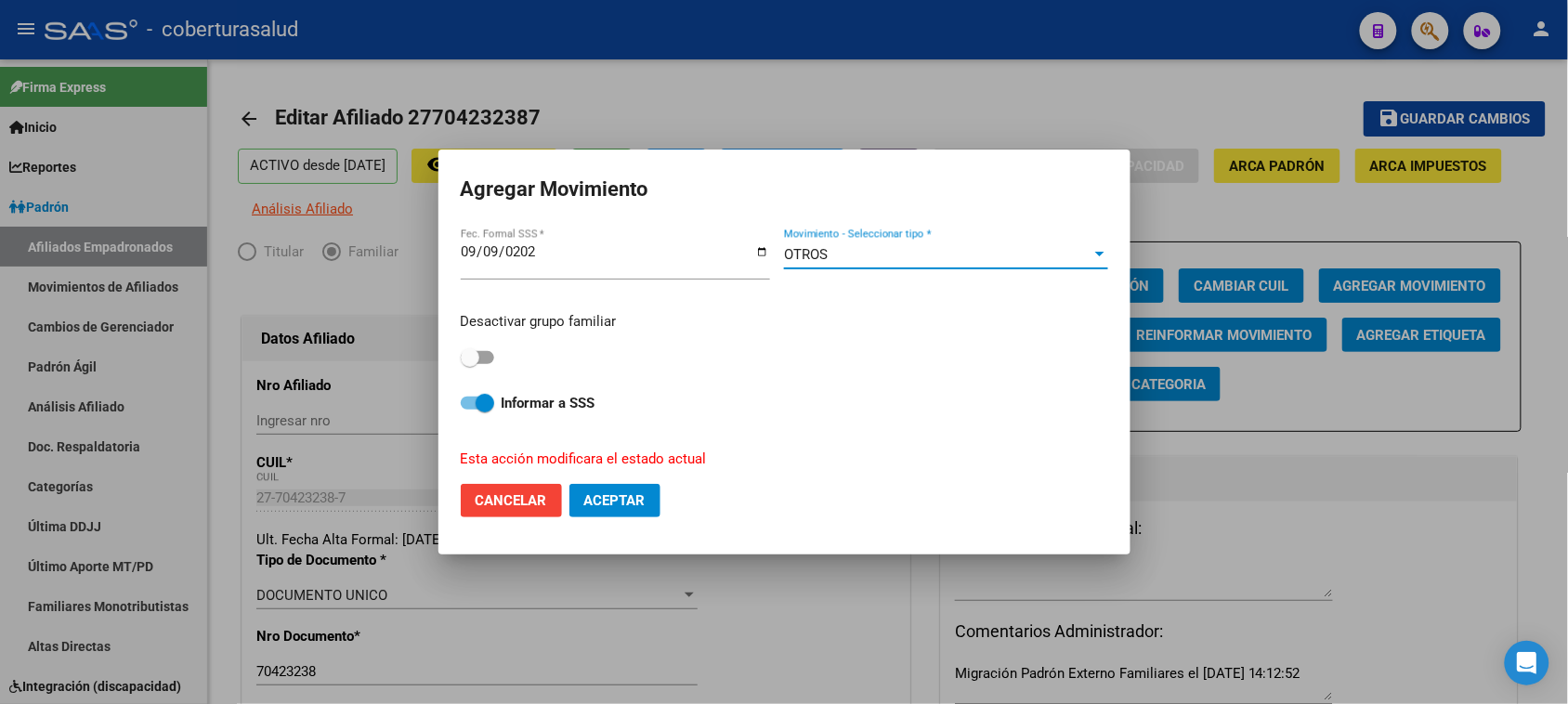
click at [474, 356] on span at bounding box center [470, 357] width 19 height 19
click at [470, 364] on input "checkbox" at bounding box center [469, 364] width 1 height 1
checkbox input "true"
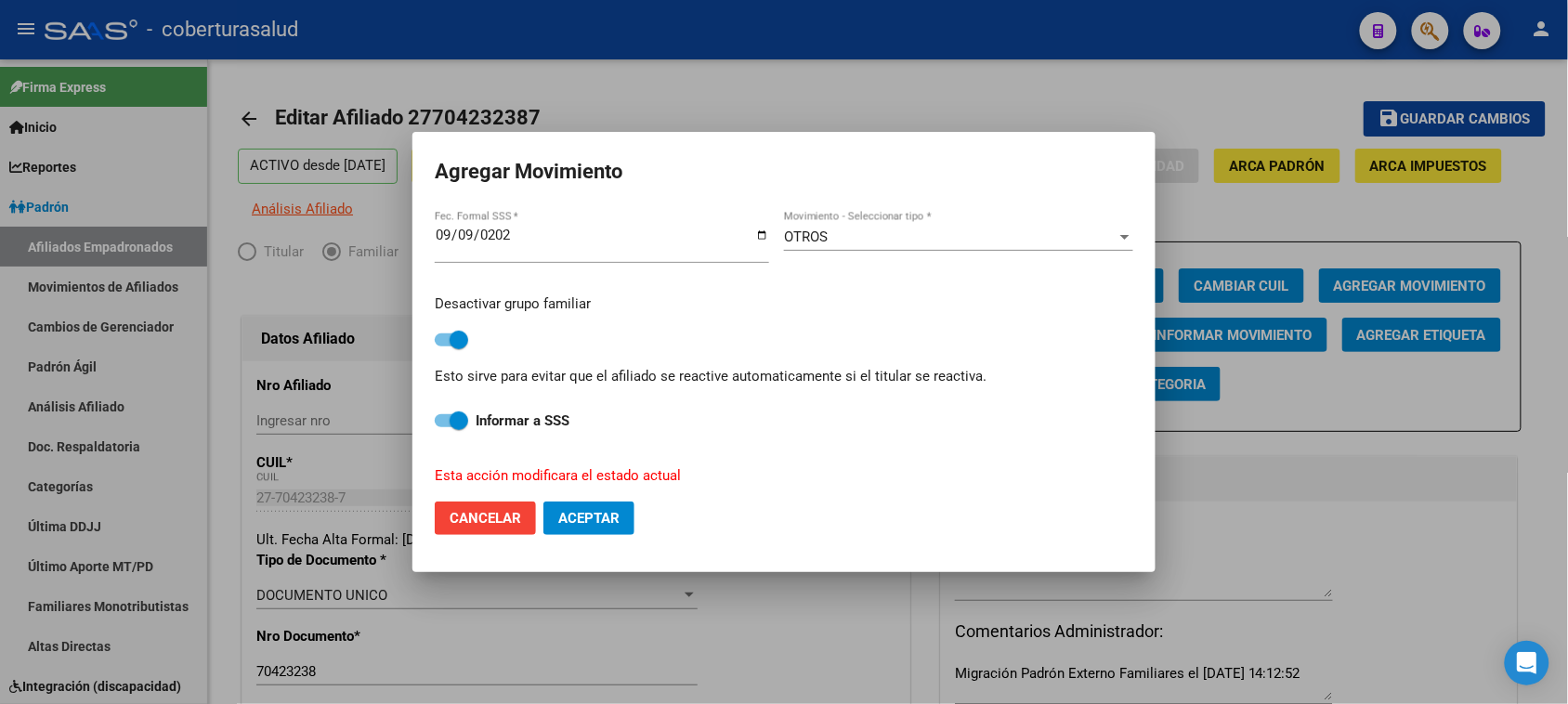
click at [573, 522] on span "Aceptar" at bounding box center [588, 518] width 62 height 17
checkbox input "false"
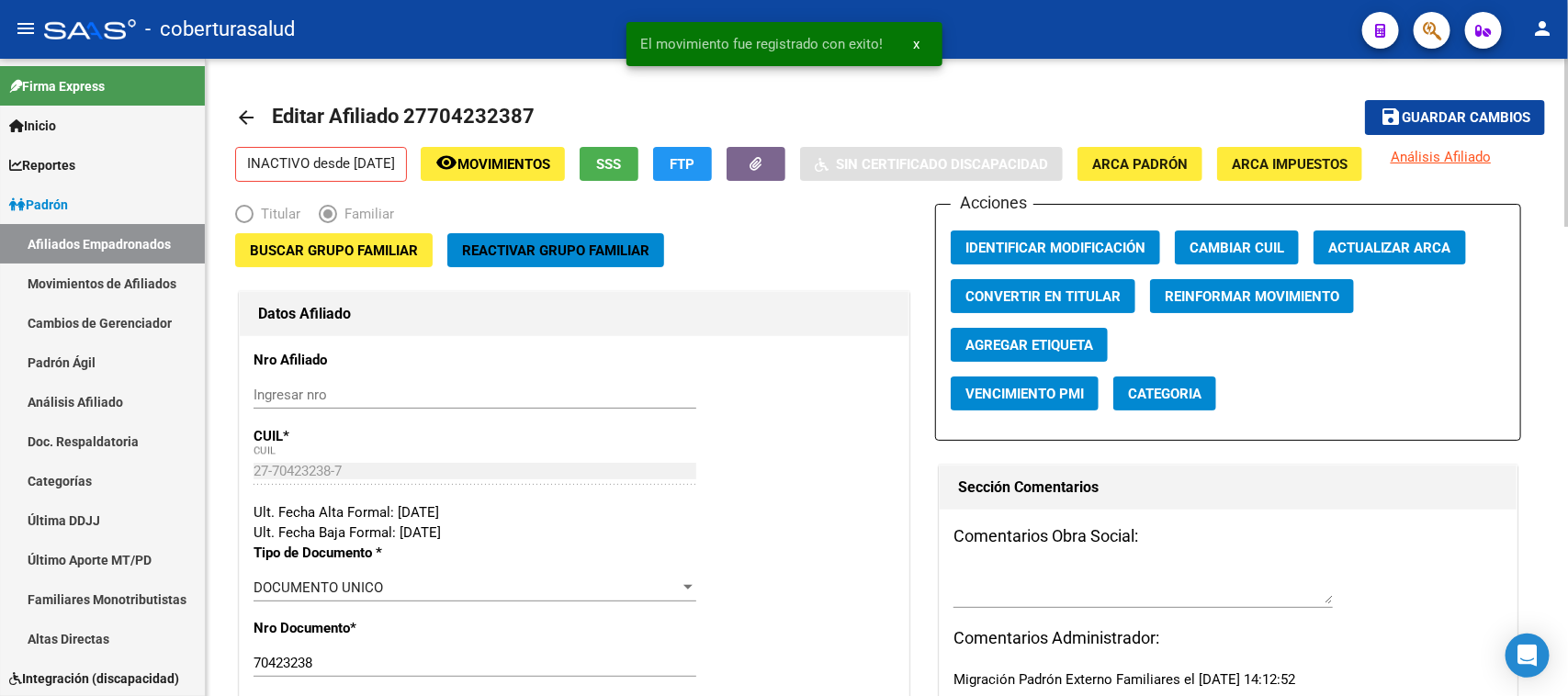
click at [977, 604] on div at bounding box center [1143, 587] width 379 height 45
click at [976, 593] on textarea at bounding box center [1143, 587] width 379 height 37
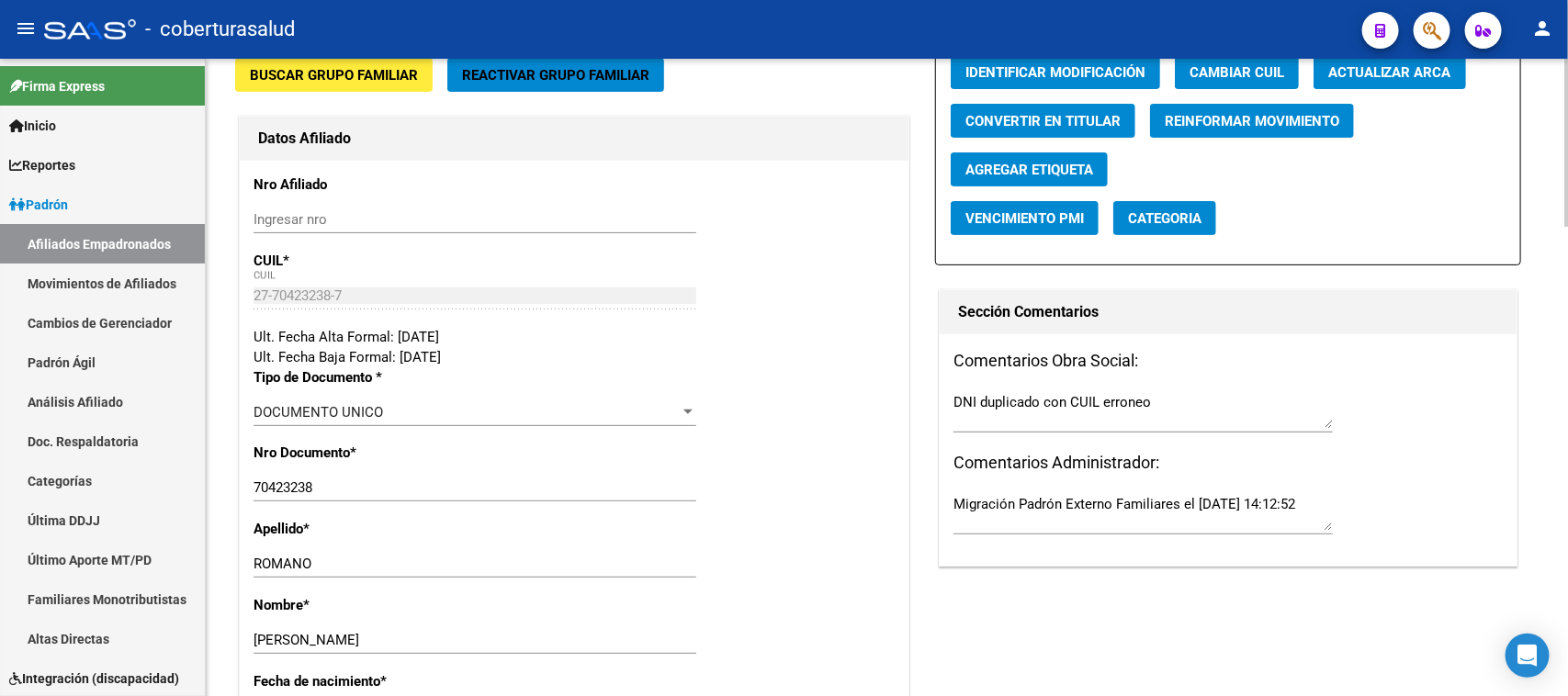
scroll to position [345, 0]
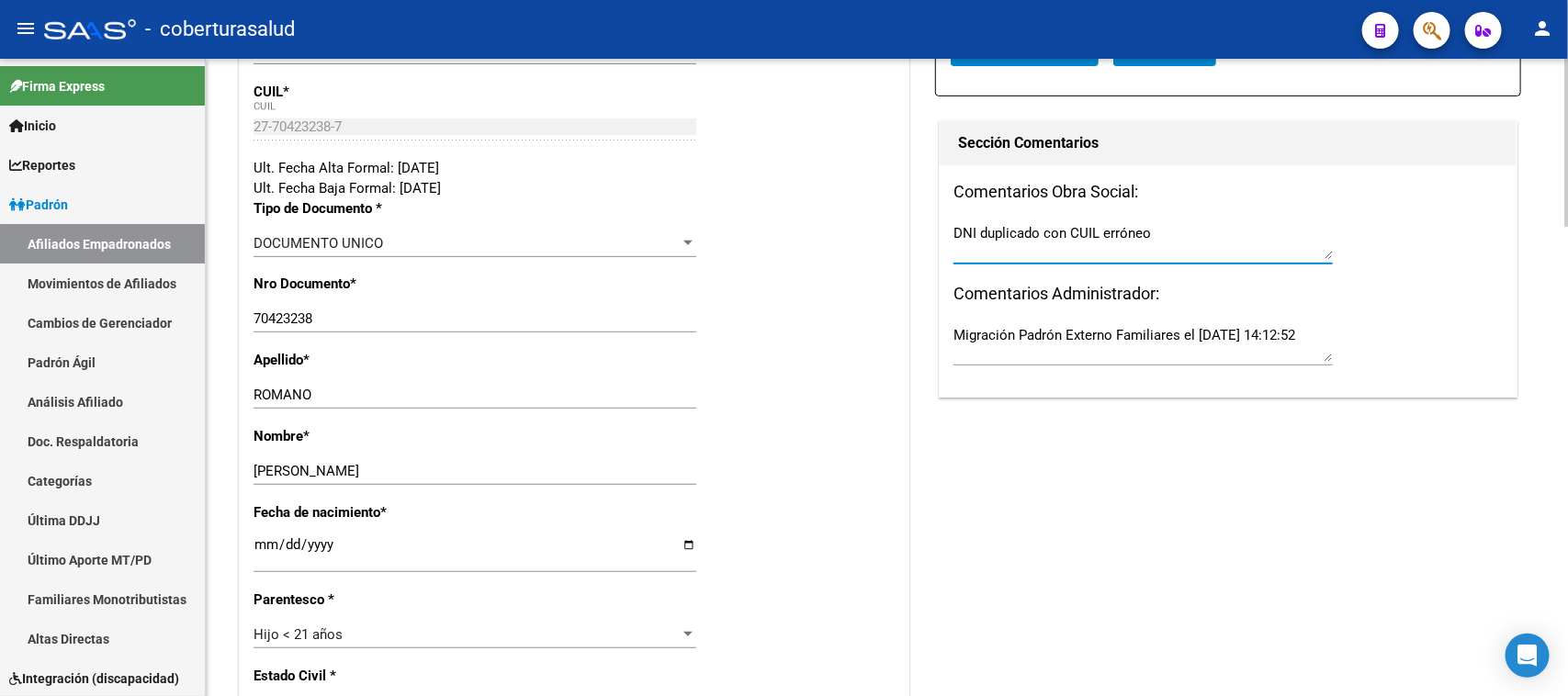
type textarea "DNI duplicado con CUIL erróneo"
click at [788, 398] on div "Apellido * ROMANO Ingresar apellido" at bounding box center [574, 388] width 642 height 76
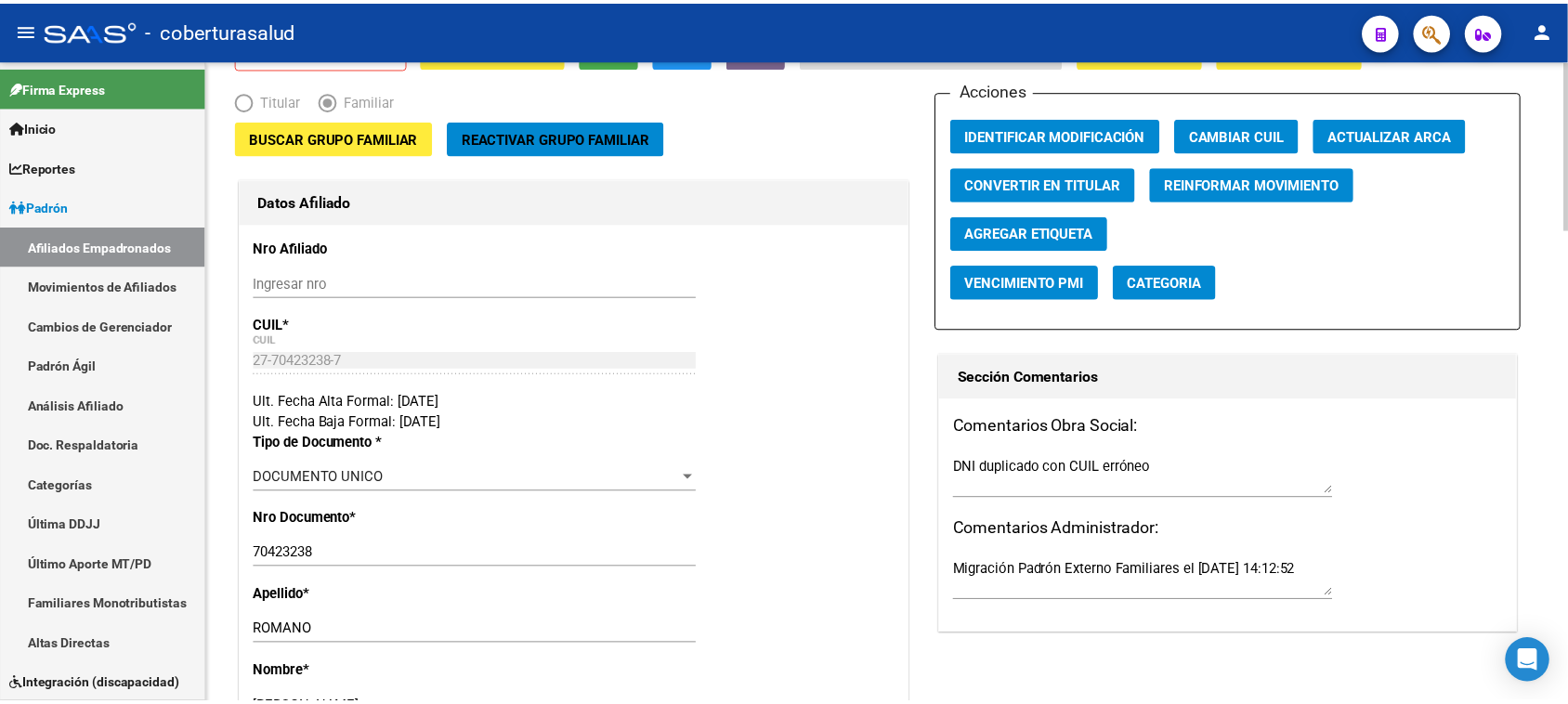
scroll to position [0, 0]
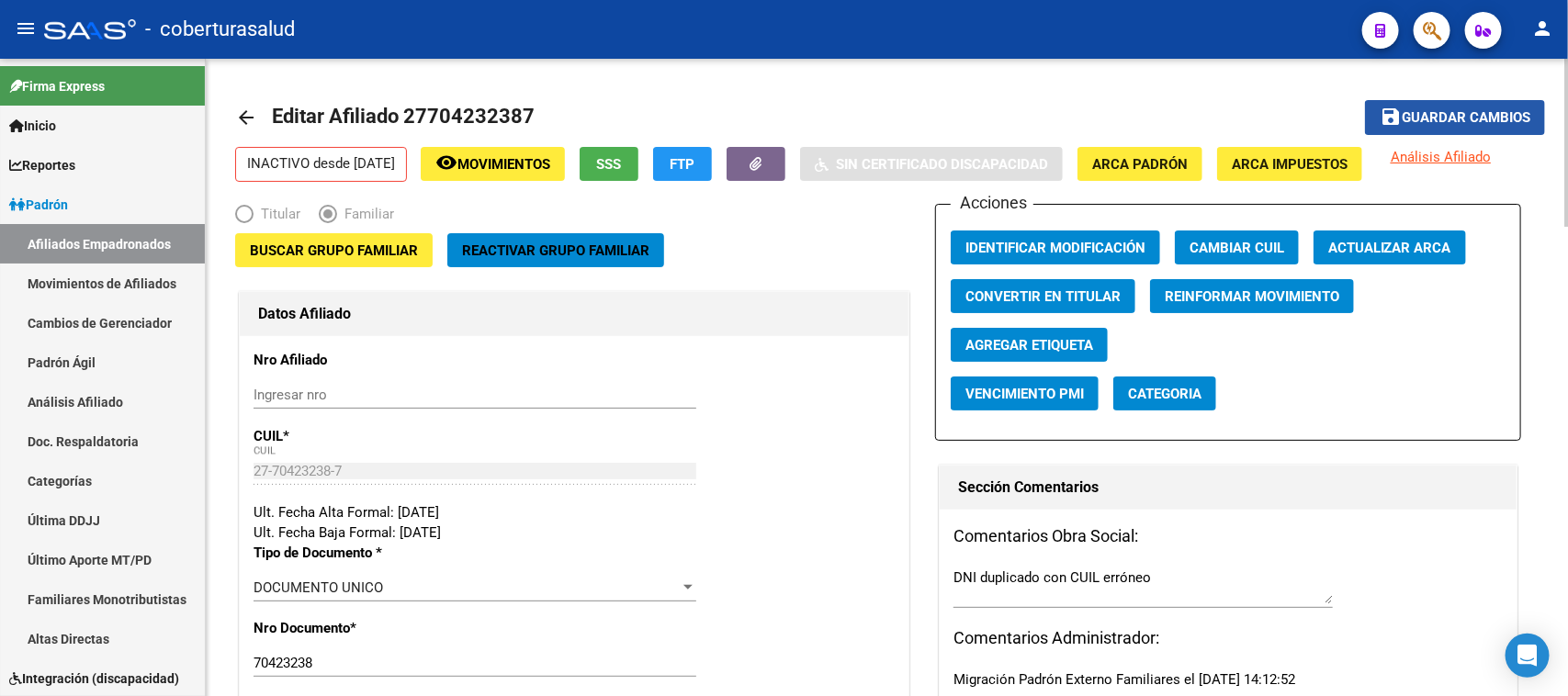
click at [1484, 124] on span "Guardar cambios" at bounding box center [1465, 118] width 129 height 16
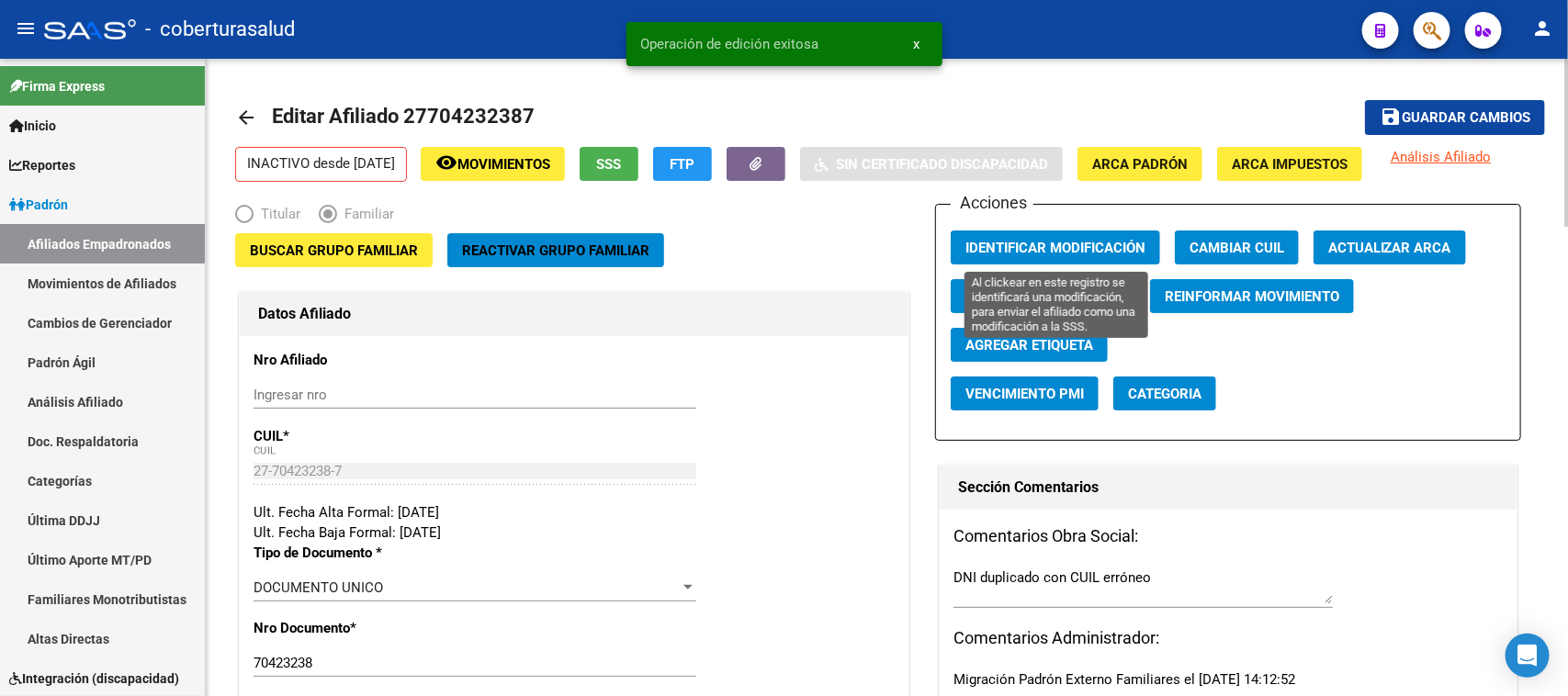
click at [1098, 232] on button "Identificar Modificación" at bounding box center [1055, 247] width 209 height 34
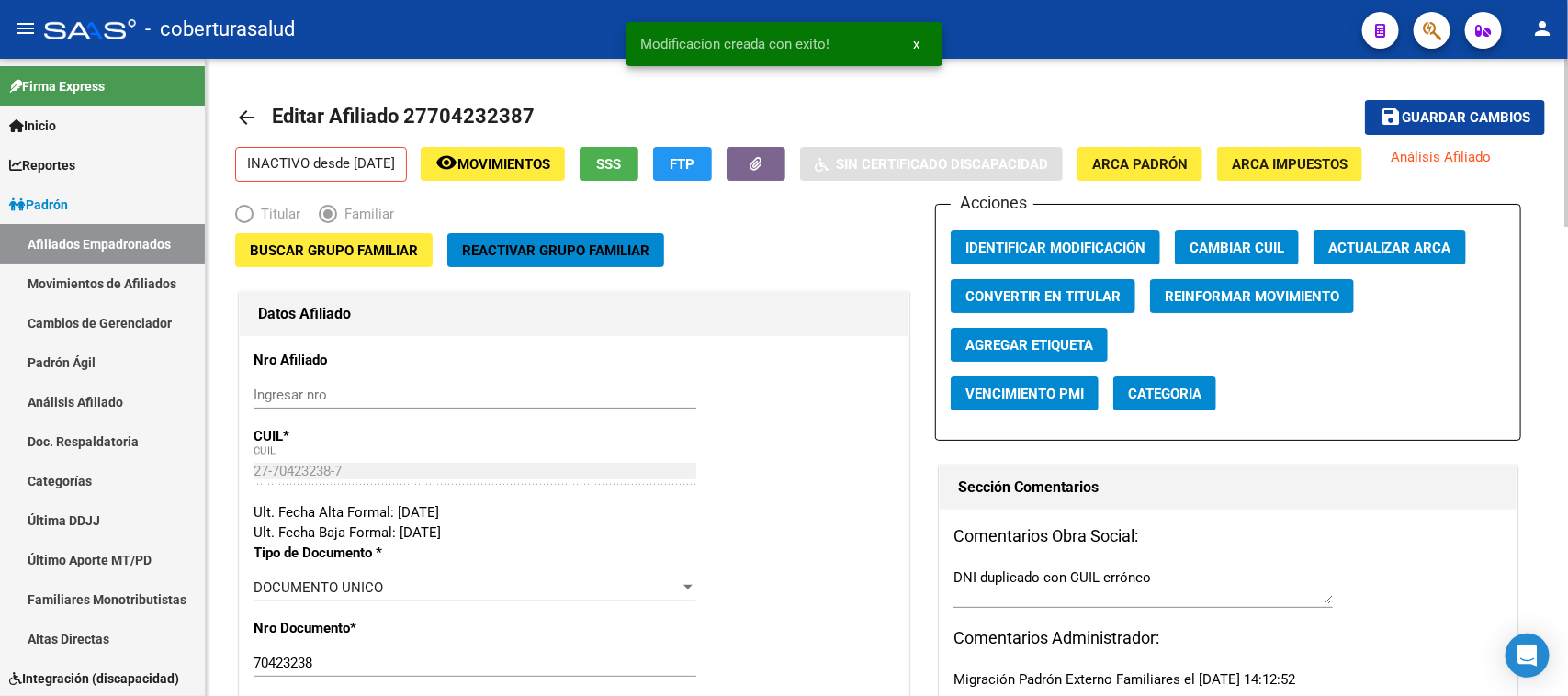
click at [458, 106] on span "Editar Afiliado 27704232387" at bounding box center [403, 116] width 262 height 23
copy h1 "27704232387"
click at [1434, 16] on span "button" at bounding box center [1432, 30] width 18 height 38
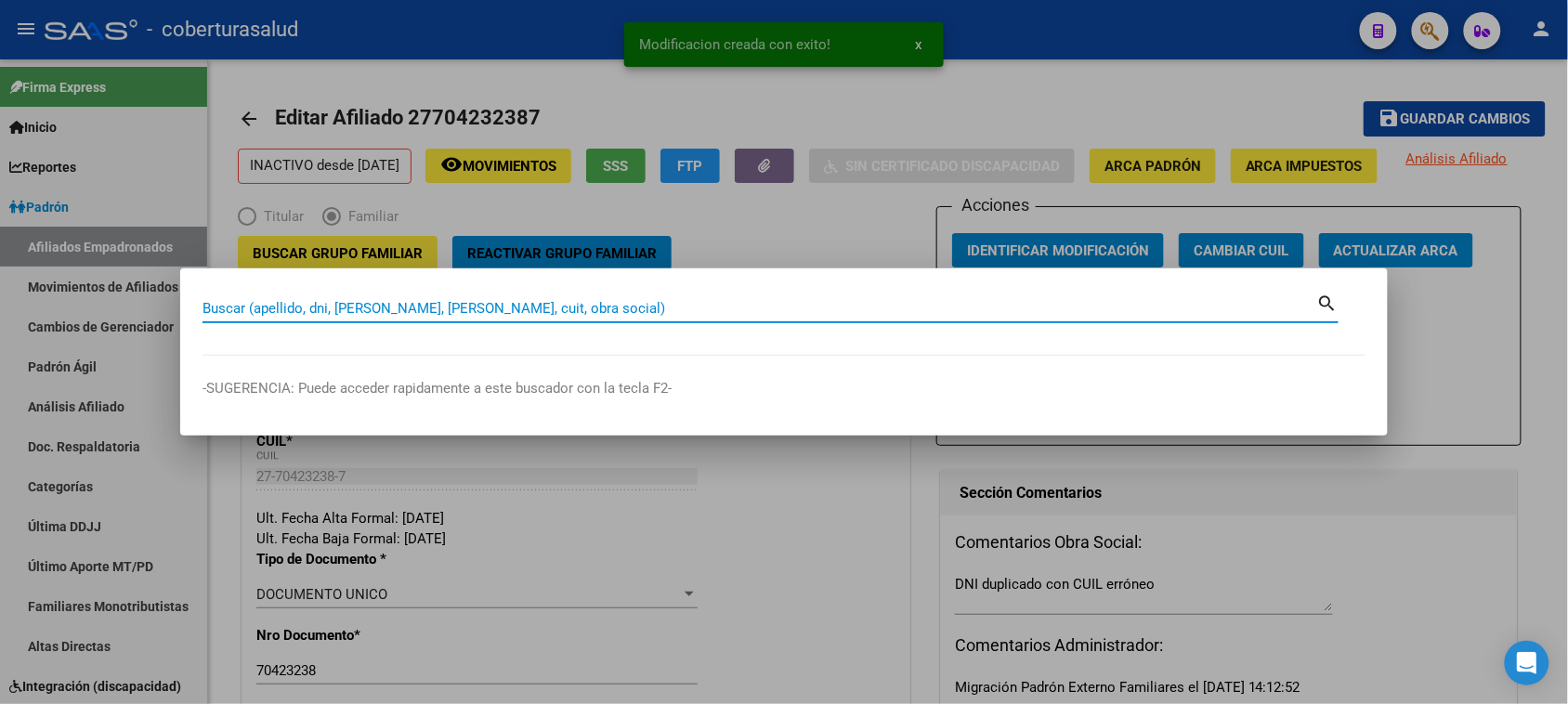
paste input "27704232387"
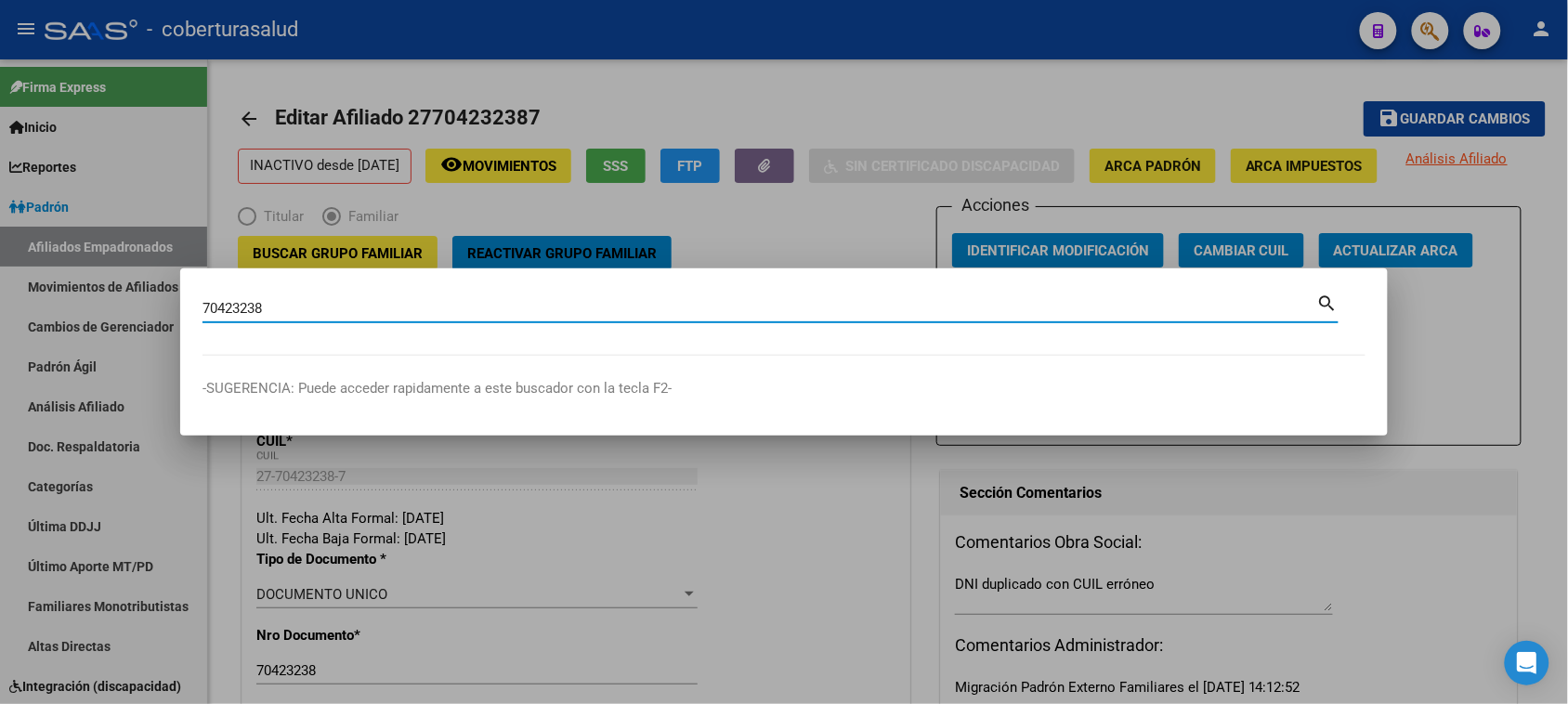
type input "70423238"
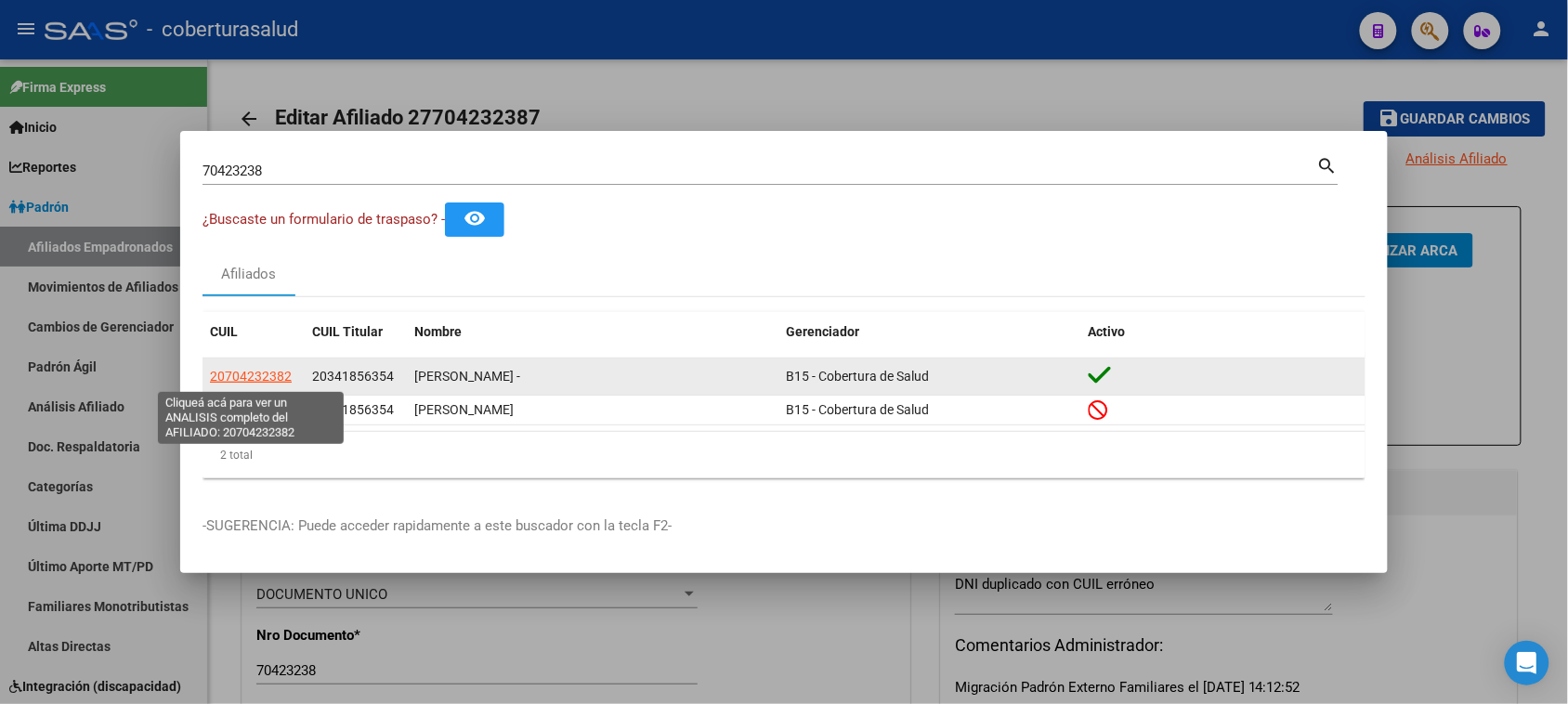
click at [252, 382] on span "20704232382" at bounding box center [252, 376] width 82 height 15
type textarea "20704232382"
